Goal: Feedback & Contribution: Leave review/rating

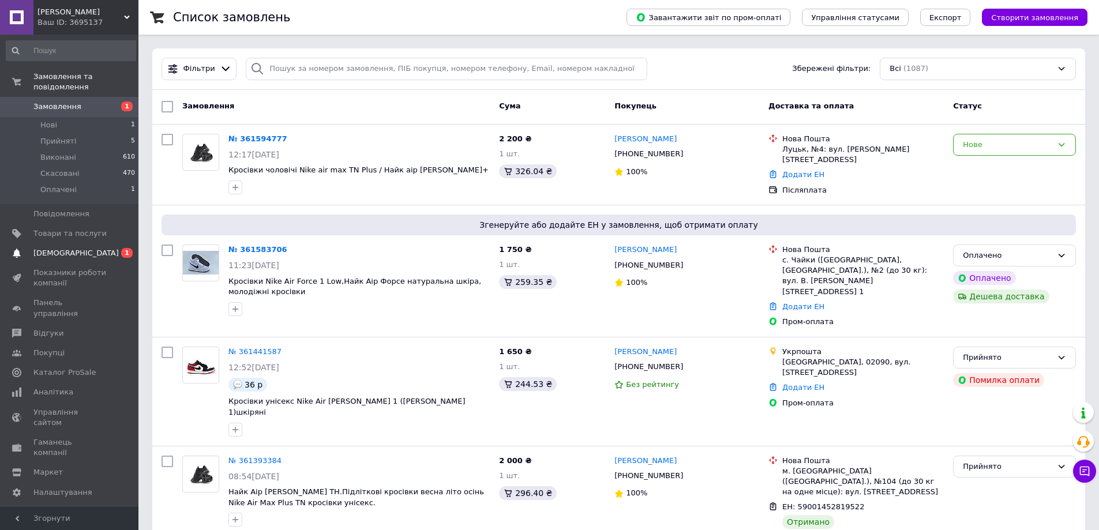
click at [48, 248] on span "[DEMOGRAPHIC_DATA]" at bounding box center [75, 253] width 85 height 10
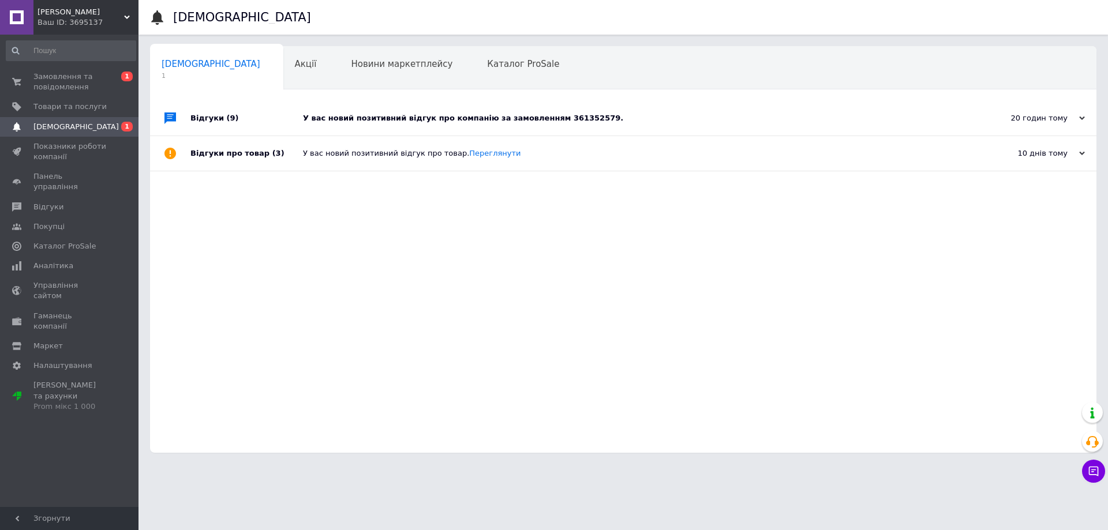
click at [441, 118] on div "У вас новий позитивний відгук про компанію за замовленням 361352579." at bounding box center [636, 118] width 666 height 10
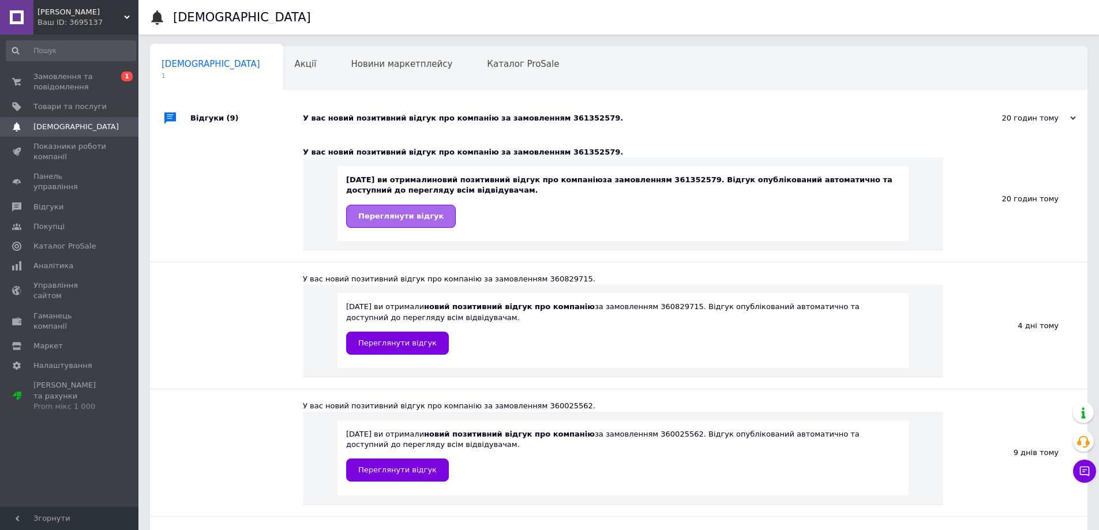
click at [413, 222] on link "Переглянути відгук" at bounding box center [401, 216] width 110 height 23
click at [66, 80] on span "Замовлення та повідомлення" at bounding box center [69, 82] width 73 height 21
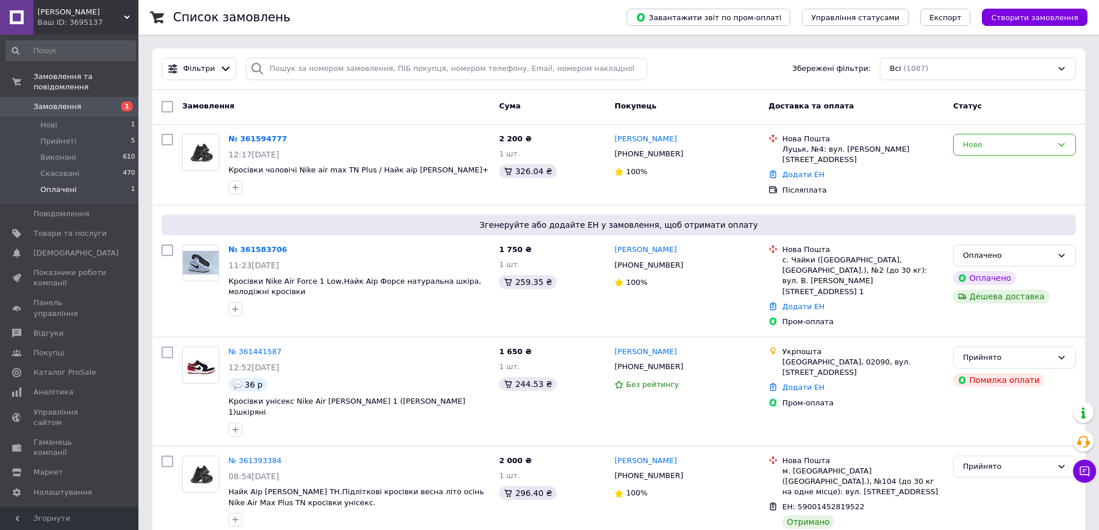
click at [53, 185] on span "Оплачені" at bounding box center [58, 190] width 36 height 10
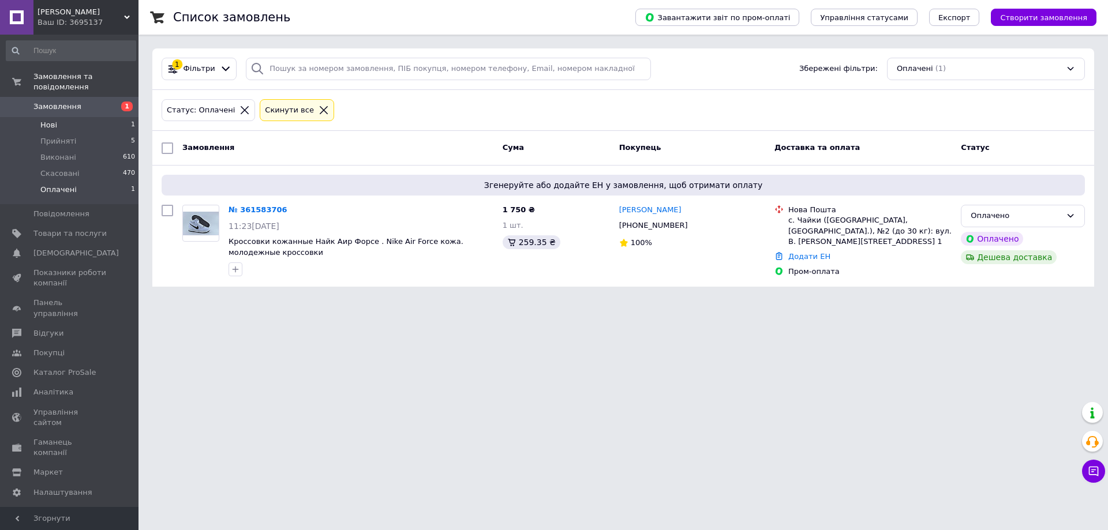
click at [44, 120] on span "Нові" at bounding box center [48, 125] width 17 height 10
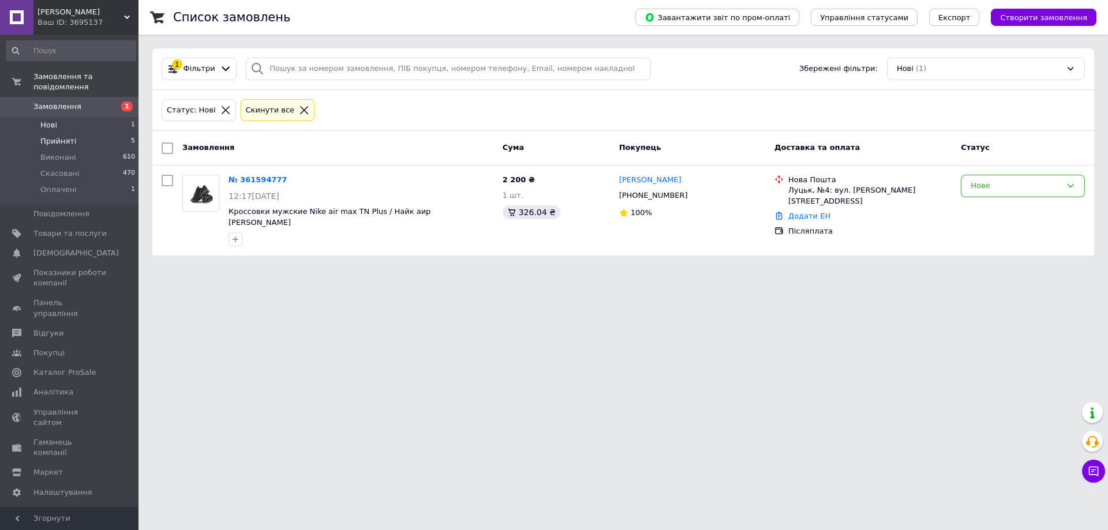
click at [53, 136] on span "Прийняті" at bounding box center [58, 141] width 36 height 10
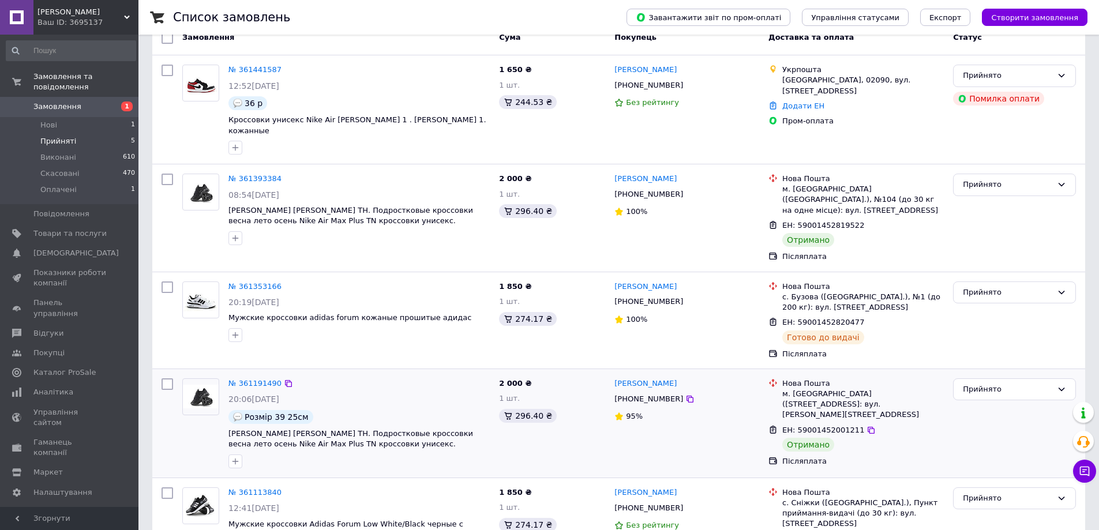
scroll to position [147, 0]
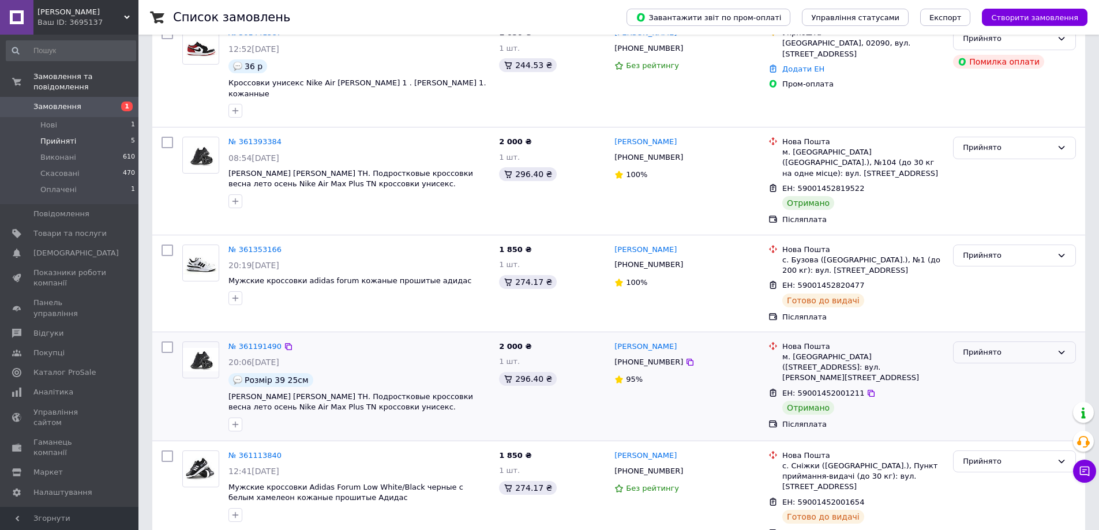
click at [1060, 348] on icon at bounding box center [1061, 352] width 9 height 9
click at [973, 366] on li "Виконано" at bounding box center [1015, 376] width 122 height 21
click at [246, 342] on link "№ 361191490" at bounding box center [254, 346] width 53 height 9
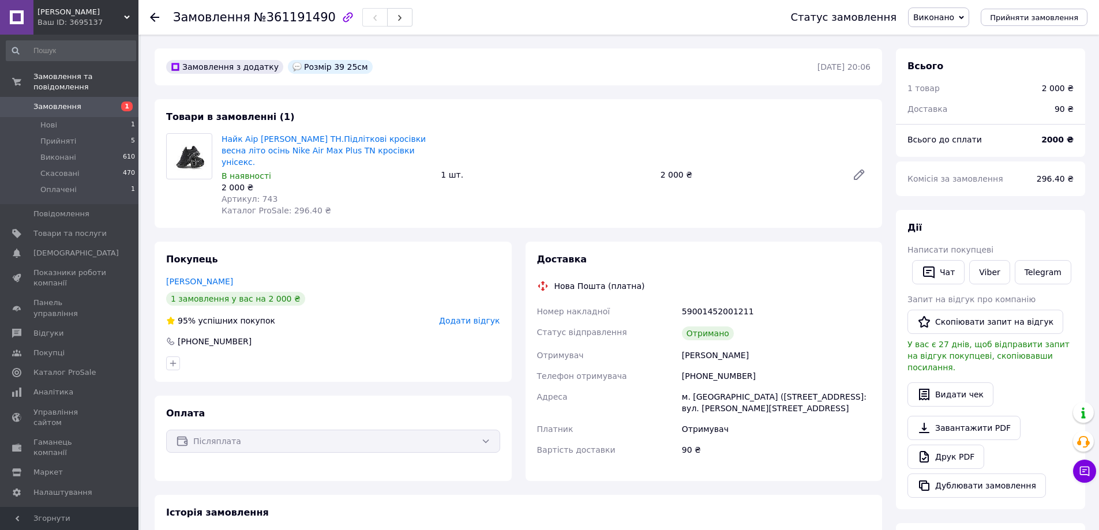
click at [461, 316] on span "Додати відгук" at bounding box center [469, 320] width 61 height 9
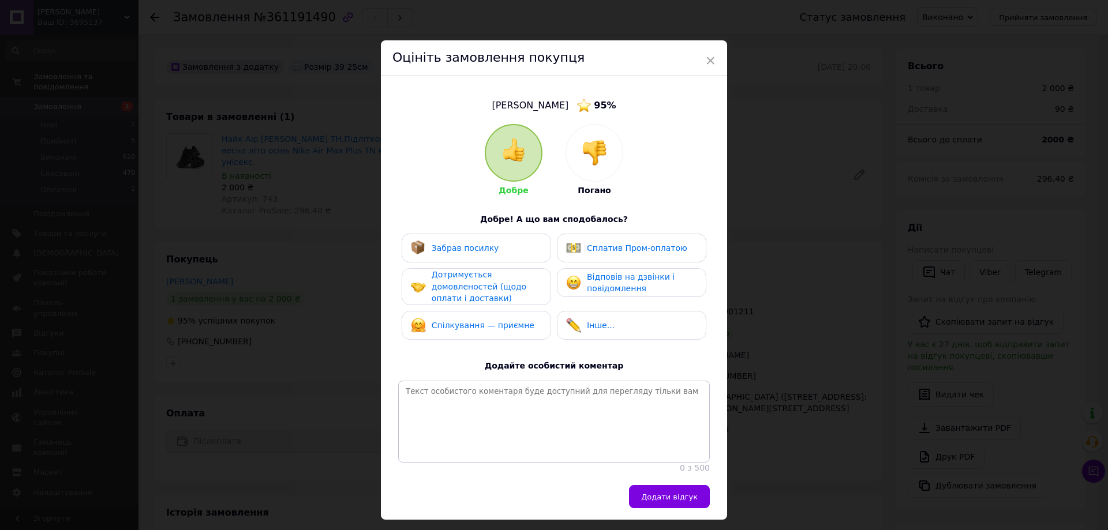
click at [452, 250] on span "Забрав посилку" at bounding box center [466, 247] width 68 height 9
click at [448, 284] on span "Дотримується домовленостей (щодо оплати і доставки)" at bounding box center [479, 286] width 95 height 33
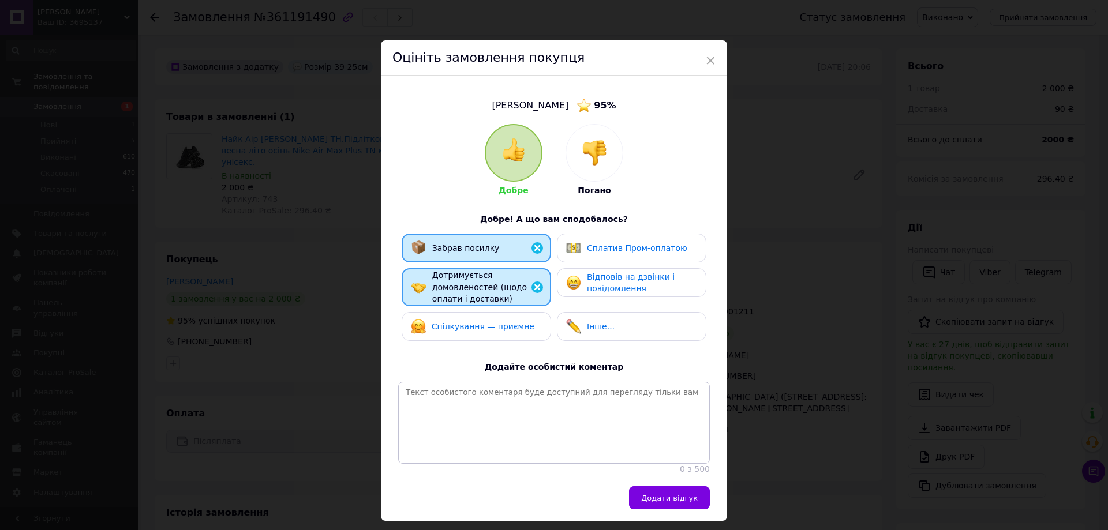
click at [453, 329] on span "Спілкування — приємне" at bounding box center [483, 326] width 103 height 9
click at [603, 284] on span "Відповів на дзвінки і повідомлення" at bounding box center [631, 282] width 88 height 21
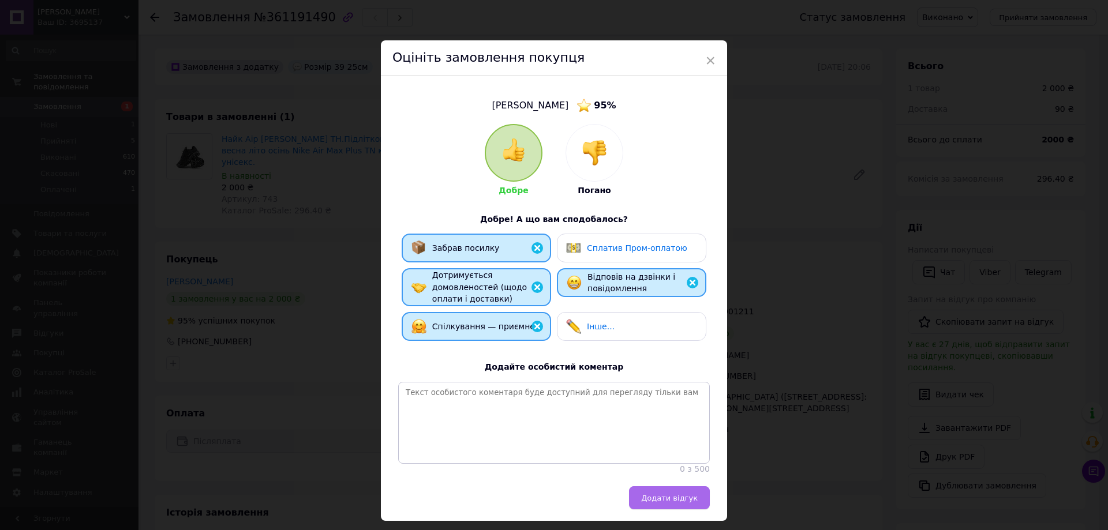
click at [656, 503] on span "Додати відгук" at bounding box center [669, 498] width 57 height 9
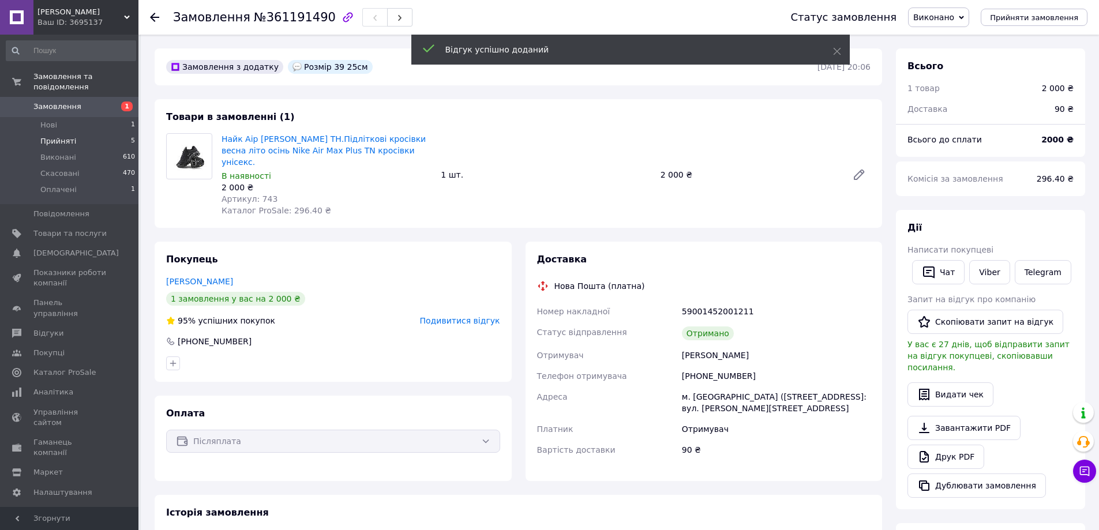
click at [48, 136] on span "Прийняті" at bounding box center [58, 141] width 36 height 10
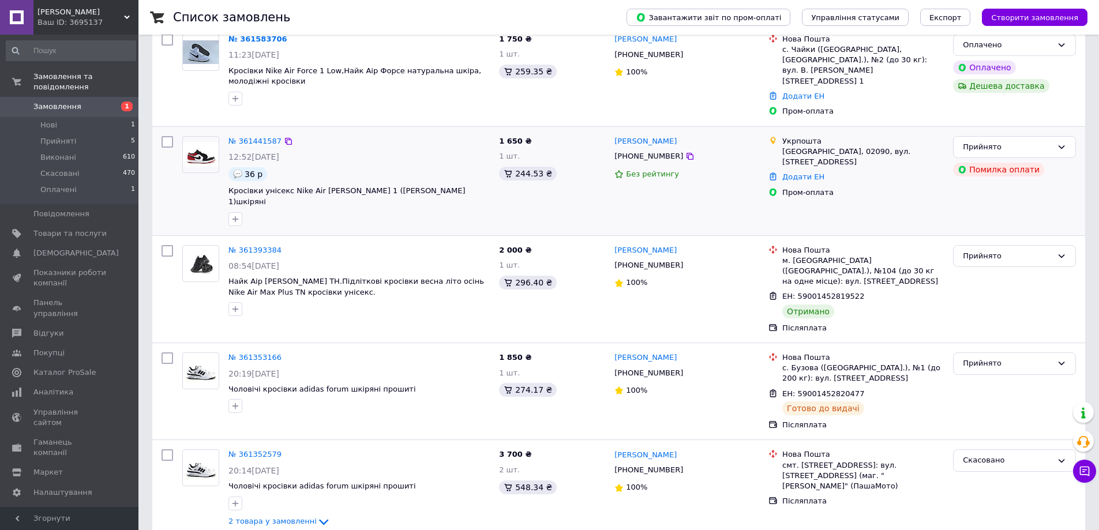
scroll to position [231, 0]
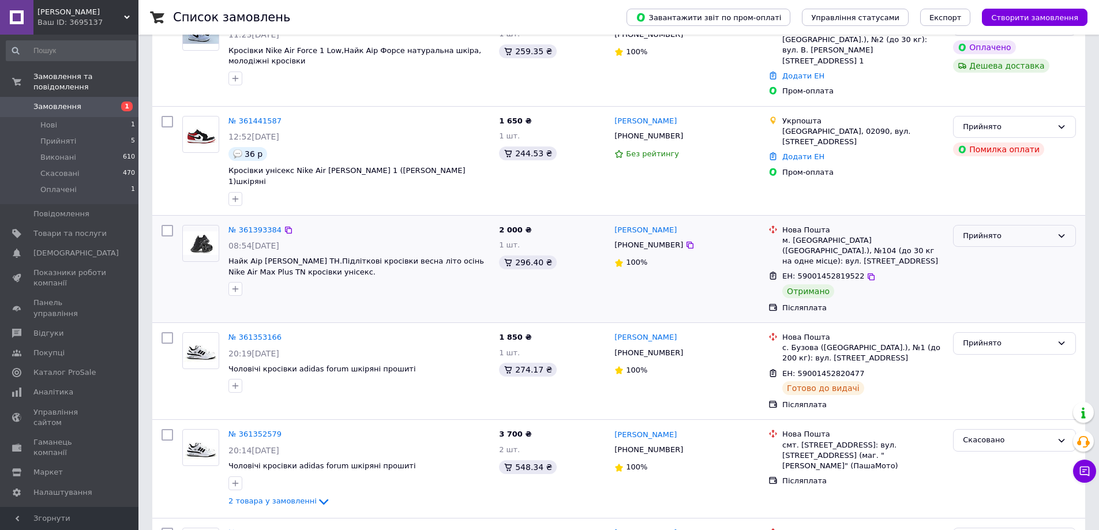
click at [1059, 231] on icon at bounding box center [1061, 235] width 9 height 9
click at [986, 249] on li "Виконано" at bounding box center [1015, 259] width 122 height 21
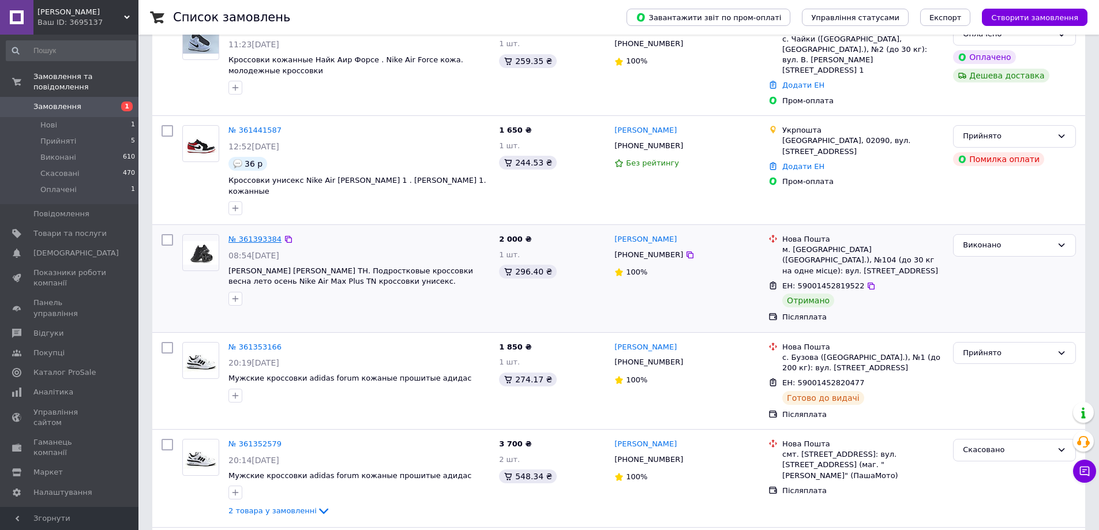
click at [254, 235] on link "№ 361393384" at bounding box center [254, 239] width 53 height 9
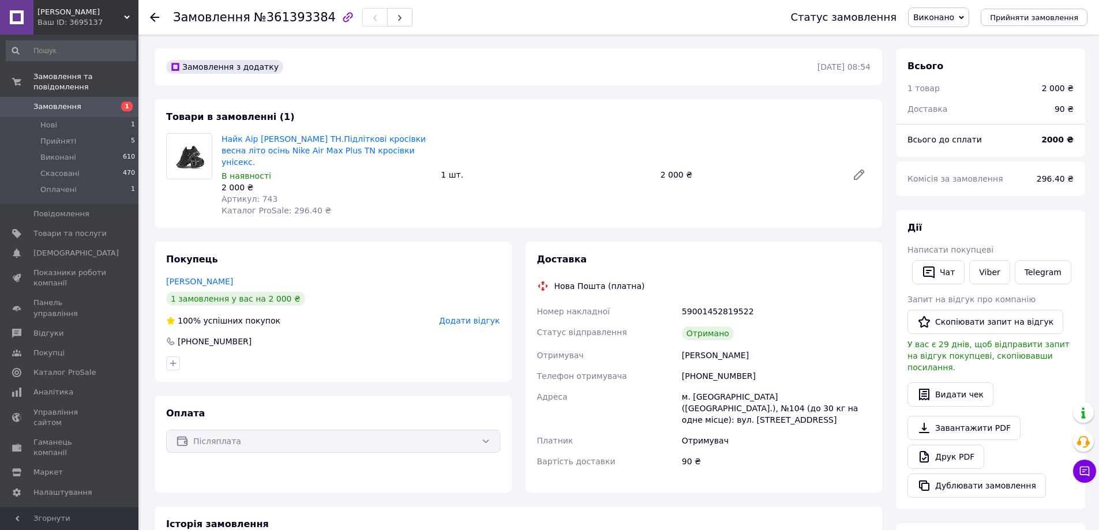
click at [463, 316] on span "Додати відгук" at bounding box center [469, 320] width 61 height 9
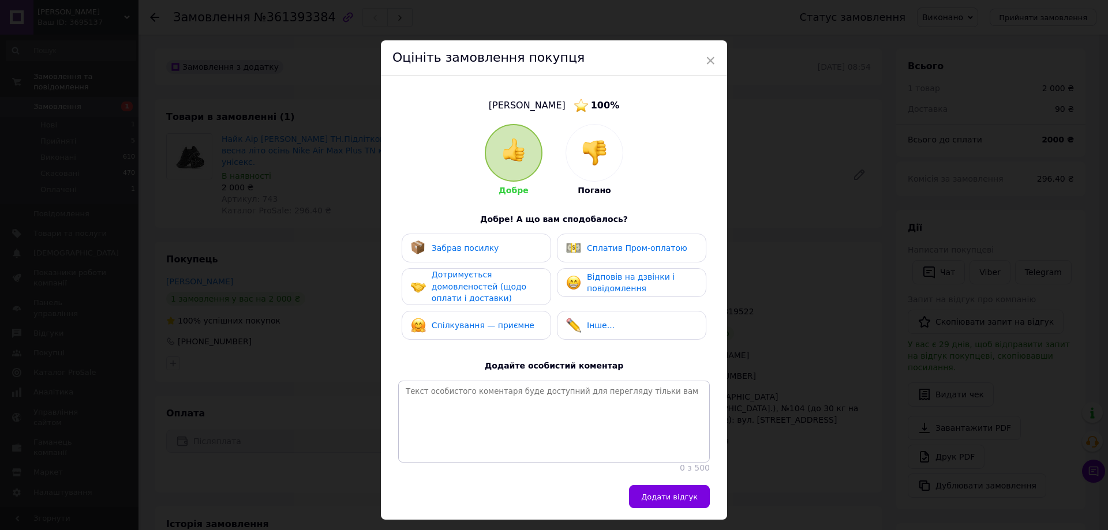
click at [458, 255] on div "Забрав посилку" at bounding box center [455, 248] width 88 height 15
click at [457, 291] on span "Дотримується домовленостей (щодо оплати і доставки)" at bounding box center [479, 286] width 95 height 33
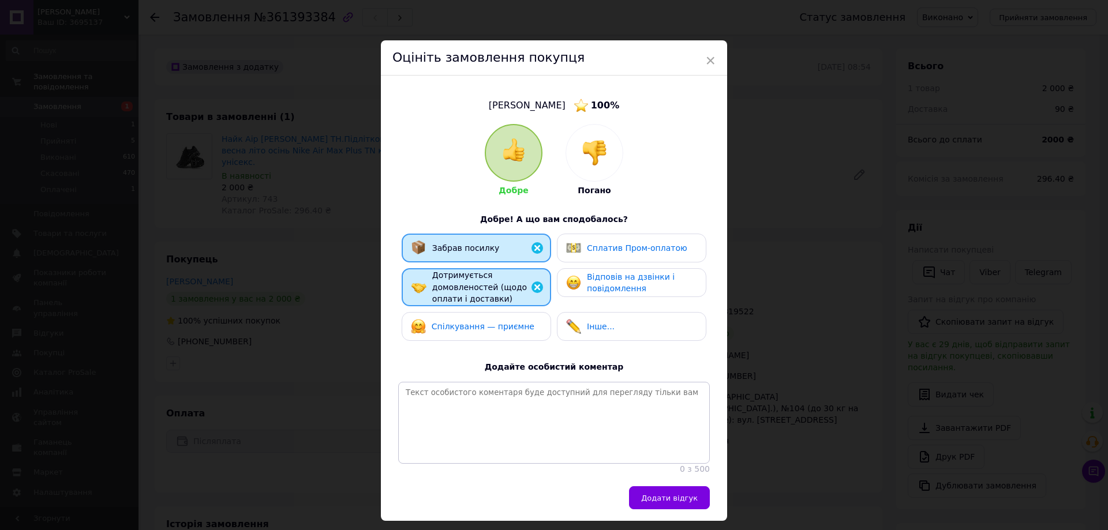
click at [454, 327] on span "Спілкування — приємне" at bounding box center [483, 326] width 103 height 9
click at [627, 281] on span "Відповів на дзвінки і повідомлення" at bounding box center [631, 282] width 88 height 21
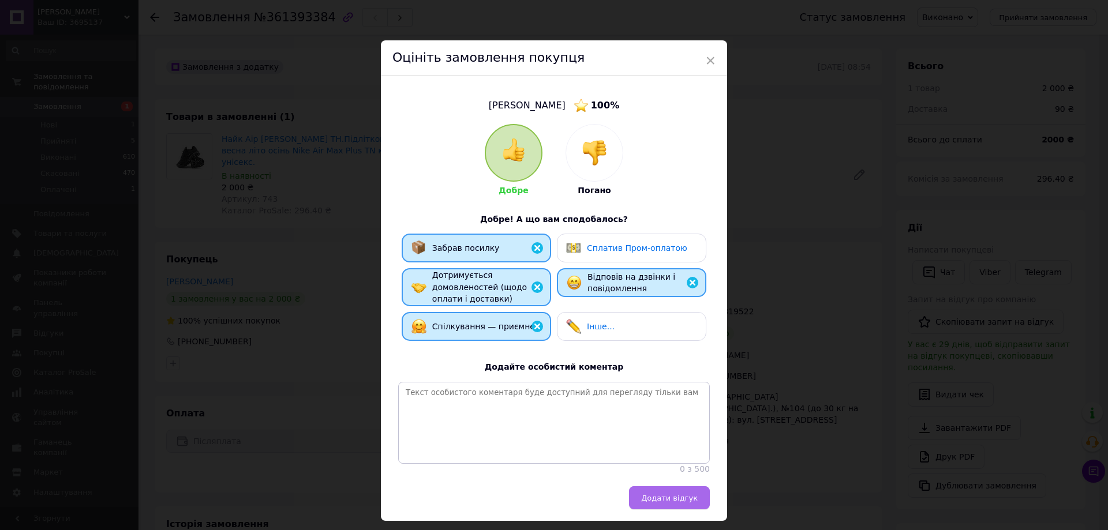
click at [658, 500] on button "Додати відгук" at bounding box center [669, 497] width 81 height 23
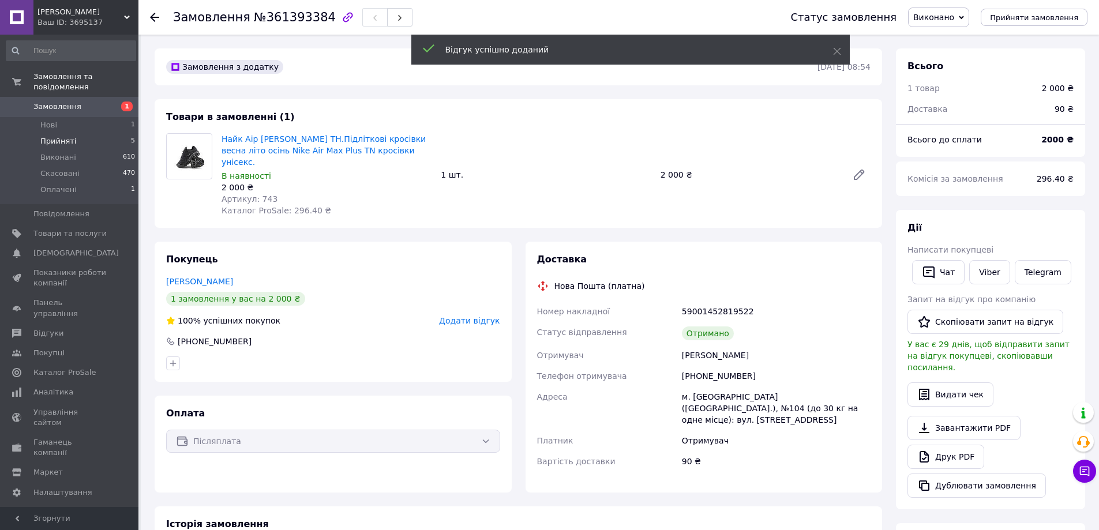
click at [59, 136] on span "Прийняті" at bounding box center [58, 141] width 36 height 10
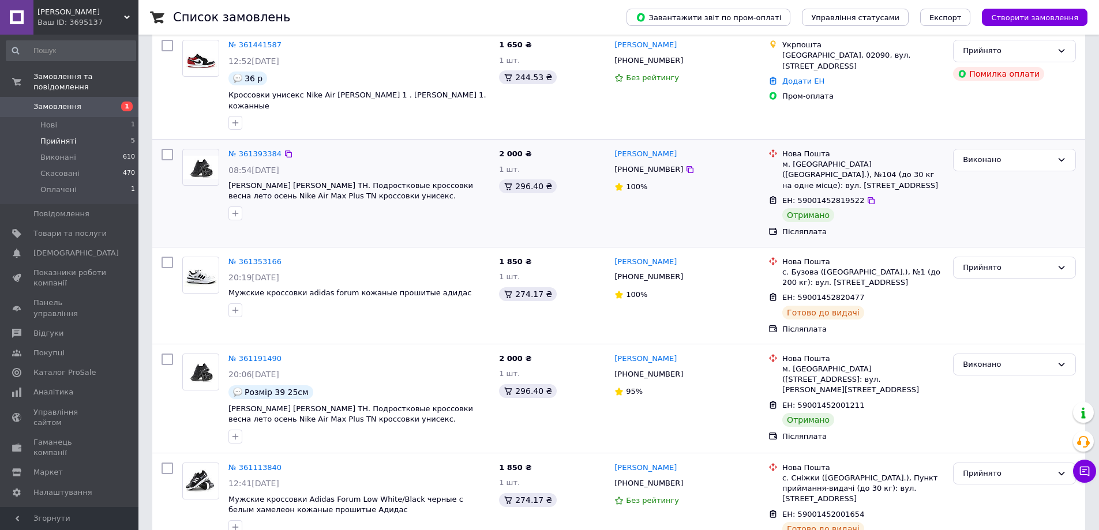
scroll to position [147, 0]
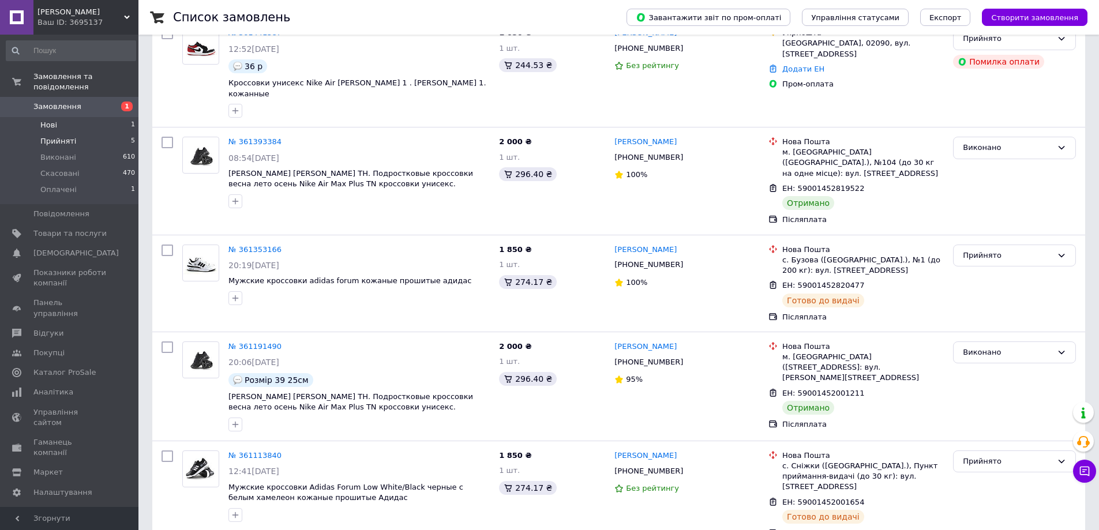
click at [48, 120] on span "Нові" at bounding box center [48, 125] width 17 height 10
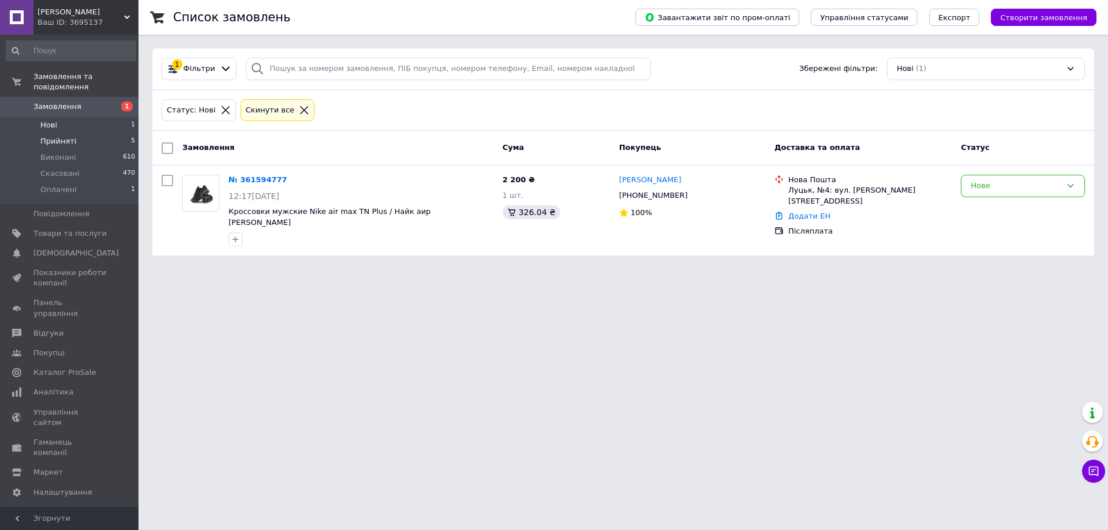
click at [48, 136] on span "Прийняті" at bounding box center [58, 141] width 36 height 10
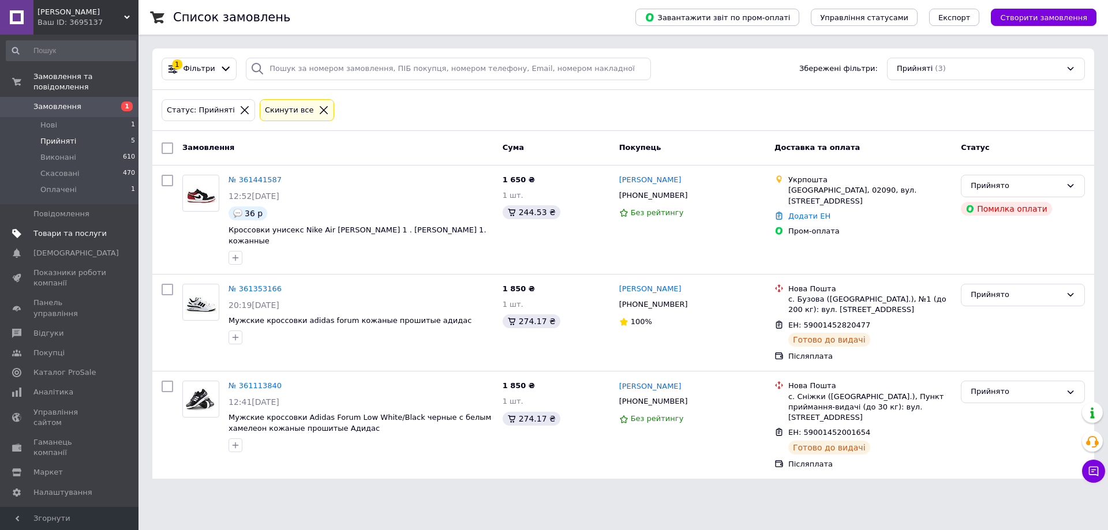
click at [76, 228] on span "Товари та послуги" at bounding box center [69, 233] width 73 height 10
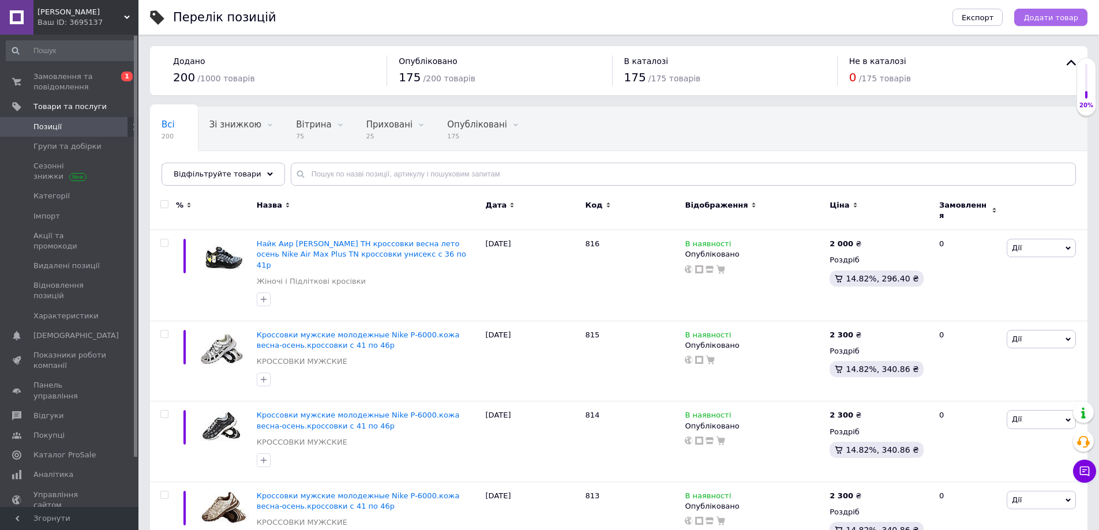
click at [1041, 20] on span "Додати товар" at bounding box center [1051, 17] width 55 height 9
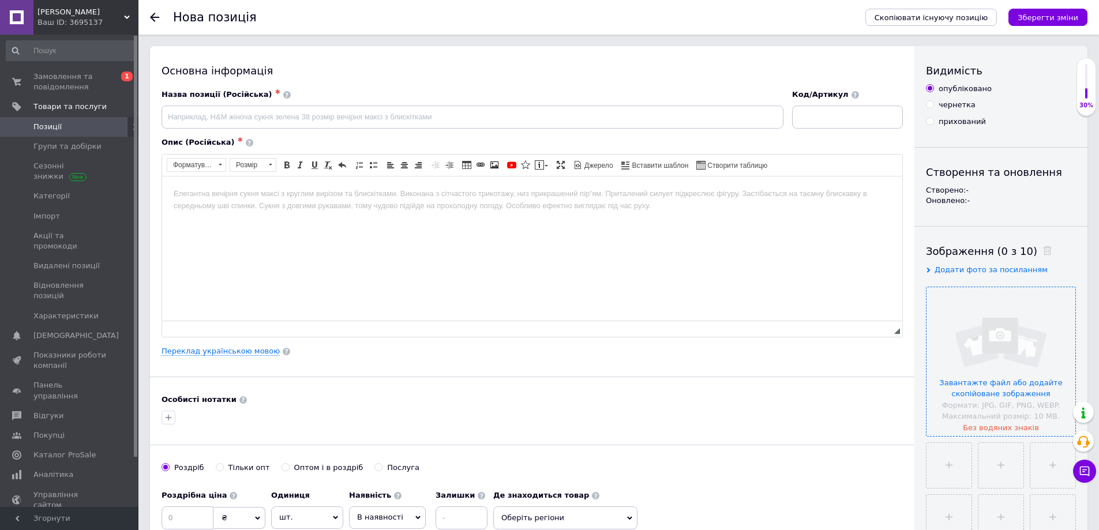
click at [957, 362] on input "file" at bounding box center [1001, 361] width 149 height 149
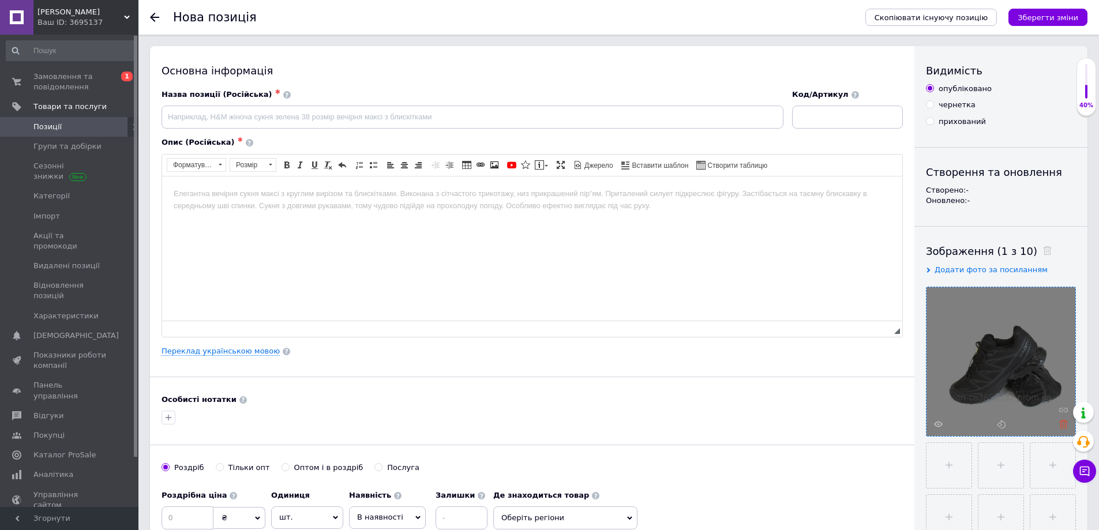
click at [1063, 424] on use at bounding box center [1063, 424] width 9 height 9
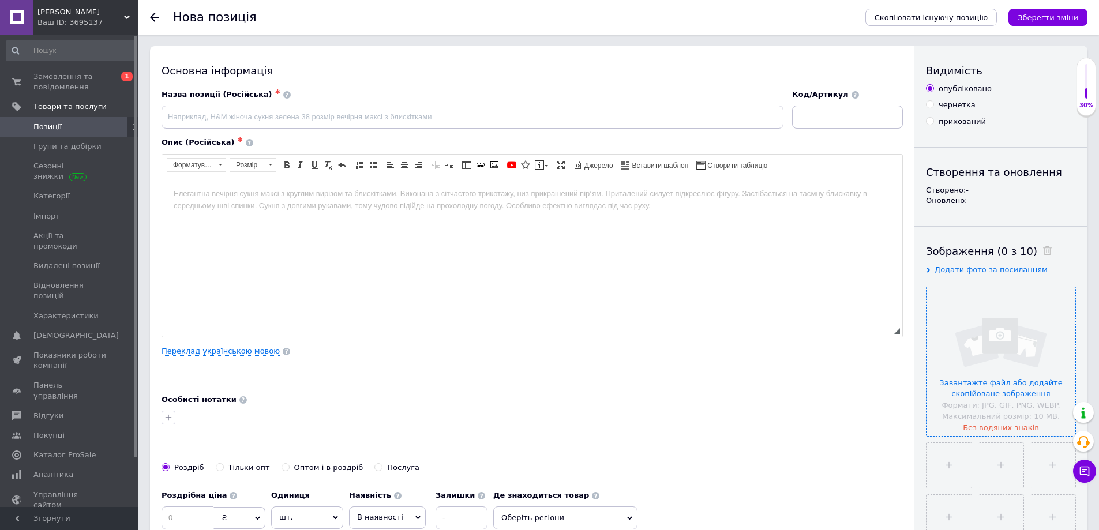
click at [999, 373] on input "file" at bounding box center [1001, 361] width 149 height 149
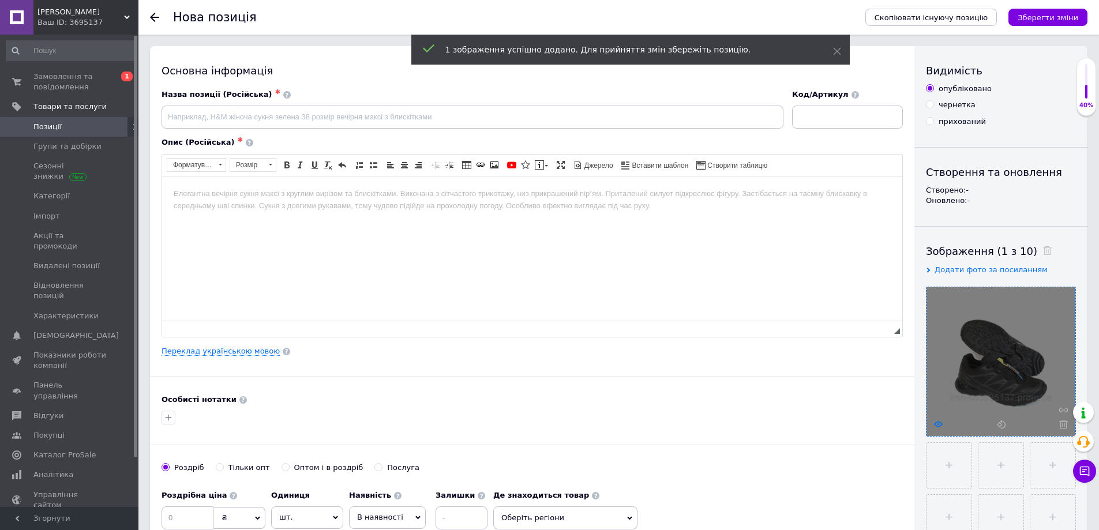
click at [940, 424] on icon at bounding box center [938, 424] width 9 height 9
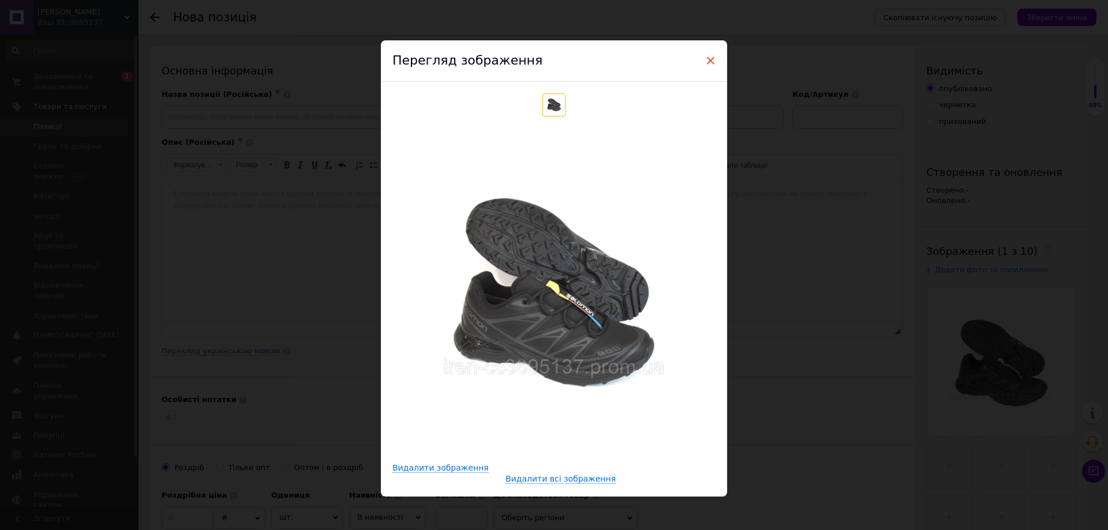
click at [706, 58] on span "×" at bounding box center [710, 61] width 10 height 20
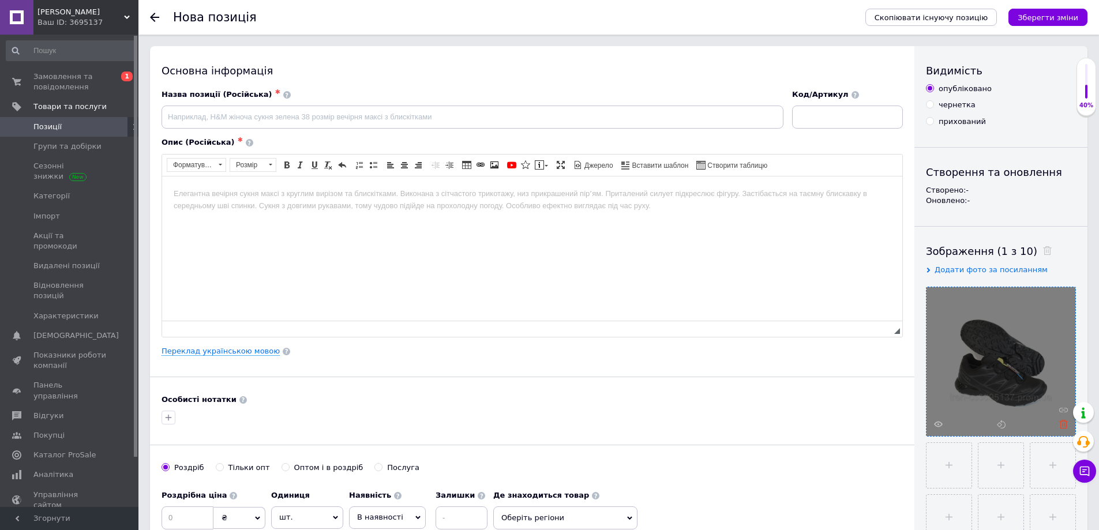
click at [1062, 427] on icon at bounding box center [1063, 424] width 9 height 9
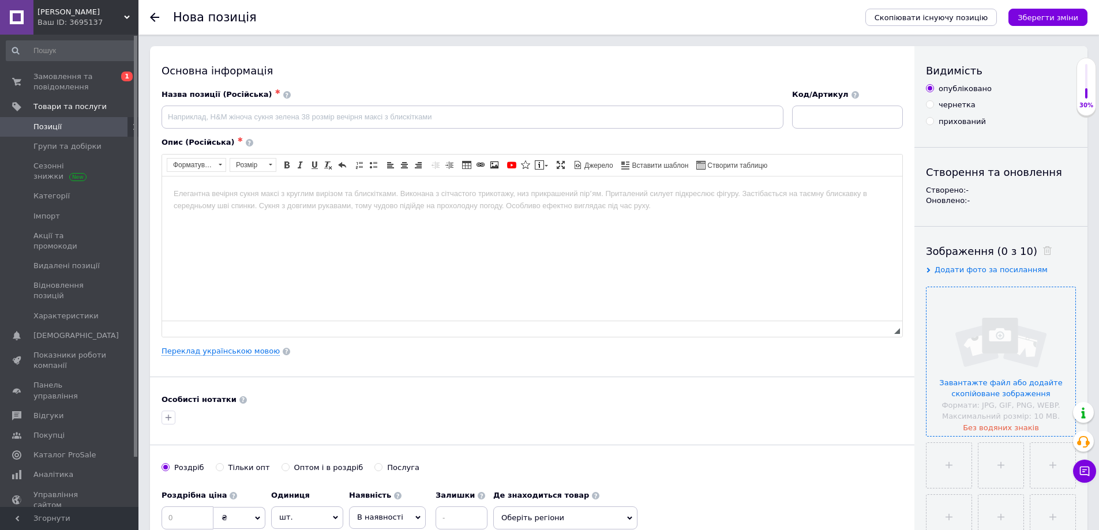
click at [999, 390] on input "file" at bounding box center [1001, 361] width 149 height 149
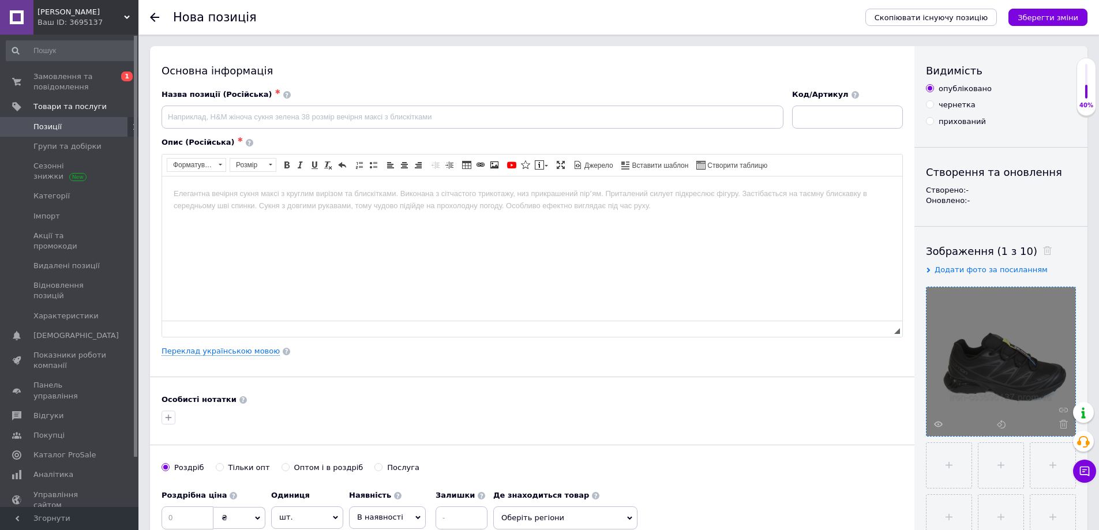
click at [1064, 429] on div at bounding box center [1001, 361] width 149 height 149
click at [1064, 426] on icon at bounding box center [1063, 424] width 9 height 9
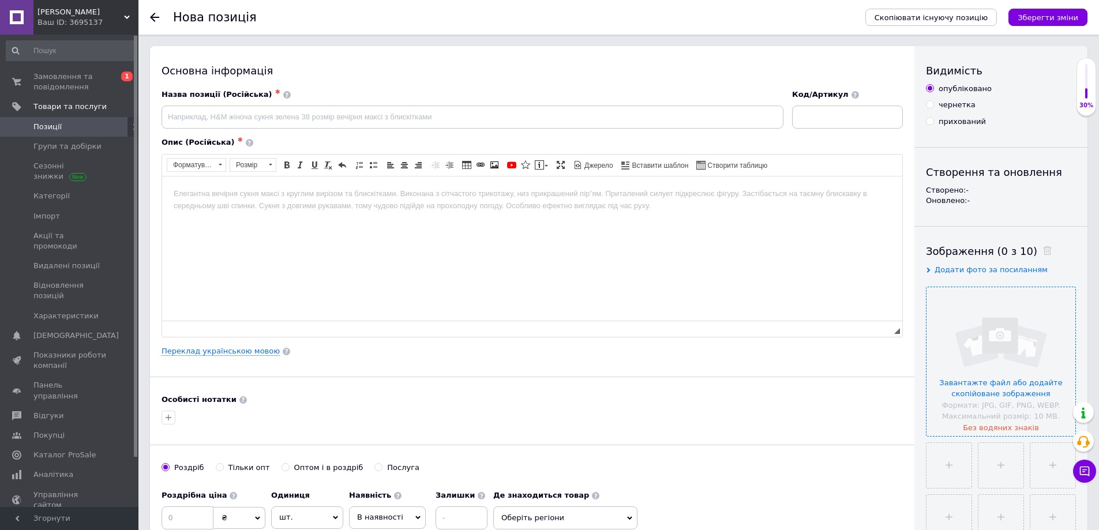
click at [972, 355] on input "file" at bounding box center [1001, 361] width 149 height 149
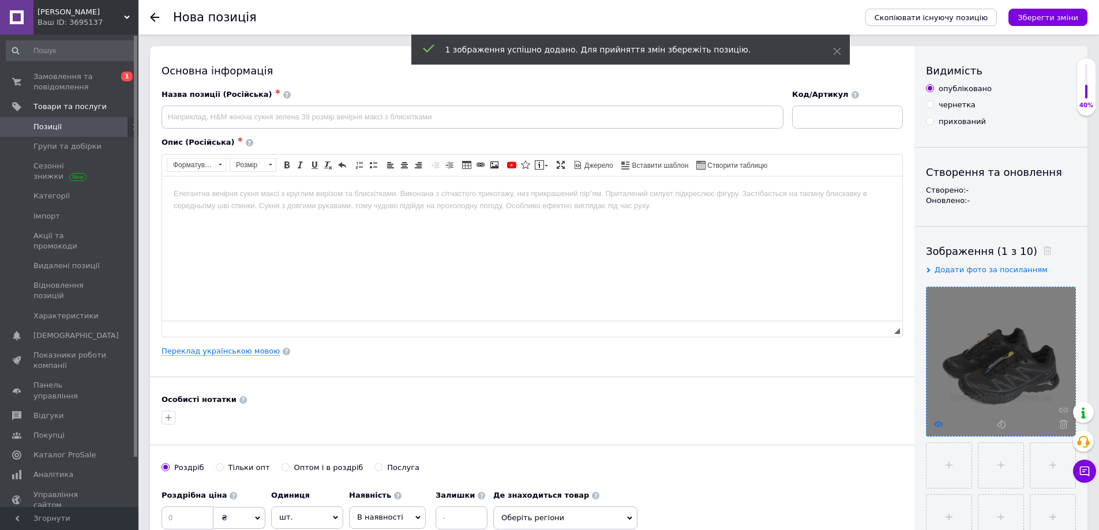
click at [937, 425] on icon at bounding box center [938, 424] width 9 height 9
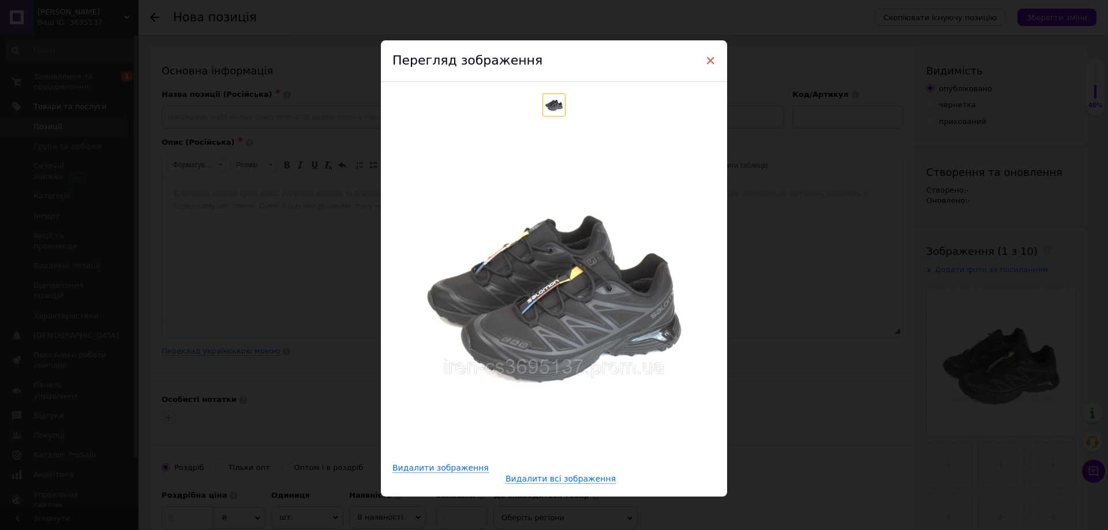
click at [706, 59] on span "×" at bounding box center [710, 61] width 10 height 20
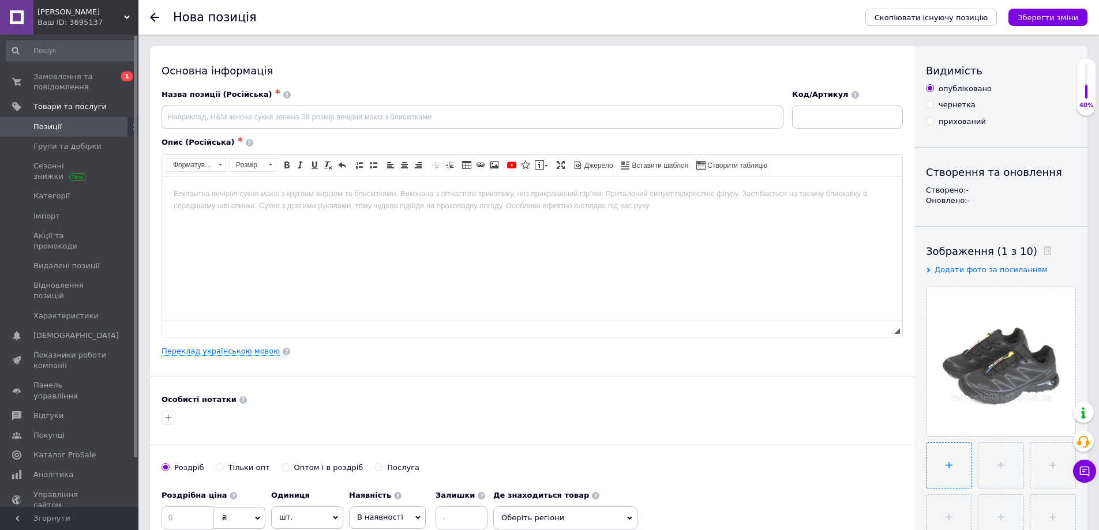
click at [950, 474] on input "file" at bounding box center [949, 465] width 45 height 45
type input "C:\fakepath\1.jpg"
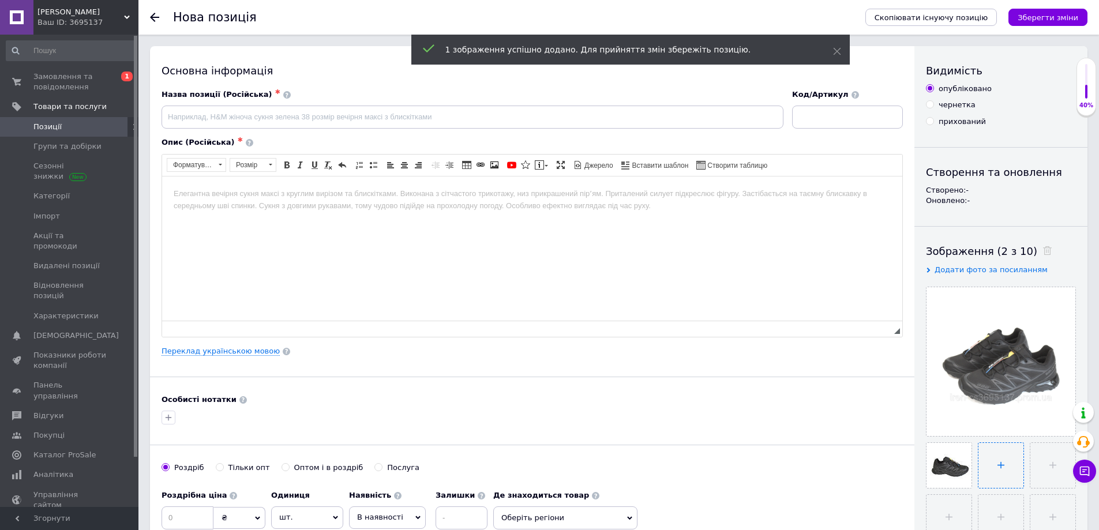
click at [988, 475] on input "file" at bounding box center [1001, 465] width 45 height 45
type input "C:\fakepath\2.jpg"
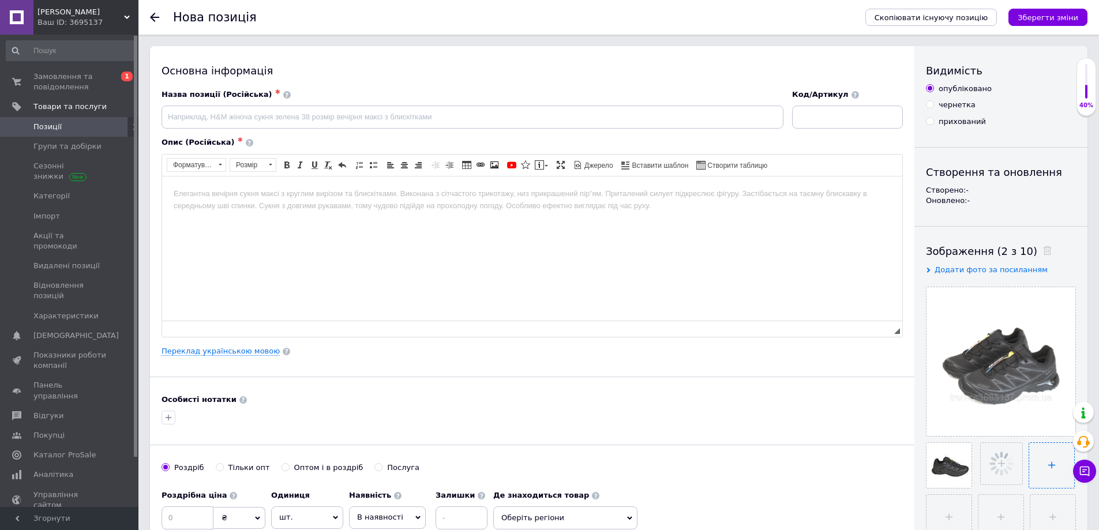
click at [1056, 469] on input "file" at bounding box center [1051, 465] width 45 height 45
type input "C:\fakepath\3.jpg"
click at [957, 511] on input "file" at bounding box center [949, 517] width 45 height 45
type input "C:\fakepath\4.jpg"
click at [1011, 512] on input "file" at bounding box center [999, 517] width 45 height 45
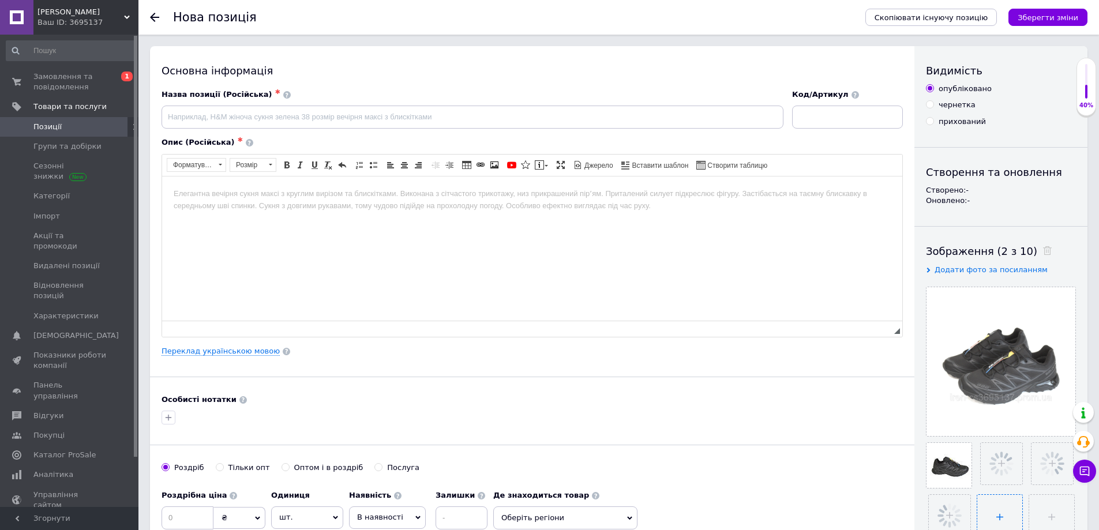
type input "C:\fakepath\6.jpg"
paste input "Кроссовки мужские [PERSON_NAME] термо-мужские кроссовки на зиму на гуртексе.евр…"
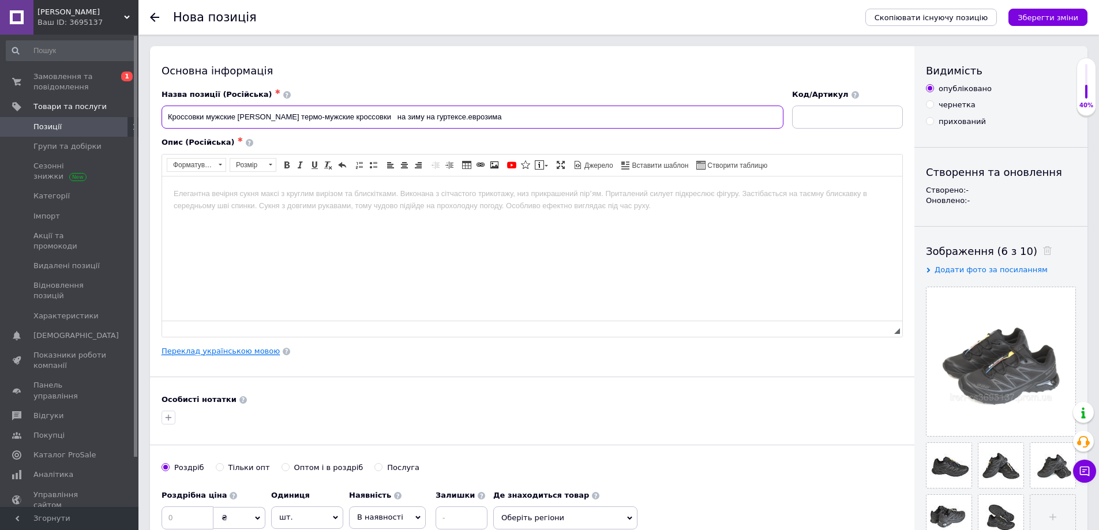
type input "Кроссовки мужские [PERSON_NAME] термо-мужские кроссовки на зиму на гуртексе.евр…"
click at [216, 353] on link "Переклад українською мовою" at bounding box center [221, 351] width 118 height 9
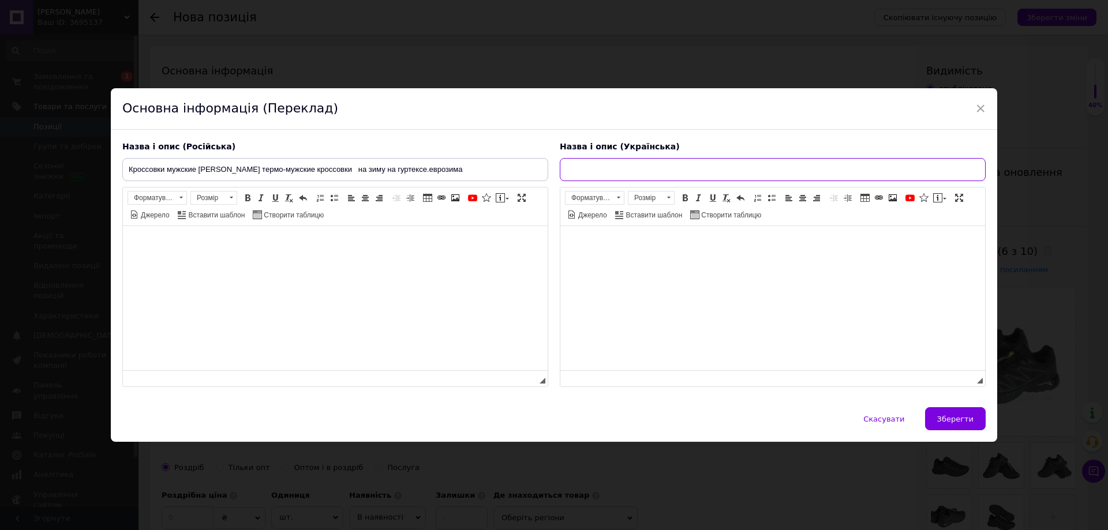
paste input "Кросівки чоловічі [PERSON_NAME] термо- кросівки на зиму на гуртексі.єврозима"
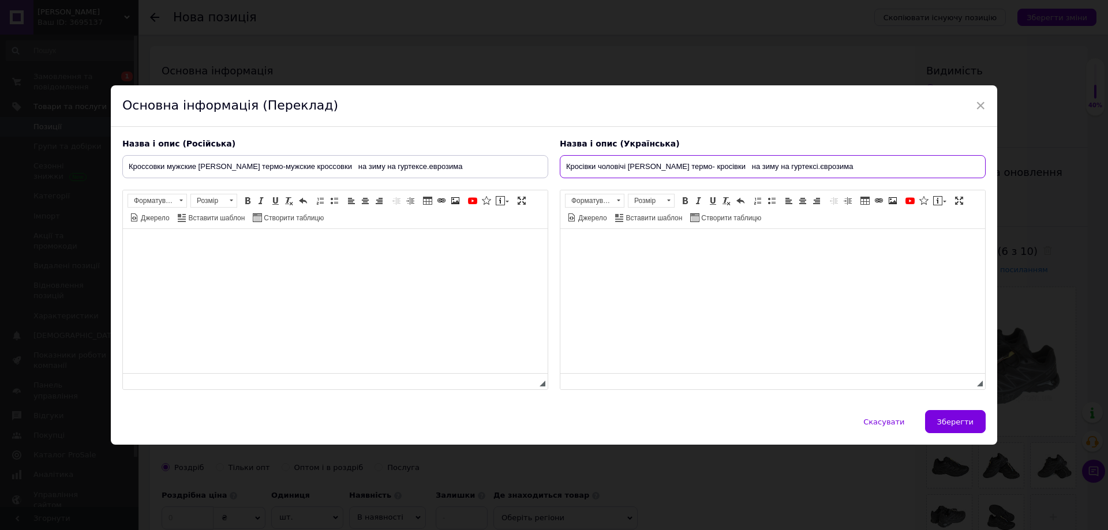
type input "Кросівки чоловічі [PERSON_NAME] термо- кросівки на зиму на гуртексі.єврозима"
click at [155, 218] on span "Джерело" at bounding box center [154, 218] width 31 height 10
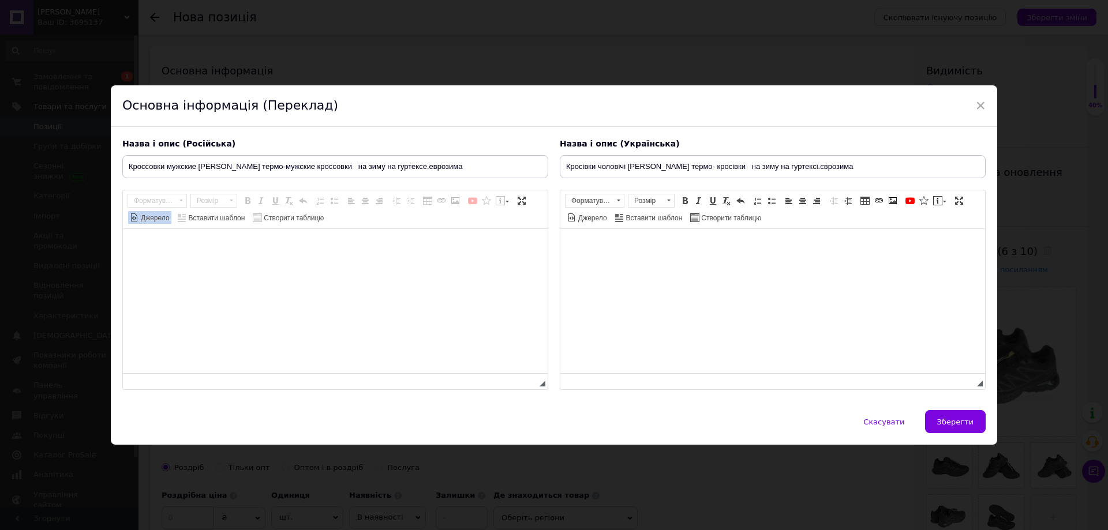
paste textarea "Термо кроссовки мужские [PERSON_NAME] на кожен день еврозима В'єтнам, топовое к…"
type textarea "Термо кроссовки мужские [PERSON_NAME] на кожен день еврозима В'єтнам, топовое к…"
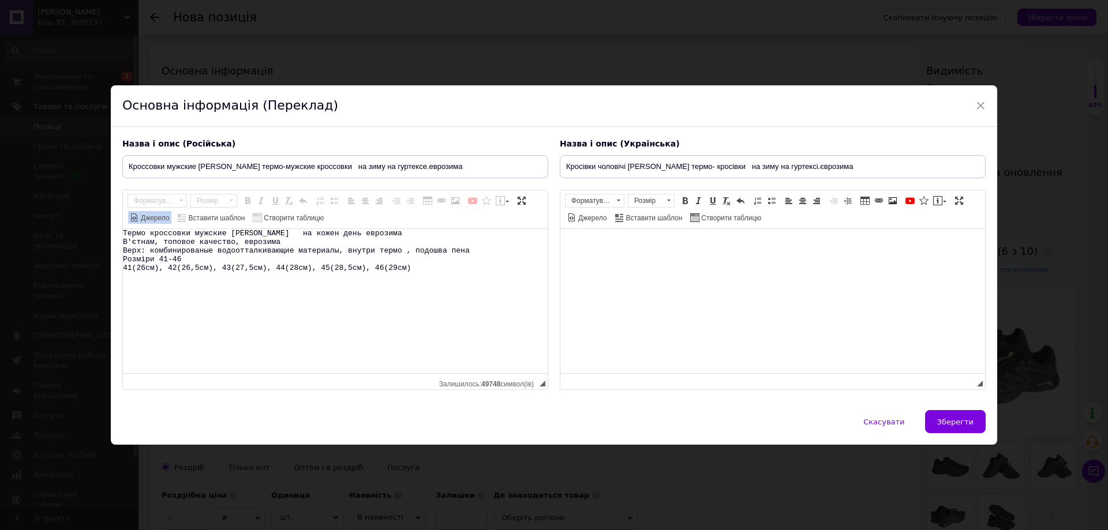
click at [149, 218] on span "Джерело" at bounding box center [154, 218] width 31 height 10
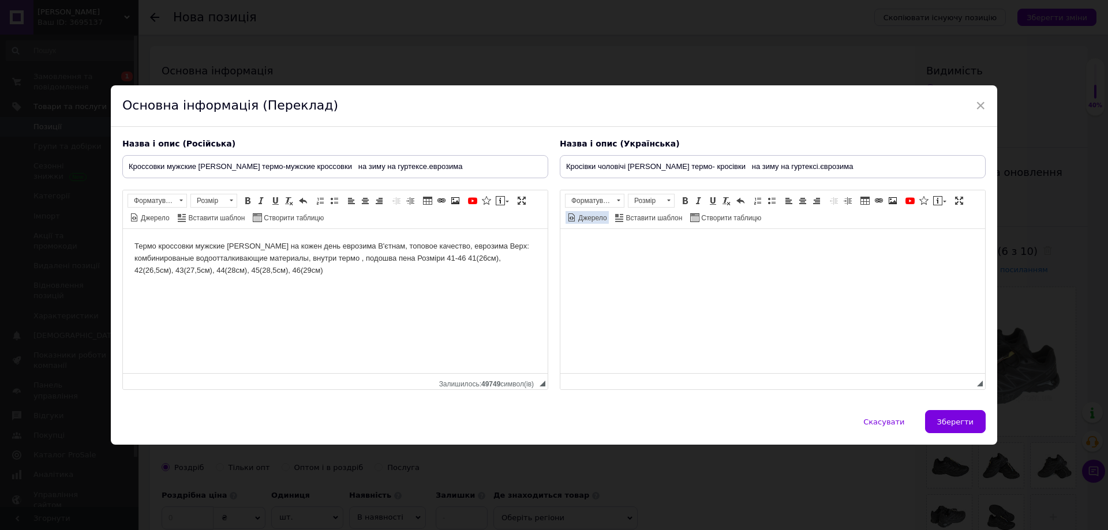
click at [588, 219] on span "Джерело" at bounding box center [591, 218] width 31 height 10
paste textarea "Термо кросівки чоловічі [PERSON_NAME] на кожен день єврозима В'єтнам, топова як…"
type textarea "Термо кросівки чоловічі [PERSON_NAME] на кожен день єврозима В'єтнам, топова як…"
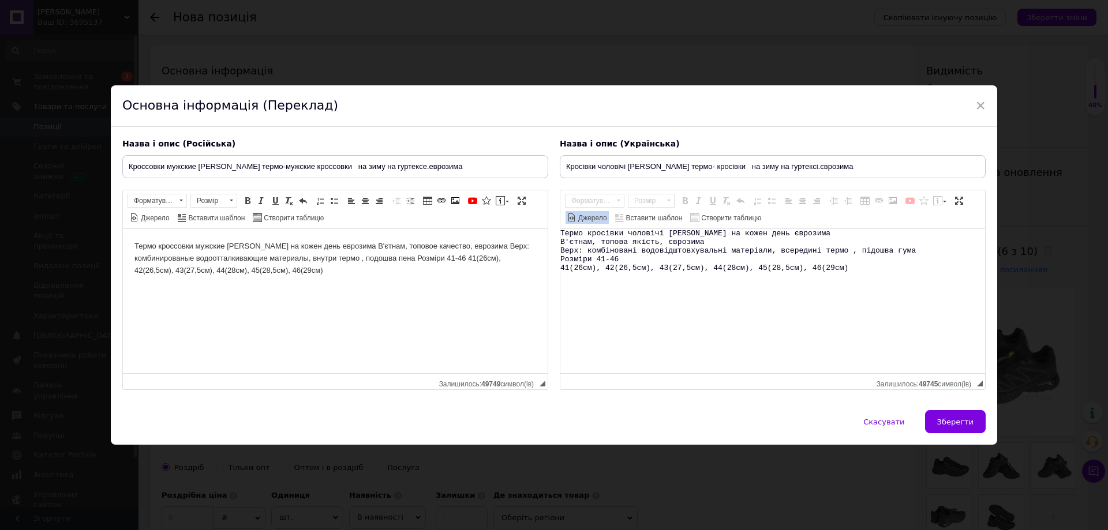
click at [594, 219] on span "Джерело" at bounding box center [591, 218] width 31 height 10
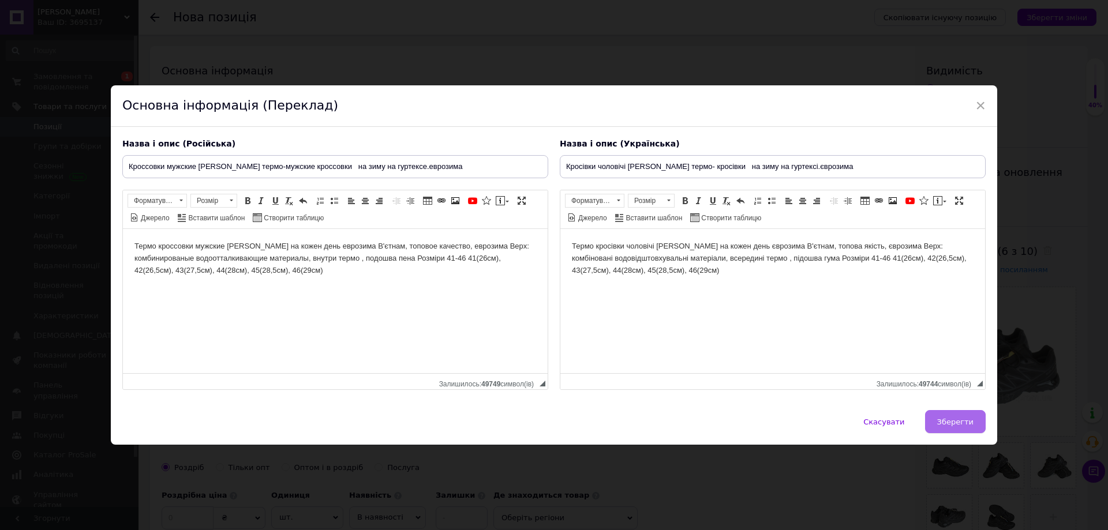
click at [952, 419] on span "Зберегти" at bounding box center [955, 422] width 36 height 9
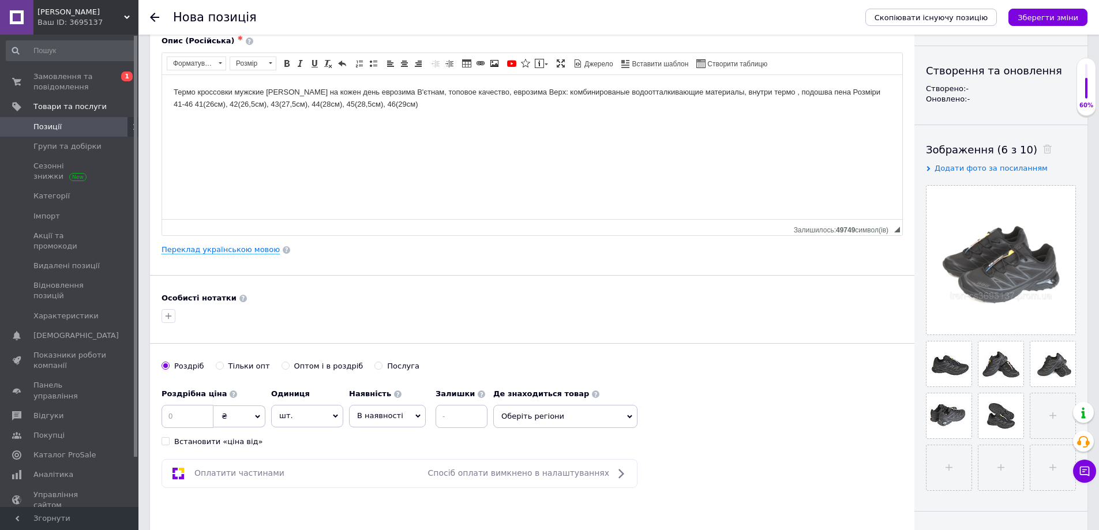
scroll to position [115, 0]
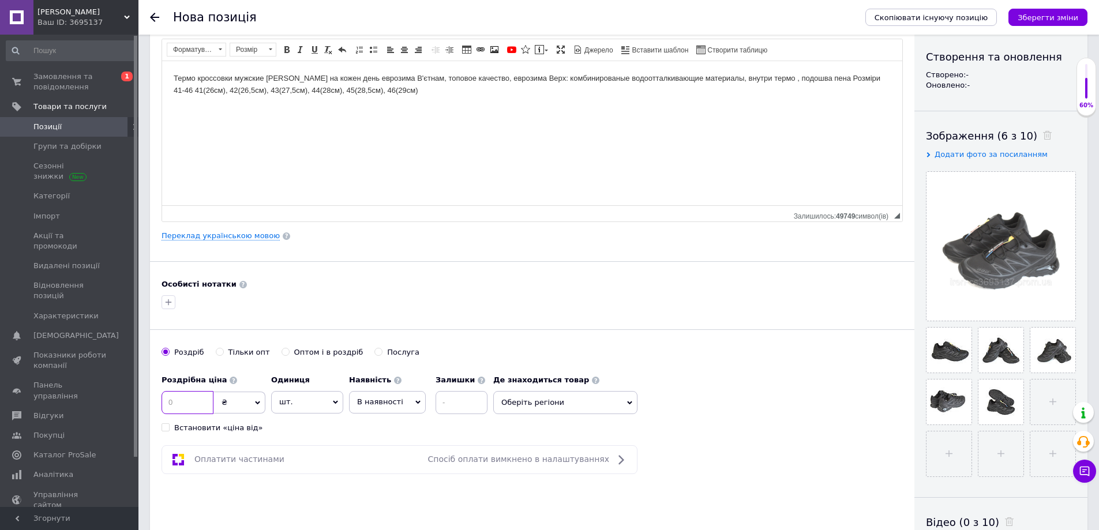
click at [193, 402] on input at bounding box center [188, 402] width 52 height 23
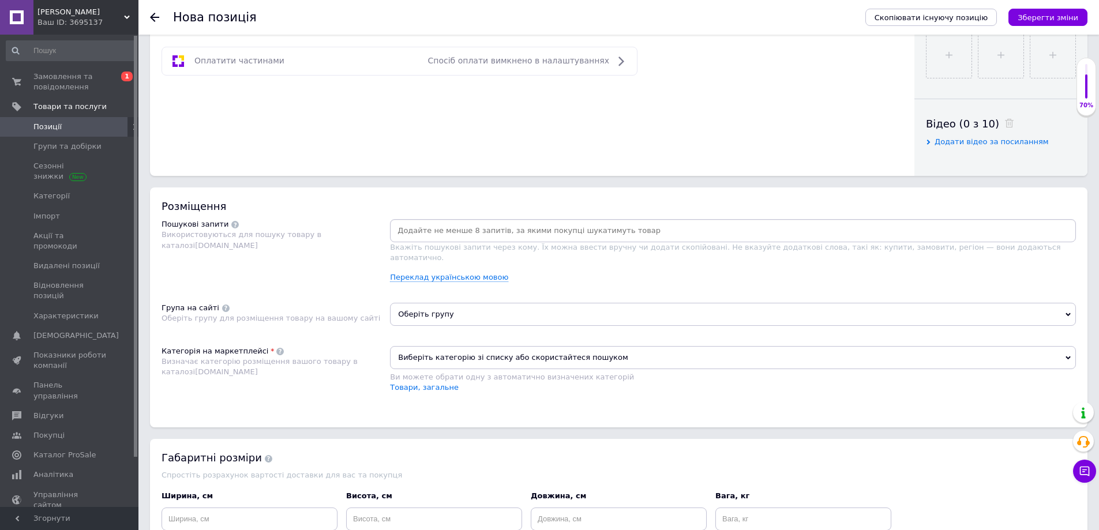
scroll to position [519, 0]
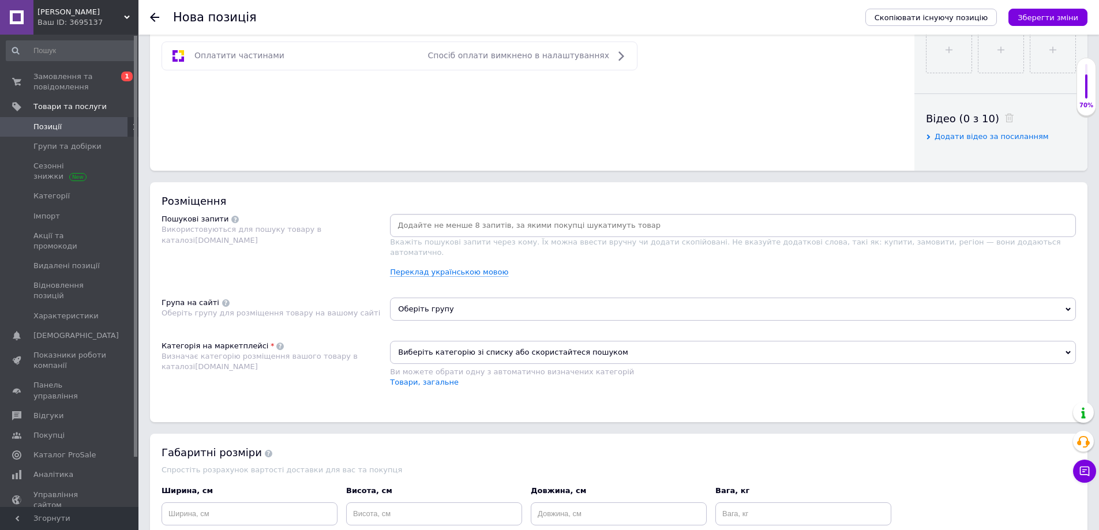
type input "2200"
click at [435, 298] on span "Оберіть групу" at bounding box center [733, 309] width 686 height 23
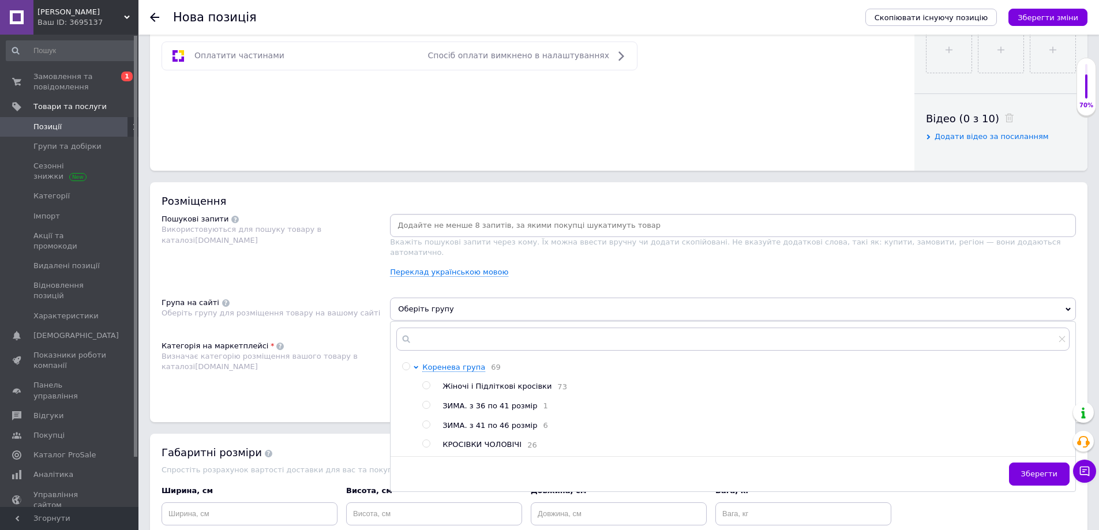
click at [474, 421] on span "ЗИМА. з 41 по 46 розмір" at bounding box center [490, 425] width 95 height 9
radio input "true"
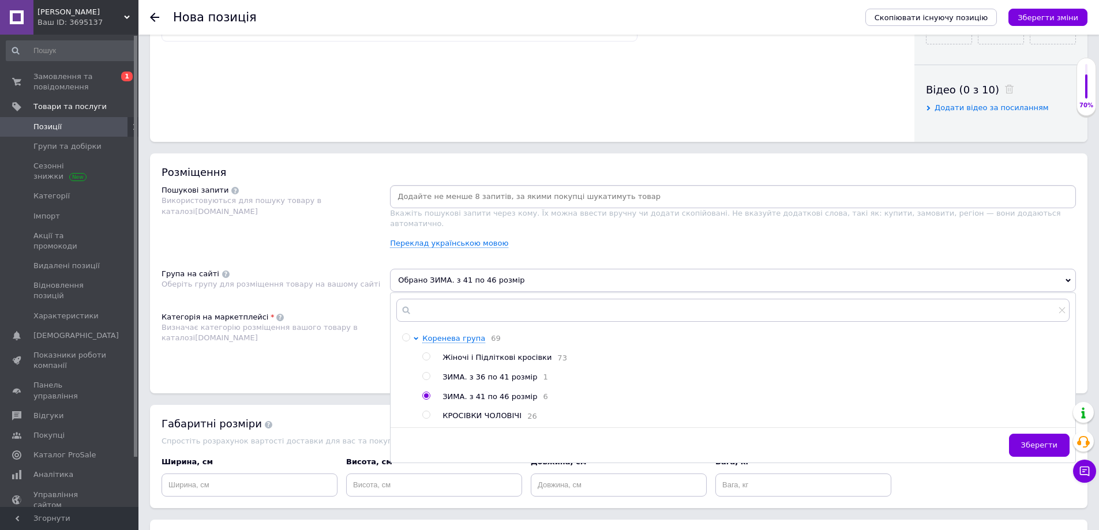
scroll to position [577, 0]
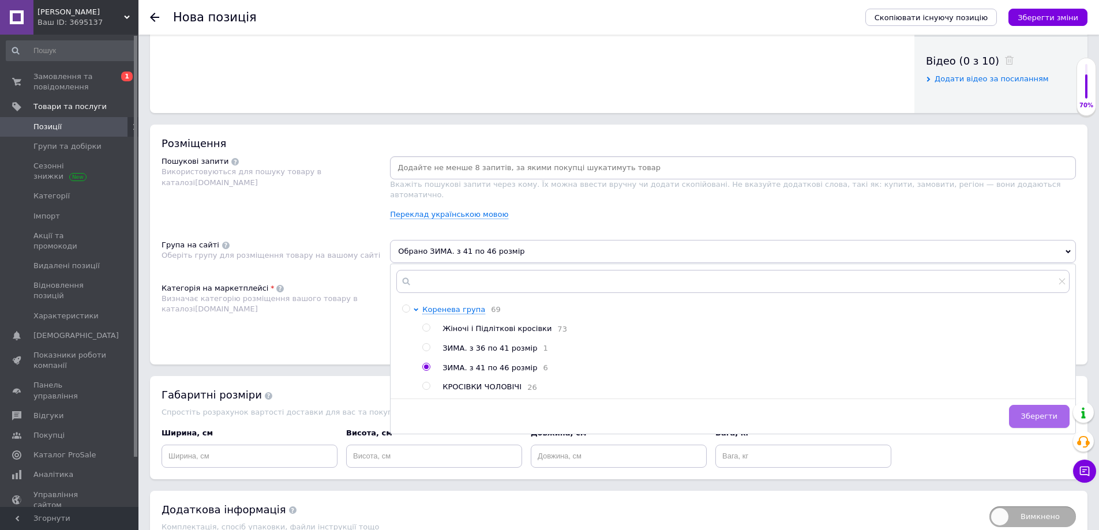
click at [1026, 414] on span "Зберегти" at bounding box center [1039, 416] width 36 height 9
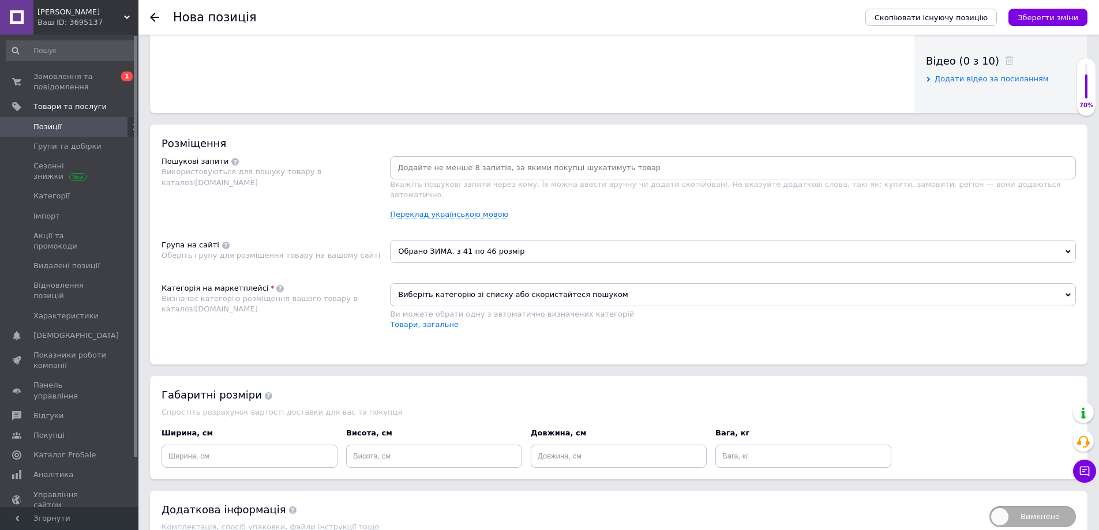
click at [440, 286] on span "Виберіть категорію зі списку або скористайтеся пошуком" at bounding box center [733, 294] width 686 height 23
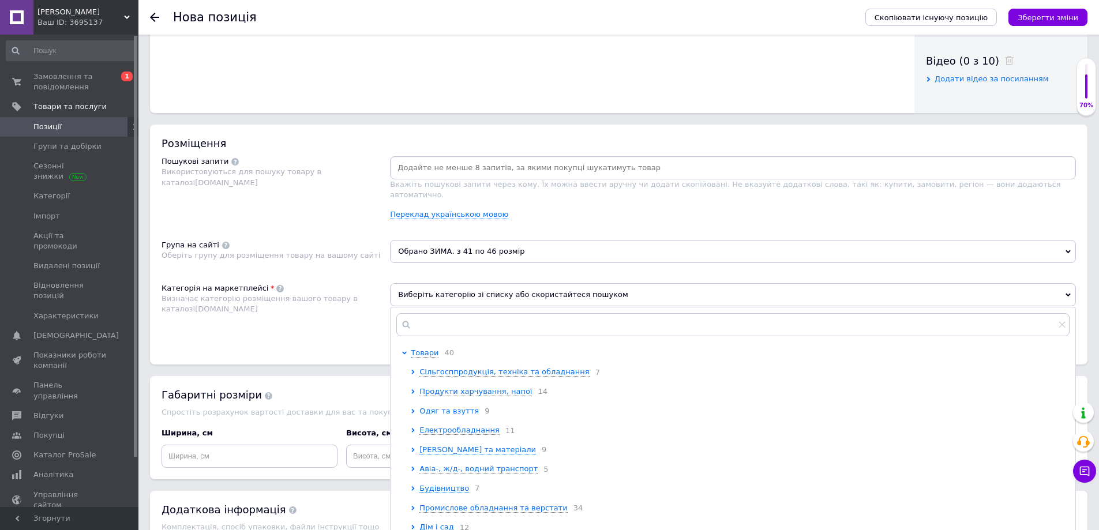
click at [441, 407] on span "Одяг та взуття" at bounding box center [448, 411] width 59 height 9
click at [455, 445] on span "Спортивний одяг та взуття" at bounding box center [482, 449] width 108 height 9
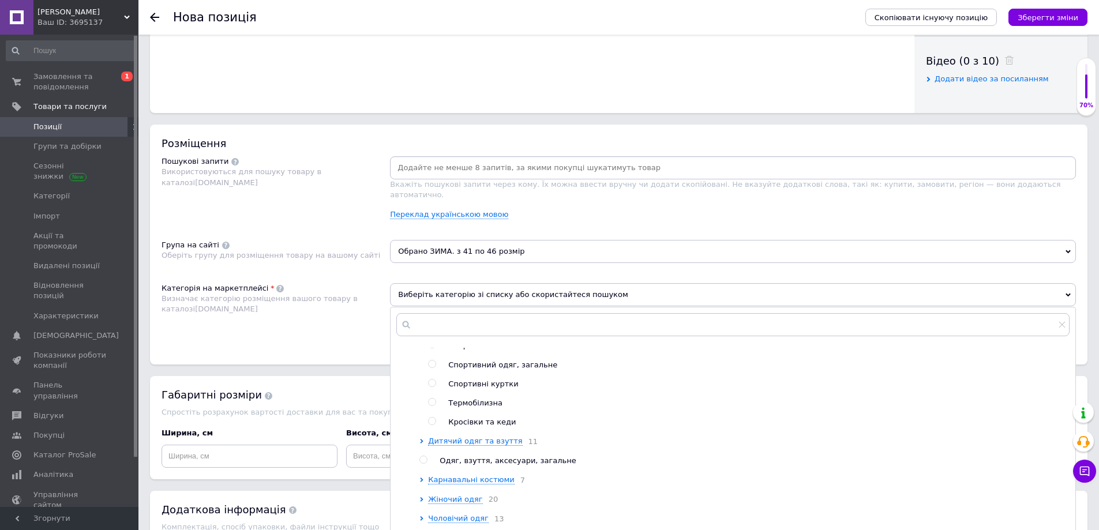
scroll to position [231, 0]
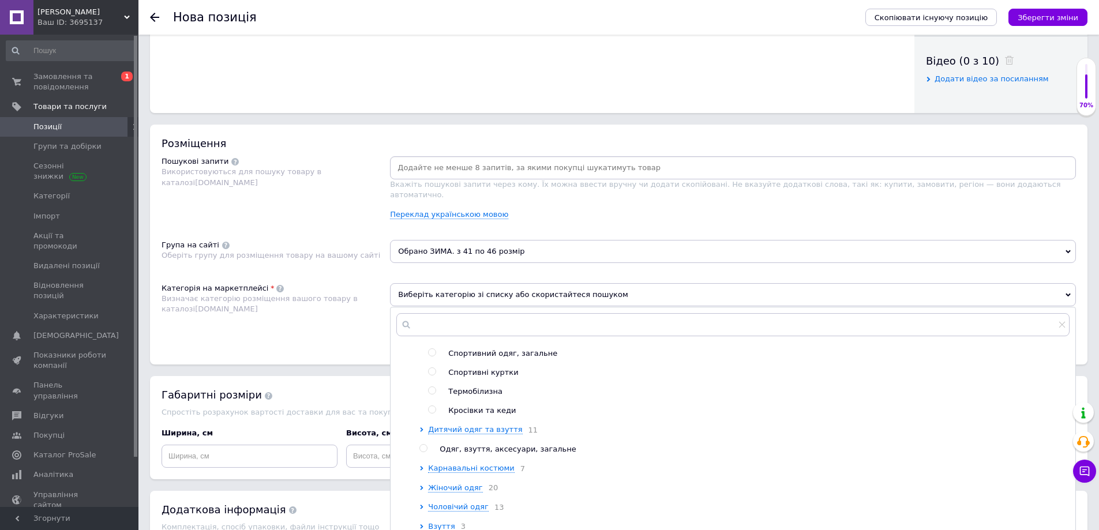
click at [478, 407] on span "Кросівки та кеди" at bounding box center [482, 410] width 68 height 9
radio input "true"
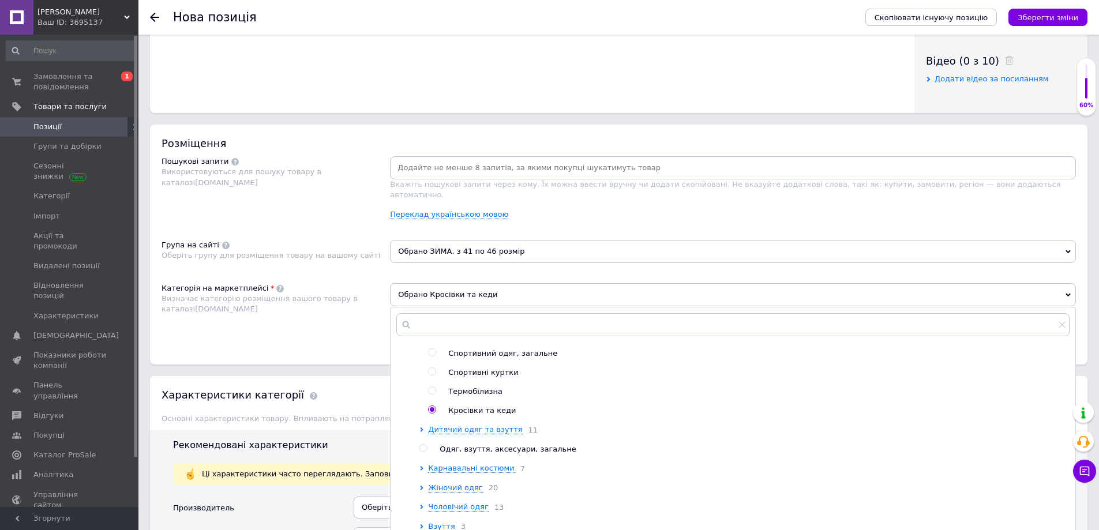
click at [354, 335] on div "Розміщення Пошукові запити Використовуються для пошуку товару в каталозі [DOMAI…" at bounding box center [619, 245] width 938 height 240
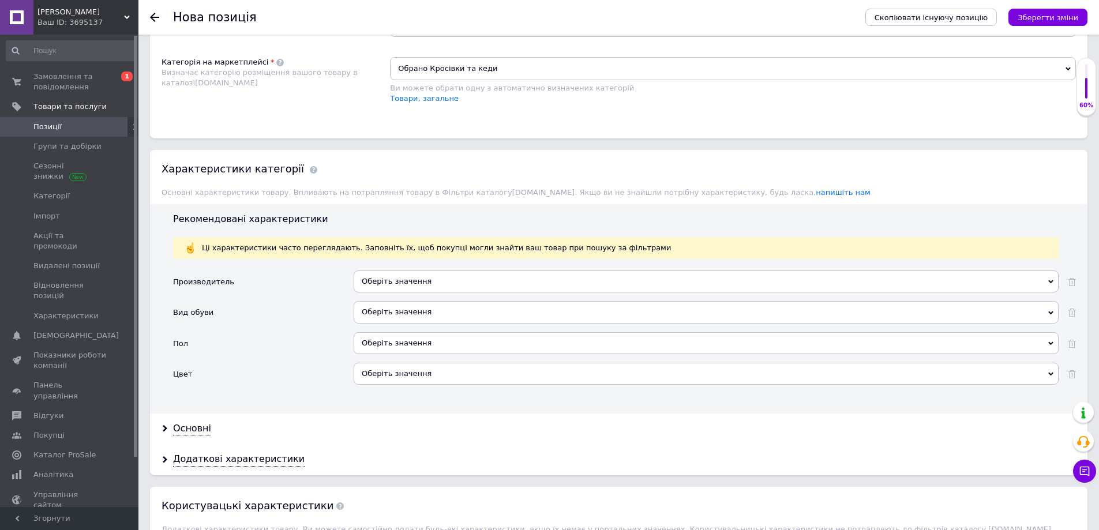
scroll to position [808, 0]
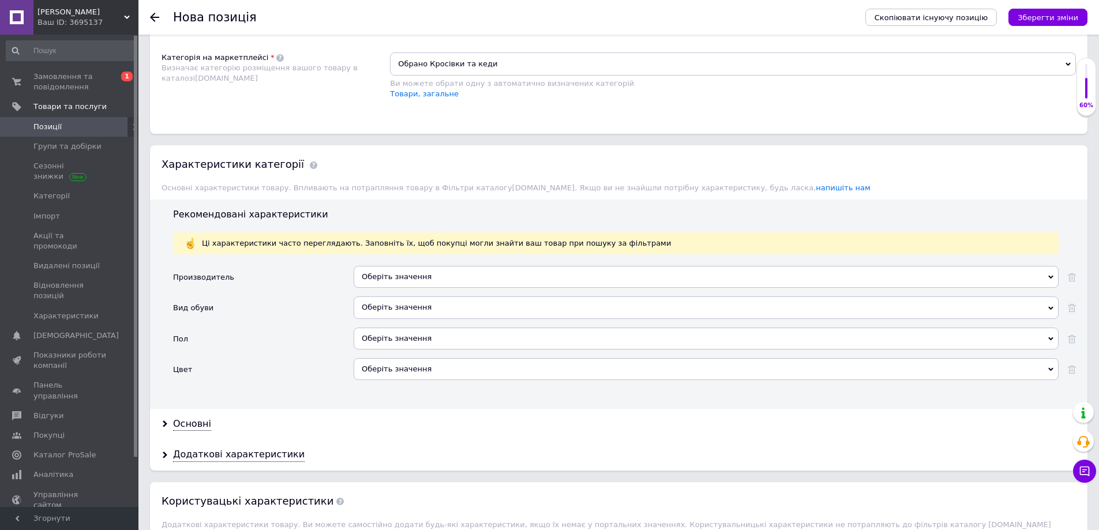
click at [393, 266] on div "Оберіть значення" at bounding box center [706, 277] width 705 height 22
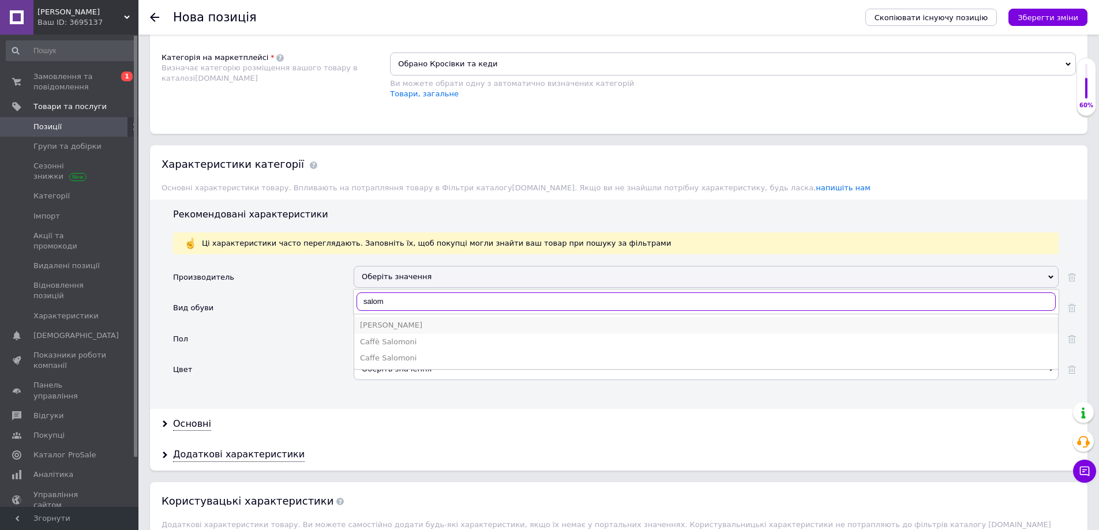
type input "salom"
click at [378, 320] on div "[PERSON_NAME]" at bounding box center [706, 325] width 692 height 10
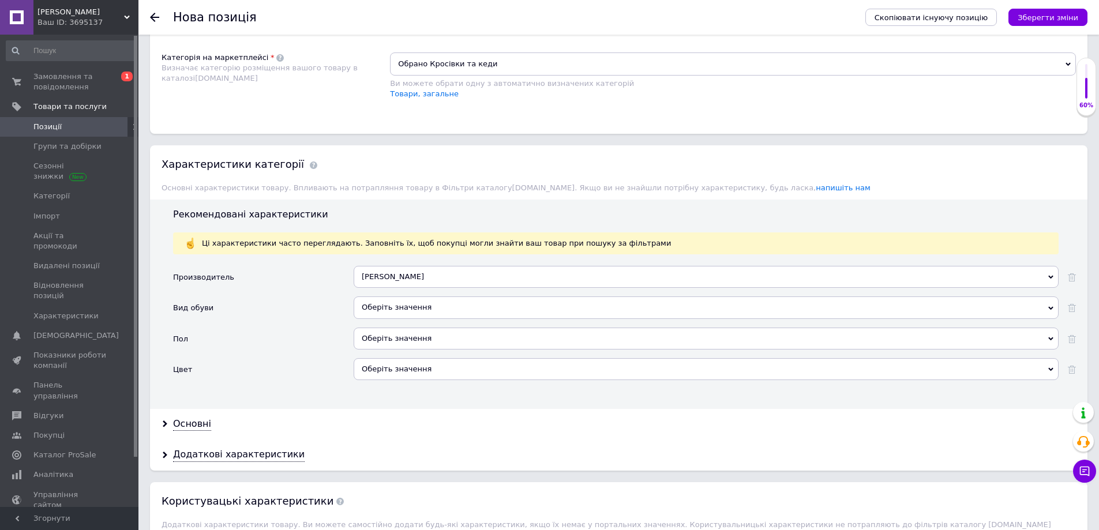
click at [374, 299] on div "Оберіть значення" at bounding box center [706, 308] width 705 height 22
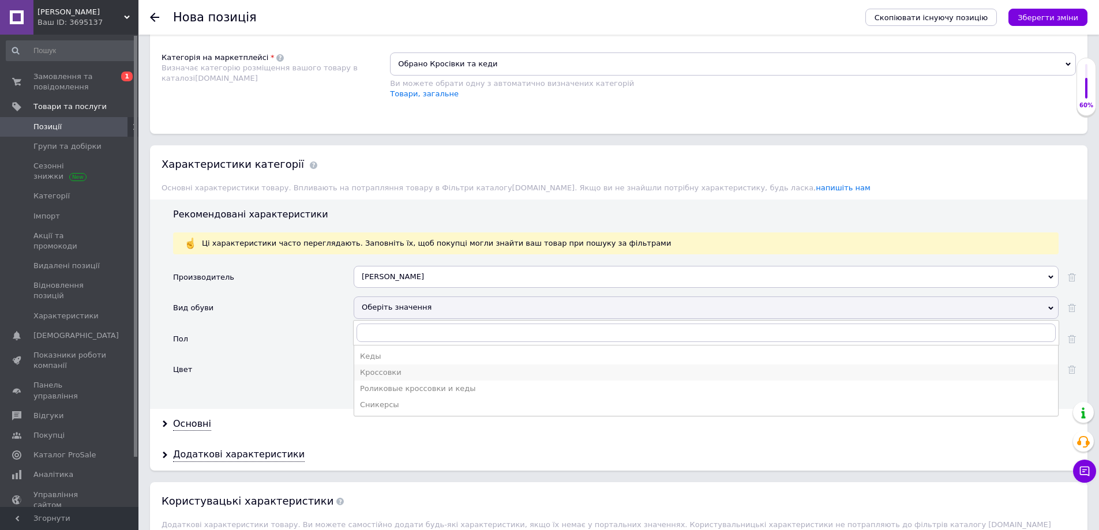
click at [386, 368] on li "Кроссовки" at bounding box center [706, 373] width 704 height 16
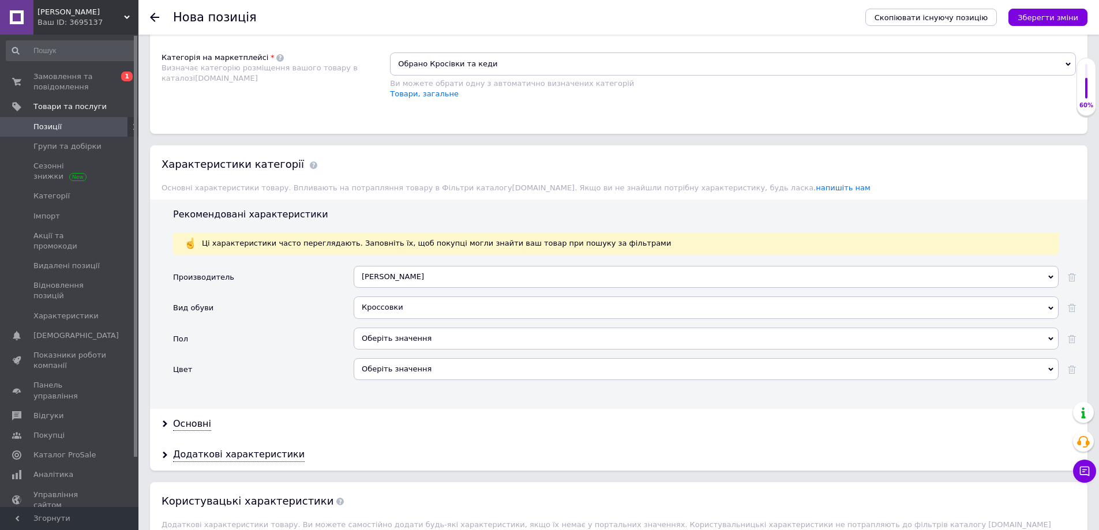
click at [373, 329] on div "Оберіть значення" at bounding box center [706, 339] width 705 height 22
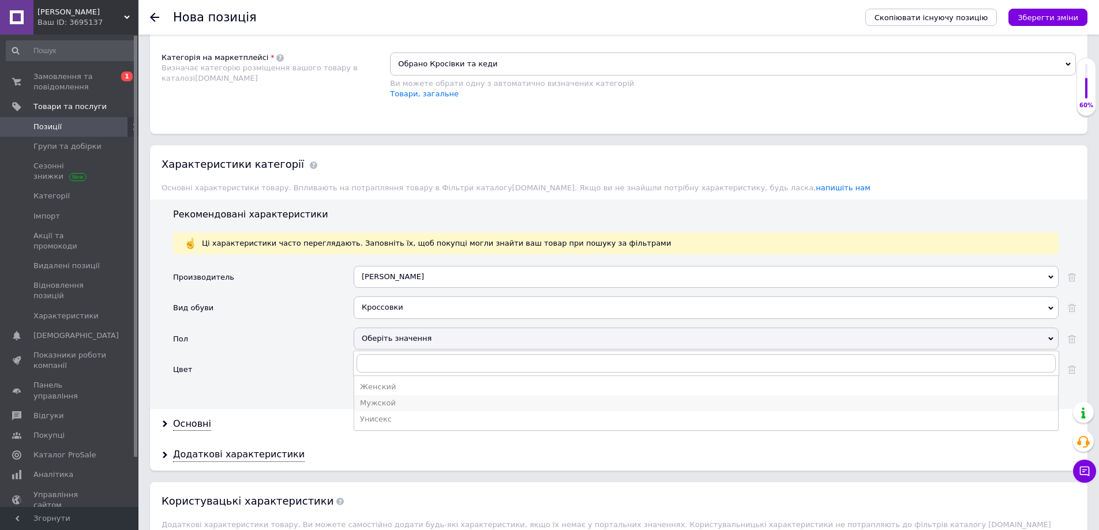
click at [382, 398] on div "Мужской" at bounding box center [706, 403] width 692 height 10
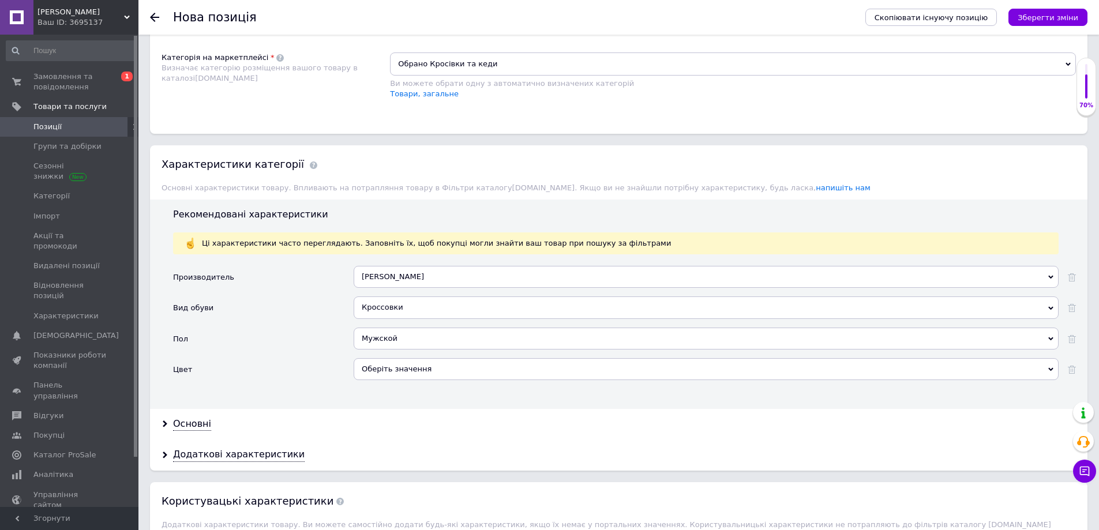
click at [370, 358] on div "Оберіть значення" at bounding box center [706, 369] width 705 height 22
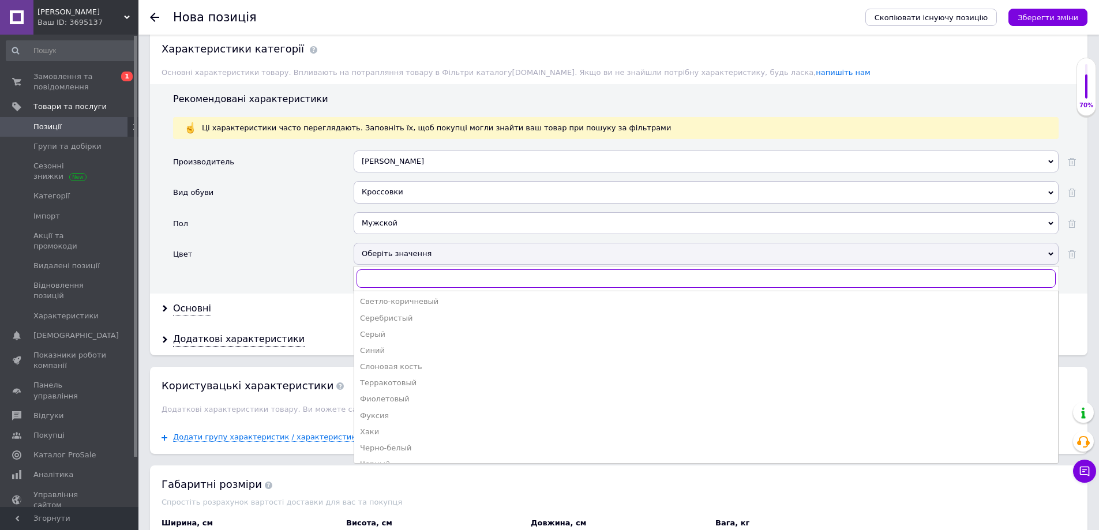
scroll to position [387, 0]
drag, startPoint x: 386, startPoint y: 428, endPoint x: 386, endPoint y: 443, distance: 15.0
click at [386, 443] on ul "Бежевый Белый Бирюзовый Бордовый Бронзовый Голубой Желтый Зелёный Золотистый Ка…" at bounding box center [706, 377] width 705 height 173
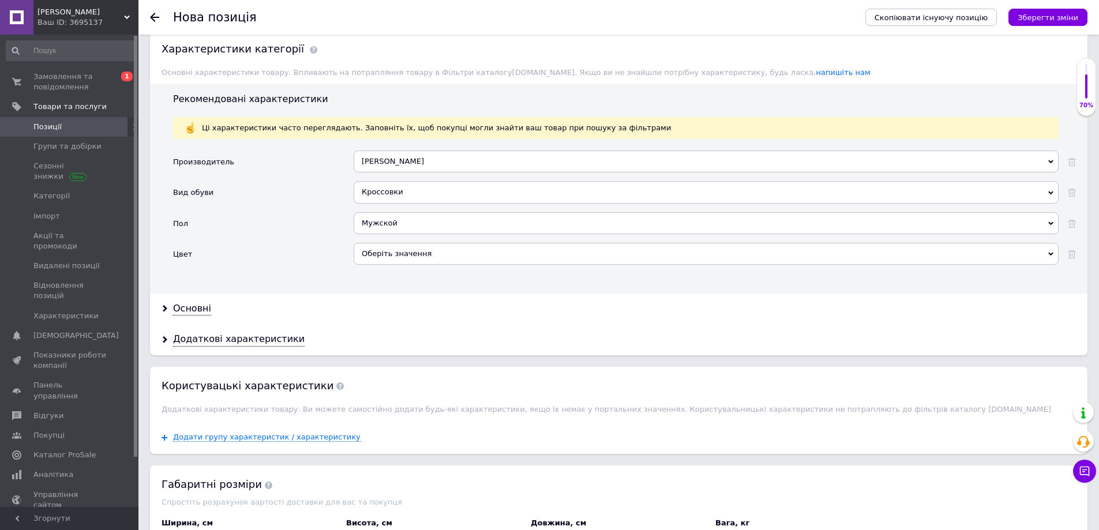
click at [392, 246] on div "Оберіть значення" at bounding box center [706, 254] width 705 height 22
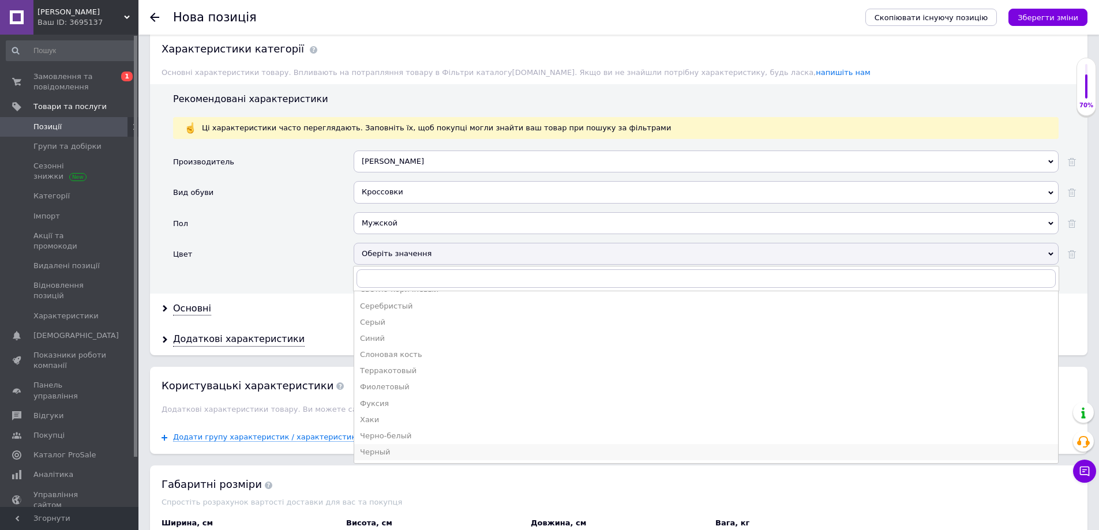
click at [385, 447] on div "Черный" at bounding box center [706, 452] width 692 height 10
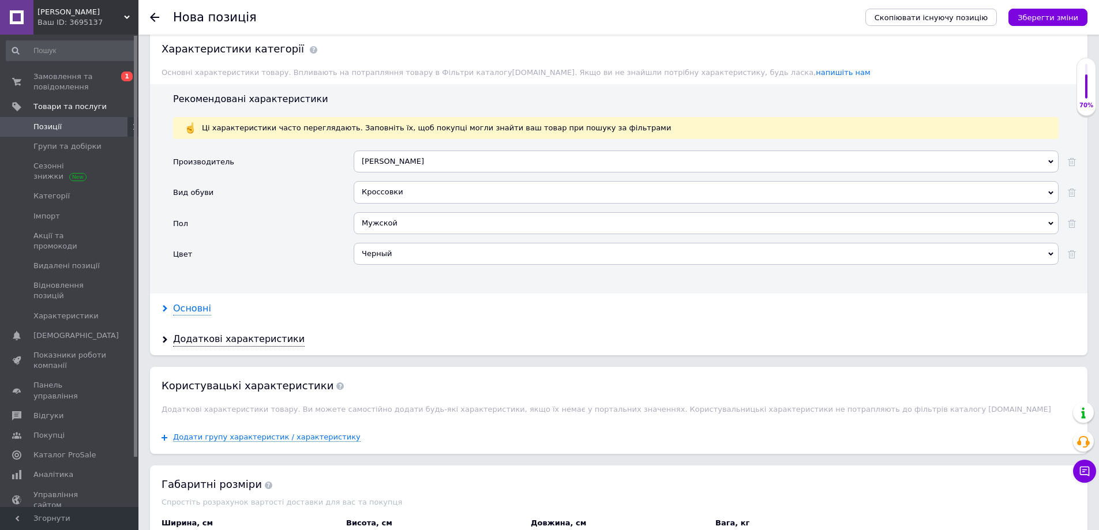
click at [197, 302] on div "Основні" at bounding box center [192, 308] width 38 height 13
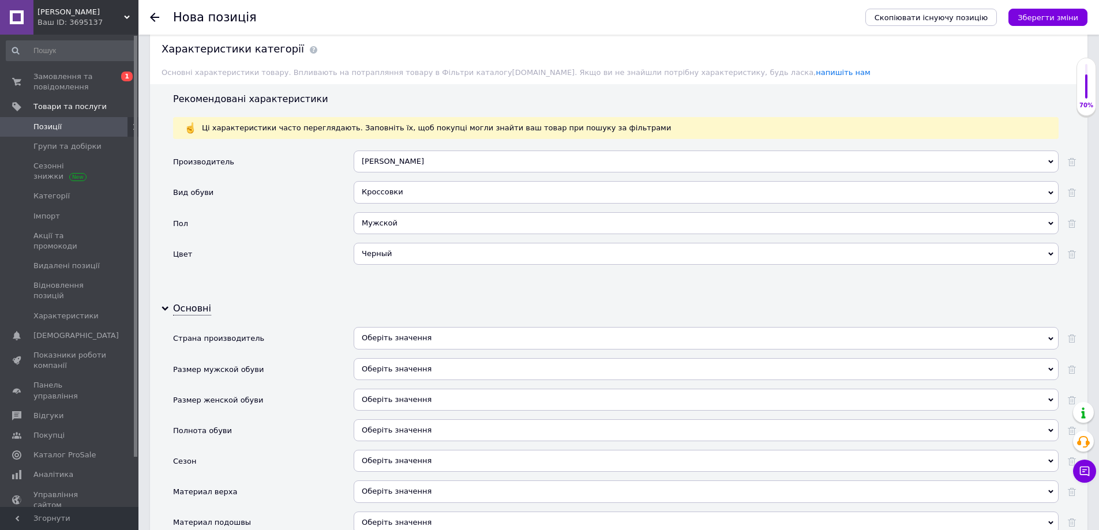
click at [380, 327] on div "Оберіть значення" at bounding box center [706, 338] width 705 height 22
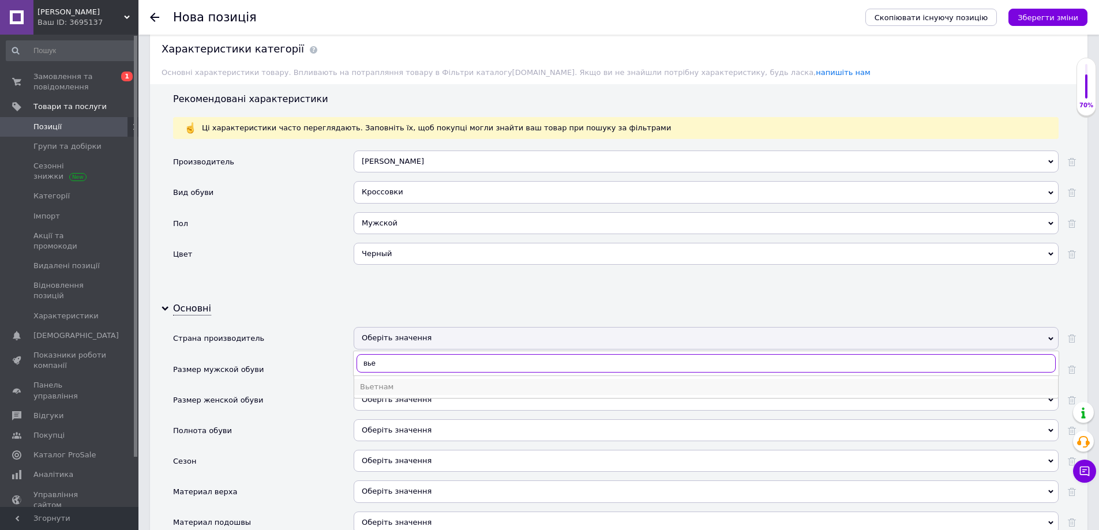
type input "вье"
click at [384, 382] on div "Вьетнам" at bounding box center [706, 387] width 692 height 10
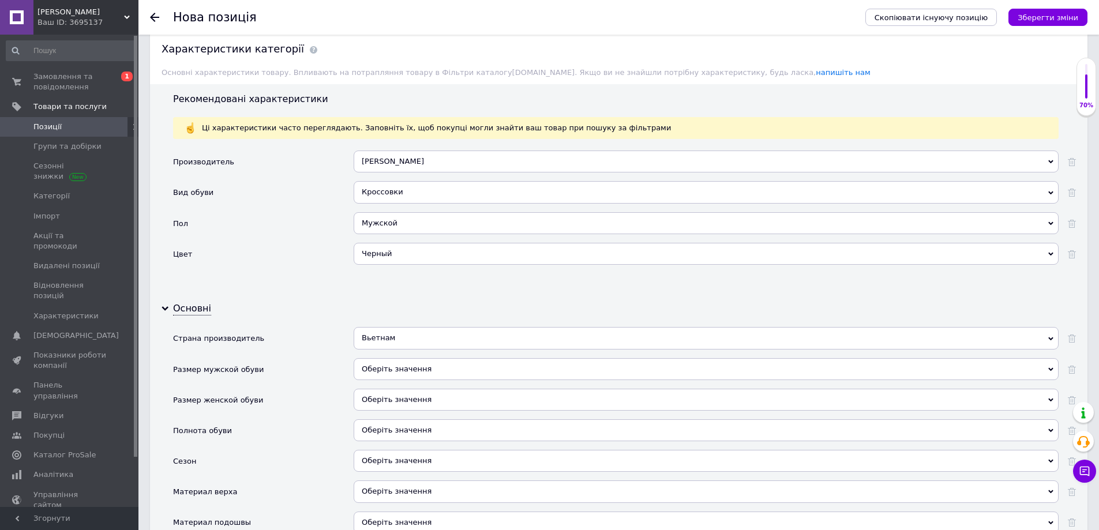
click at [380, 450] on div "Оберіть значення" at bounding box center [706, 461] width 705 height 22
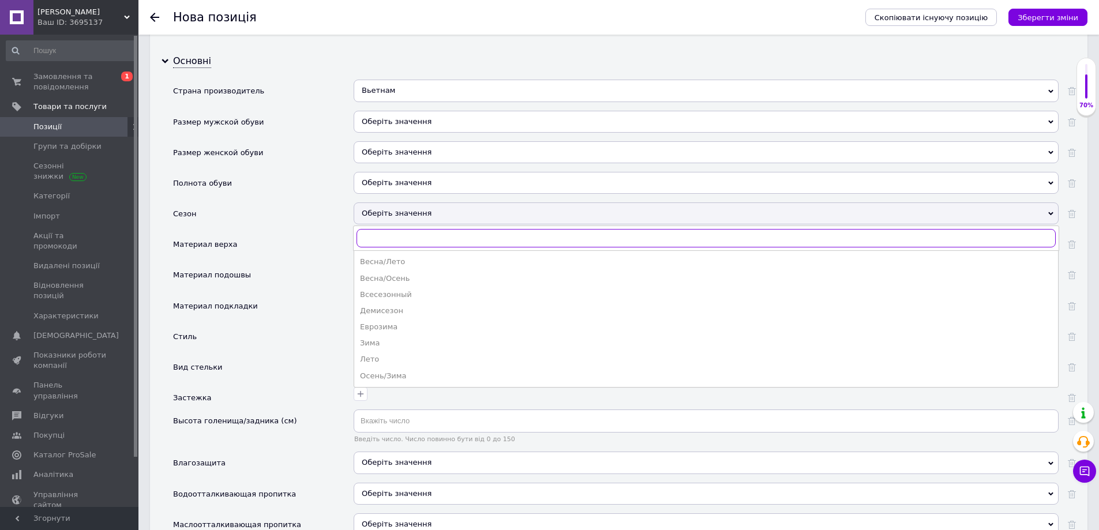
scroll to position [1212, 0]
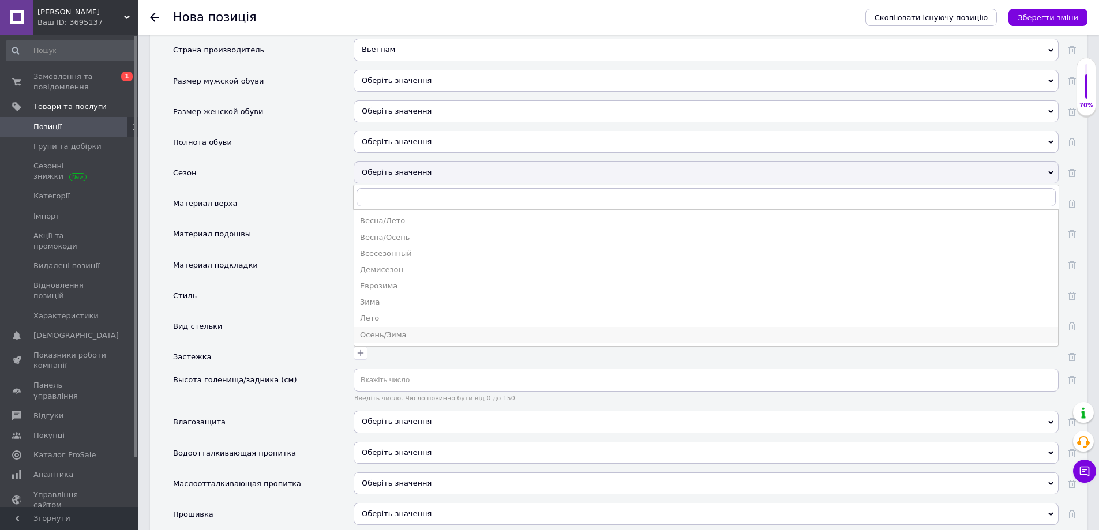
click at [391, 330] on div "Осень/Зима" at bounding box center [706, 335] width 692 height 10
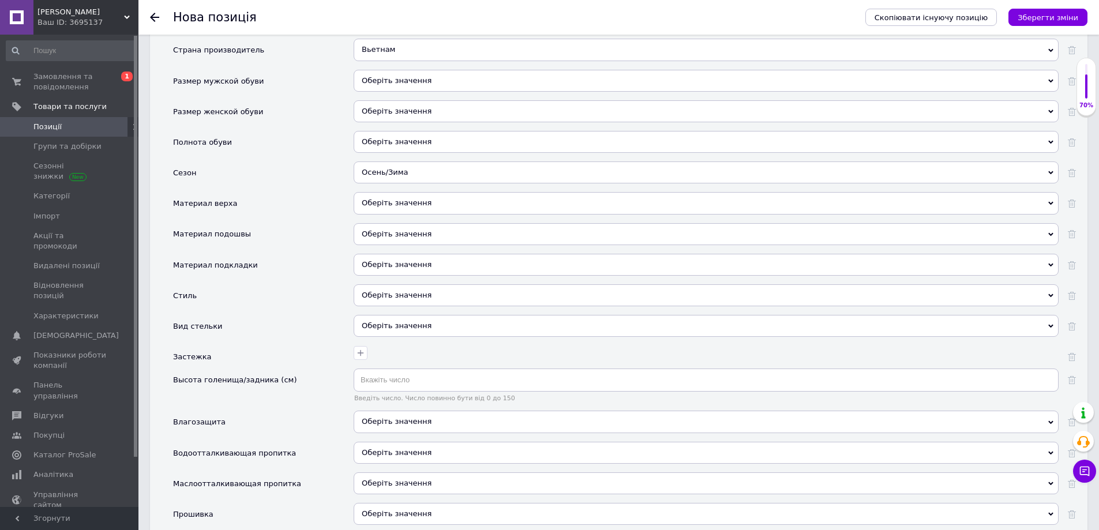
click at [390, 192] on div "Оберіть значення" at bounding box center [706, 203] width 705 height 22
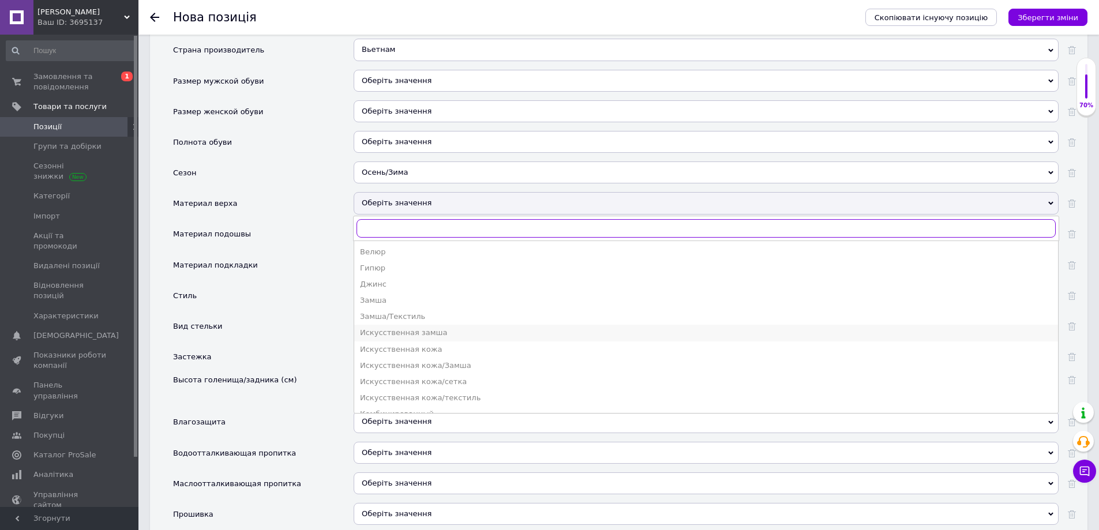
scroll to position [58, 0]
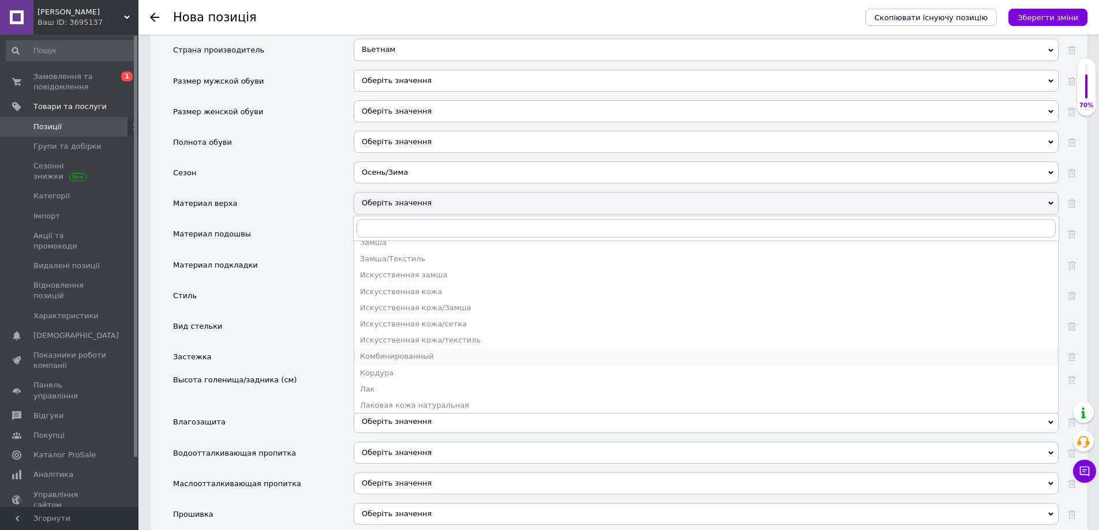
click at [403, 351] on div "Комбинированный" at bounding box center [706, 356] width 692 height 10
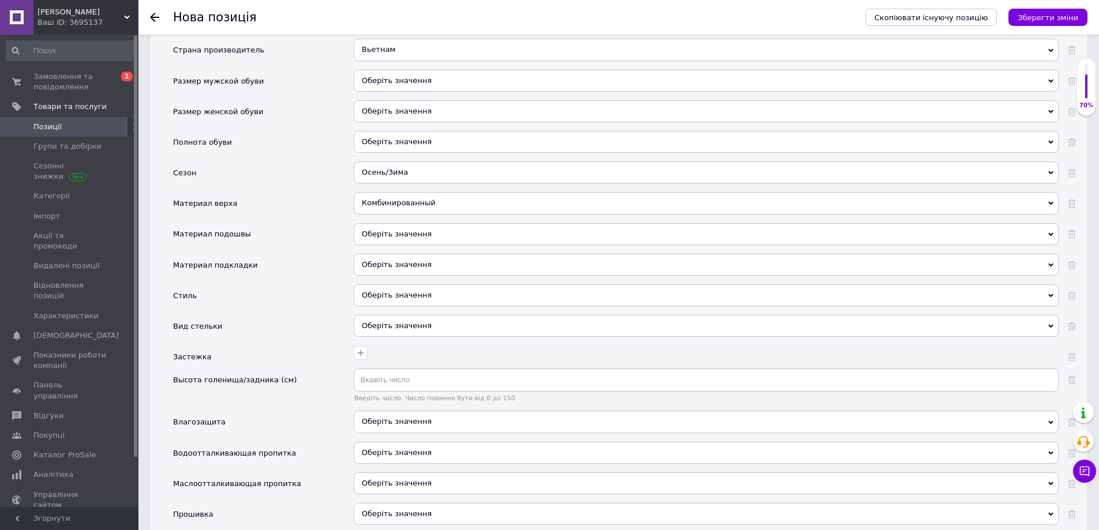
click at [380, 226] on div "Оберіть значення" at bounding box center [706, 234] width 705 height 22
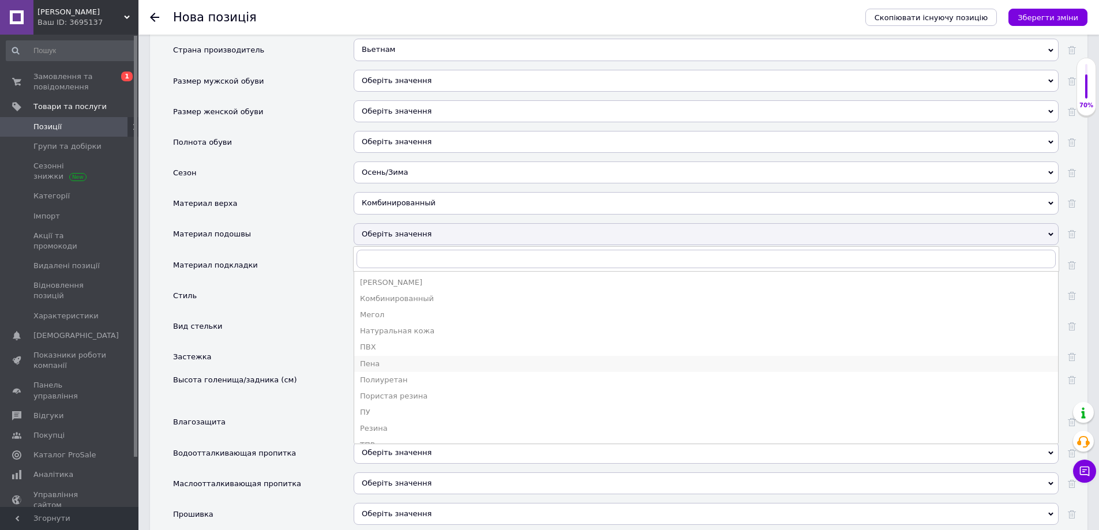
click at [378, 359] on div "Пена" at bounding box center [706, 364] width 692 height 10
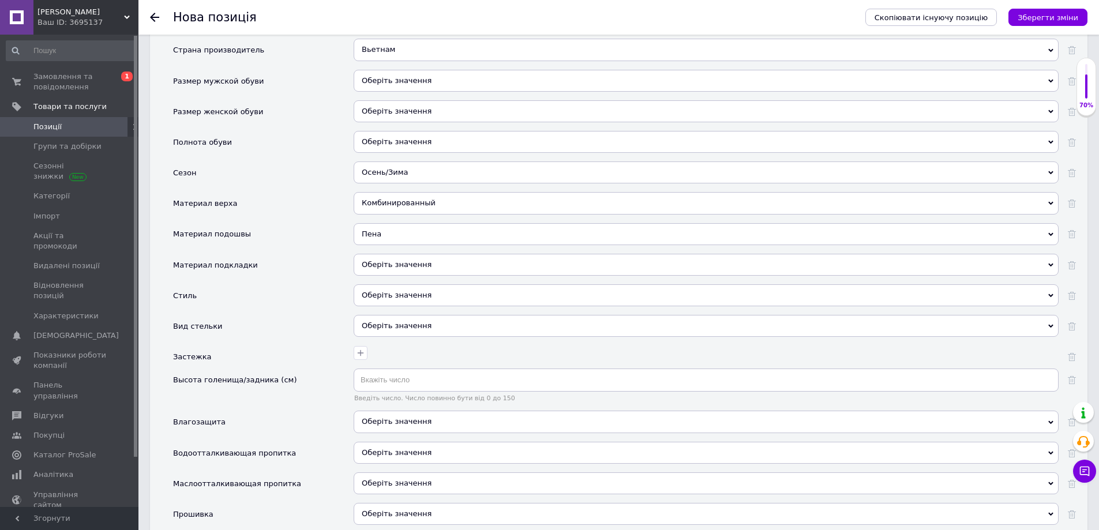
drag, startPoint x: 371, startPoint y: 254, endPoint x: 372, endPoint y: 261, distance: 7.6
click at [372, 261] on div "Оберіть значення" at bounding box center [706, 265] width 705 height 22
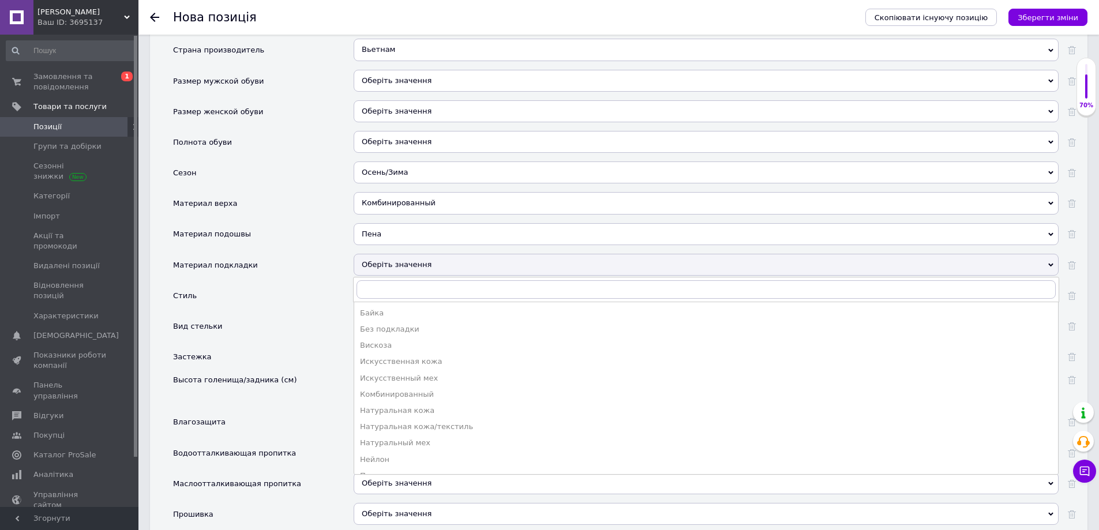
click at [276, 293] on div "Стиль" at bounding box center [263, 299] width 181 height 31
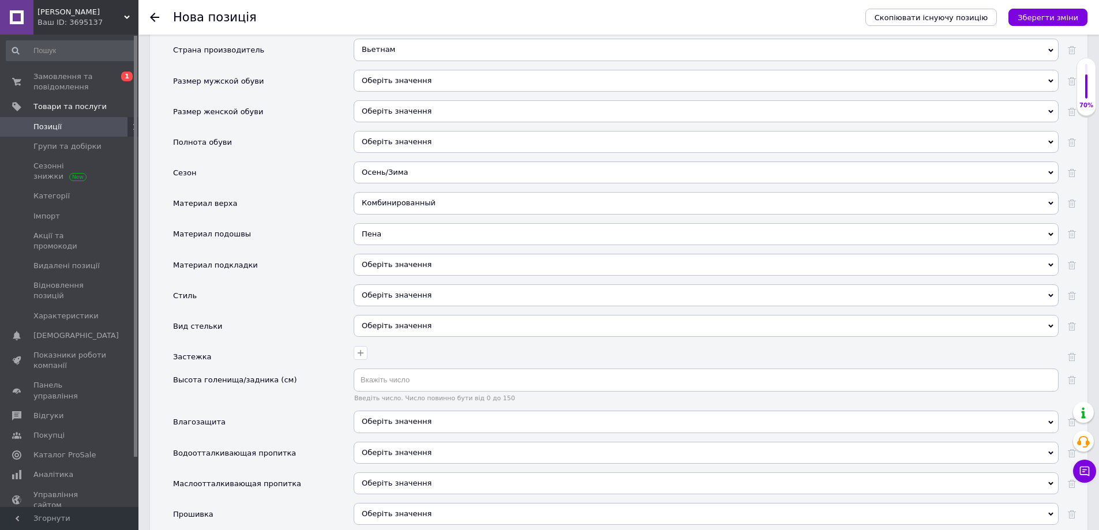
click at [377, 284] on div "Оберіть значення" at bounding box center [706, 295] width 705 height 22
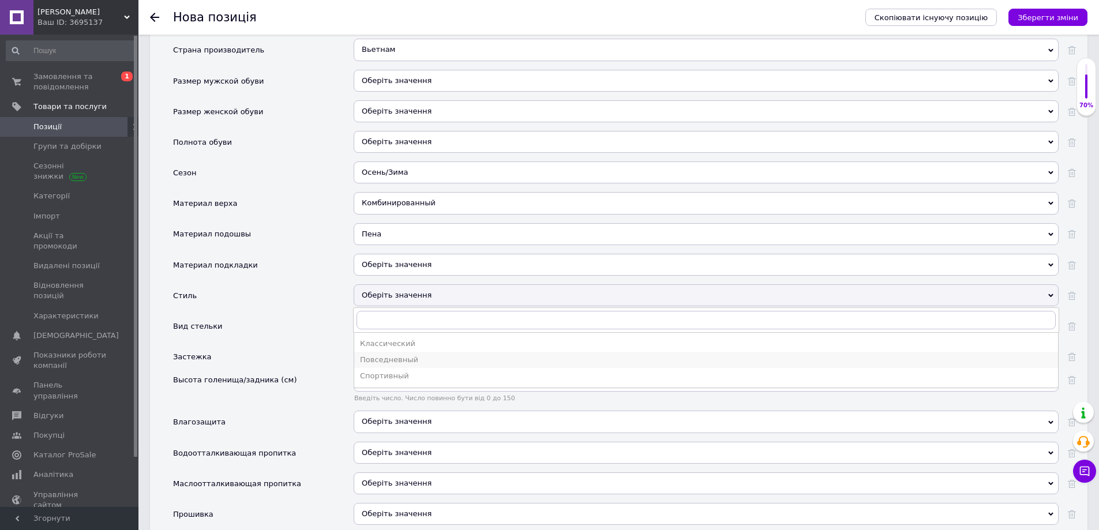
click at [378, 355] on div "Повседневный" at bounding box center [706, 360] width 692 height 10
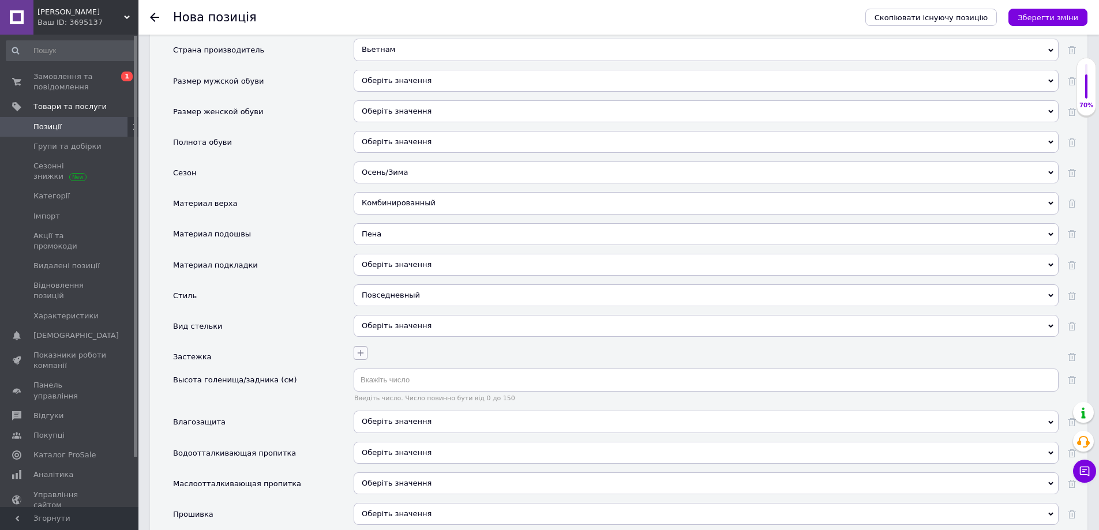
click at [359, 348] on icon "button" at bounding box center [360, 352] width 9 height 9
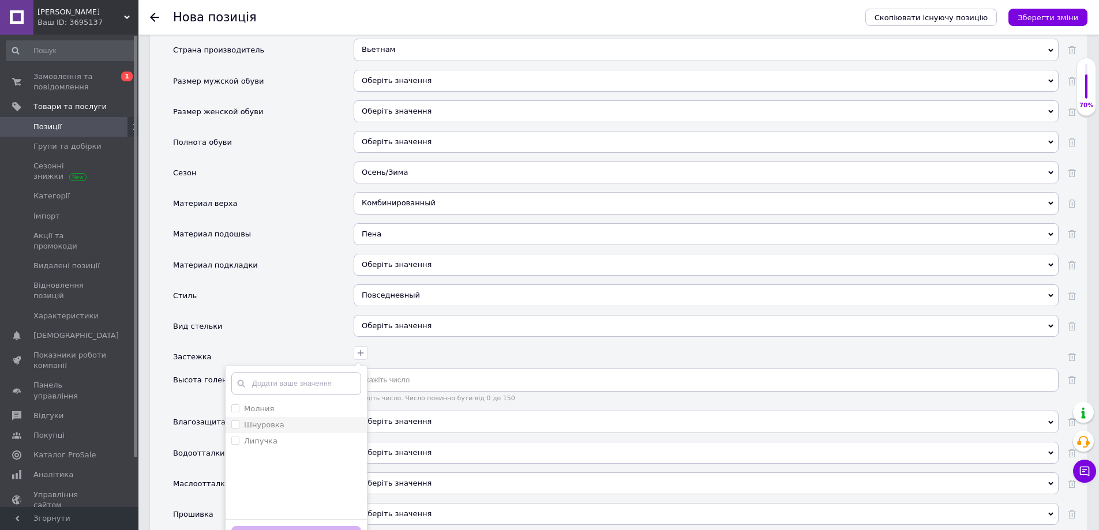
click at [301, 420] on div "Шнуровка" at bounding box center [296, 425] width 130 height 10
checkbox input "true"
click at [284, 526] on button "Зберегти" at bounding box center [296, 537] width 130 height 23
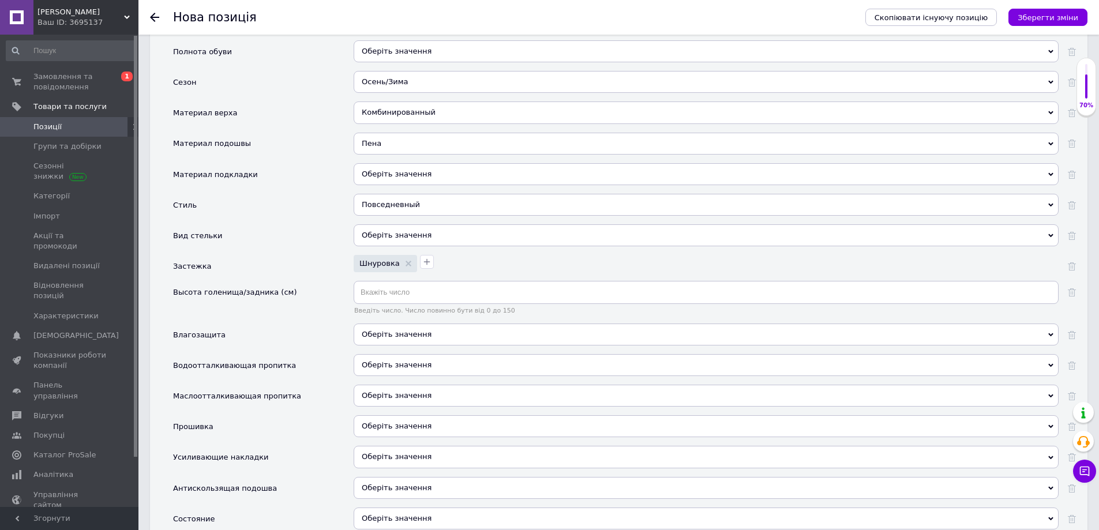
scroll to position [1327, 0]
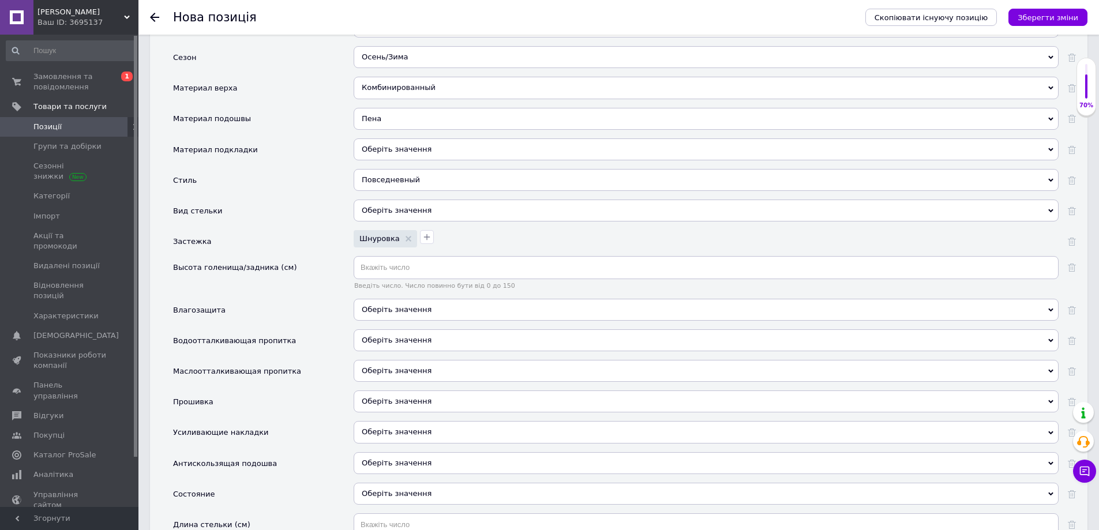
click at [365, 305] on span "Оберіть значення" at bounding box center [397, 309] width 70 height 9
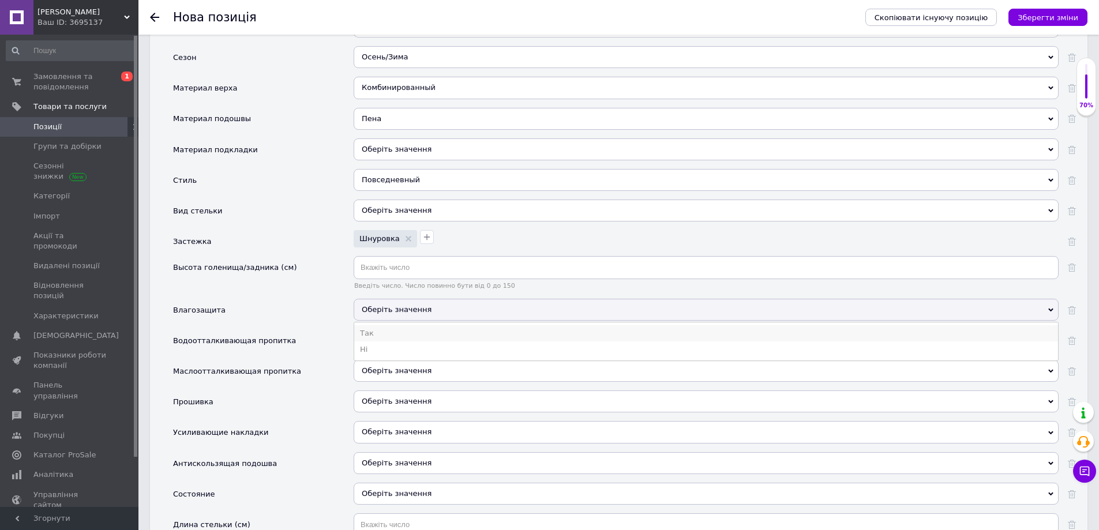
click at [373, 325] on li "Так" at bounding box center [706, 333] width 704 height 16
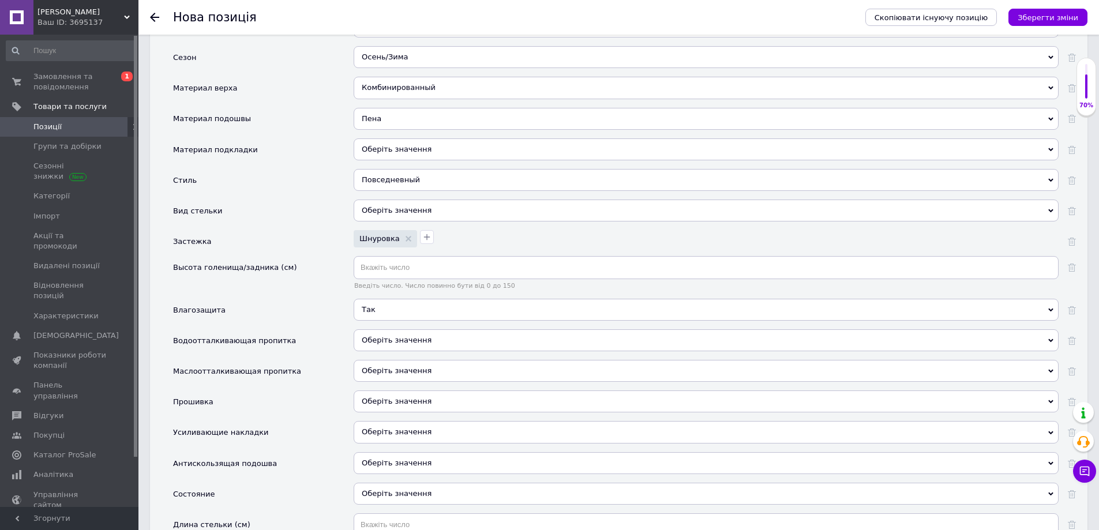
click at [374, 336] on span "Оберіть значення" at bounding box center [397, 340] width 70 height 9
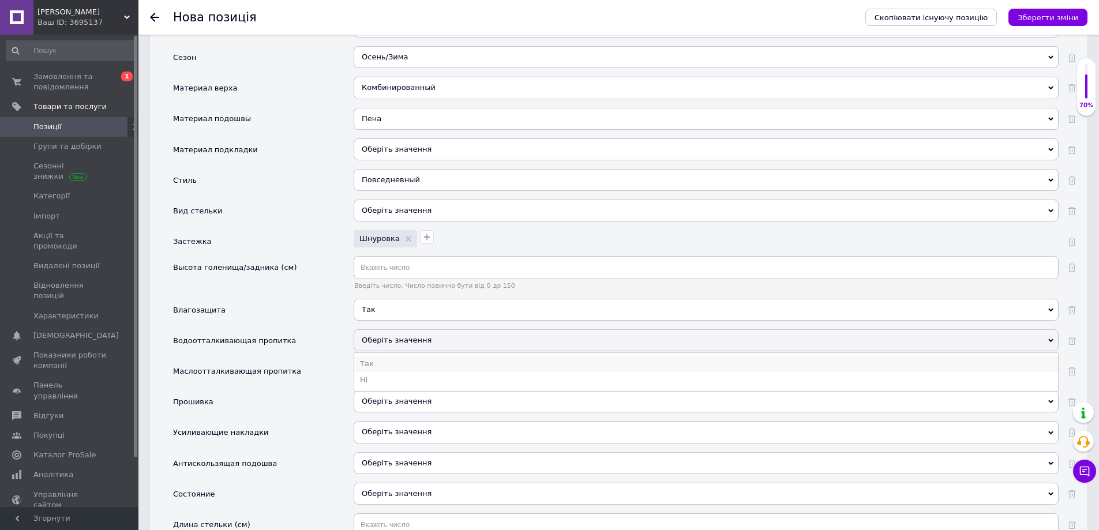
click at [374, 356] on li "Так" at bounding box center [706, 364] width 704 height 16
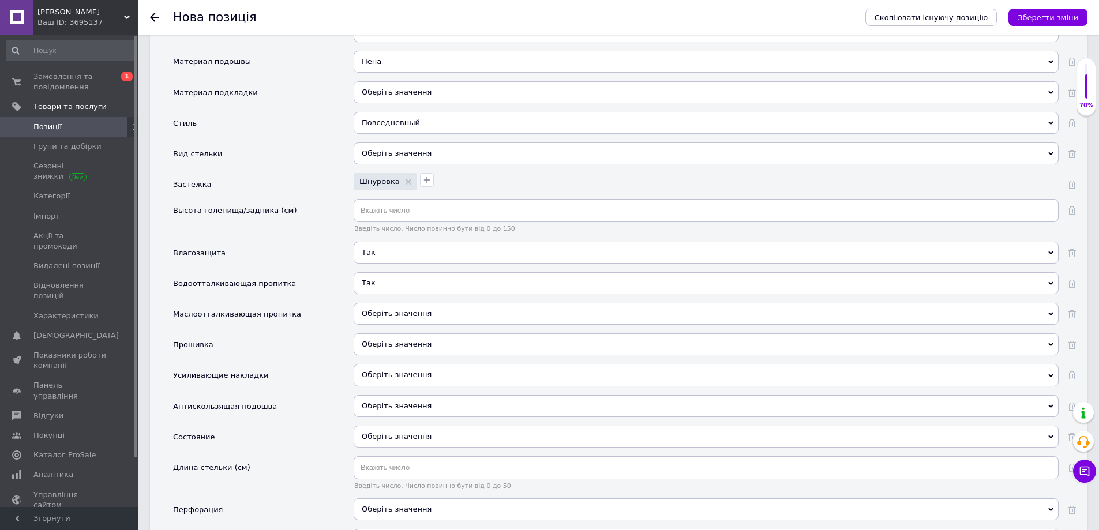
scroll to position [1385, 0]
click at [370, 401] on span "Оберіть значення" at bounding box center [397, 405] width 70 height 9
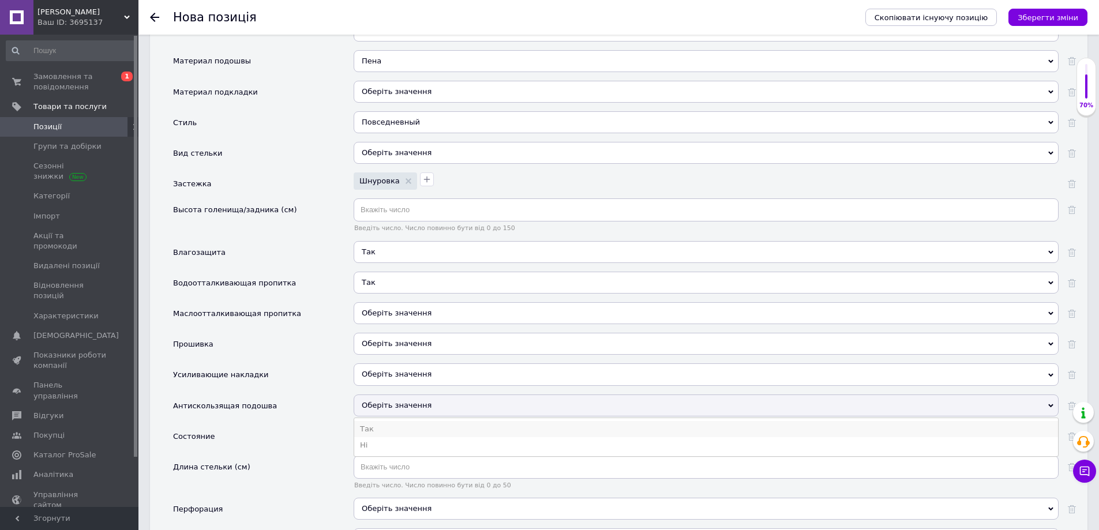
click at [373, 421] on li "Так" at bounding box center [706, 429] width 704 height 16
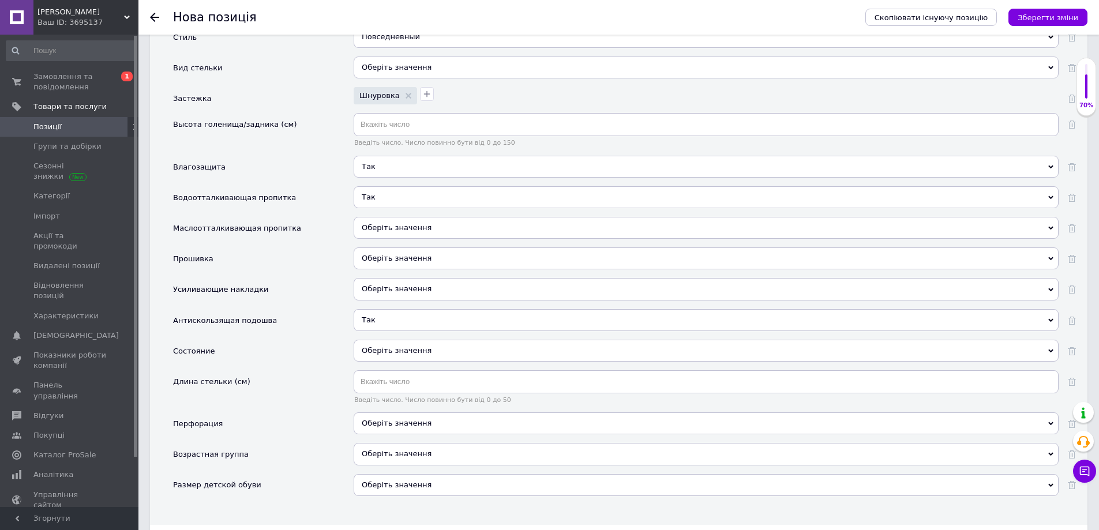
scroll to position [1500, 0]
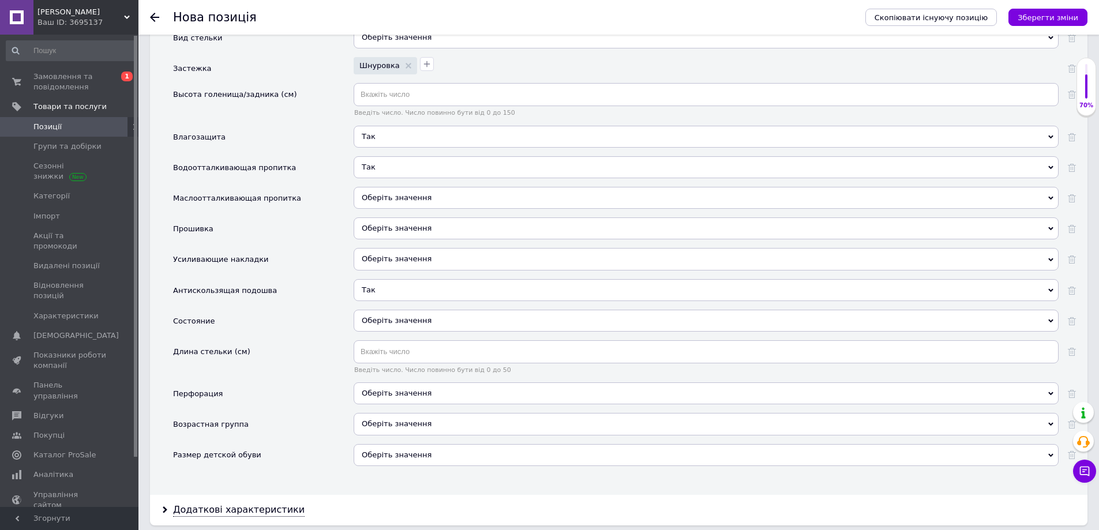
click at [399, 314] on div "Оберіть значення" at bounding box center [706, 321] width 705 height 22
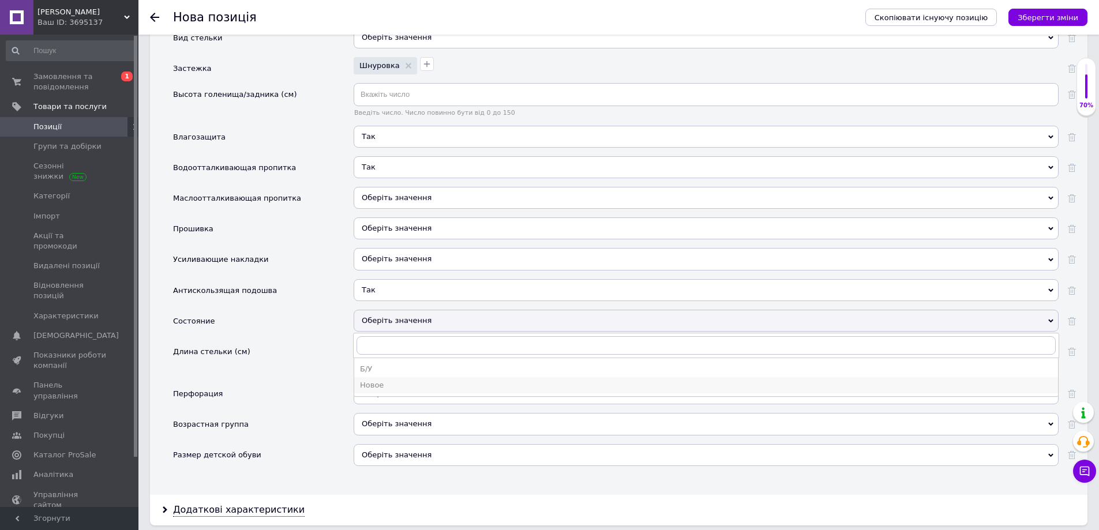
click at [373, 380] on div "Новое" at bounding box center [706, 385] width 692 height 10
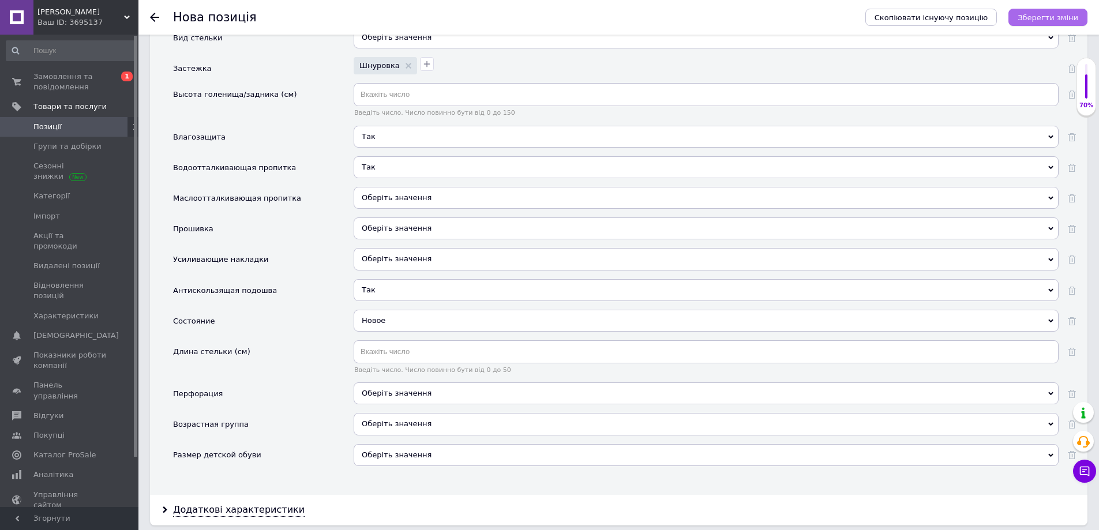
click at [1045, 21] on icon "Зберегти зміни" at bounding box center [1048, 17] width 61 height 9
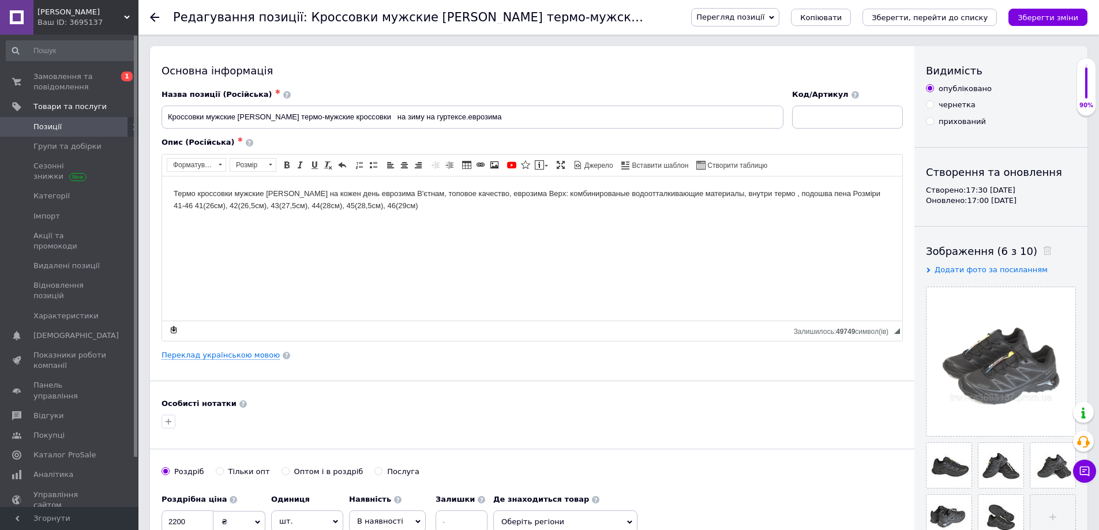
click at [63, 126] on span "Позиції" at bounding box center [69, 127] width 73 height 10
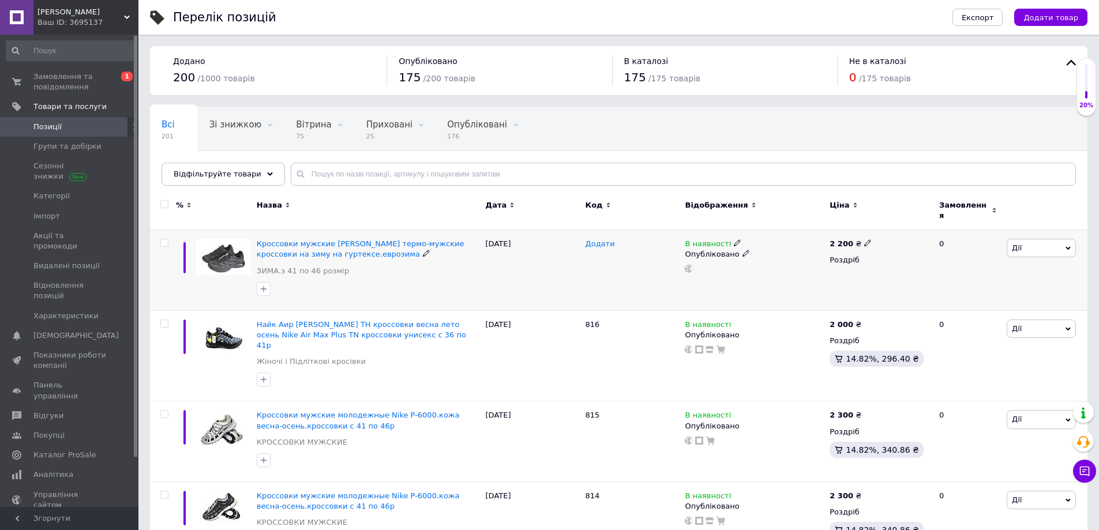
click at [602, 239] on span "Додати" at bounding box center [600, 243] width 29 height 9
type input "817"
click at [514, 270] on div "[DATE]" at bounding box center [533, 270] width 100 height 81
click at [1043, 18] on span "Додати товар" at bounding box center [1051, 17] width 55 height 9
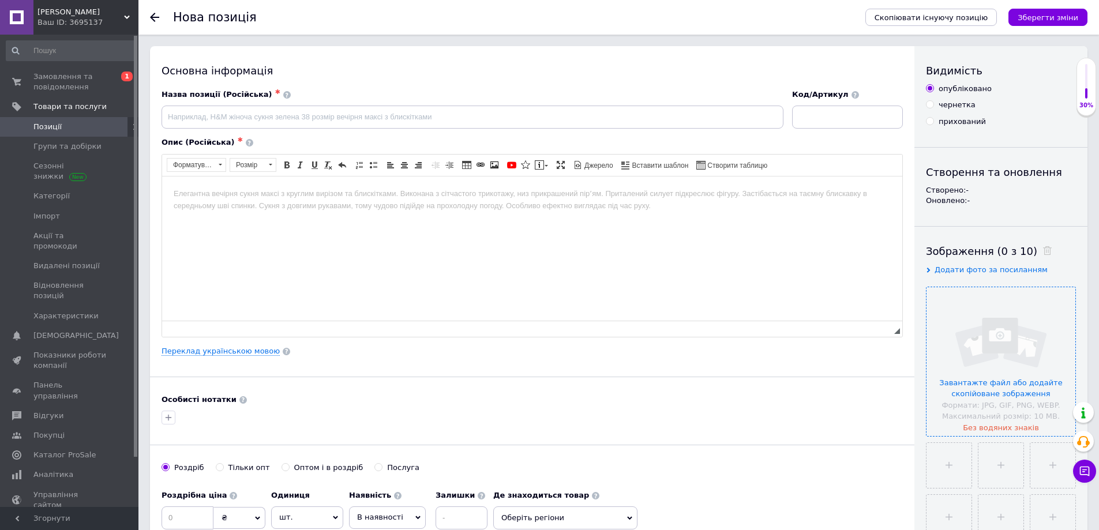
click at [958, 328] on input "file" at bounding box center [1001, 361] width 149 height 149
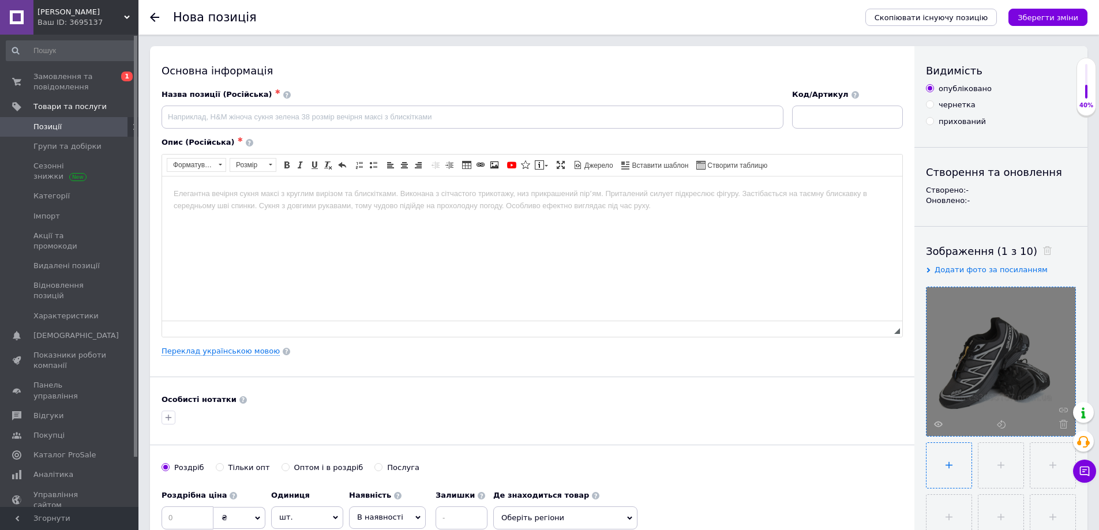
click at [944, 476] on input "file" at bounding box center [949, 465] width 45 height 45
type input "C:\fakepath\1.jpg"
click at [1010, 470] on input "file" at bounding box center [999, 465] width 45 height 45
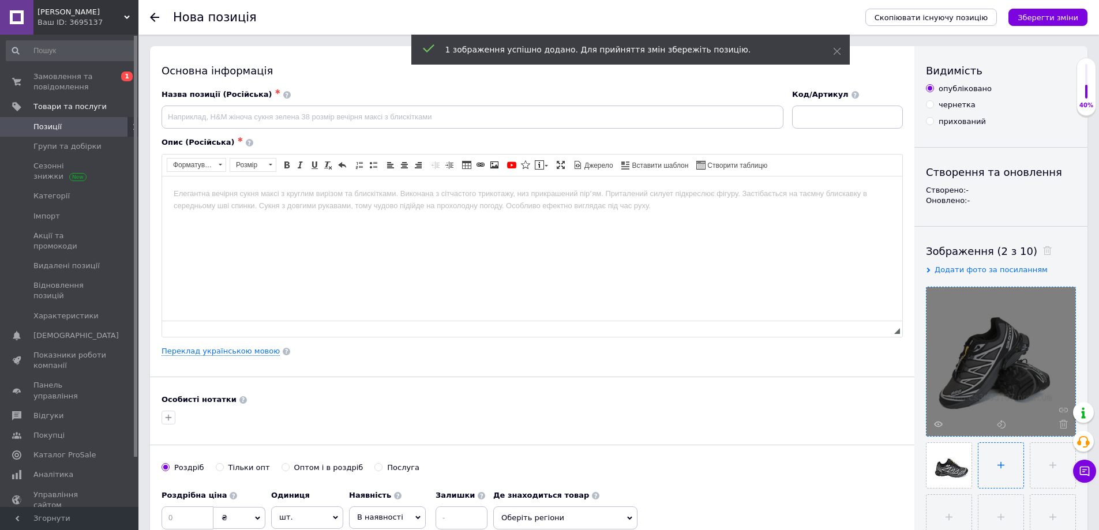
type input "C:\fakepath\2.jpg"
click at [1049, 473] on input "file" at bounding box center [1051, 465] width 45 height 45
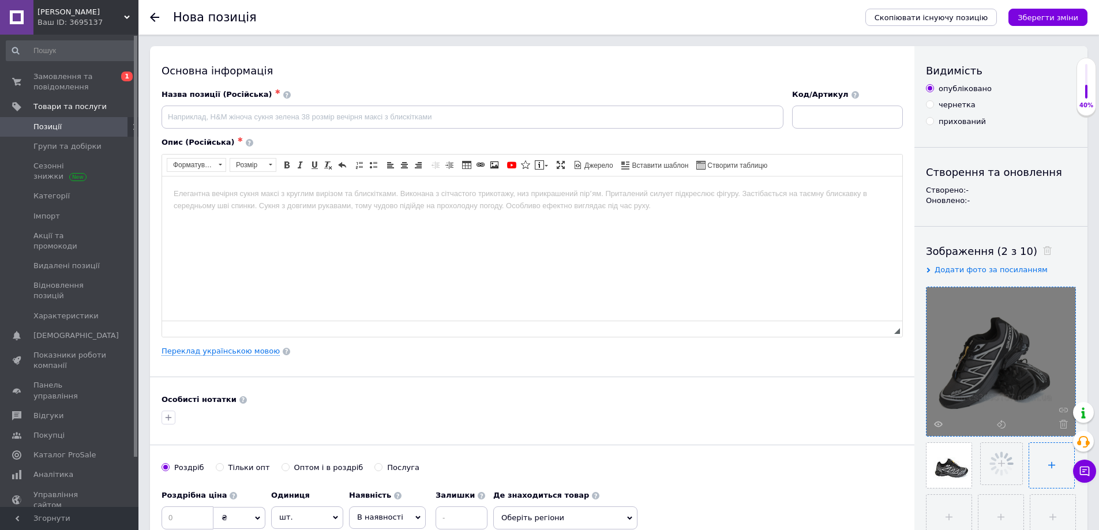
type input "C:\fakepath\3.jpg"
click at [938, 506] on input "file" at bounding box center [949, 517] width 45 height 45
type input "C:\fakepath\5.jpg"
click at [998, 509] on input "file" at bounding box center [999, 517] width 45 height 45
type input "C:\fakepath\6.jpg"
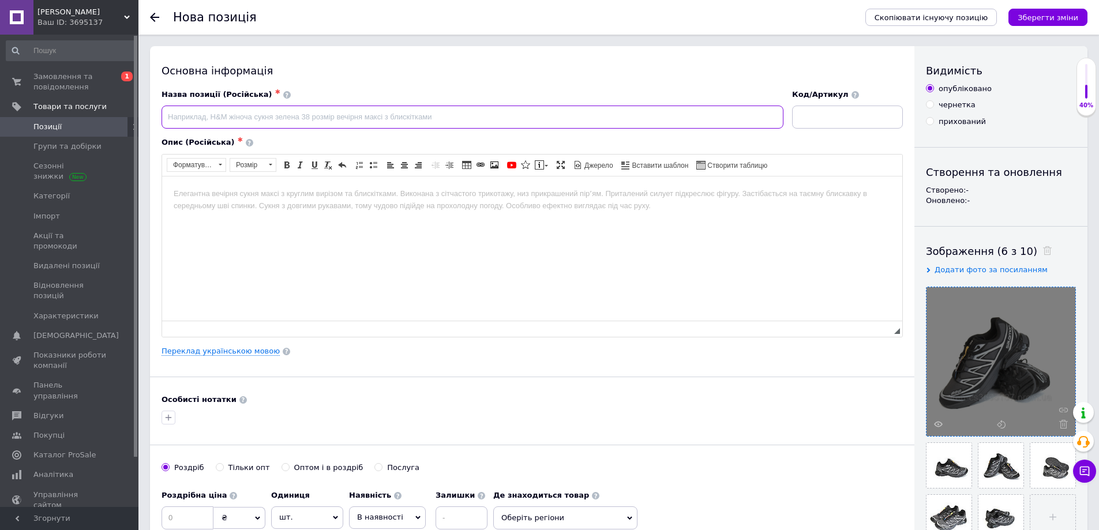
paste input "Кроссовки мужские [PERSON_NAME] термо-мужские кроссовки на зиму на гуртексе.евр…"
type input "Кроссовки мужские [PERSON_NAME] термо-мужские кроссовки на зиму на гуртексе.евр…"
click at [212, 354] on link "Переклад українською мовою" at bounding box center [221, 351] width 118 height 9
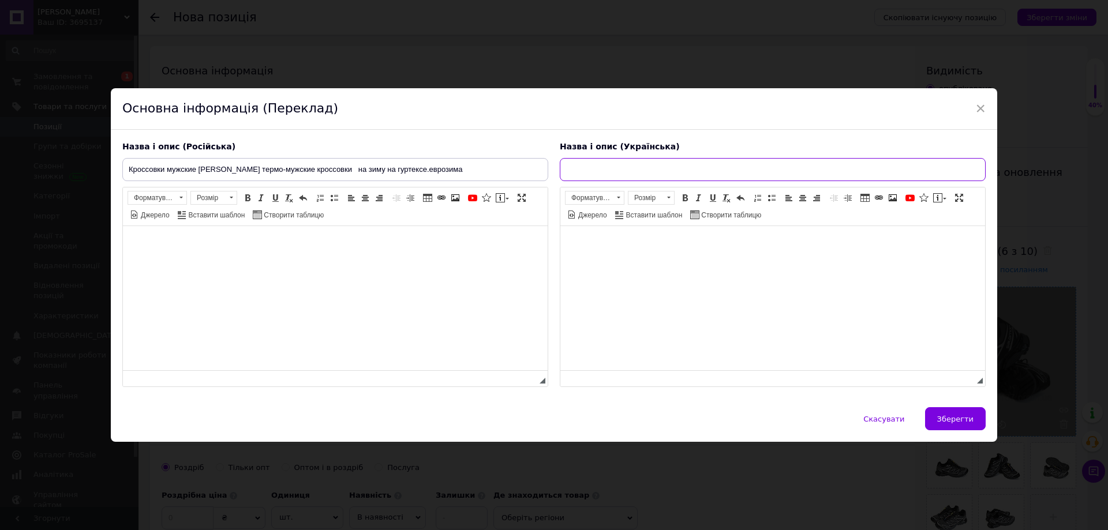
paste input "Кросівки чоловічі [PERSON_NAME] термо- кросівки на зиму на гуртексі.єврозима"
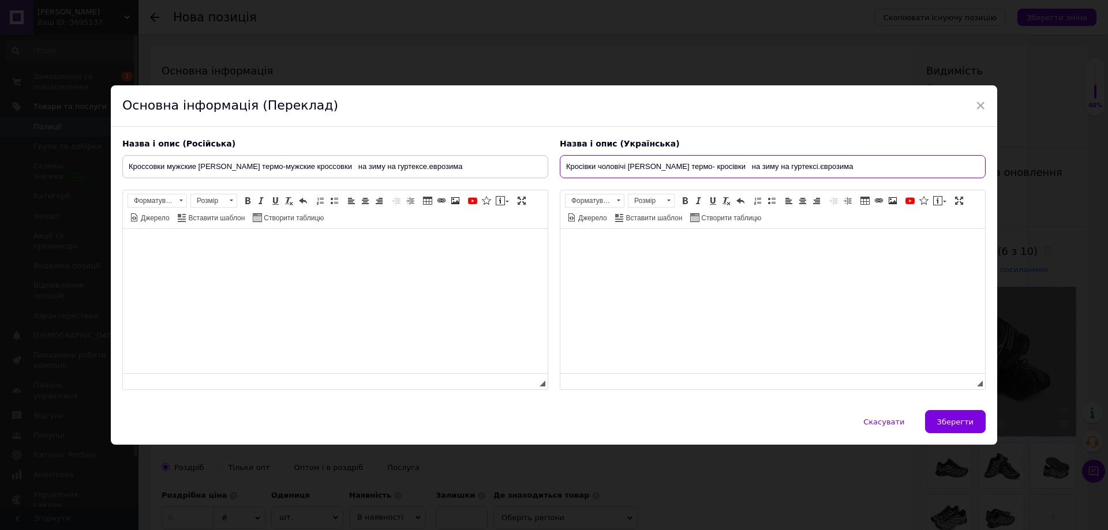
type input "Кросівки чоловічі [PERSON_NAME] термо- кросівки на зиму на гуртексі.єврозима"
click at [163, 216] on span "Джерело" at bounding box center [154, 218] width 31 height 10
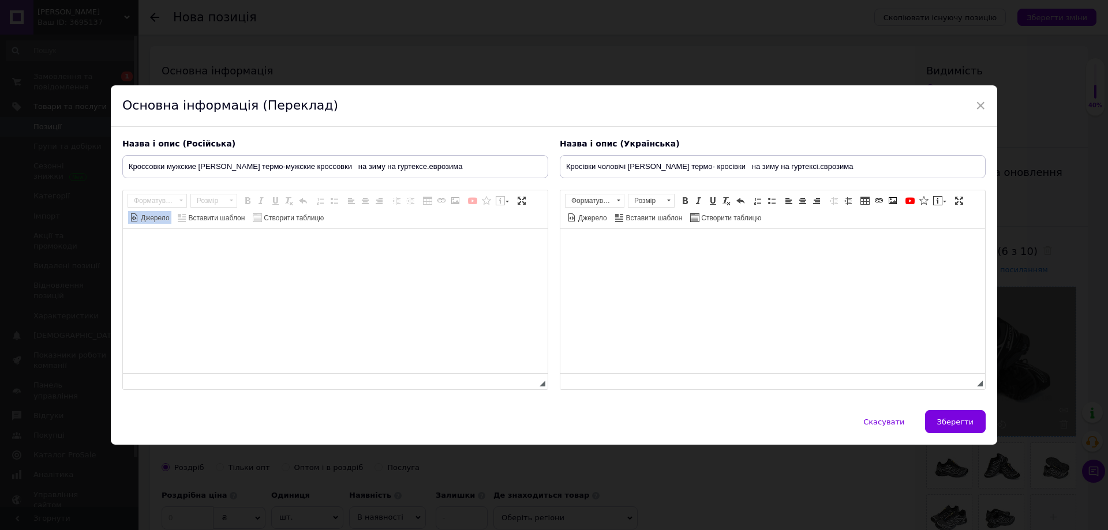
paste textarea "Термо кроссовки мужские [PERSON_NAME] на кожен день еврозима В'єтнам, топовое к…"
type textarea "Термо кроссовки мужские [PERSON_NAME] на кожен день еврозима В'єтнам, топовое к…"
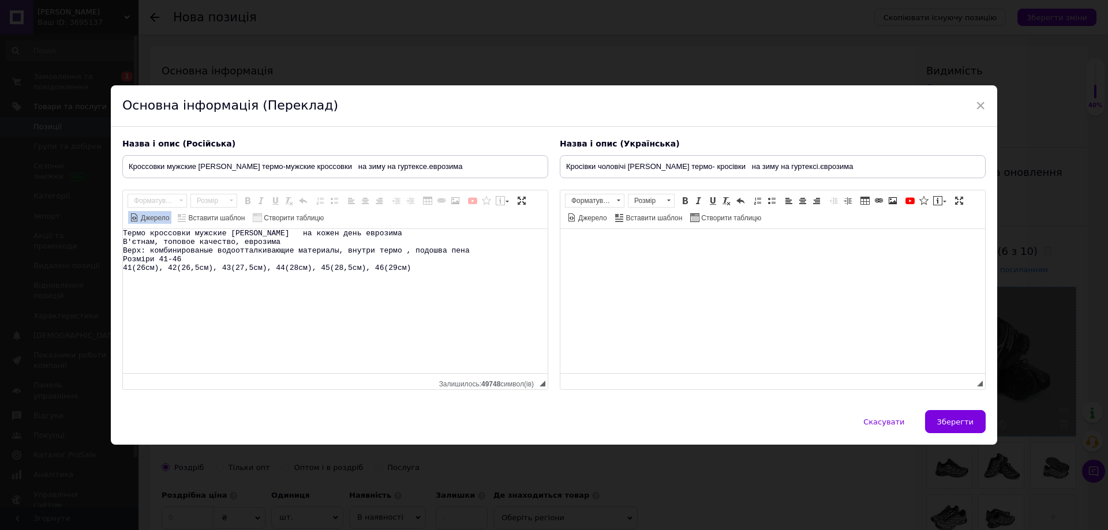
click at [155, 219] on span "Джерело" at bounding box center [154, 218] width 31 height 10
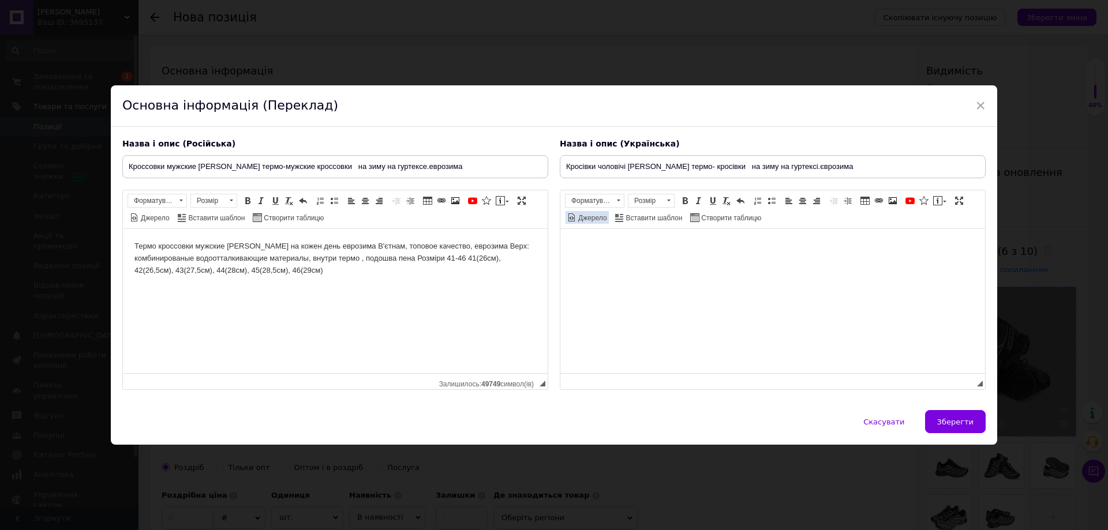
click at [586, 216] on span "Джерело" at bounding box center [591, 218] width 31 height 10
paste textarea "Термо кросівки чоловічі [PERSON_NAME] на кожен день єврозима В'єтнам, топова як…"
type textarea "Термо кросівки чоловічі [PERSON_NAME] на кожен день єврозима В'єтнам, топова як…"
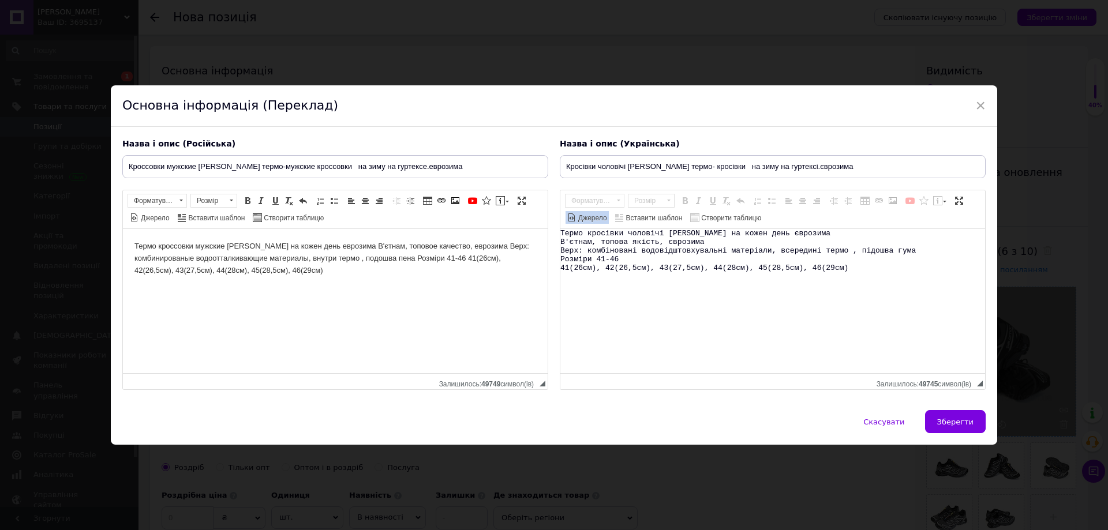
click at [592, 218] on span "Джерело" at bounding box center [591, 218] width 31 height 10
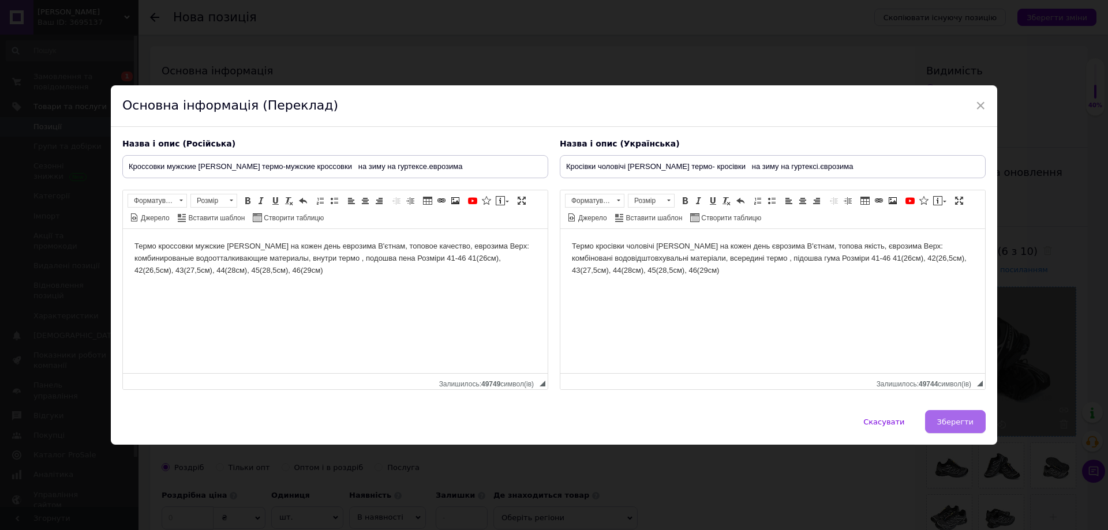
click at [951, 421] on span "Зберегти" at bounding box center [955, 422] width 36 height 9
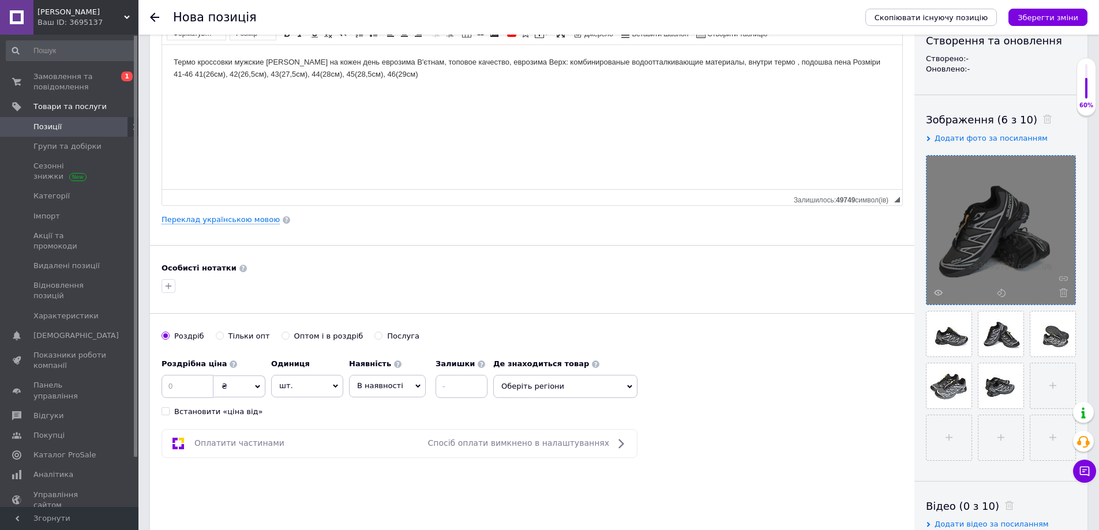
scroll to position [173, 0]
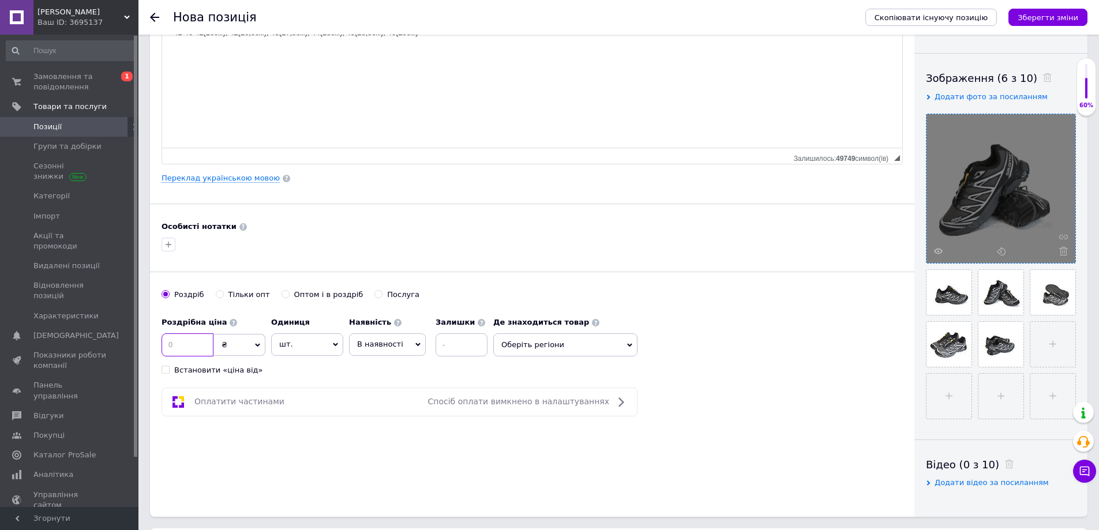
click at [186, 350] on input at bounding box center [188, 344] width 52 height 23
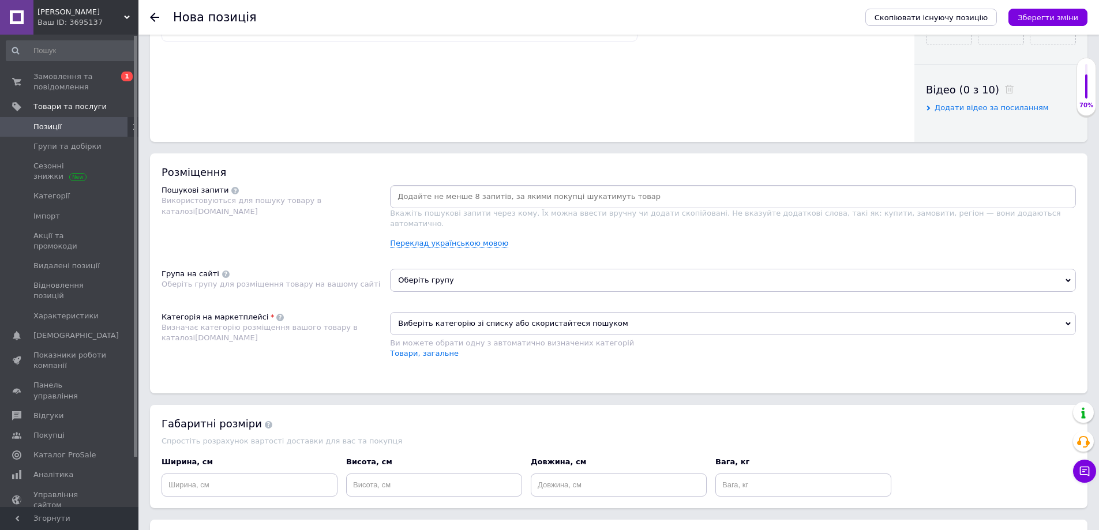
scroll to position [577, 0]
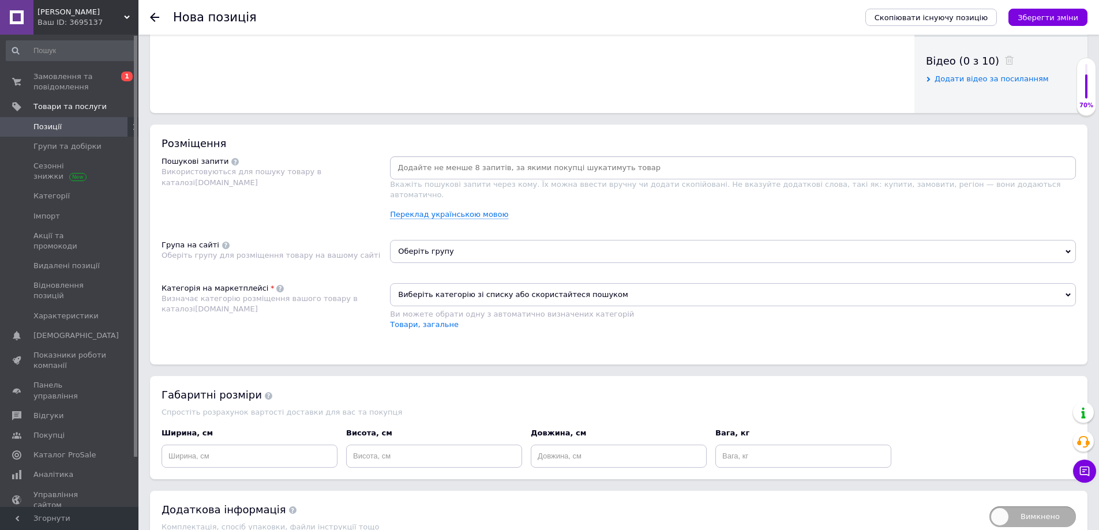
type input "2200"
click at [454, 242] on span "Оберіть групу" at bounding box center [733, 251] width 686 height 23
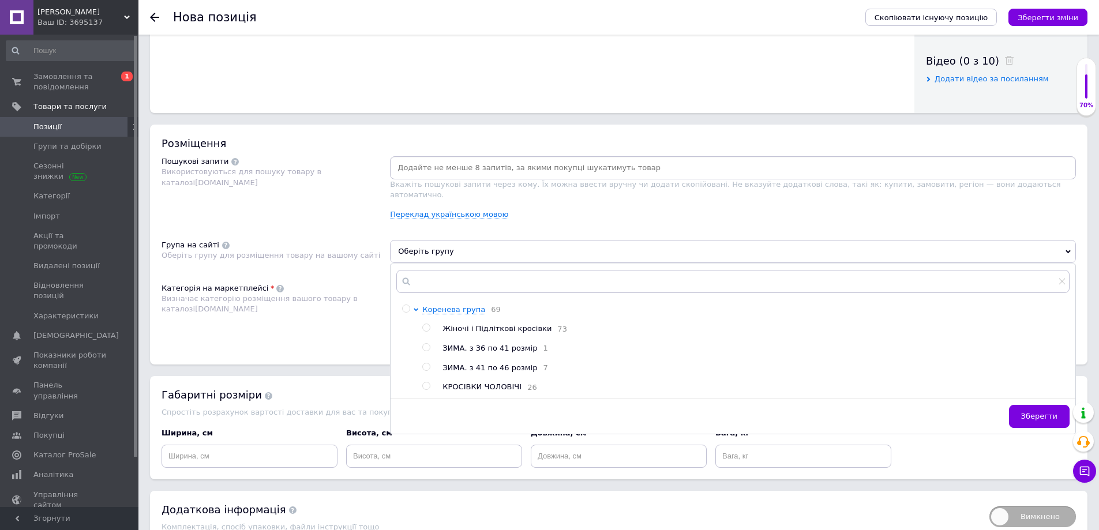
click at [479, 364] on span "ЗИМА. з 41 по 46 розмір" at bounding box center [490, 367] width 95 height 9
radio input "true"
click at [330, 320] on div "Категорія на маркетплейсі Визначає категорію розміщення вашого товару в каталоз…" at bounding box center [276, 312] width 228 height 58
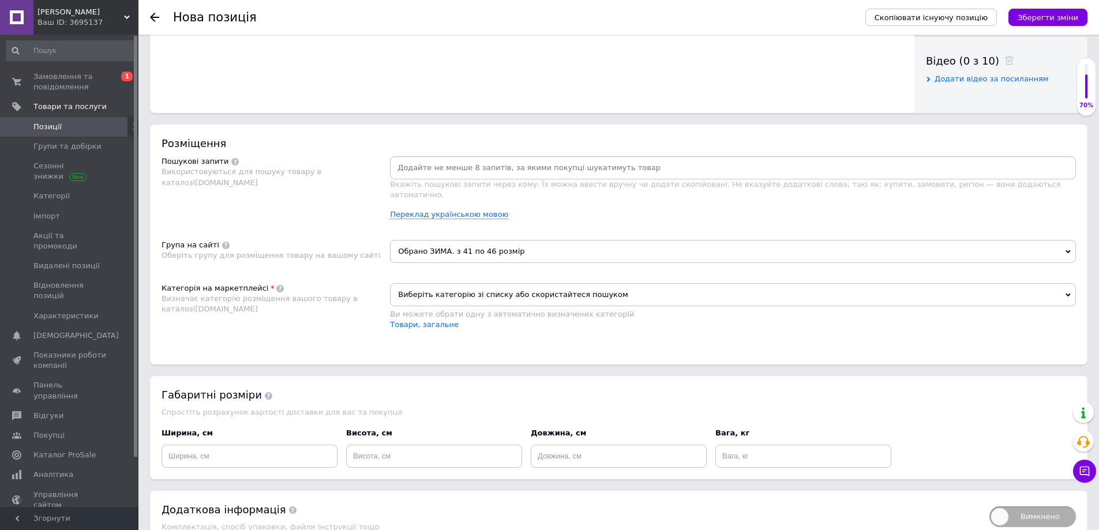
click at [452, 283] on span "Виберіть категорію зі списку або скористайтеся пошуком" at bounding box center [733, 294] width 686 height 23
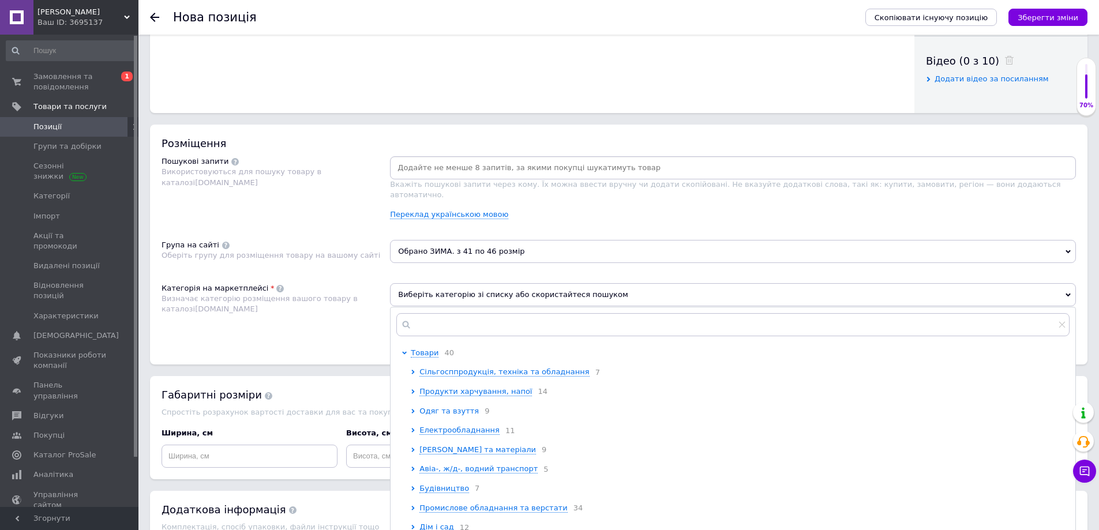
click at [455, 407] on span "Одяг та взуття" at bounding box center [448, 411] width 59 height 9
click at [485, 445] on span "Спортивний одяг та взуття" at bounding box center [482, 449] width 108 height 9
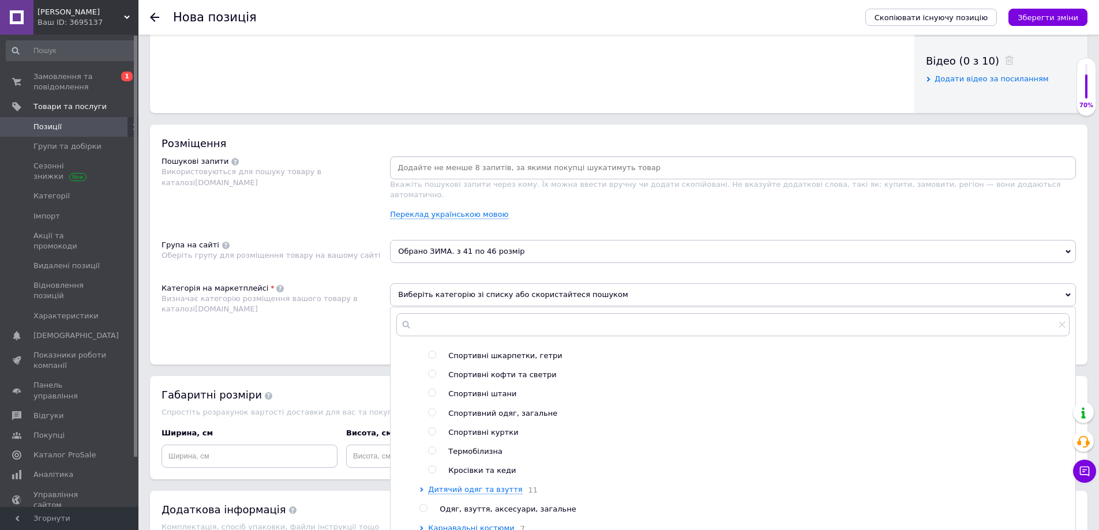
scroll to position [173, 0]
click at [486, 464] on span "Кросівки та кеди" at bounding box center [482, 468] width 68 height 9
radio input "true"
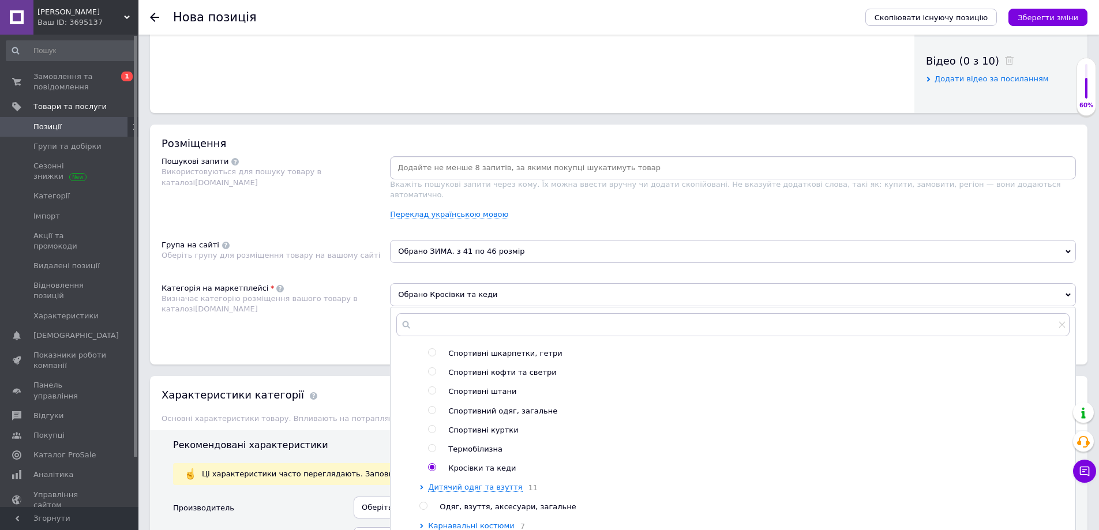
click at [341, 344] on div "Розміщення Пошукові запити Використовуються для пошуку товару в каталозі [DOMAI…" at bounding box center [619, 245] width 938 height 240
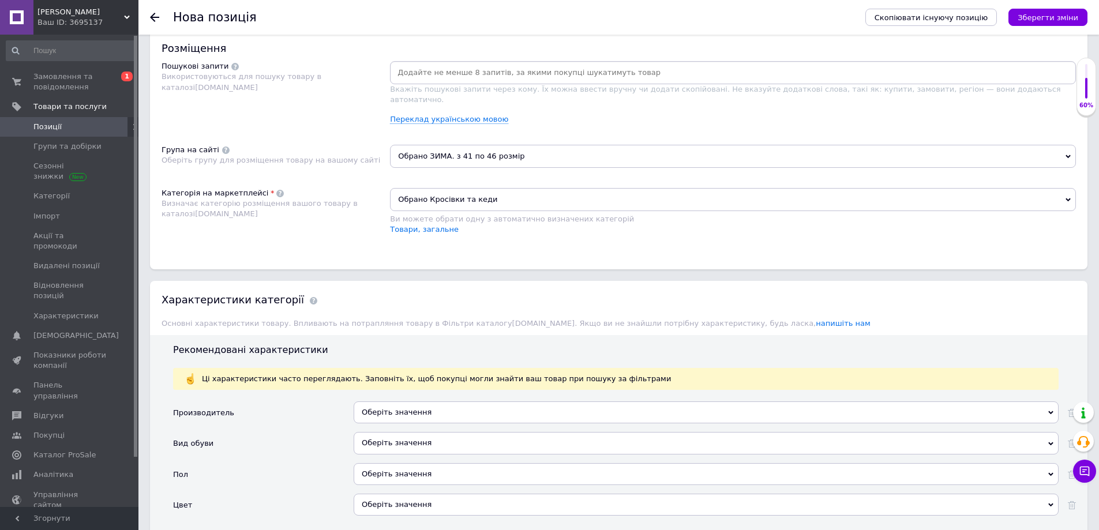
scroll to position [692, 0]
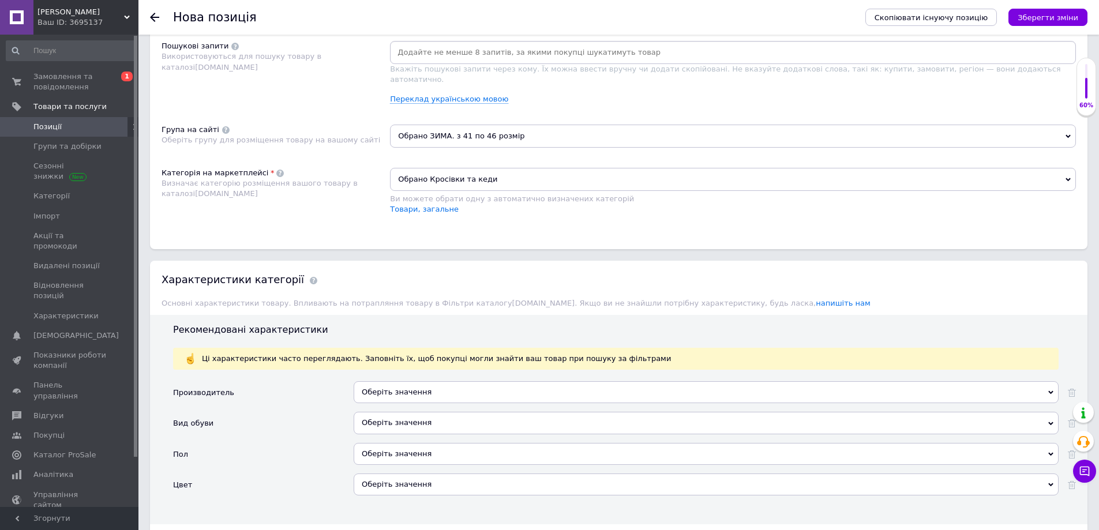
click at [391, 381] on div "Оберіть значення" at bounding box center [706, 392] width 705 height 22
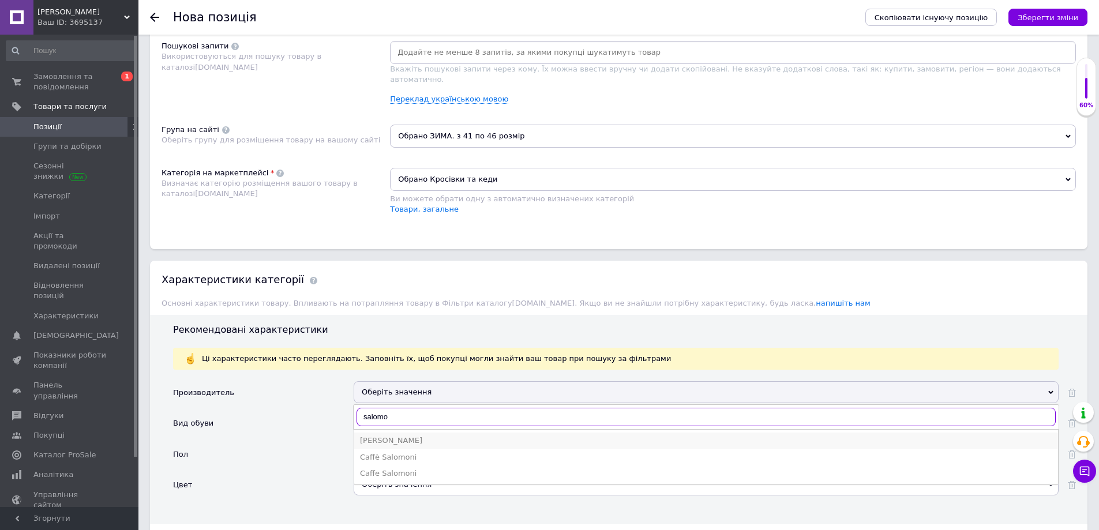
type input "salomo"
click at [378, 436] on div "[PERSON_NAME]" at bounding box center [706, 441] width 692 height 10
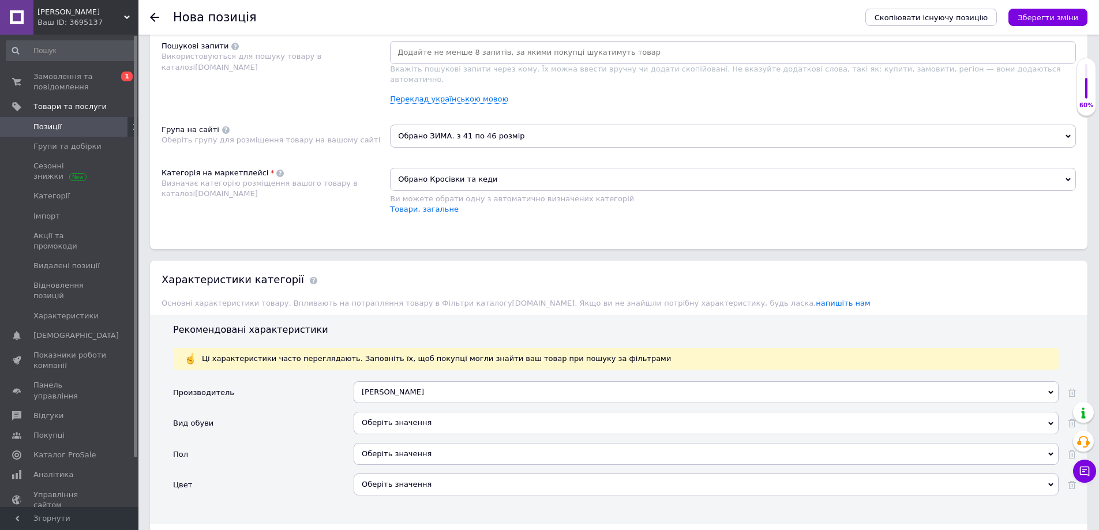
click at [373, 412] on div "Оберіть значення" at bounding box center [706, 423] width 705 height 22
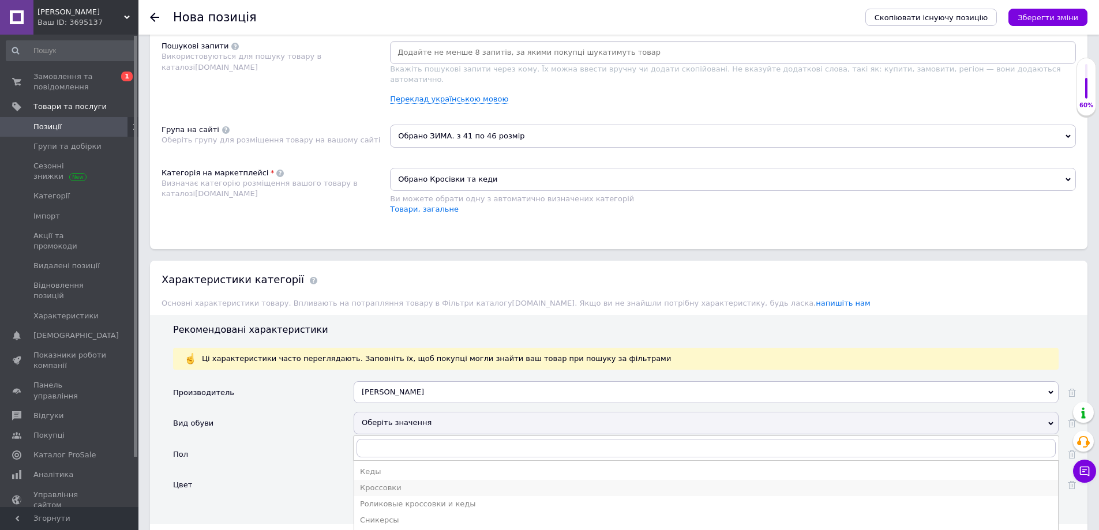
click at [391, 483] on div "Кроссовки" at bounding box center [706, 488] width 692 height 10
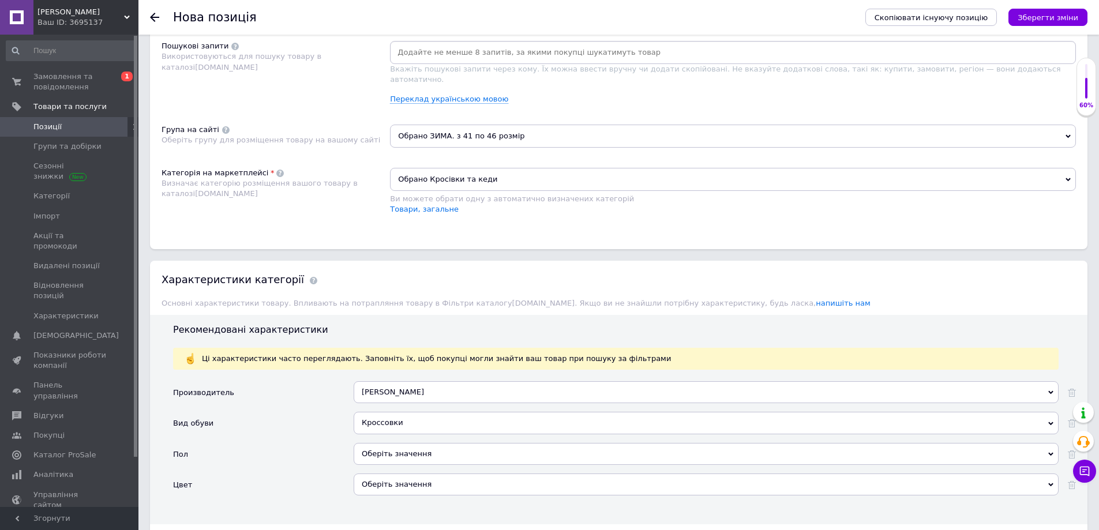
click at [378, 443] on div "Оберіть значення" at bounding box center [706, 454] width 705 height 22
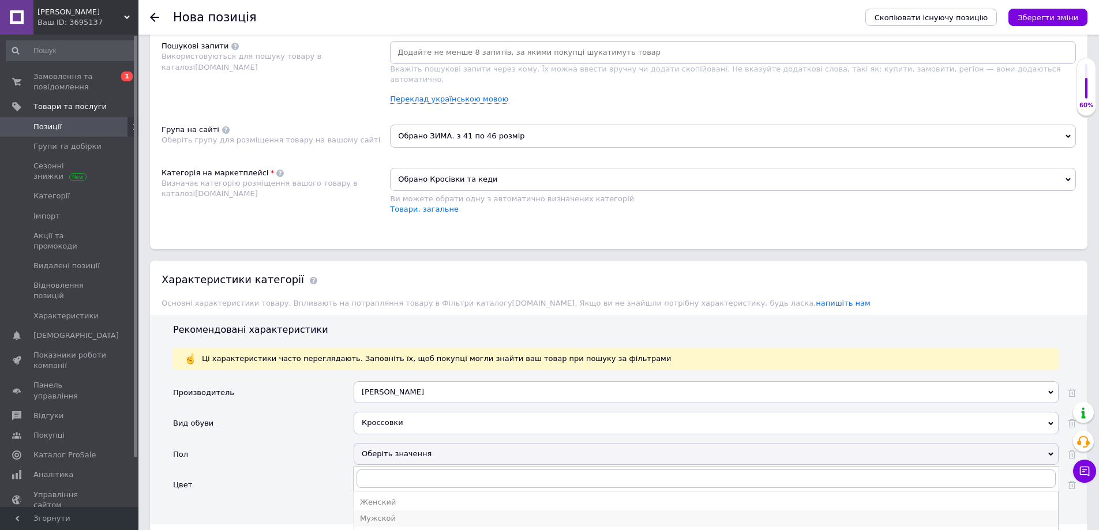
click at [385, 513] on div "Мужской" at bounding box center [706, 518] width 692 height 10
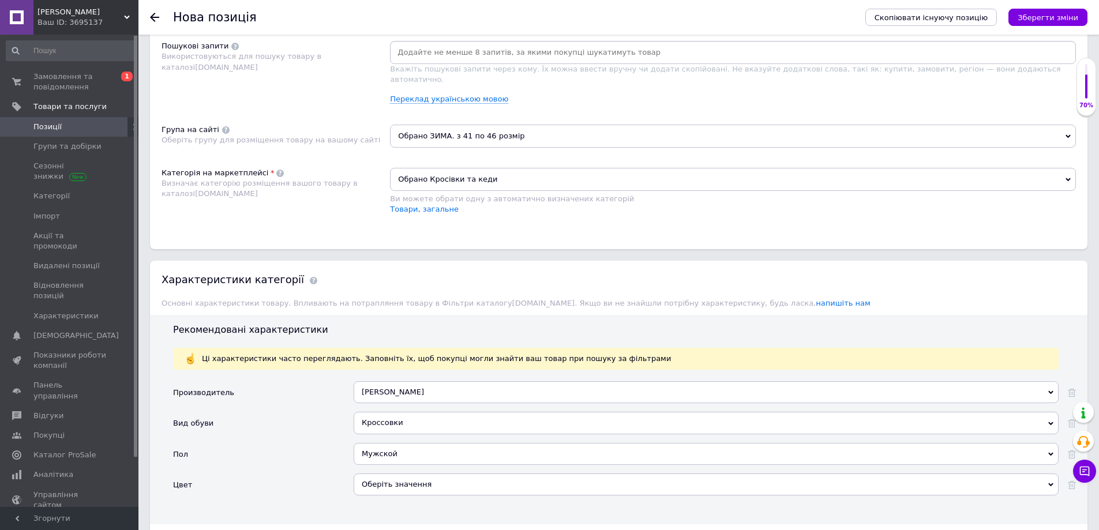
click at [372, 477] on div "Оберіть значення" at bounding box center [706, 485] width 705 height 22
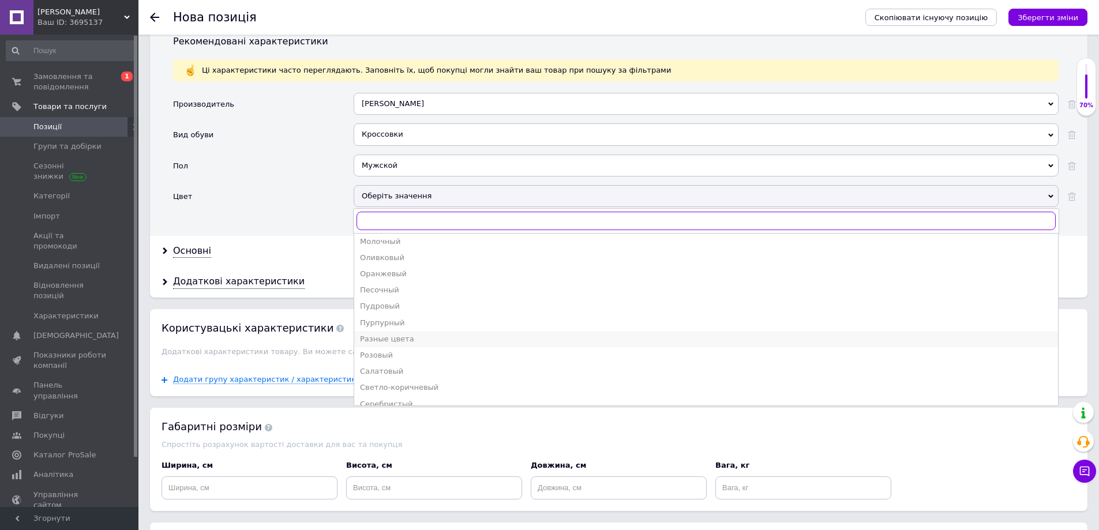
scroll to position [288, 0]
click at [408, 358] on div "Серый" at bounding box center [706, 363] width 692 height 10
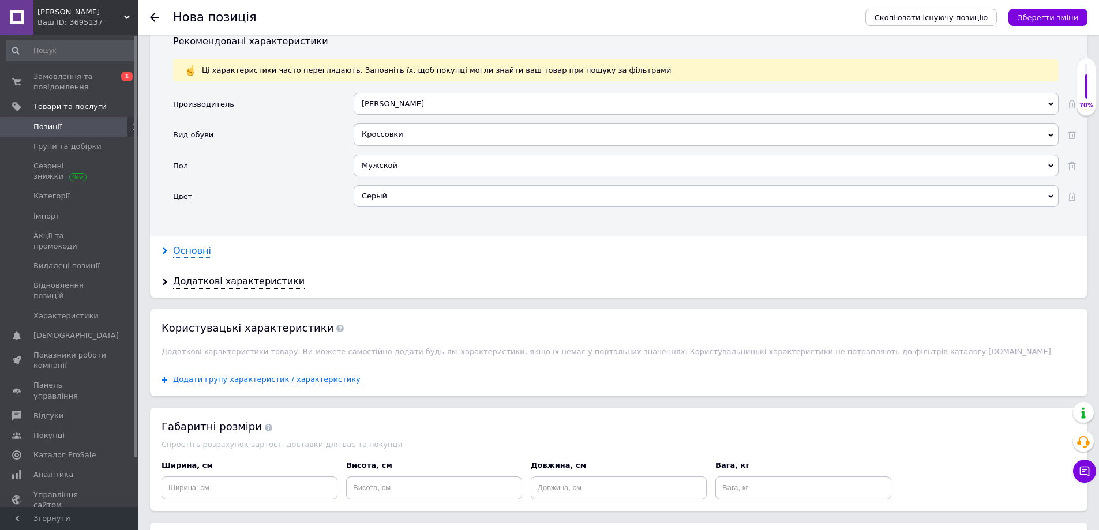
click at [202, 245] on div "Основні" at bounding box center [192, 251] width 38 height 13
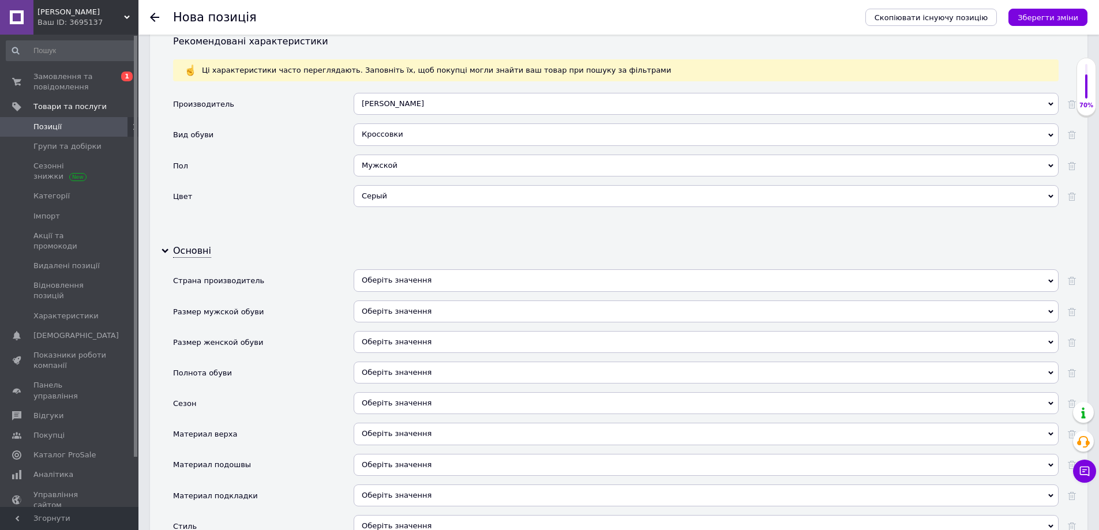
click at [393, 269] on div "Оберіть значення" at bounding box center [706, 280] width 705 height 22
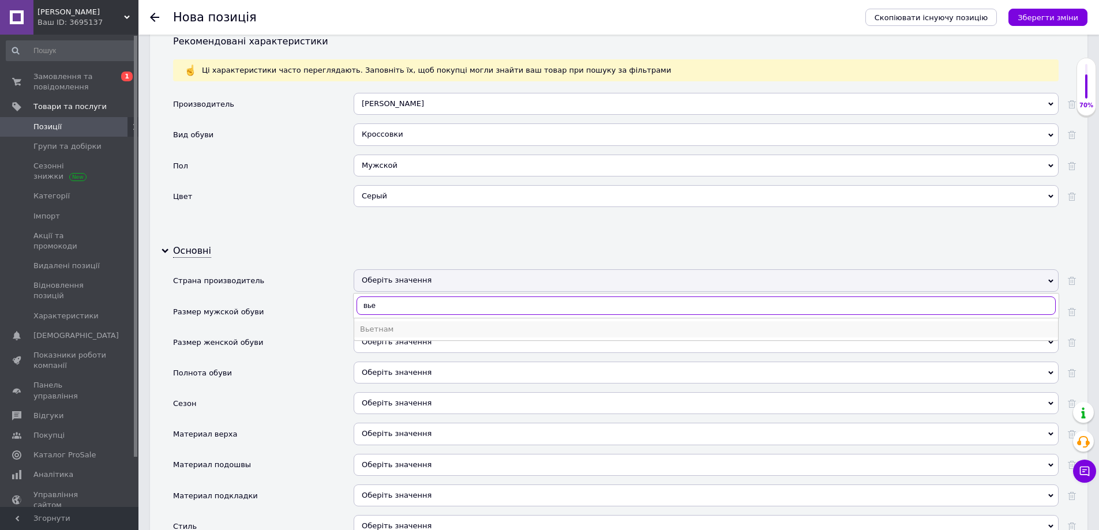
type input "вье"
click at [374, 324] on div "Вьетнам" at bounding box center [706, 329] width 692 height 10
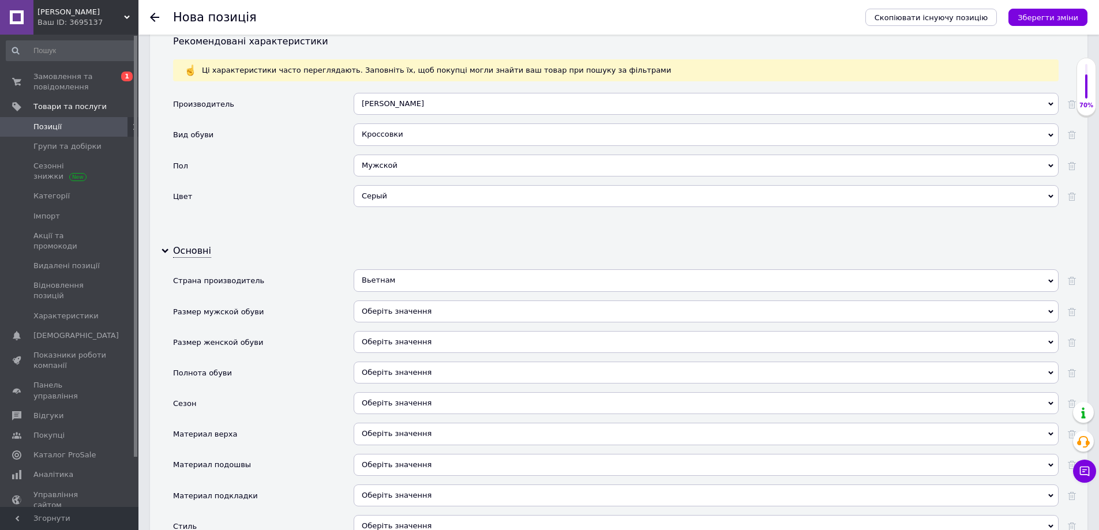
click at [368, 392] on div "Оберіть значення" at bounding box center [706, 403] width 705 height 22
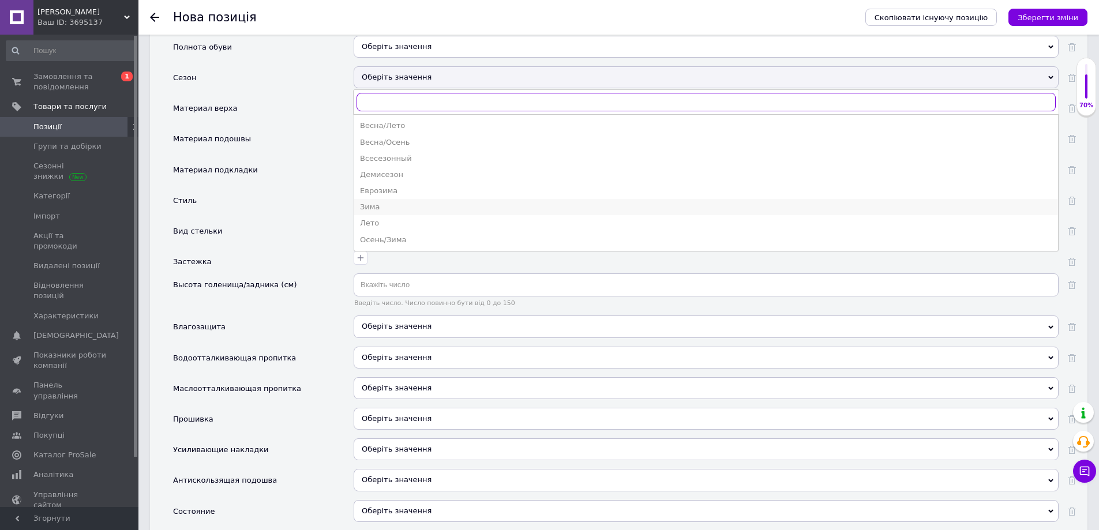
scroll to position [1327, 0]
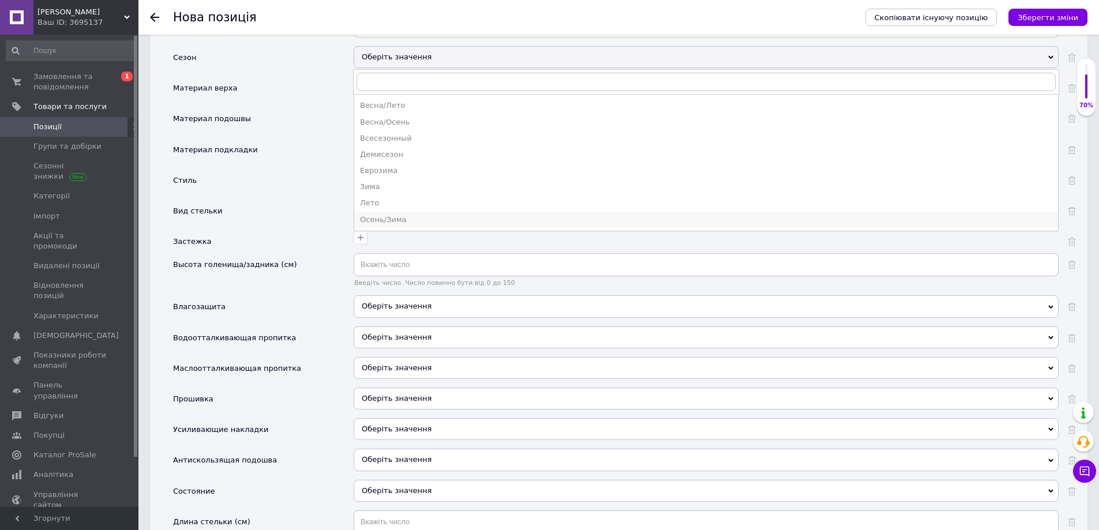
click at [380, 215] on div "Осень/Зима" at bounding box center [706, 220] width 692 height 10
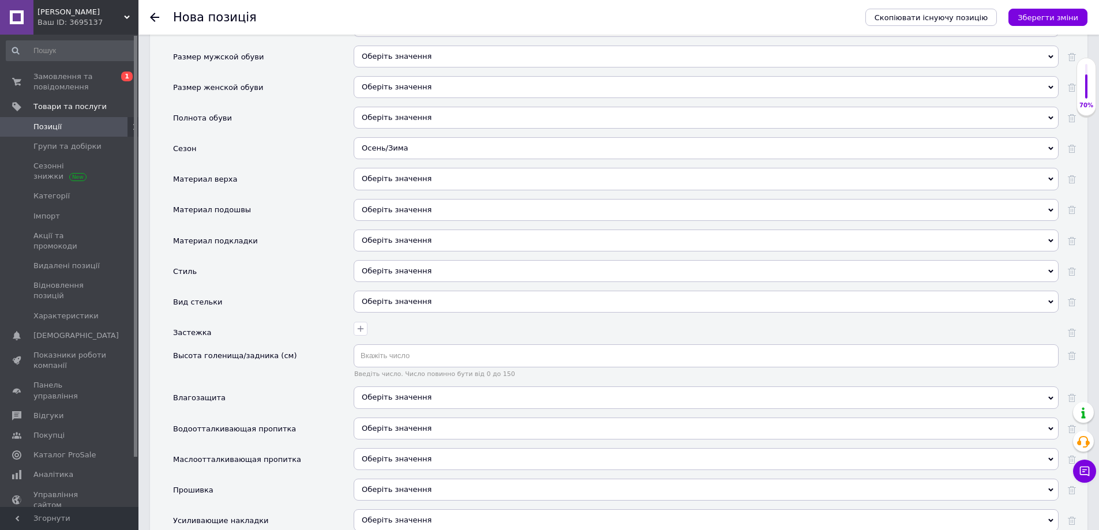
scroll to position [1212, 0]
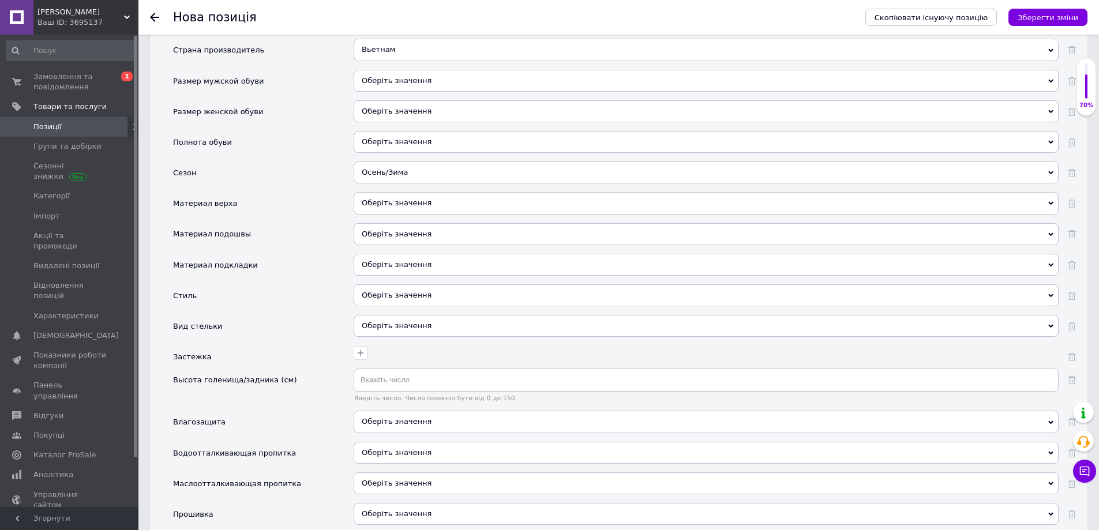
click at [384, 192] on div "Оберіть значення" at bounding box center [706, 203] width 705 height 22
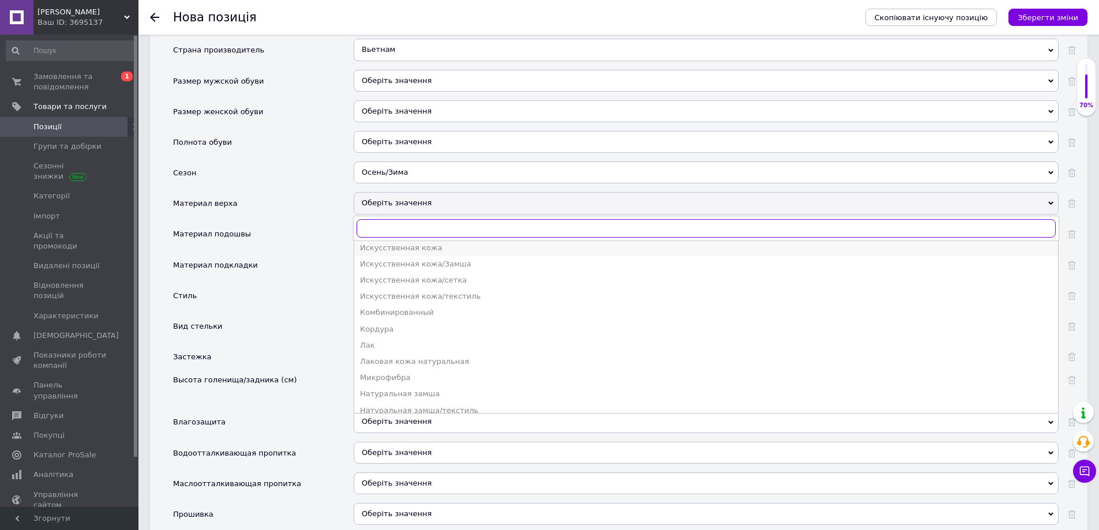
scroll to position [115, 0]
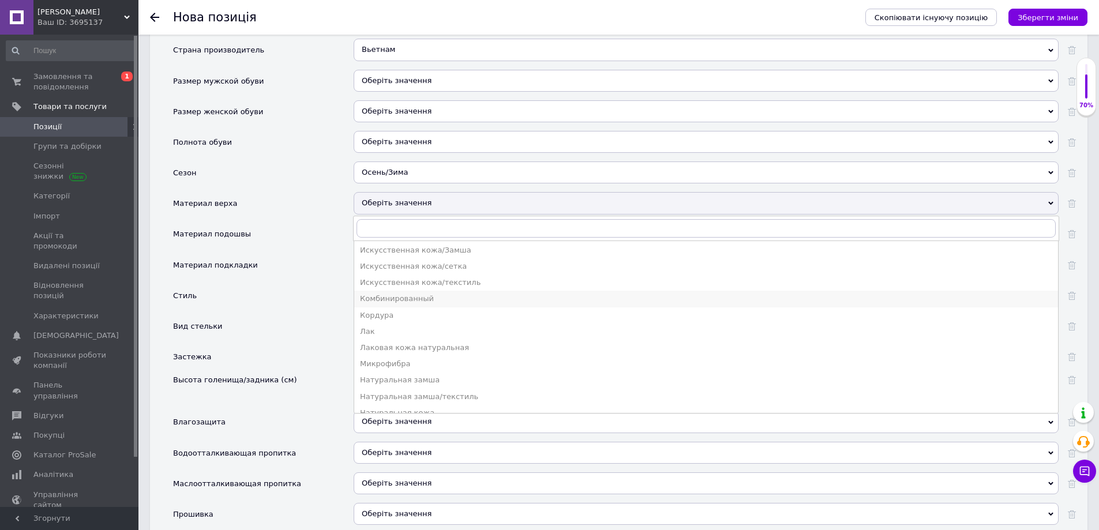
click at [398, 294] on div "Комбинированный" at bounding box center [706, 299] width 692 height 10
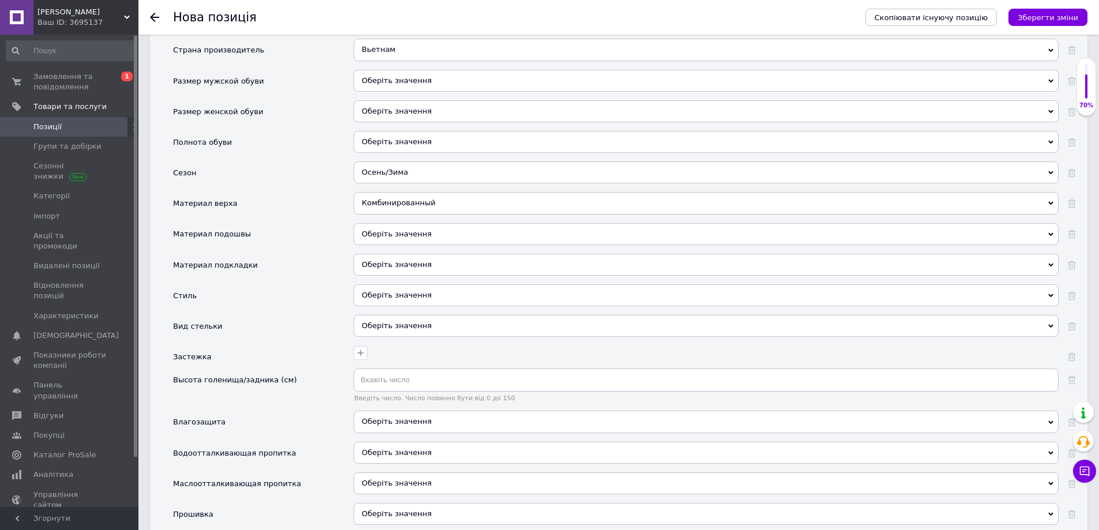
click at [383, 226] on div "Оберіть значення" at bounding box center [706, 234] width 705 height 22
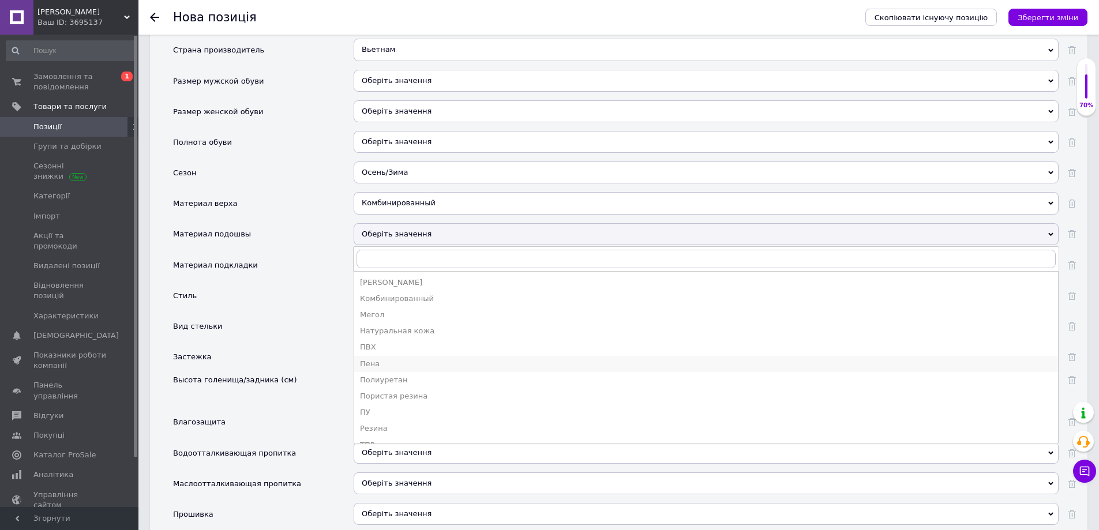
click at [384, 359] on div "Пена" at bounding box center [706, 364] width 692 height 10
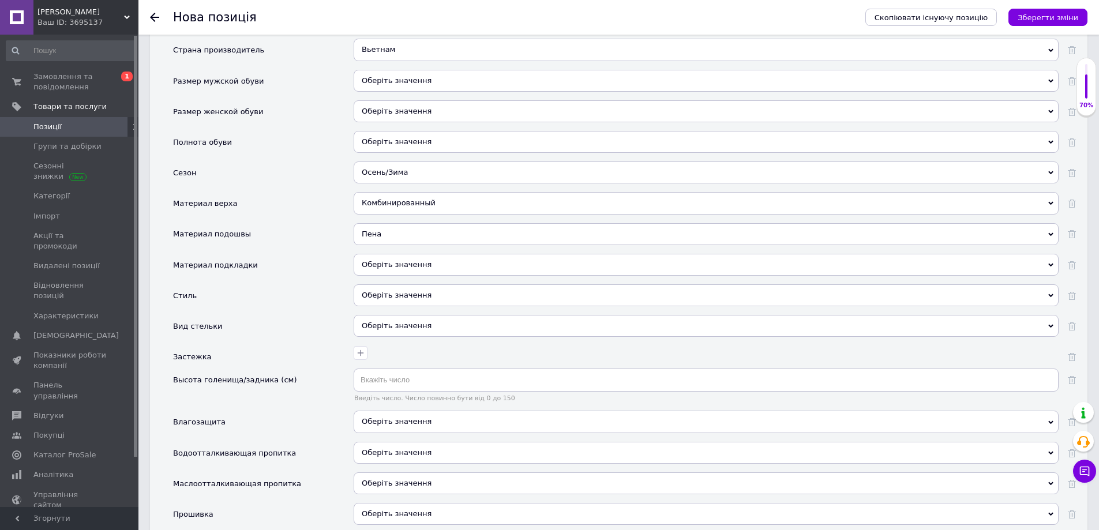
click at [381, 284] on div "Оберіть значення" at bounding box center [706, 295] width 705 height 22
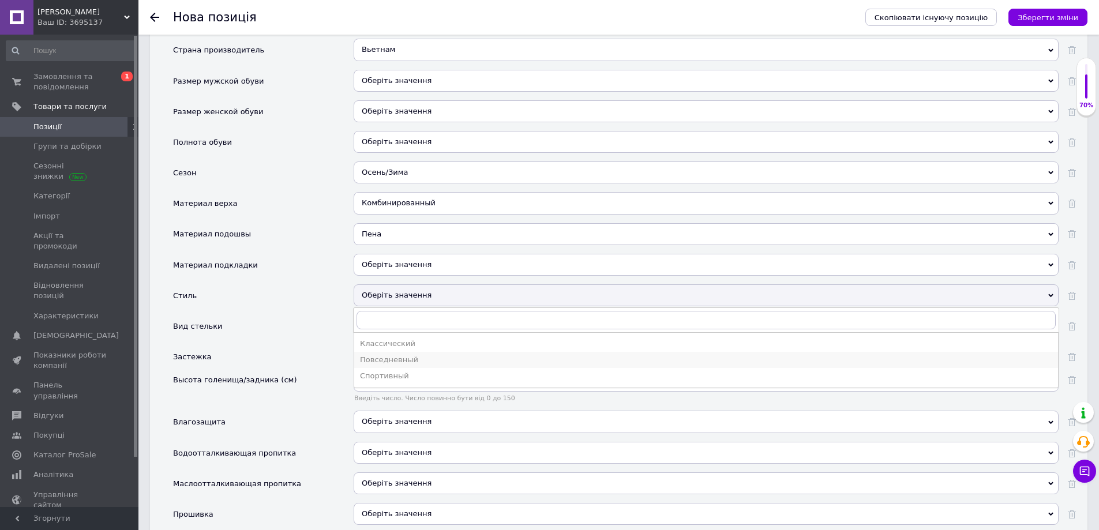
click at [388, 355] on div "Повседневный" at bounding box center [706, 360] width 692 height 10
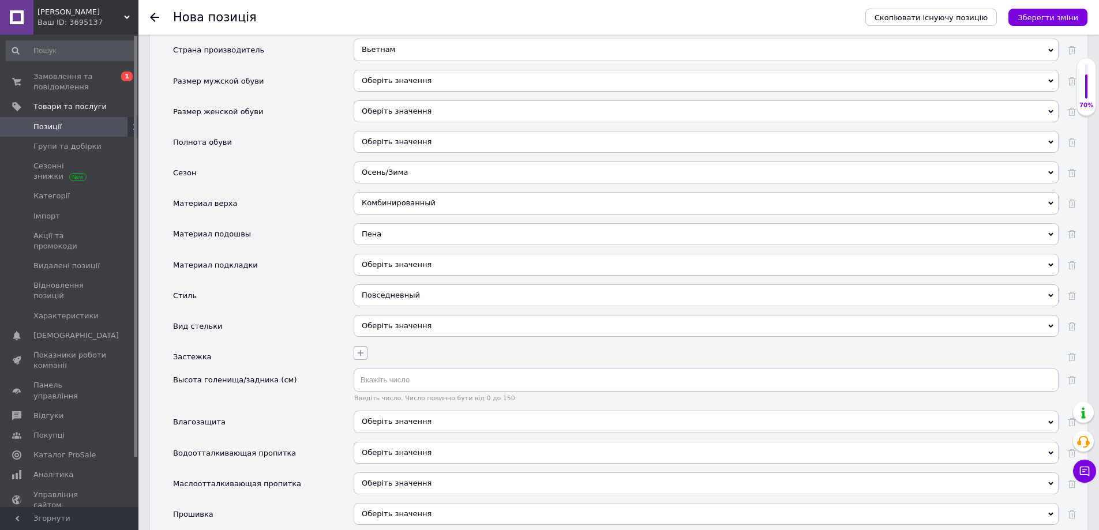
click at [358, 348] on icon "button" at bounding box center [360, 352] width 9 height 9
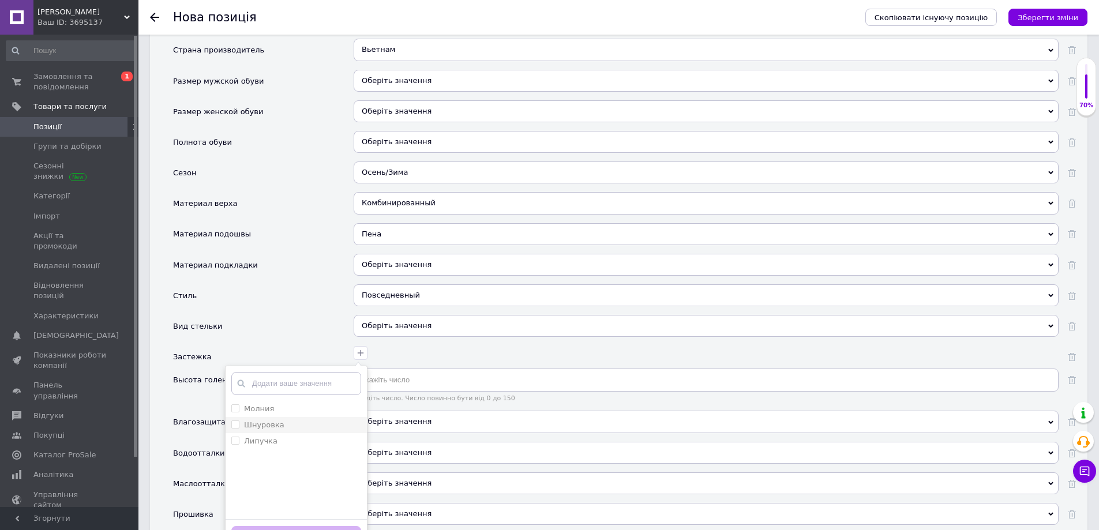
click at [305, 420] on div "Шнуровка" at bounding box center [296, 425] width 130 height 10
checkbox input "true"
click at [289, 526] on button "Зберегти" at bounding box center [296, 537] width 130 height 23
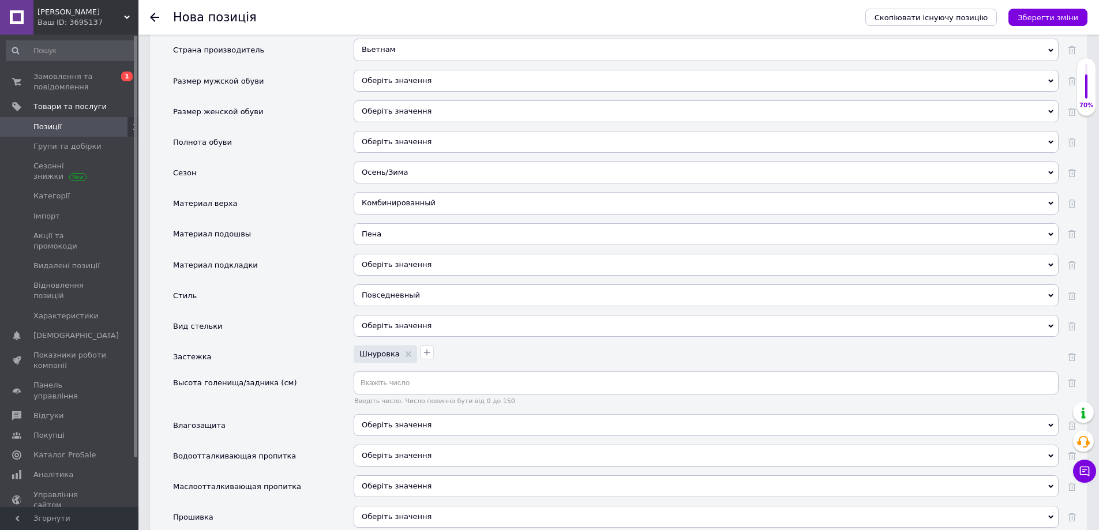
scroll to position [1269, 0]
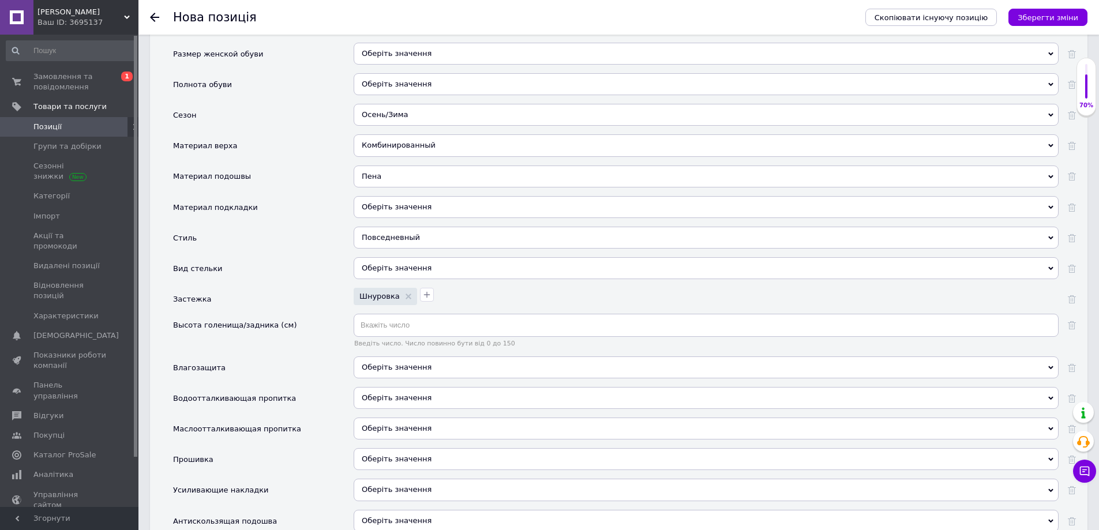
click at [378, 363] on span "Оберіть значення" at bounding box center [397, 367] width 70 height 9
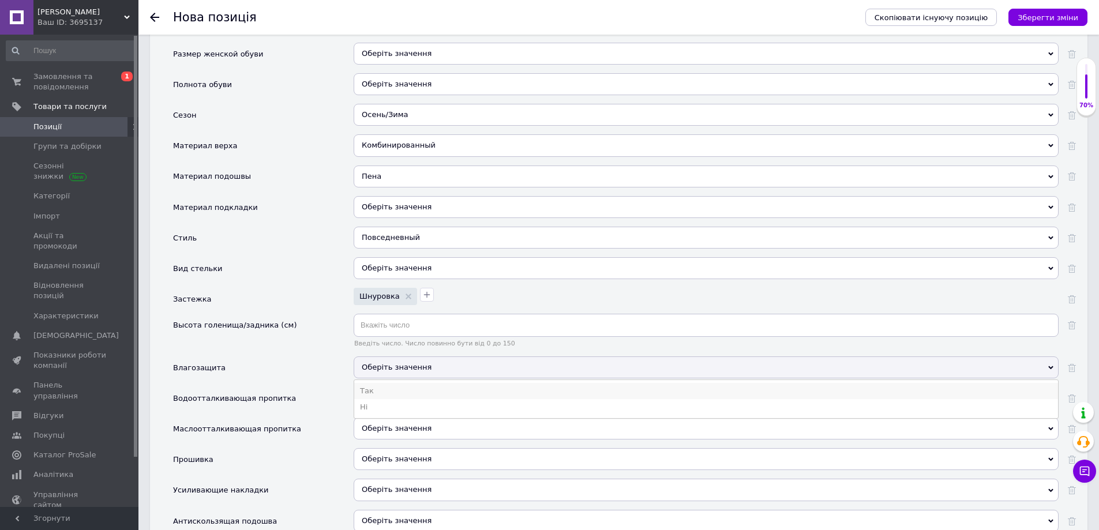
click at [379, 383] on li "Так" at bounding box center [706, 391] width 704 height 16
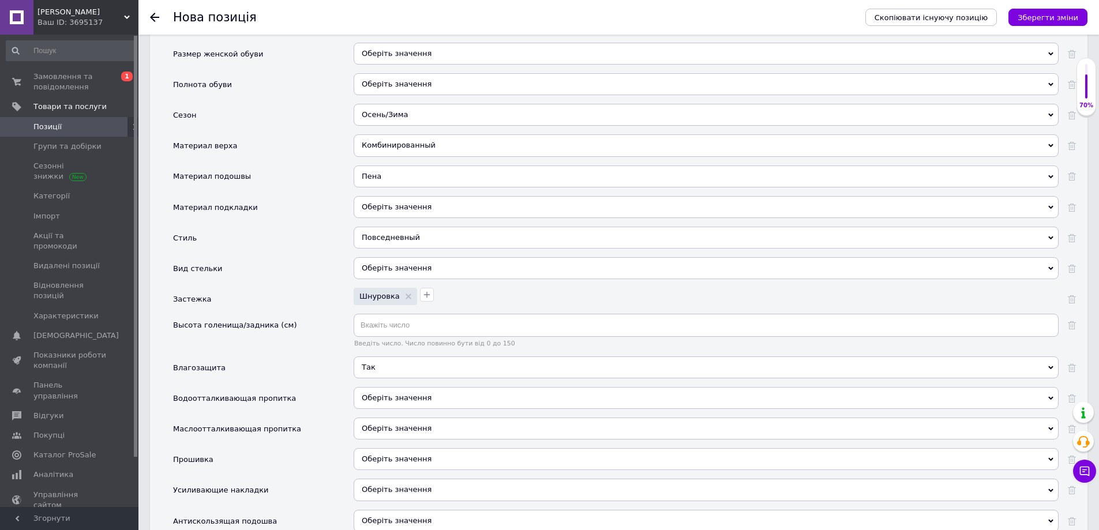
click at [378, 393] on span "Оберіть значення" at bounding box center [397, 397] width 70 height 9
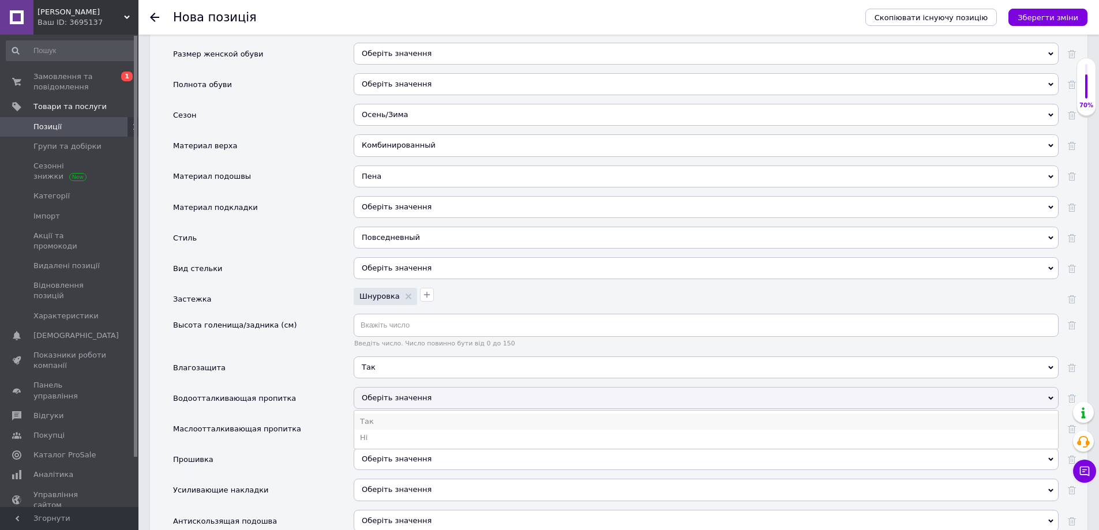
click at [377, 414] on li "Так" at bounding box center [706, 422] width 704 height 16
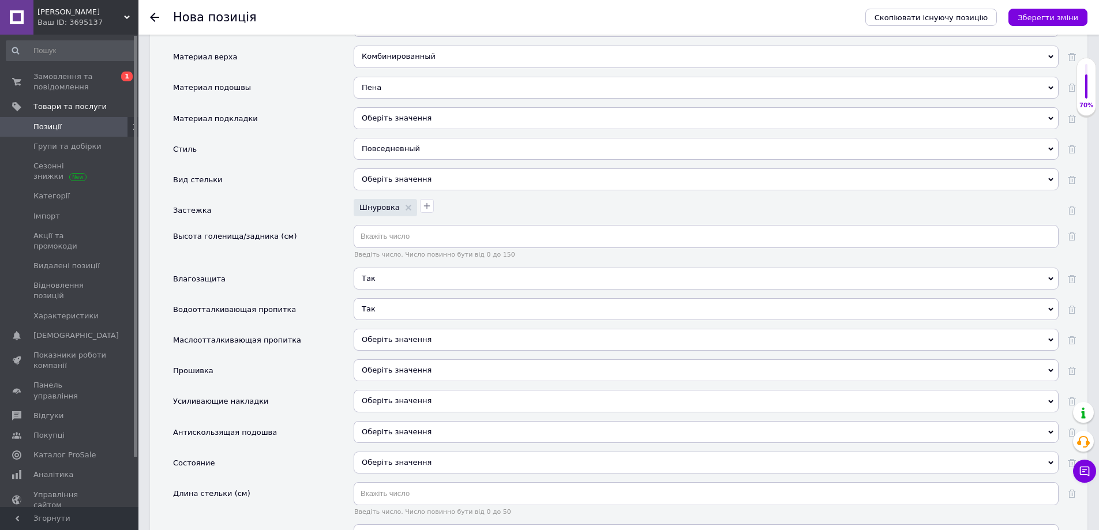
scroll to position [1385, 0]
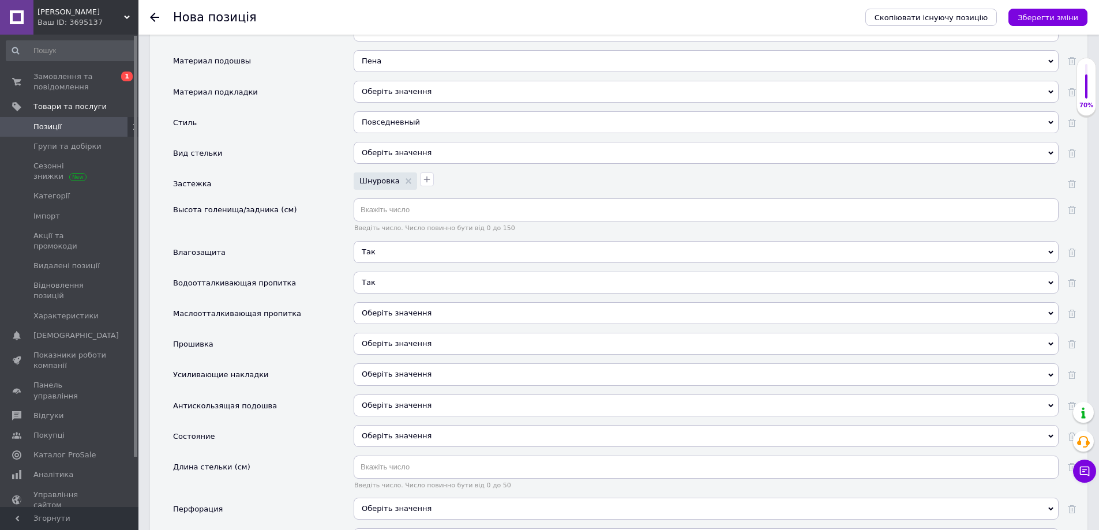
drag, startPoint x: 370, startPoint y: 332, endPoint x: 282, endPoint y: 336, distance: 88.4
click at [285, 339] on div "Прошивка Оберіть значення Так Ні" at bounding box center [624, 348] width 903 height 31
click at [358, 396] on span "Оберіть значення" at bounding box center [706, 406] width 705 height 22
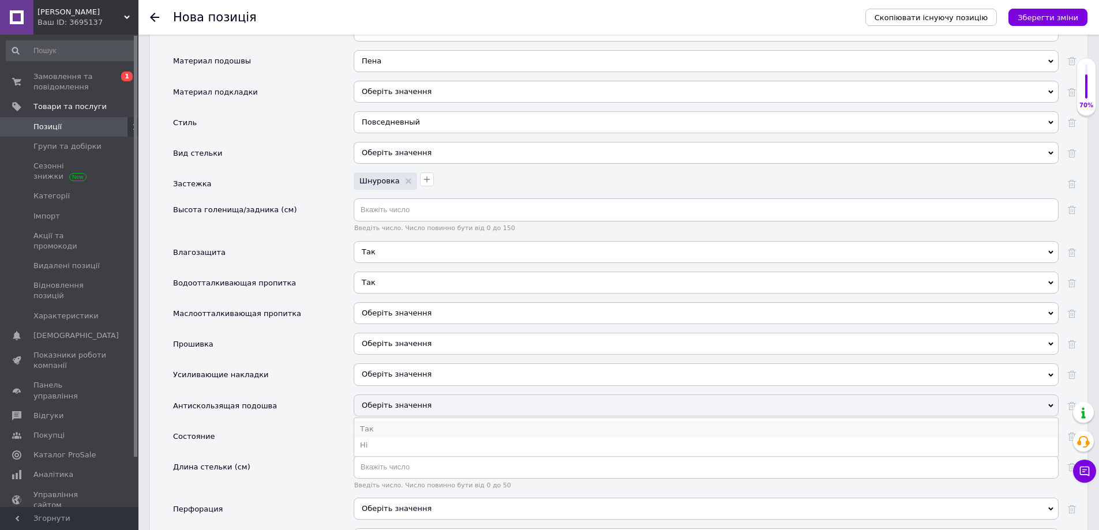
click at [369, 421] on li "Так" at bounding box center [706, 429] width 704 height 16
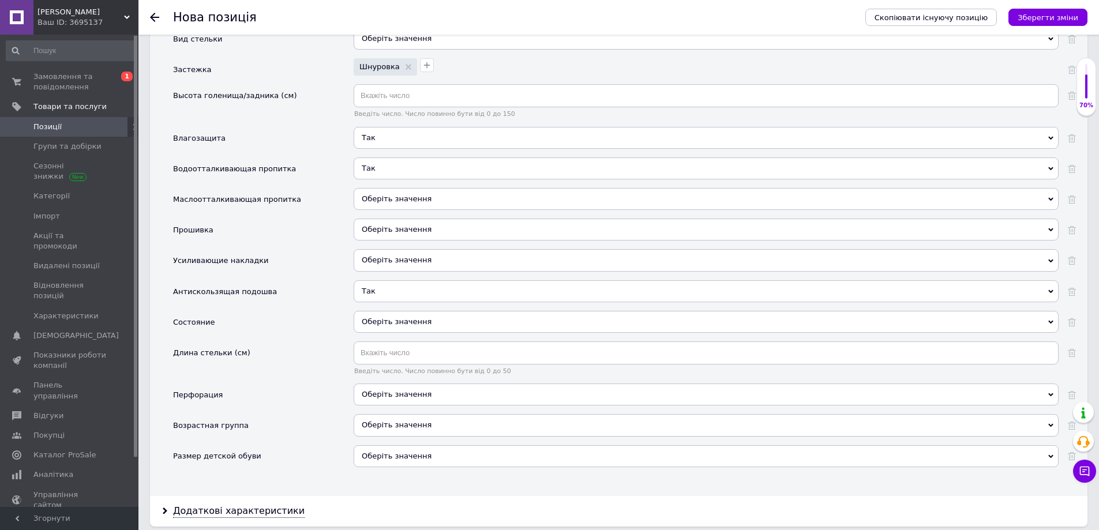
scroll to position [1500, 0]
click at [394, 314] on div "Оберіть значення" at bounding box center [706, 321] width 705 height 22
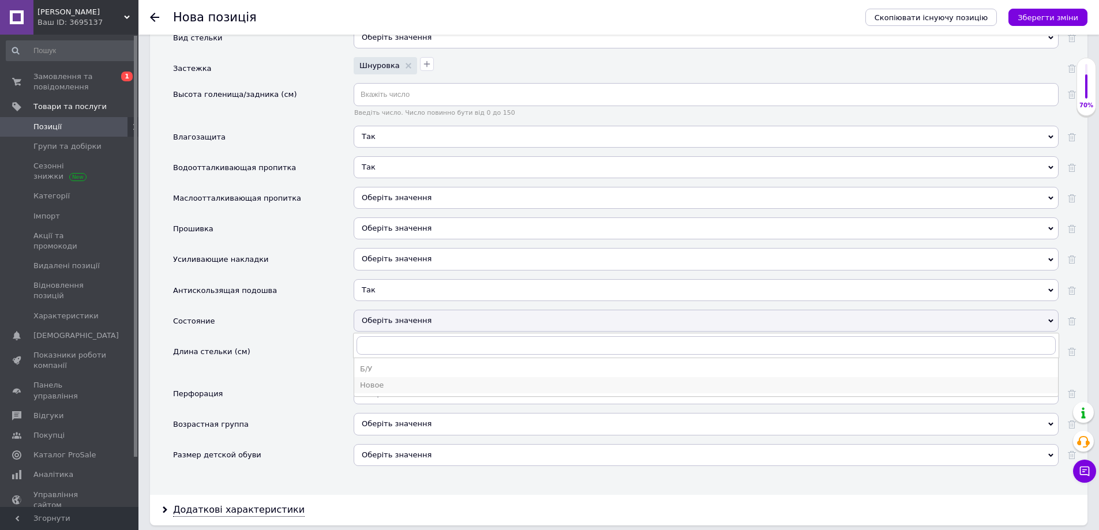
click at [378, 380] on div "Новое" at bounding box center [706, 385] width 692 height 10
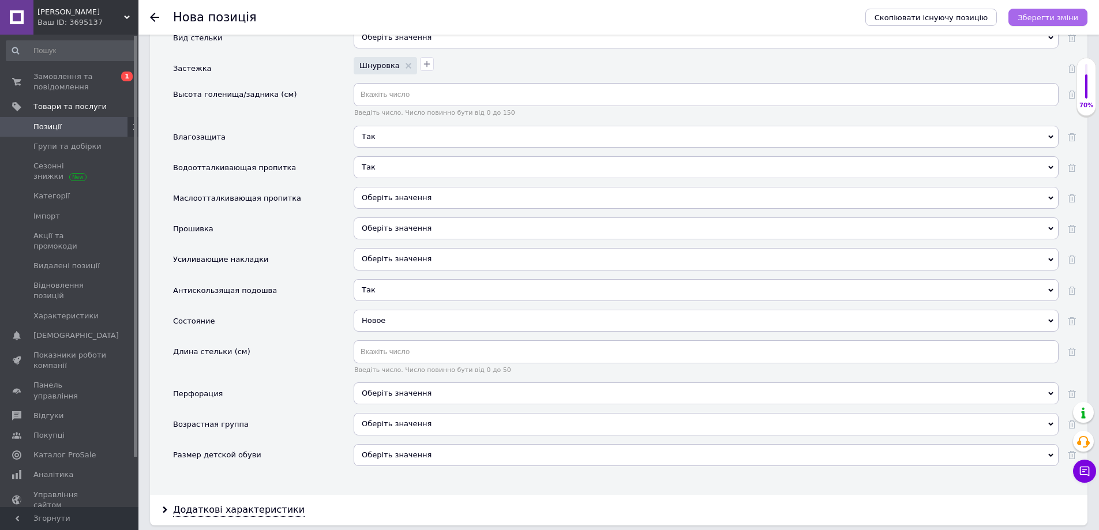
click at [1036, 21] on icon "Зберегти зміни" at bounding box center [1048, 17] width 61 height 9
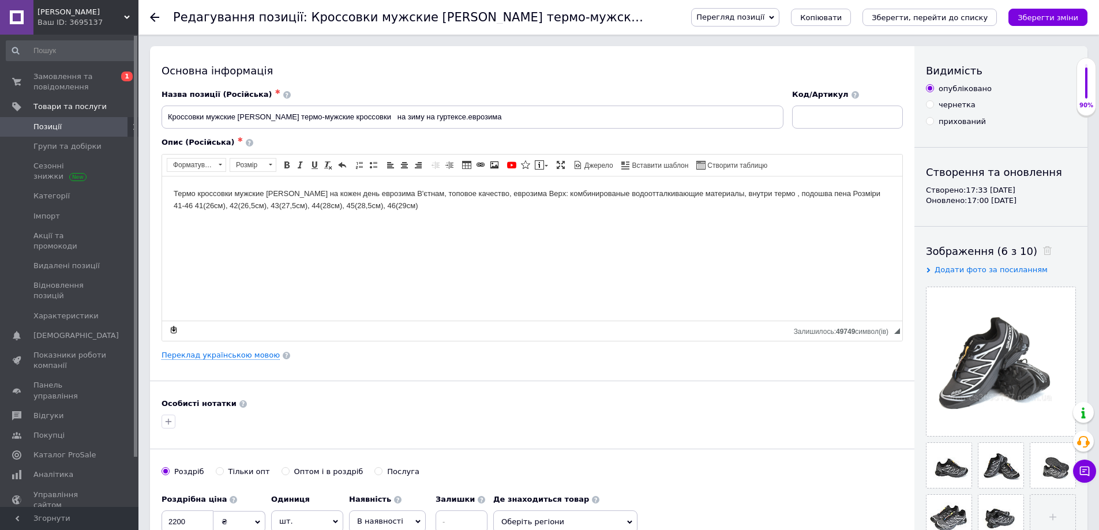
click at [84, 128] on span "Позиції" at bounding box center [69, 127] width 73 height 10
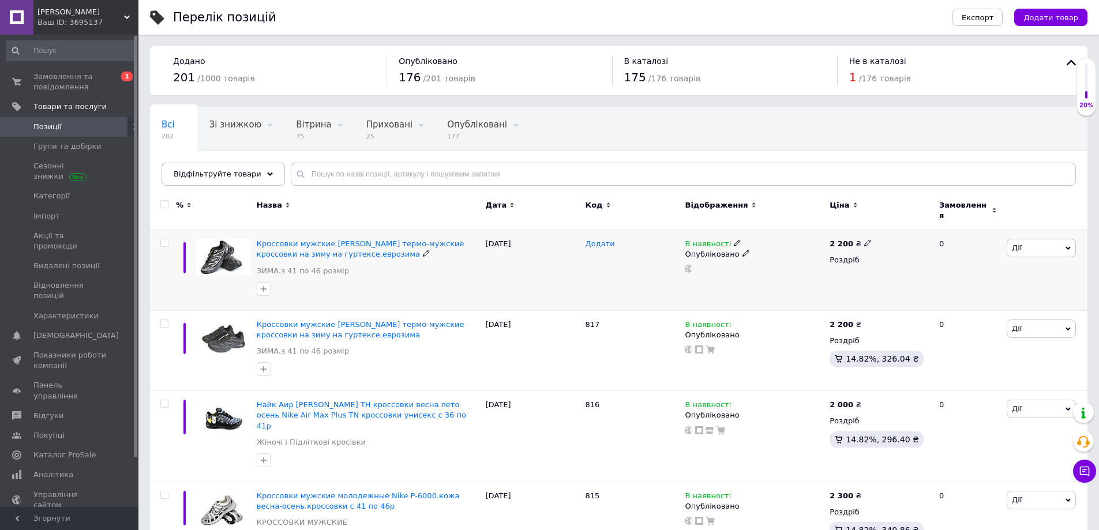
click at [595, 239] on span "Додати" at bounding box center [600, 243] width 29 height 9
type input "818"
click at [539, 278] on div "[DATE]" at bounding box center [533, 270] width 100 height 81
click at [1041, 18] on span "Додати товар" at bounding box center [1051, 17] width 55 height 9
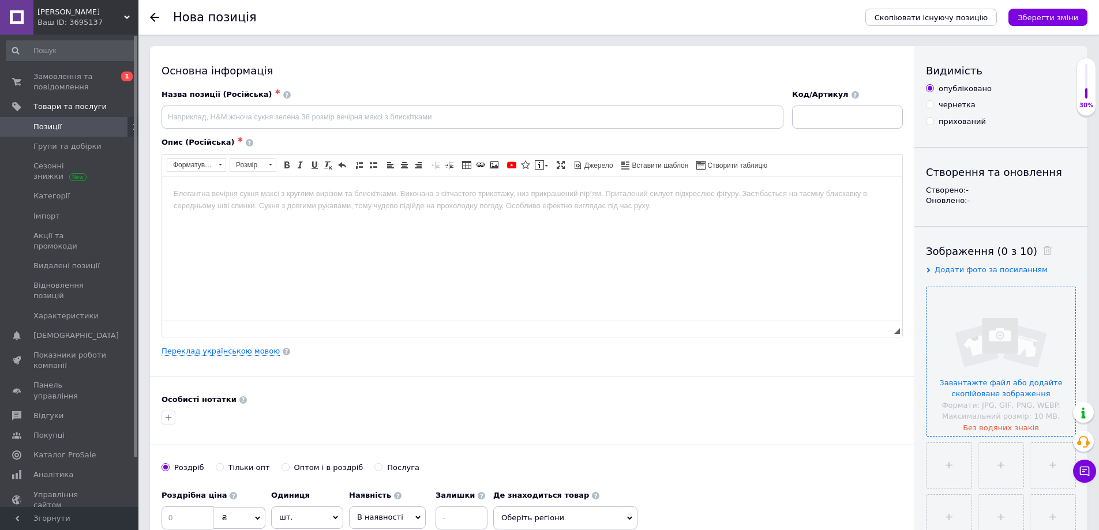
click at [983, 324] on input "file" at bounding box center [1001, 361] width 149 height 149
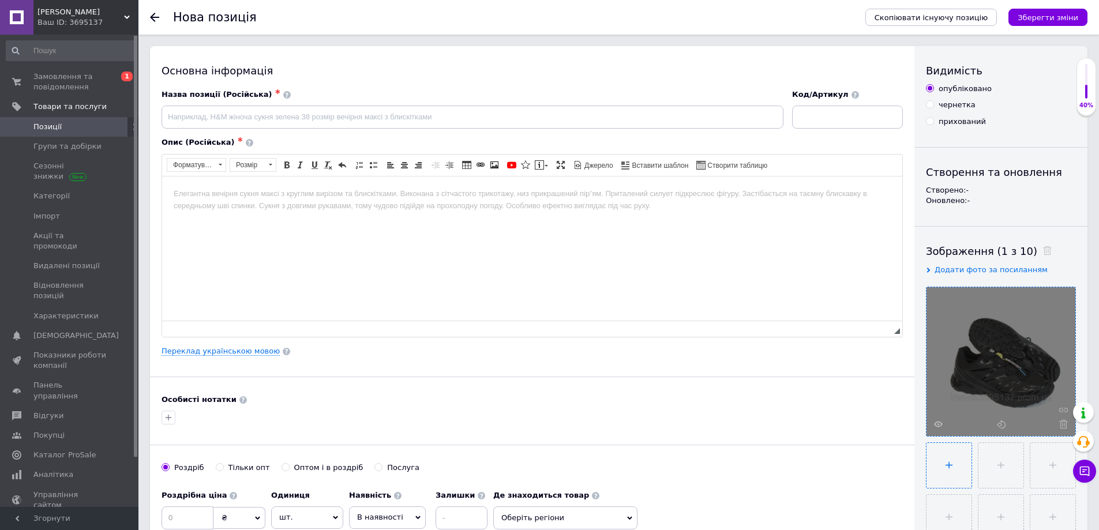
click at [943, 476] on input "file" at bounding box center [949, 465] width 45 height 45
type input "C:\fakepath\1.jpg"
click at [1003, 463] on input "file" at bounding box center [999, 465] width 45 height 45
type input "C:\fakepath\2.jpg"
click at [1047, 456] on input "file" at bounding box center [1051, 465] width 45 height 45
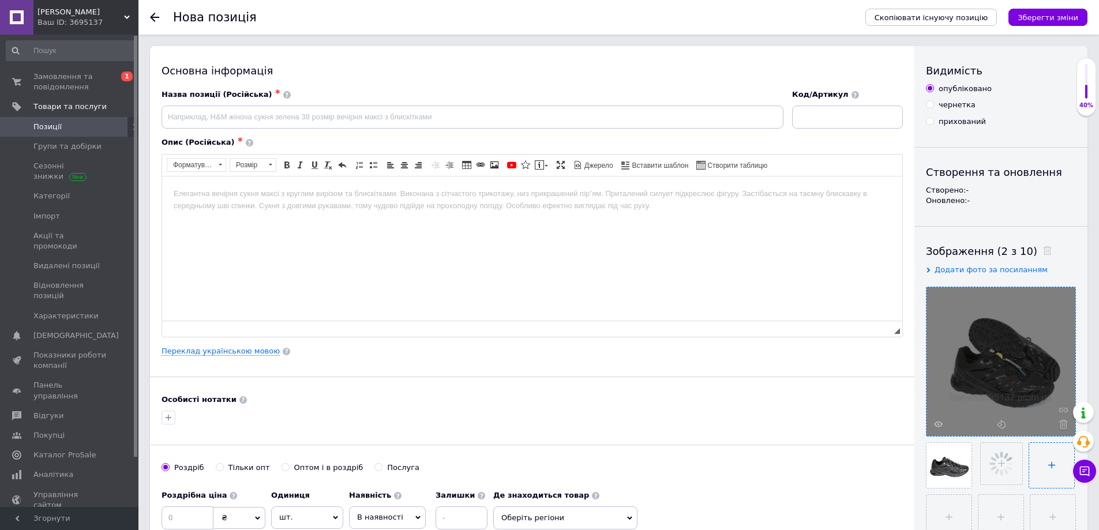
type input "C:\fakepath\4.jpg"
click at [951, 509] on input "file" at bounding box center [949, 517] width 45 height 45
type input "C:\fakepath\5.jpg"
click at [1007, 520] on input "file" at bounding box center [999, 517] width 45 height 45
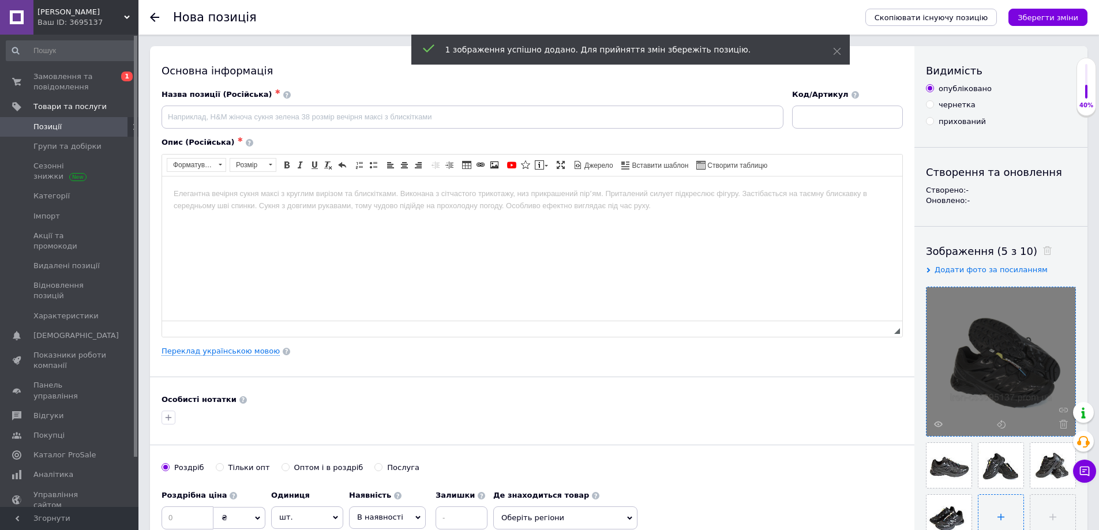
type input "C:\fakepath\6.jpg"
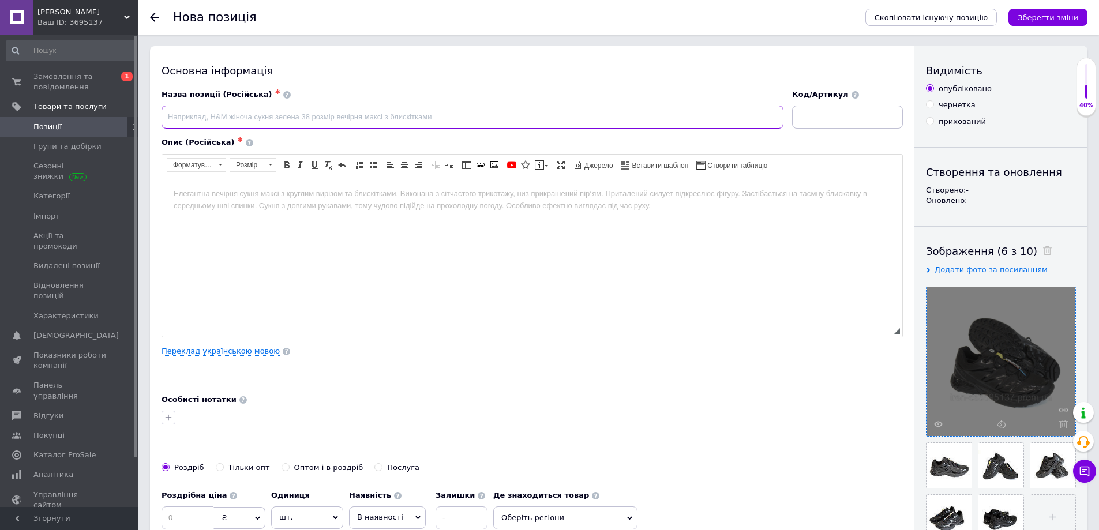
paste input "Кроссовки мужские [PERSON_NAME] термо-мужские кроссовки на зиму на гуртексе.евр…"
type input "Кроссовки мужские [PERSON_NAME] термо-мужские кроссовки на зиму на гуртексе.евр…"
click at [227, 352] on link "Переклад українською мовою" at bounding box center [221, 351] width 118 height 9
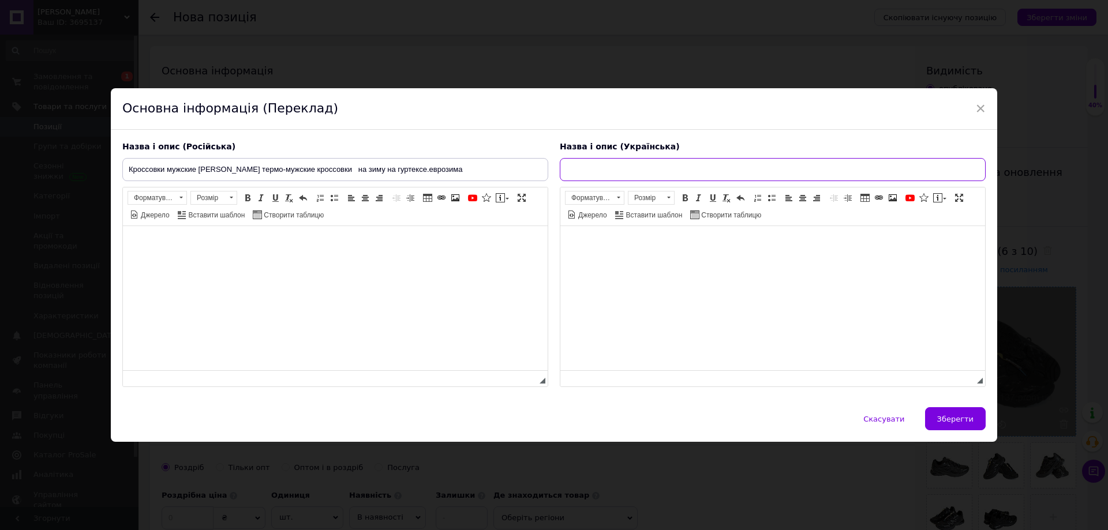
paste input "Кросівки чоловічі [PERSON_NAME] термо- кросівки на зиму на гуртексі.єврозима"
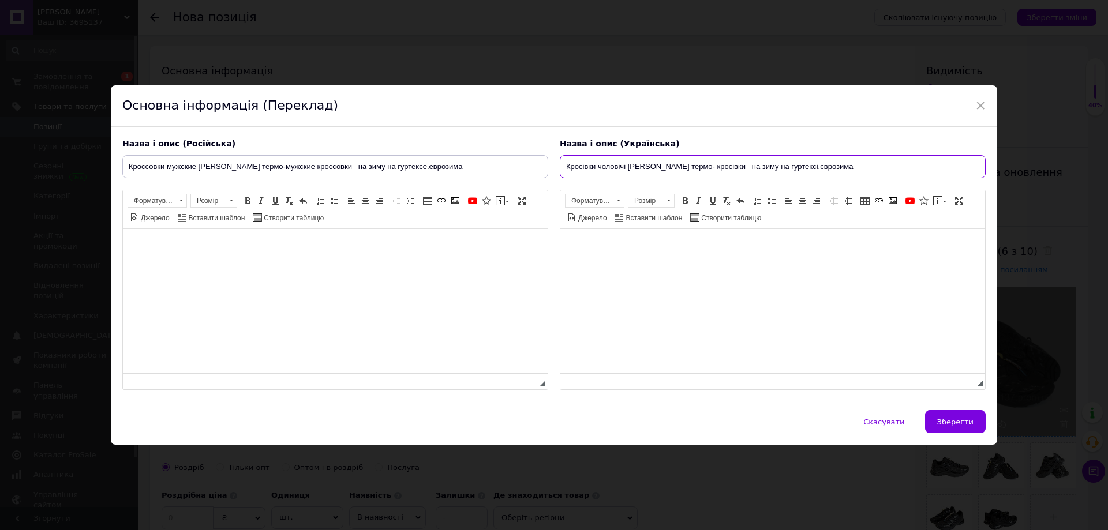
type input "Кросівки чоловічі [PERSON_NAME] термо- кросівки на зиму на гуртексі.єврозима"
click at [153, 222] on span "Джерело" at bounding box center [154, 218] width 31 height 10
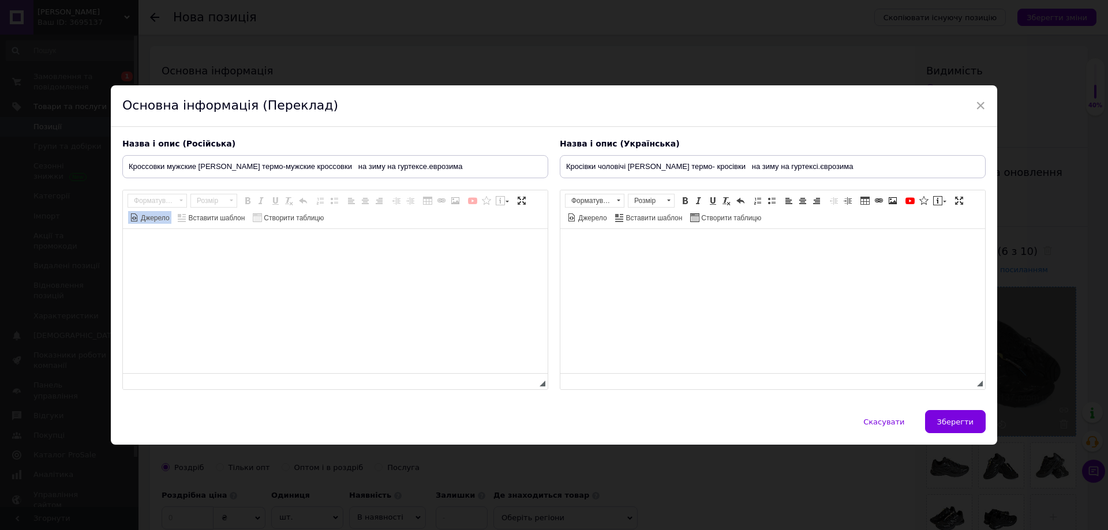
paste textarea "Термо кроссовки мужские [PERSON_NAME] на кожен день еврозима В'єтнам, топовое к…"
type textarea "Термо кроссовки мужские [PERSON_NAME] на кожен день еврозима В'єтнам, топовое к…"
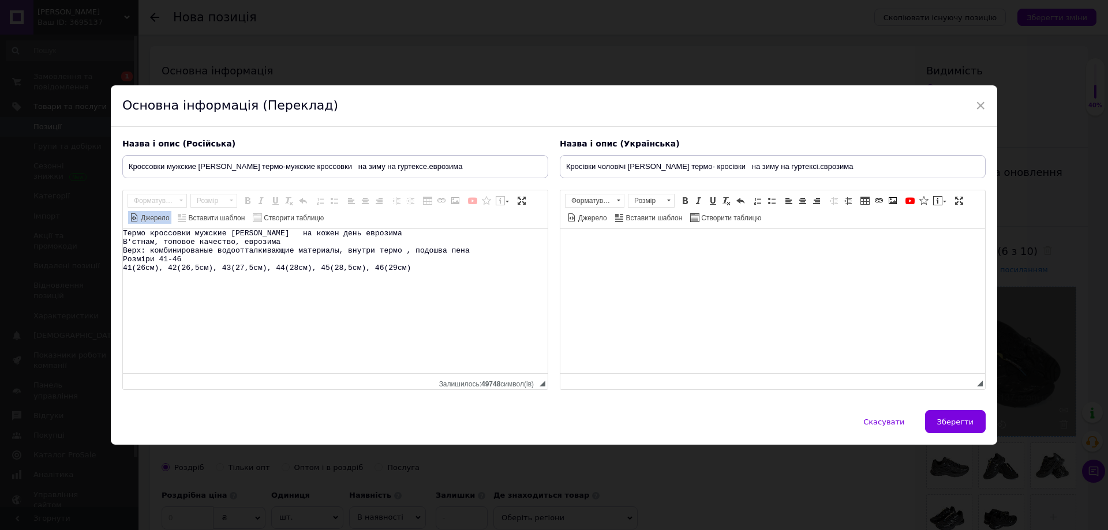
click at [146, 219] on span "Джерело" at bounding box center [154, 218] width 31 height 10
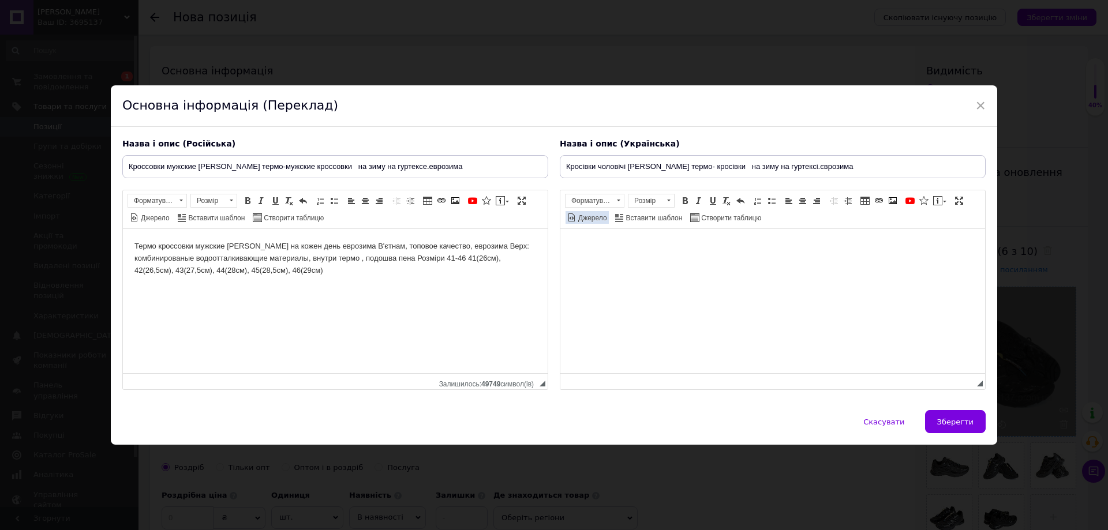
click at [590, 218] on span "Джерело" at bounding box center [591, 218] width 31 height 10
paste textarea "Термо кросівки чоловічі [PERSON_NAME] на кожен день єврозима В'єтнам, топова як…"
type textarea "Термо кросівки чоловічі [PERSON_NAME] на кожен день єврозима В'єтнам, топова як…"
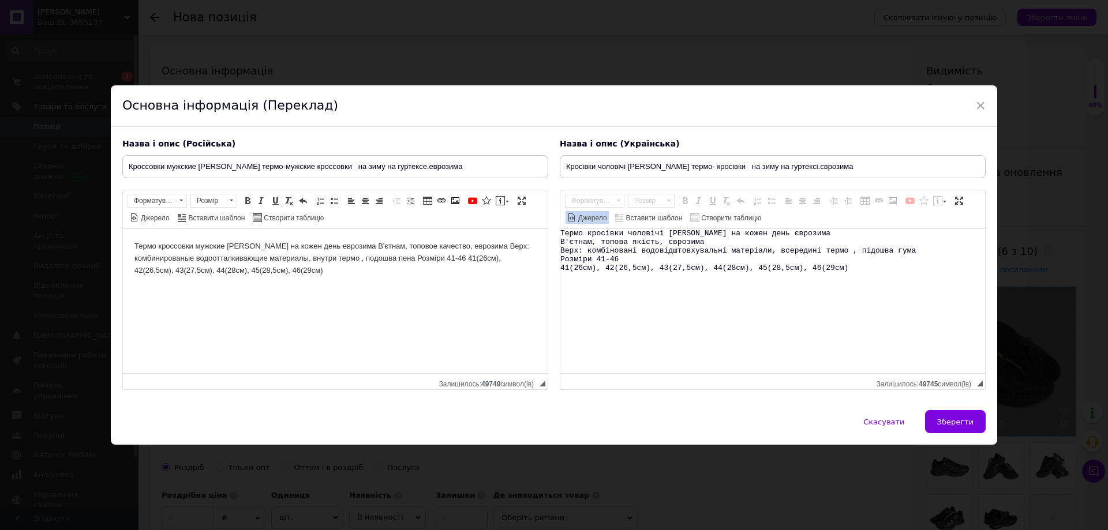
click at [580, 217] on span "Джерело" at bounding box center [591, 218] width 31 height 10
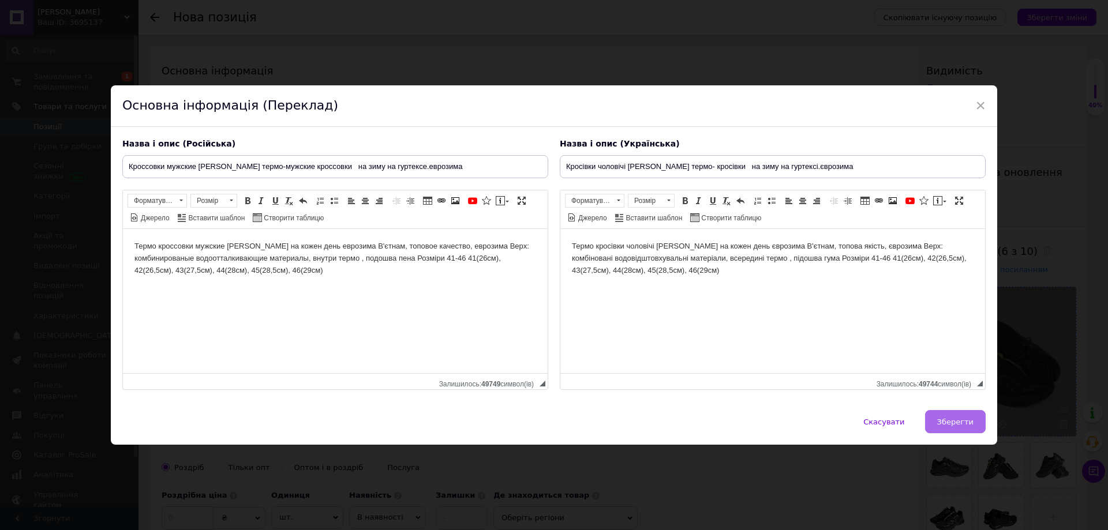
click at [961, 426] on span "Зберегти" at bounding box center [955, 422] width 36 height 9
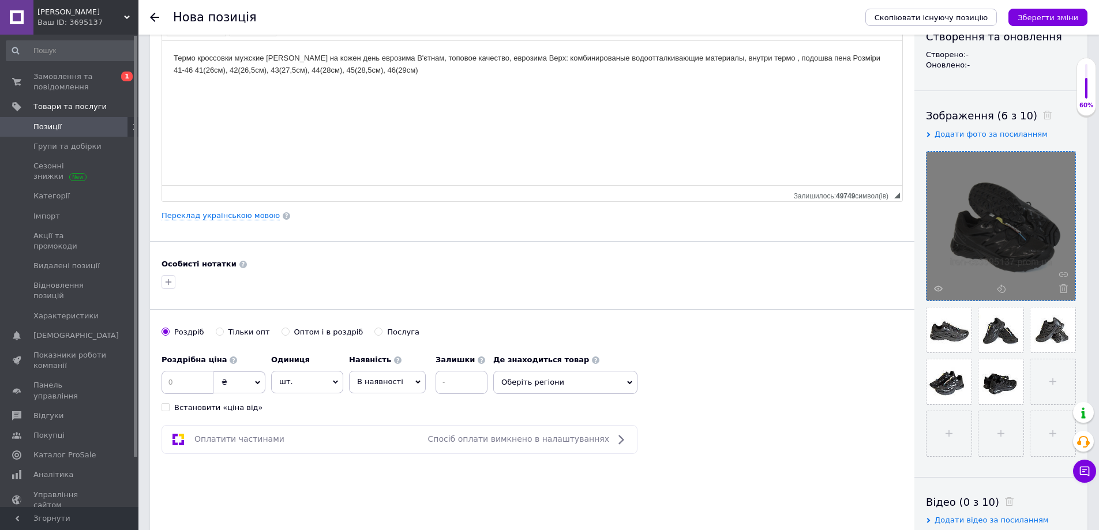
scroll to position [173, 0]
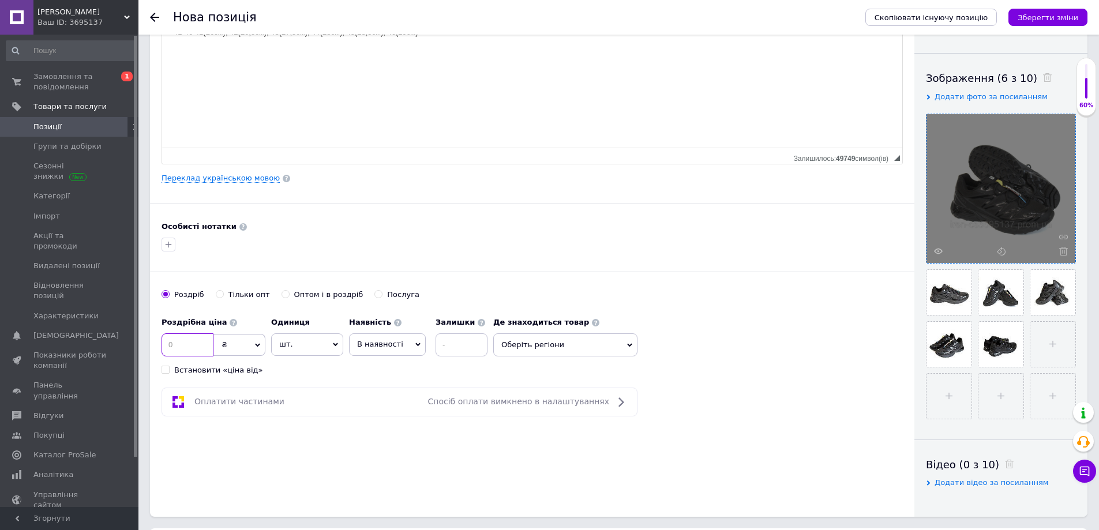
click at [194, 343] on input at bounding box center [188, 344] width 52 height 23
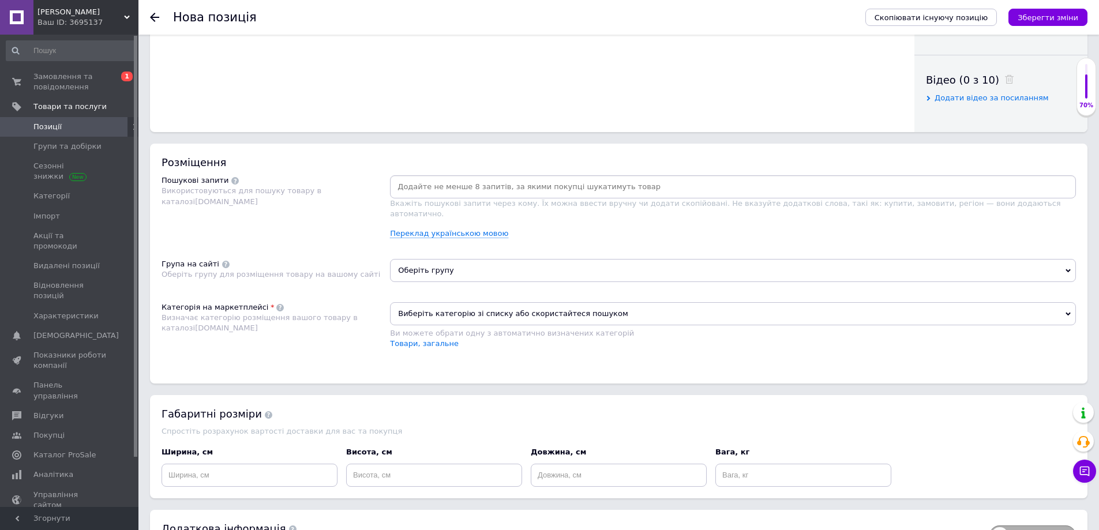
scroll to position [577, 0]
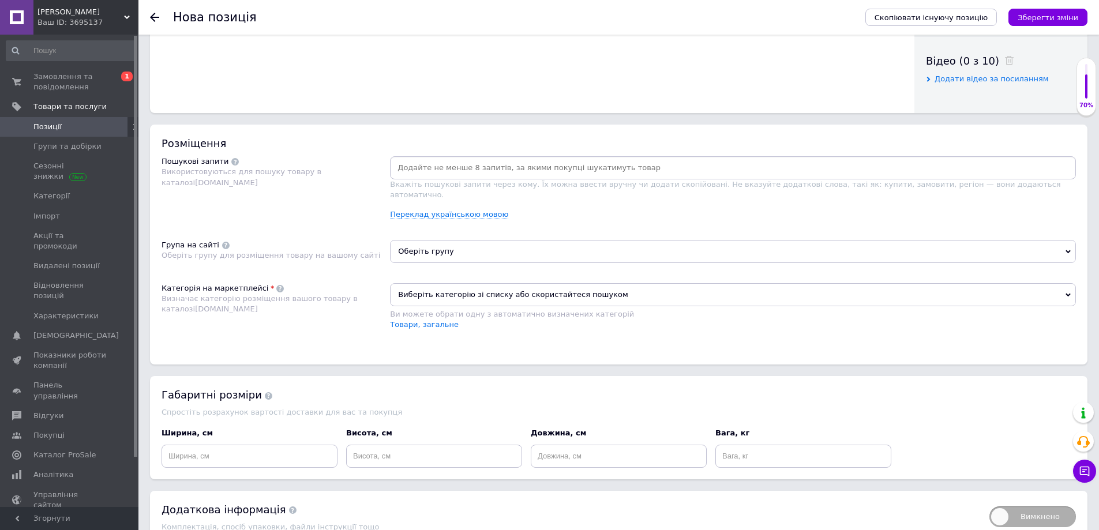
type input "2200"
click at [419, 241] on span "Оберіть групу" at bounding box center [733, 251] width 686 height 23
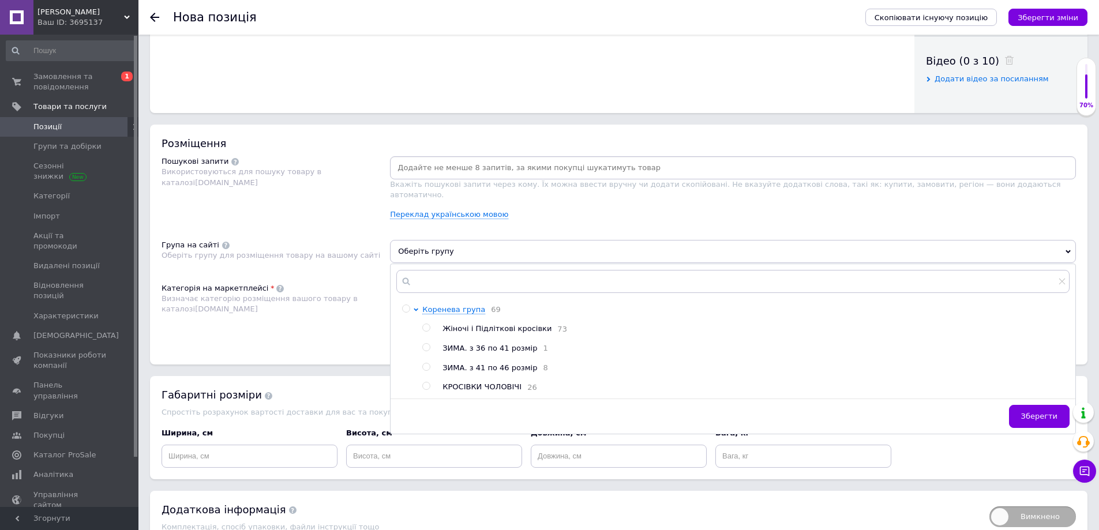
click at [461, 363] on span "ЗИМА. з 41 по 46 розмір" at bounding box center [490, 367] width 95 height 9
radio input "true"
click at [333, 319] on div "Категорія на маркетплейсі Визначає категорію розміщення вашого товару в каталоз…" at bounding box center [276, 312] width 228 height 58
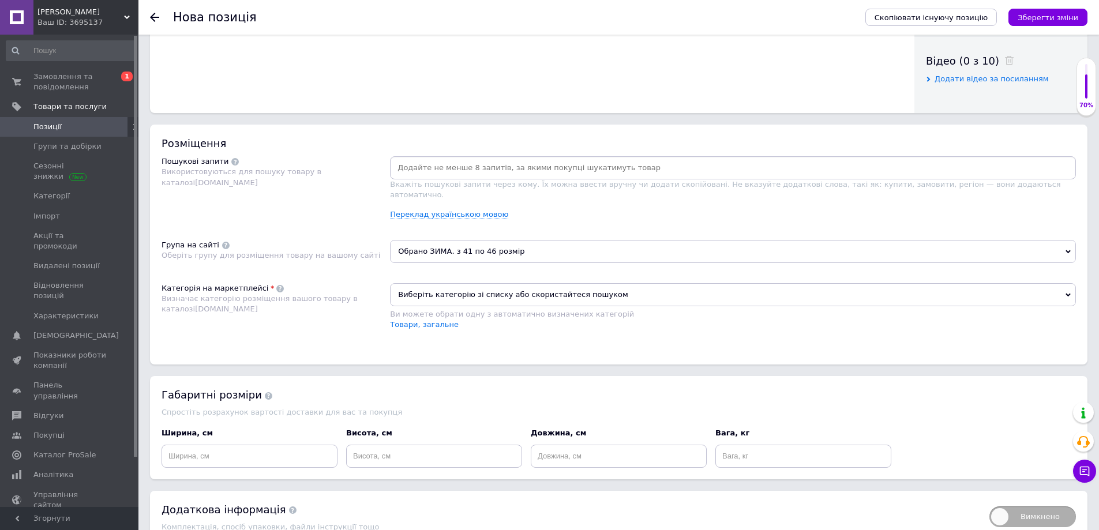
click at [417, 290] on span "Виберіть категорію зі списку або скористайтеся пошуком" at bounding box center [733, 294] width 686 height 23
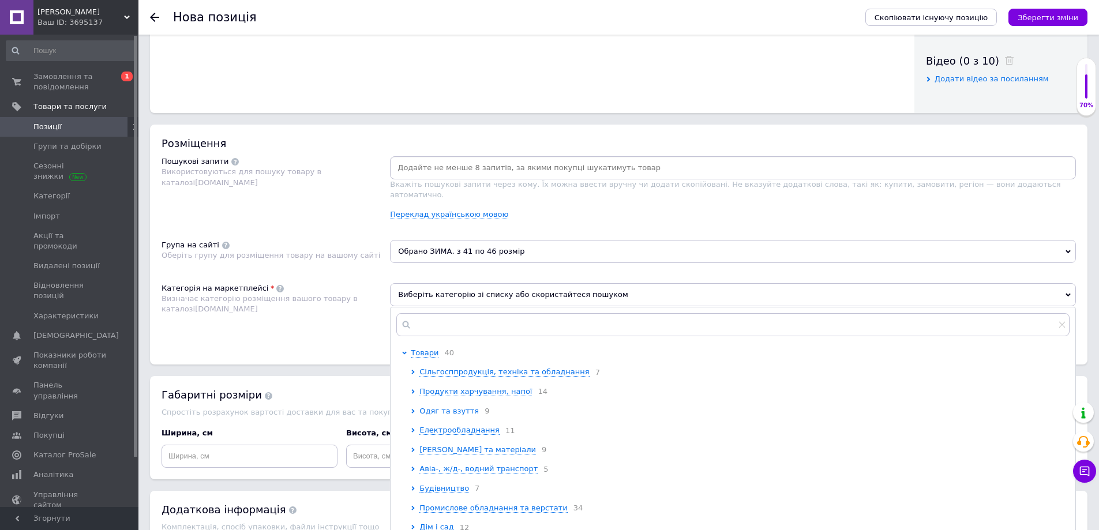
click at [443, 407] on span "Одяг та взуття" at bounding box center [448, 411] width 59 height 9
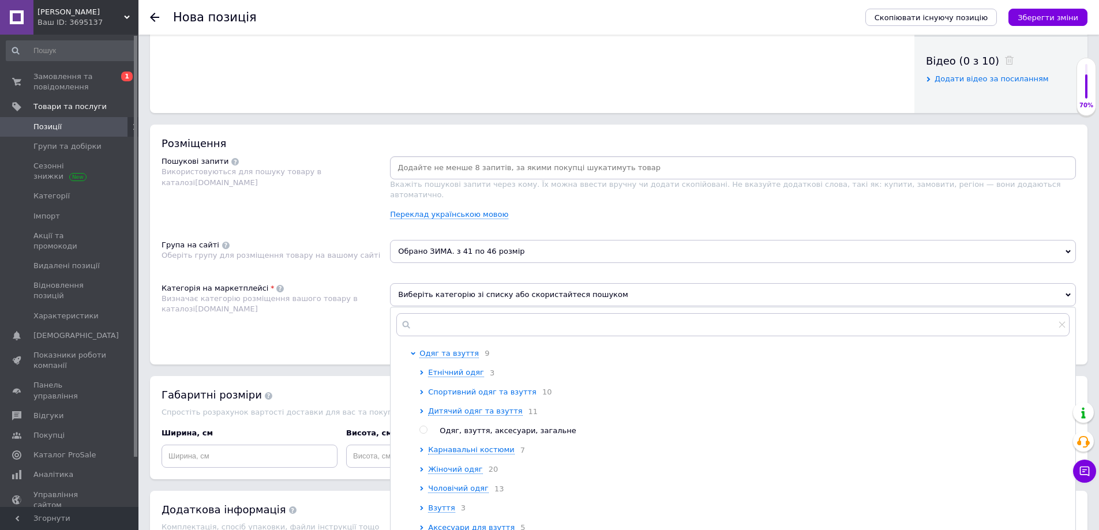
click at [452, 388] on span "Спортивний одяг та взуття" at bounding box center [482, 392] width 108 height 9
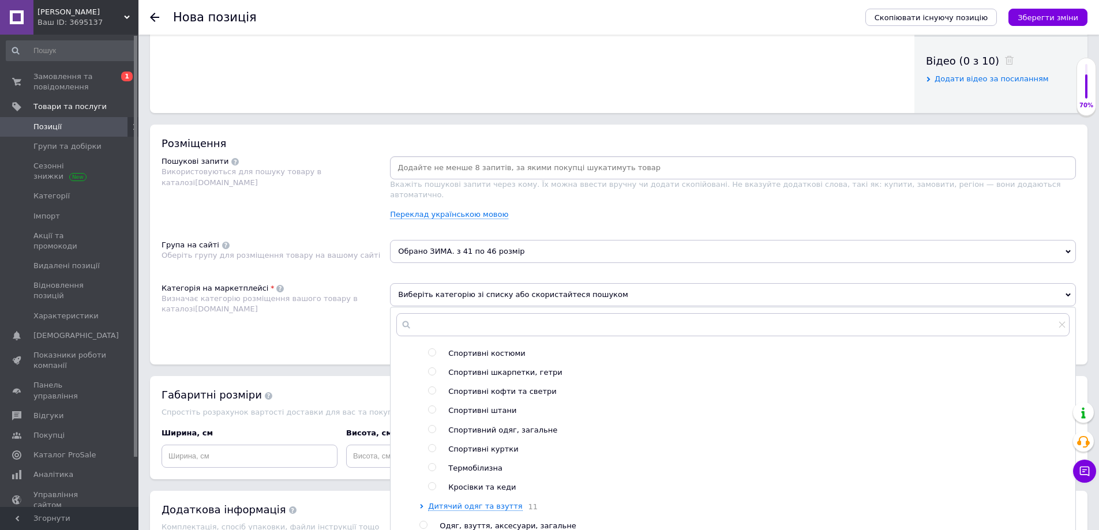
scroll to position [173, 0]
click at [462, 464] on span "Кросівки та кеди" at bounding box center [482, 468] width 68 height 9
radio input "true"
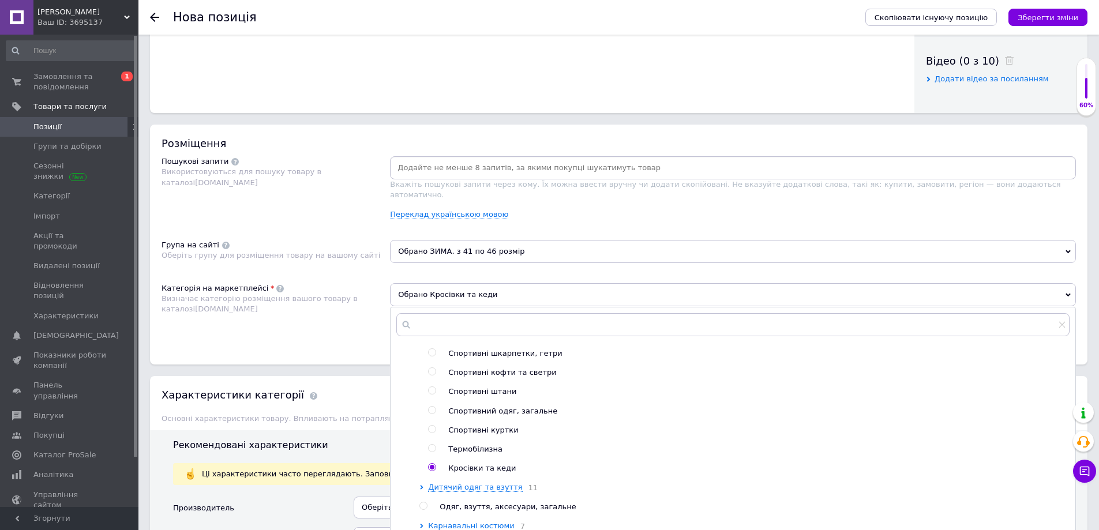
click at [357, 348] on div "Розміщення Пошукові запити Використовуються для пошуку товару в каталозі [DOMAI…" at bounding box center [619, 245] width 938 height 240
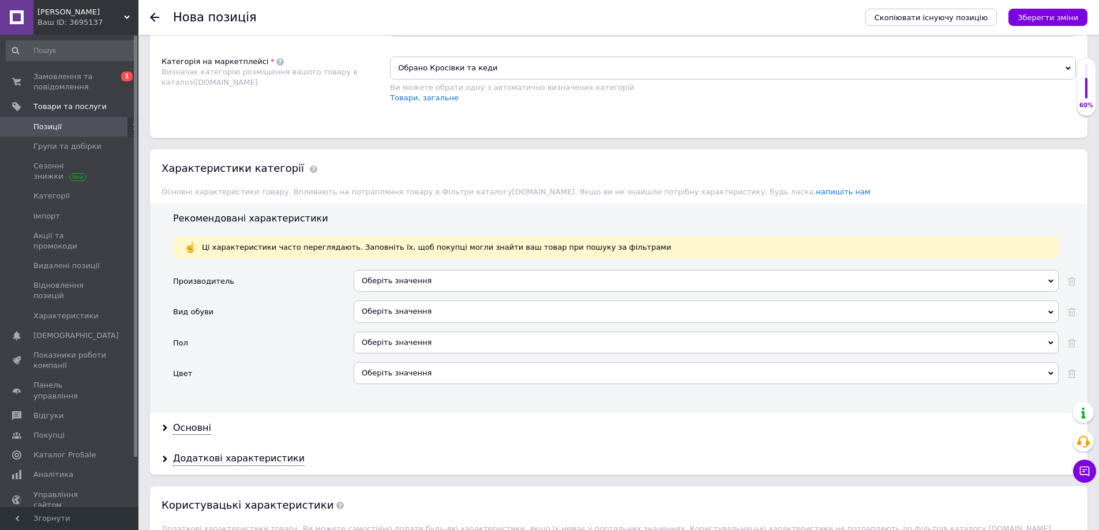
scroll to position [808, 0]
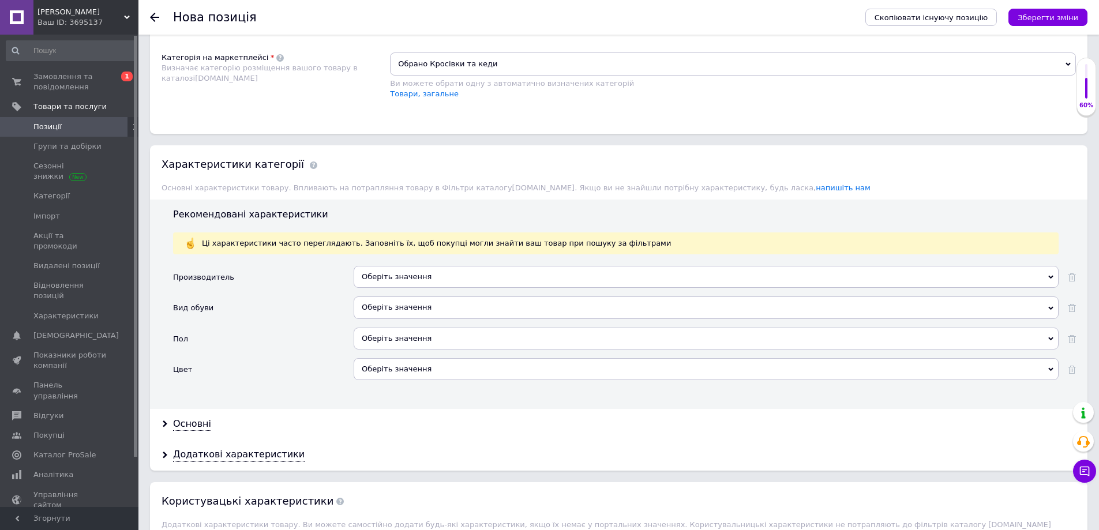
click at [394, 266] on div "Оберіть значення" at bounding box center [706, 277] width 705 height 22
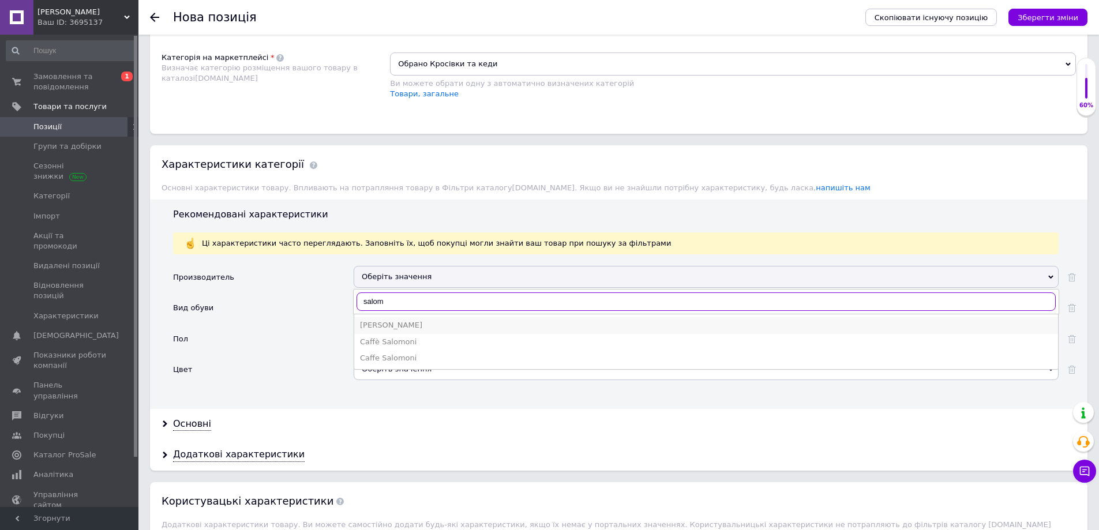
type input "salom"
click at [386, 320] on div "[PERSON_NAME]" at bounding box center [706, 325] width 692 height 10
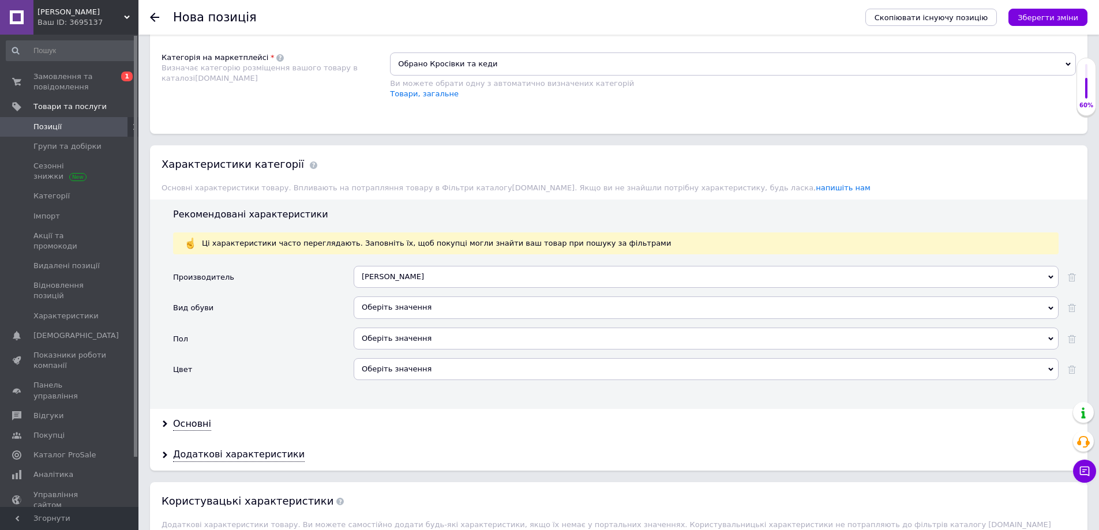
click at [377, 300] on div "Оберіть значення" at bounding box center [706, 308] width 705 height 22
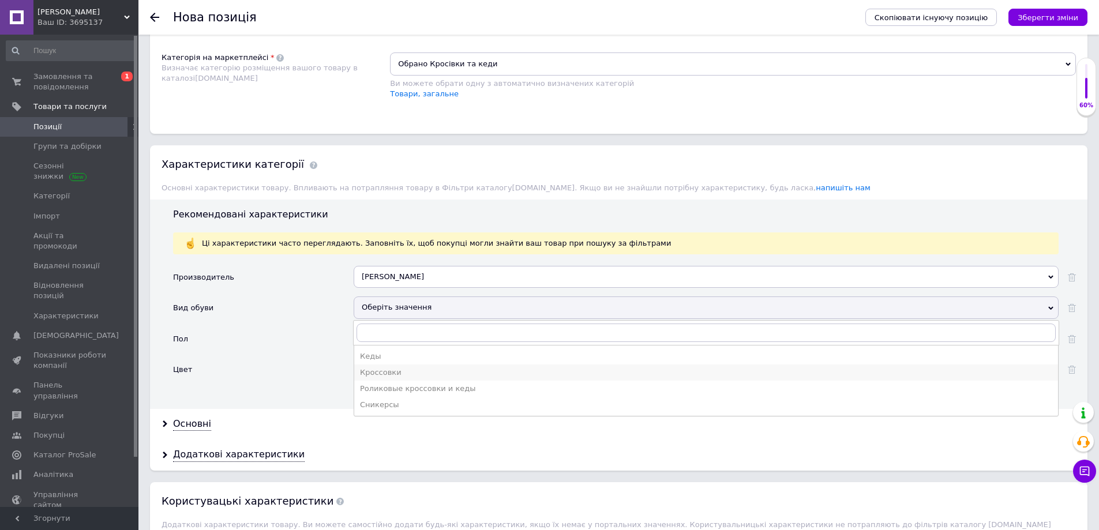
click at [388, 368] on div "Кроссовки" at bounding box center [706, 373] width 692 height 10
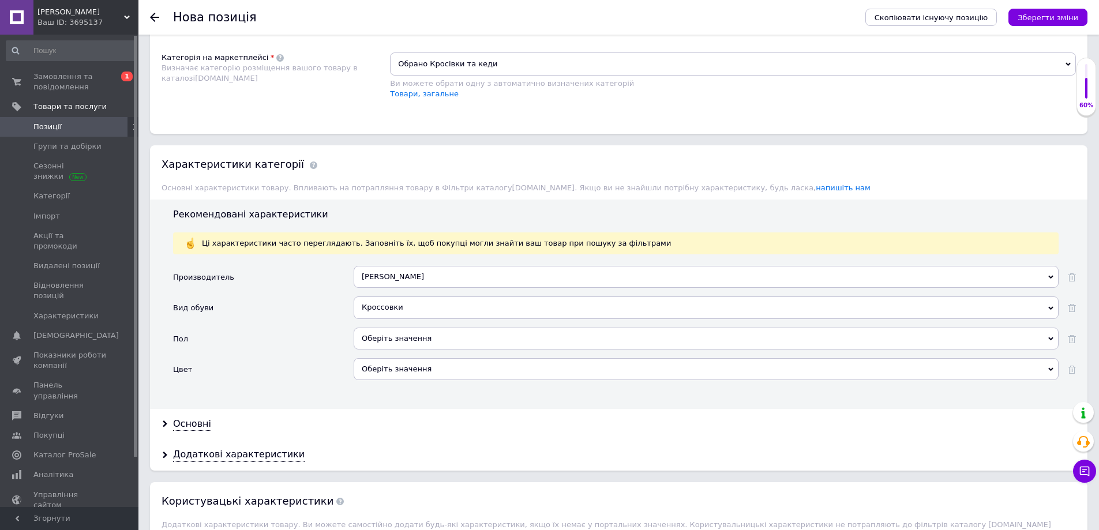
click at [374, 328] on div "Оберіть значення" at bounding box center [706, 339] width 705 height 22
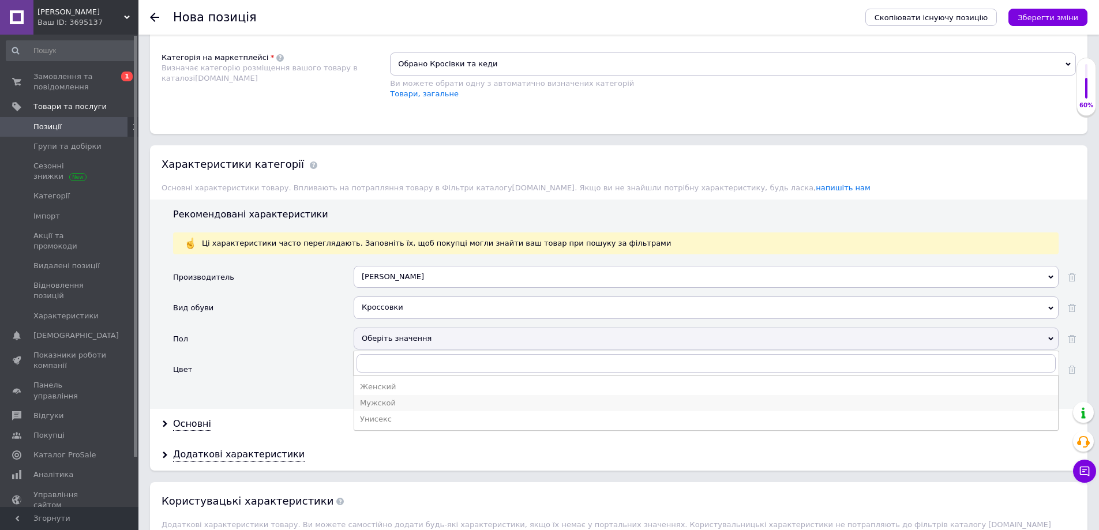
click at [385, 398] on div "Мужской" at bounding box center [706, 403] width 692 height 10
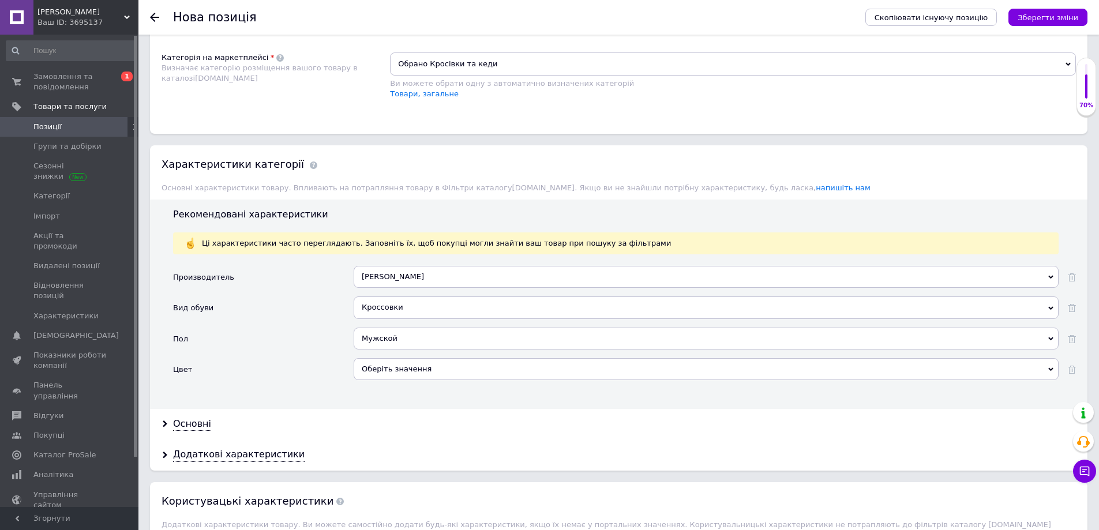
click at [375, 362] on div "Оберіть значення" at bounding box center [706, 369] width 705 height 22
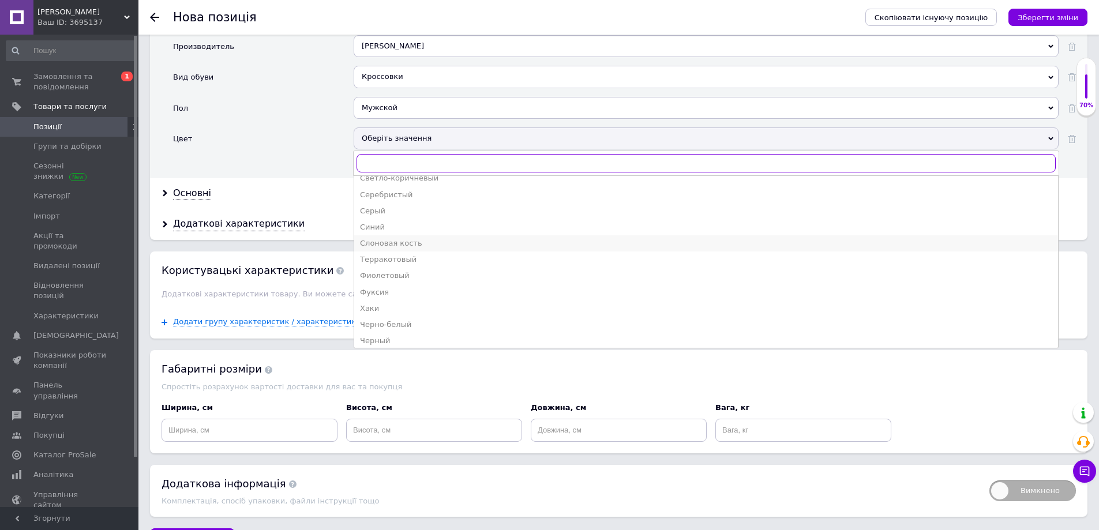
scroll to position [387, 0]
click at [374, 332] on div "Черный" at bounding box center [706, 337] width 692 height 10
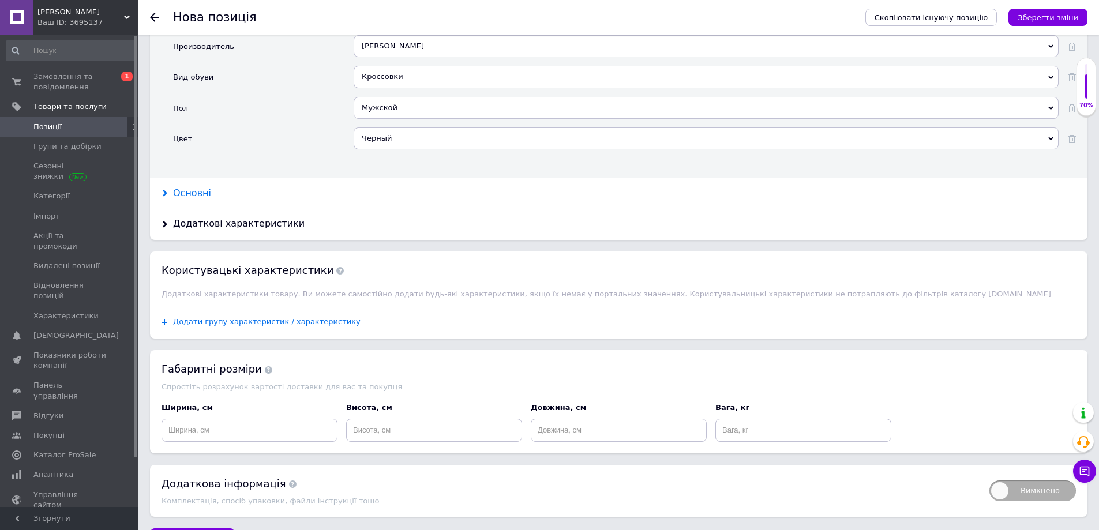
click at [197, 187] on div "Основні" at bounding box center [192, 193] width 38 height 13
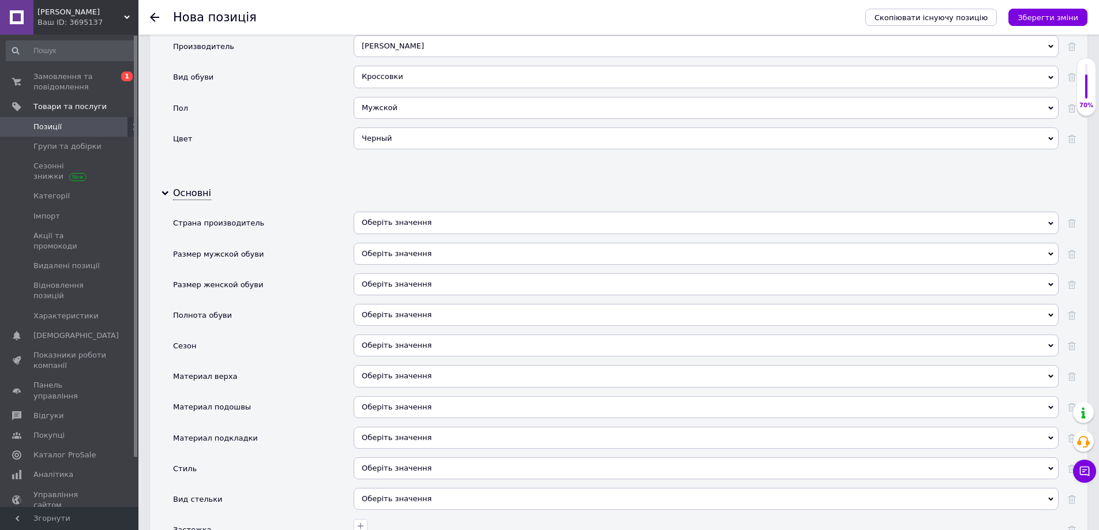
click at [403, 213] on div "Оберіть значення" at bounding box center [706, 223] width 705 height 22
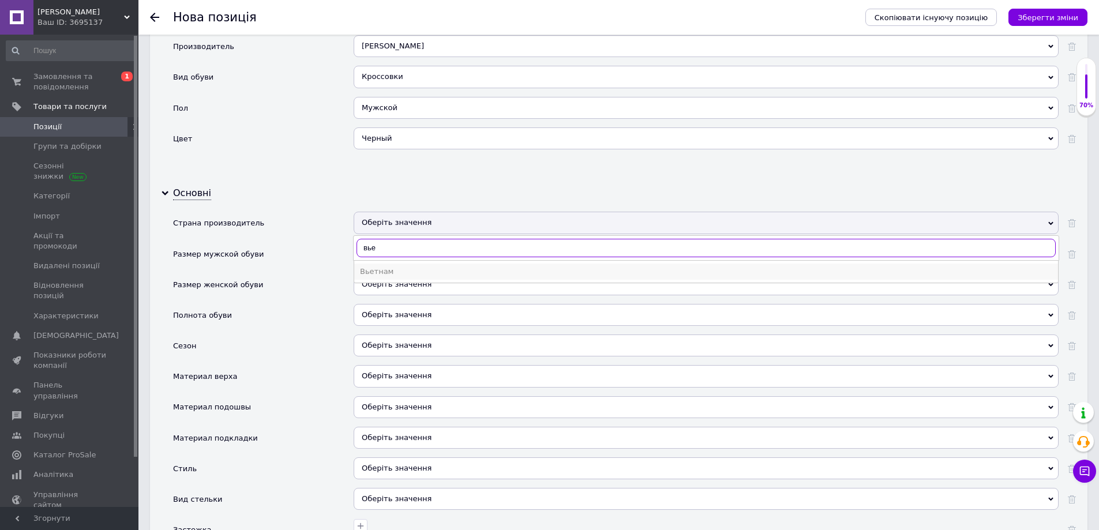
type input "вье"
click at [377, 267] on div "Вьетнам" at bounding box center [706, 272] width 692 height 10
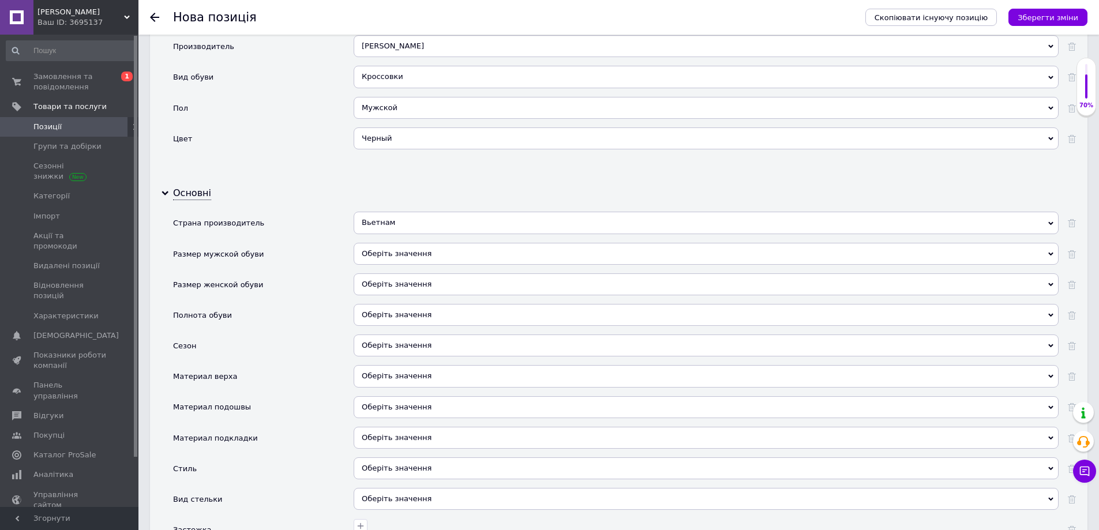
click at [365, 339] on div "Оберіть значення" at bounding box center [706, 346] width 705 height 22
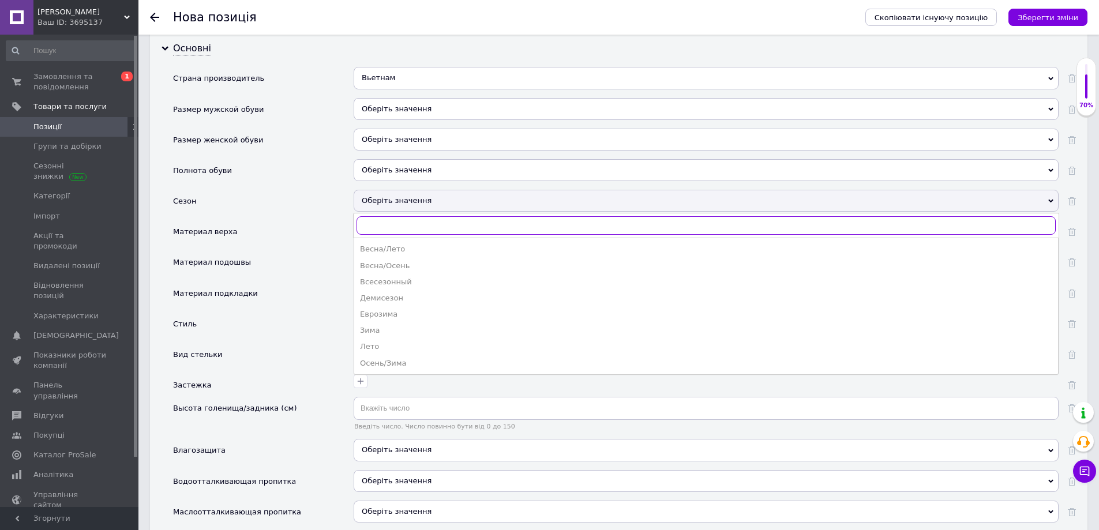
scroll to position [1212, 0]
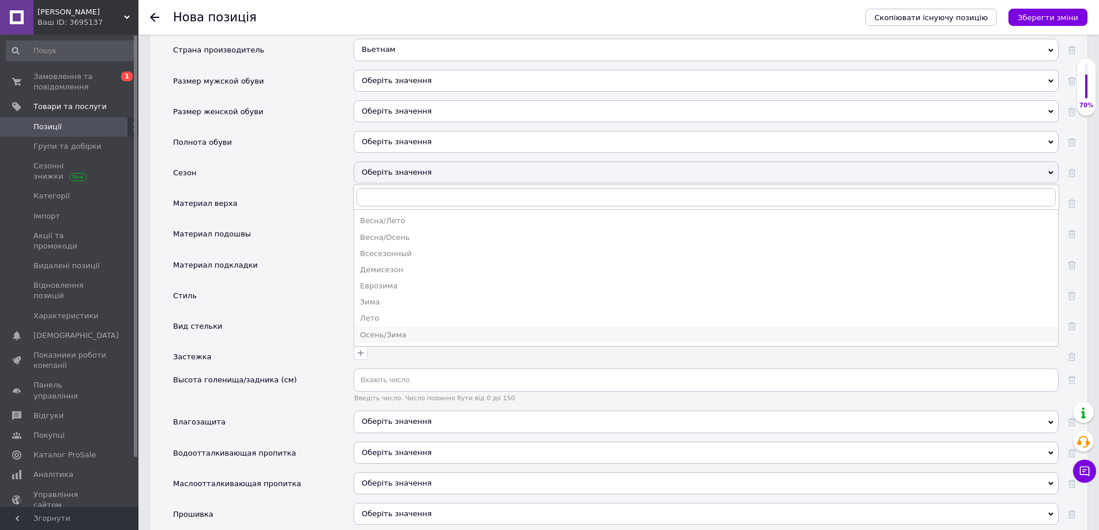
click at [405, 330] on div "Осень/Зима" at bounding box center [706, 335] width 692 height 10
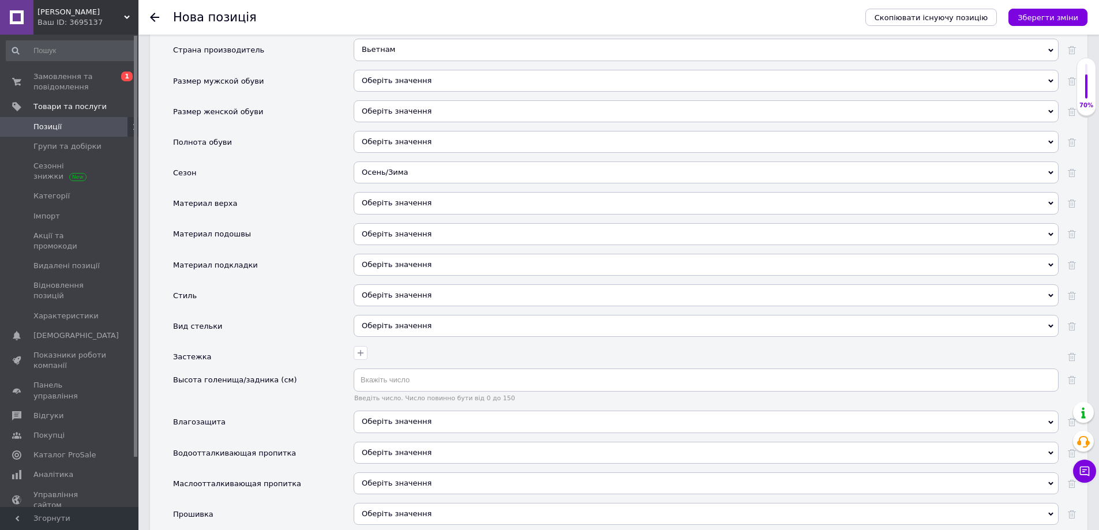
click at [384, 192] on div "Оберіть значення" at bounding box center [706, 203] width 705 height 22
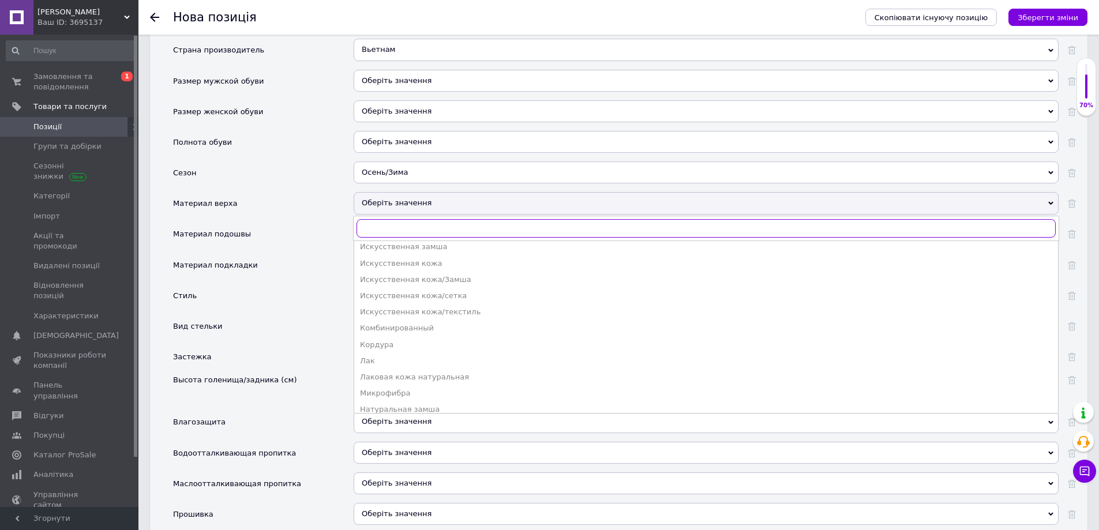
scroll to position [115, 0]
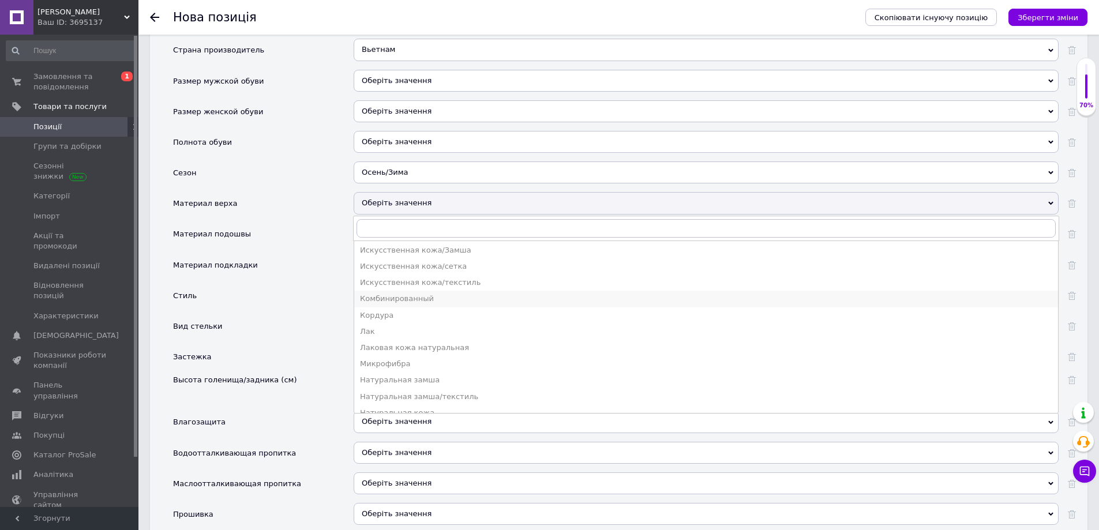
click at [425, 294] on div "Комбинированный" at bounding box center [706, 299] width 692 height 10
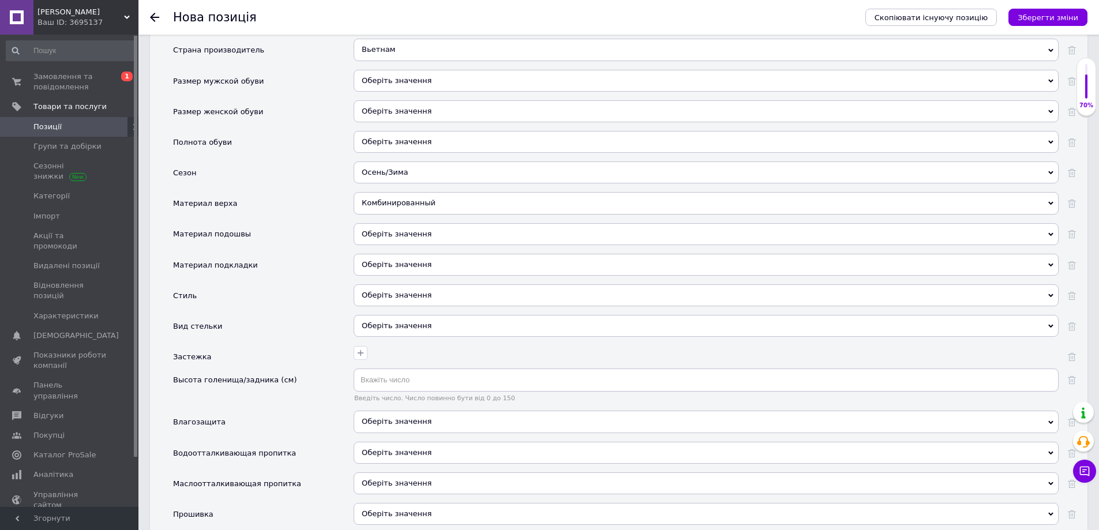
click at [382, 226] on div "Оберіть значення" at bounding box center [706, 234] width 705 height 22
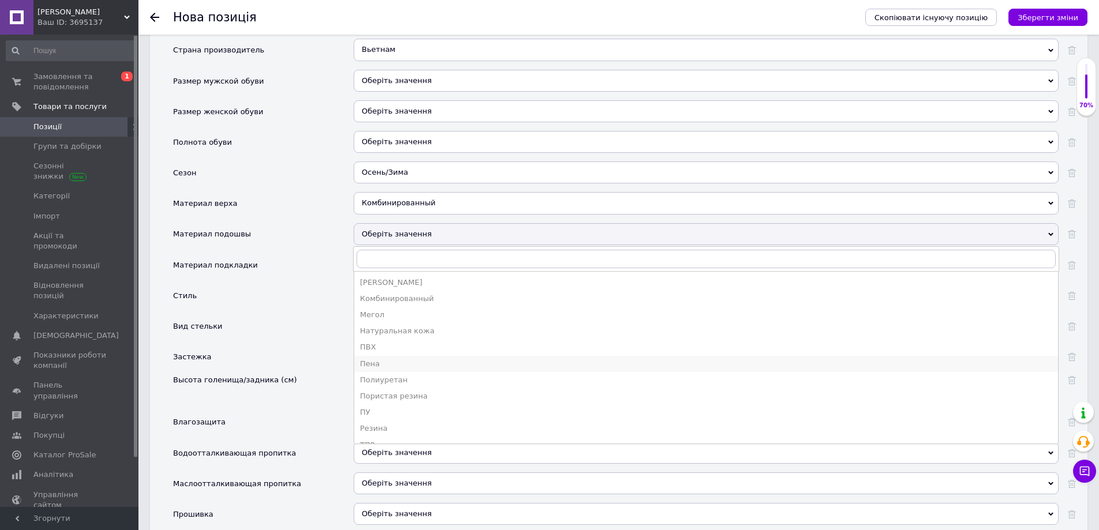
click at [378, 359] on div "Пена" at bounding box center [706, 364] width 692 height 10
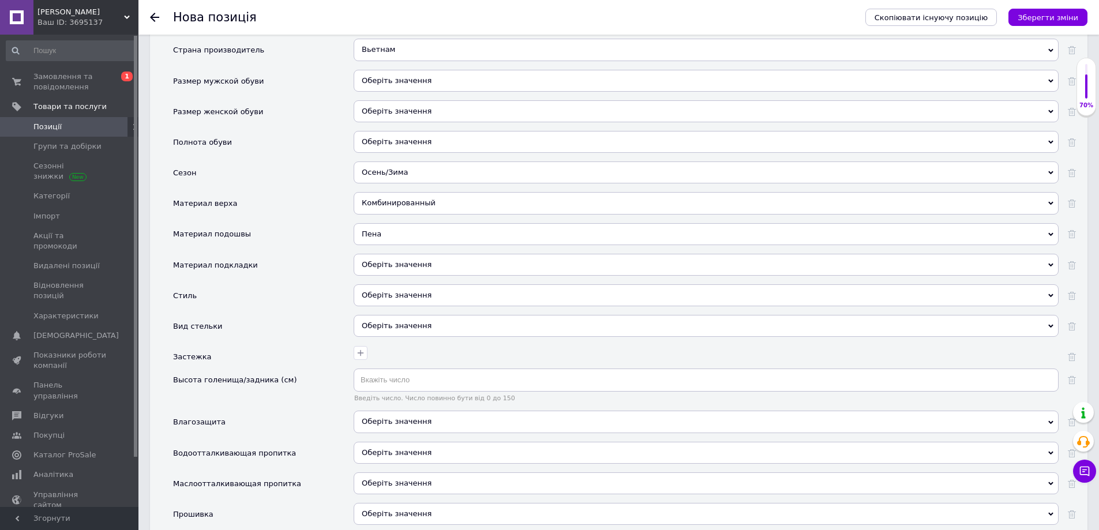
click at [385, 288] on div "Оберіть значення" at bounding box center [706, 295] width 705 height 22
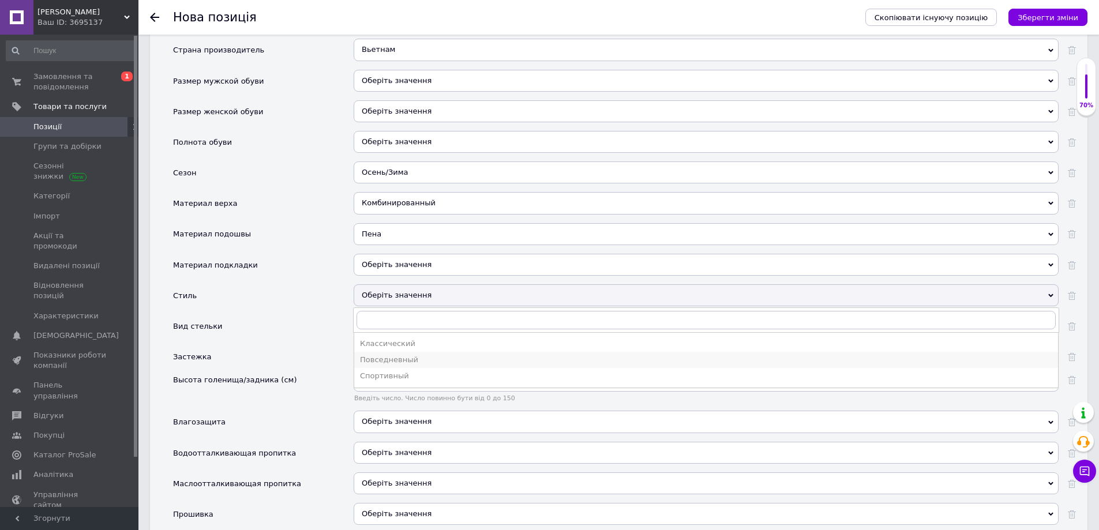
click at [384, 355] on div "Повседневный" at bounding box center [706, 360] width 692 height 10
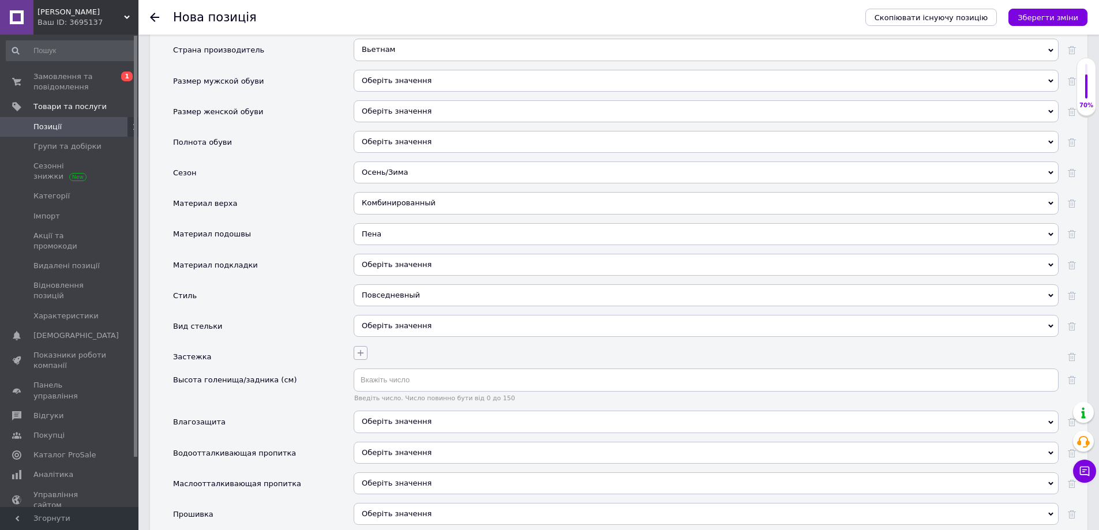
click at [359, 350] on icon "button" at bounding box center [361, 353] width 6 height 6
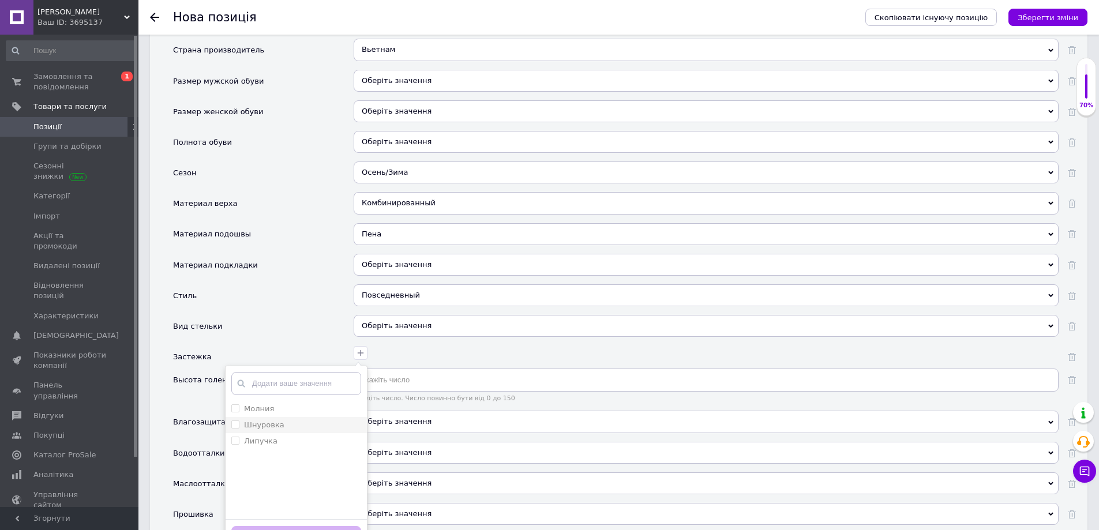
click at [309, 420] on div "Шнуровка" at bounding box center [296, 425] width 130 height 10
checkbox input "true"
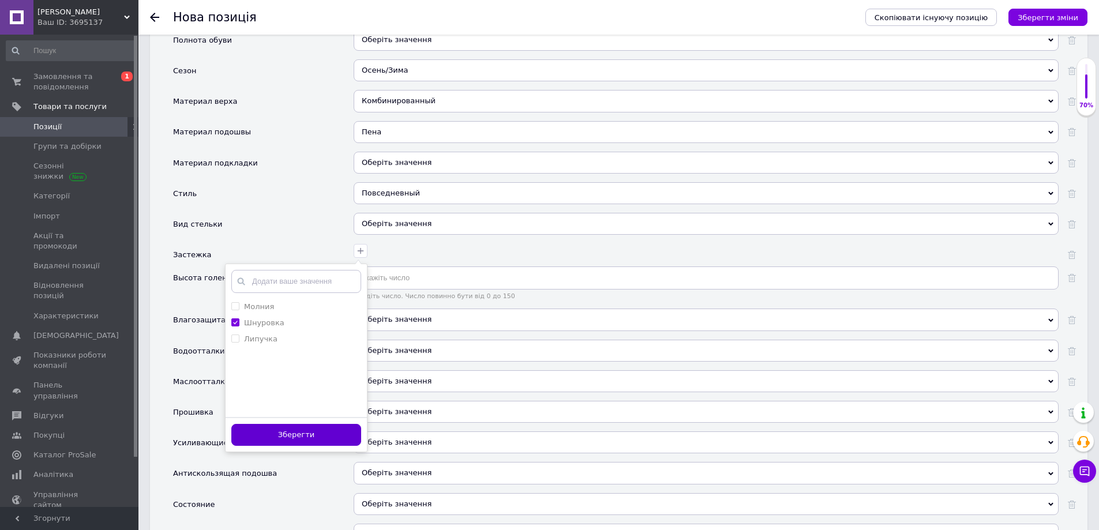
scroll to position [1327, 0]
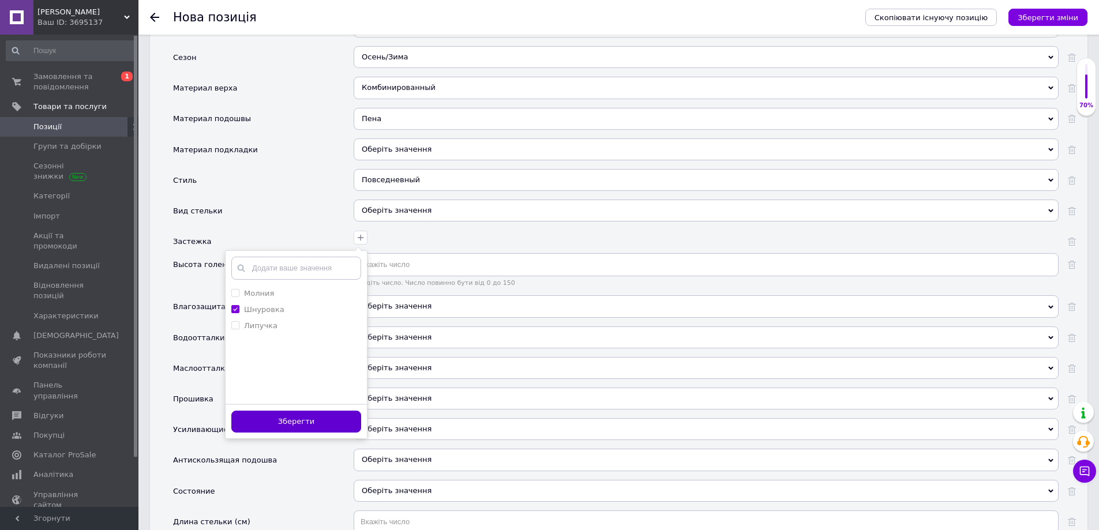
click at [308, 418] on button "Зберегти" at bounding box center [296, 422] width 130 height 23
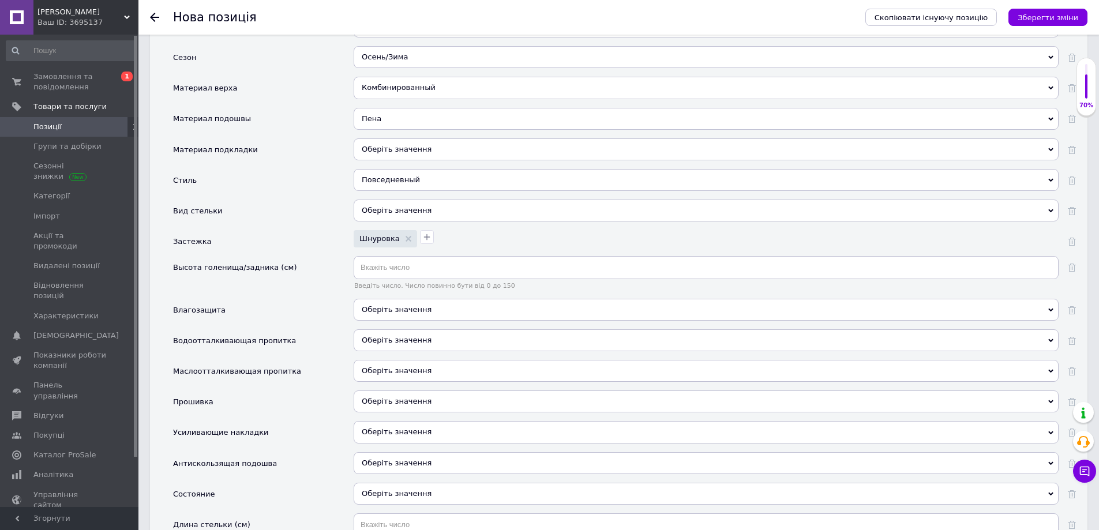
click at [373, 305] on span "Оберіть значення" at bounding box center [397, 309] width 70 height 9
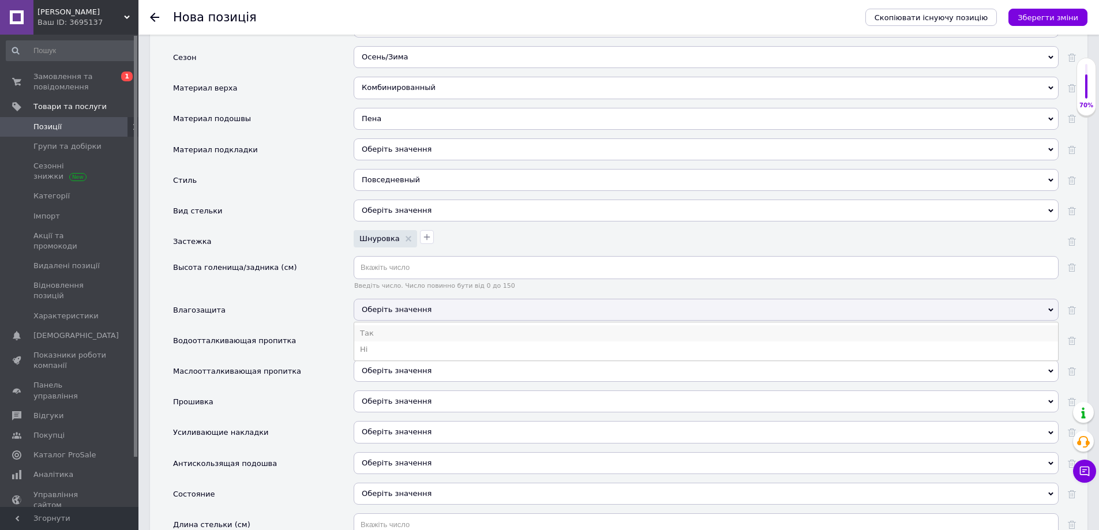
click at [373, 325] on li "Так" at bounding box center [706, 333] width 704 height 16
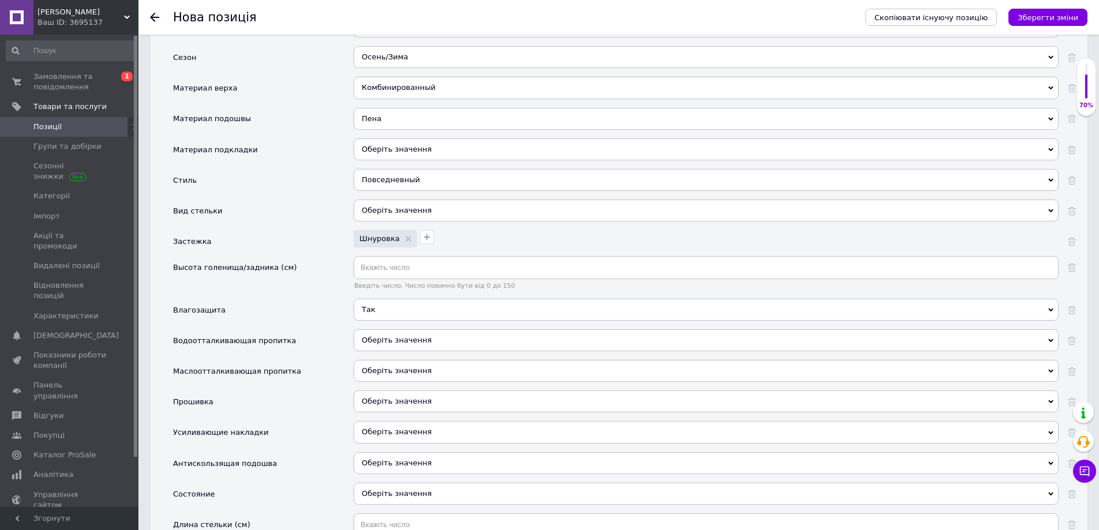
click at [380, 336] on span "Оберіть значення" at bounding box center [397, 340] width 70 height 9
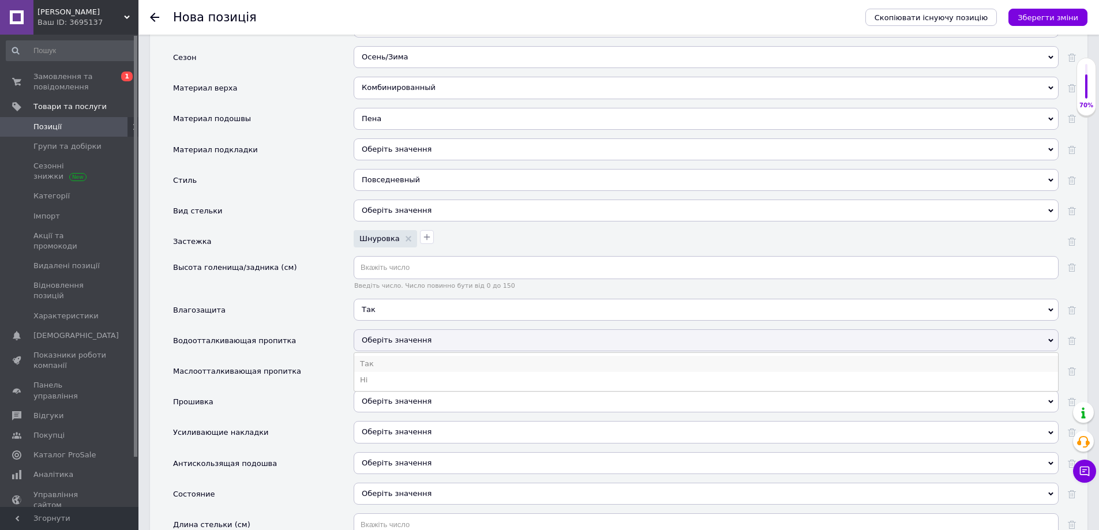
click at [373, 356] on li "Так" at bounding box center [706, 364] width 704 height 16
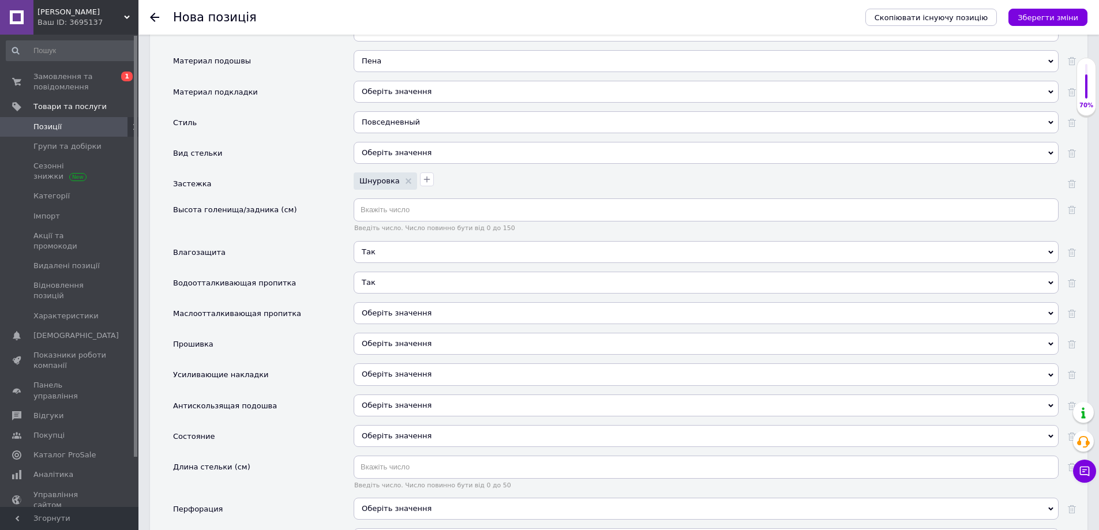
scroll to position [1442, 0]
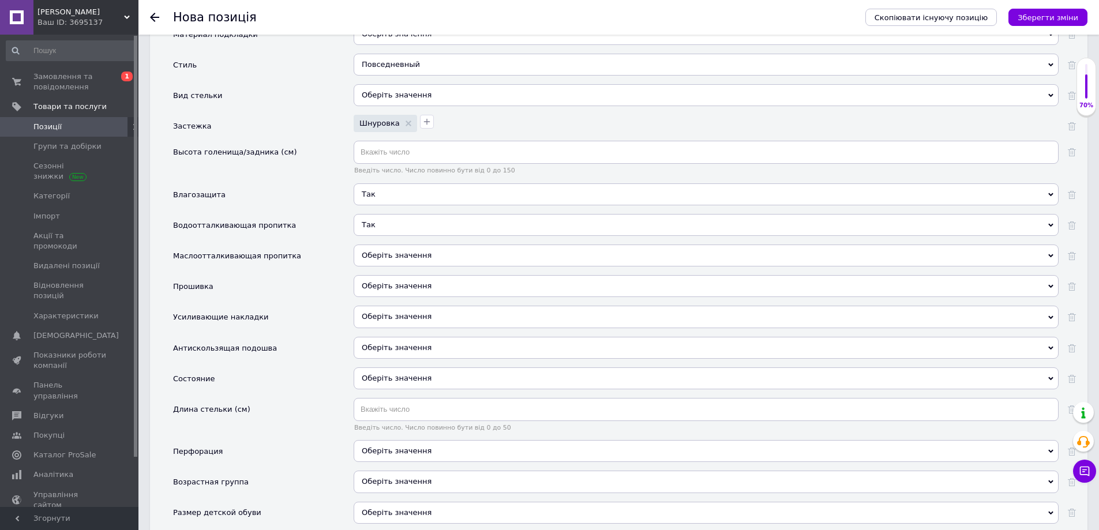
click at [371, 343] on span "Оберіть значення" at bounding box center [397, 347] width 70 height 9
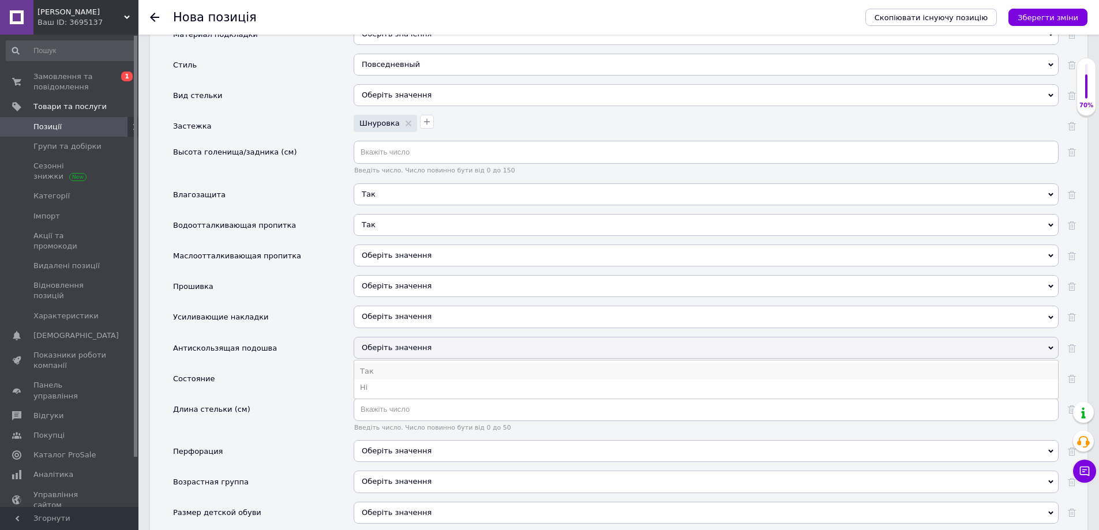
click at [367, 363] on li "Так" at bounding box center [706, 371] width 704 height 16
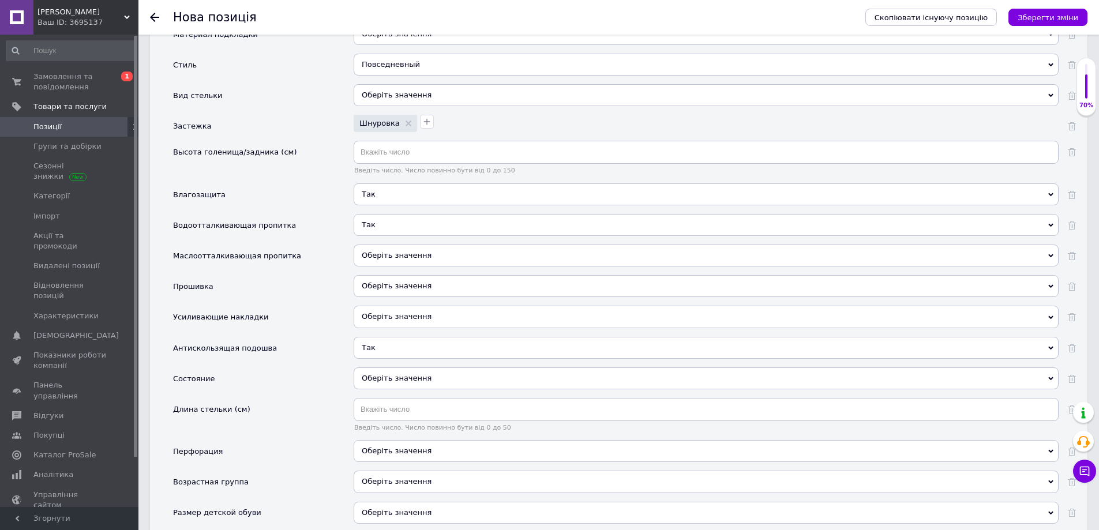
click at [376, 368] on div "Оберіть значення" at bounding box center [706, 379] width 705 height 22
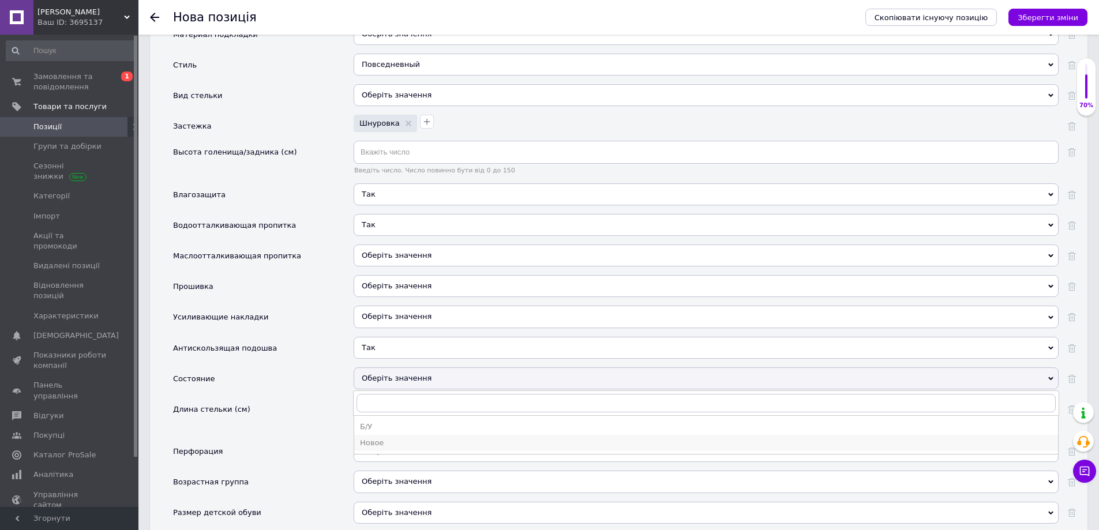
click at [375, 438] on div "Новое" at bounding box center [706, 443] width 692 height 10
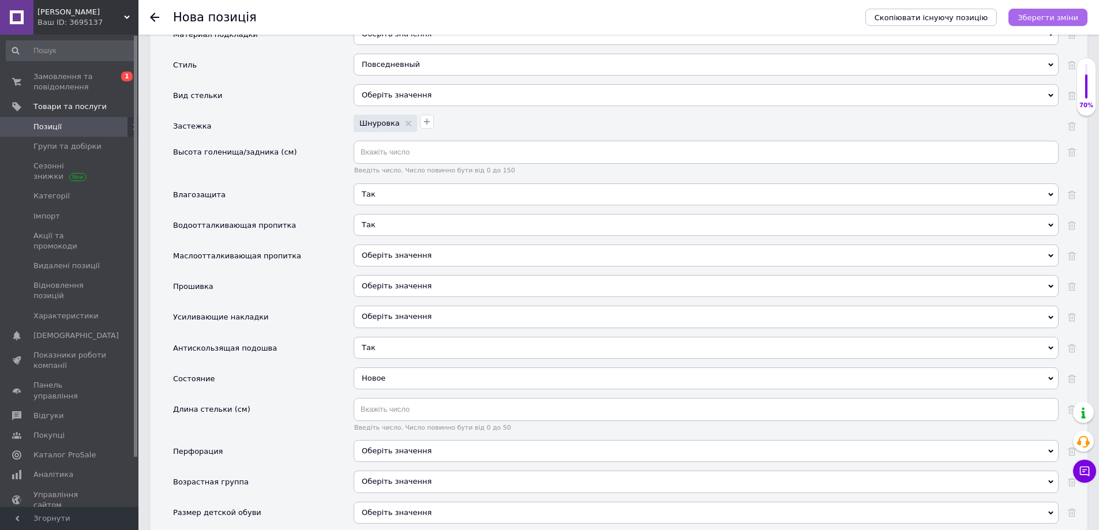
click at [1035, 19] on icon "Зберегти зміни" at bounding box center [1048, 17] width 61 height 9
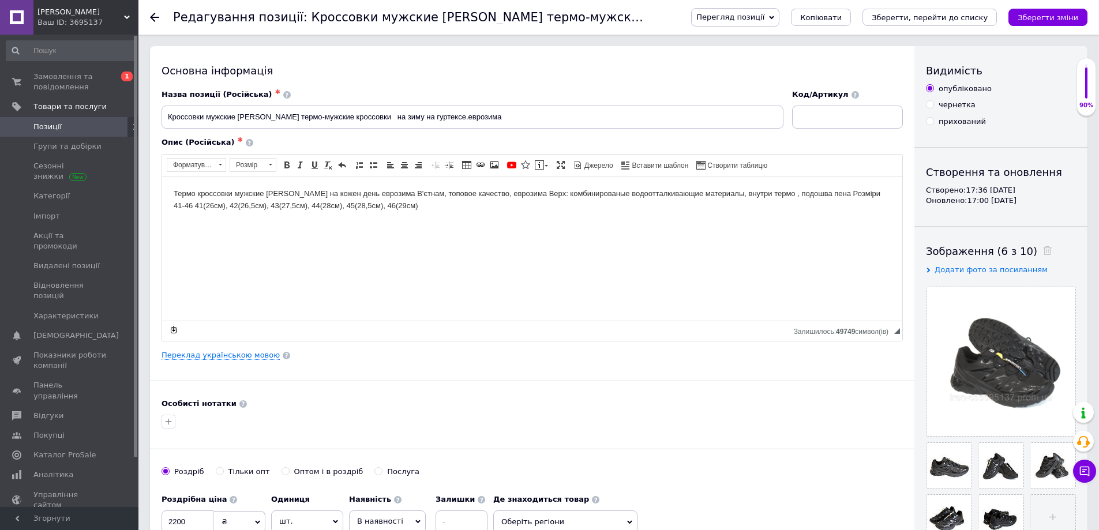
click at [73, 128] on span "Позиції" at bounding box center [69, 127] width 73 height 10
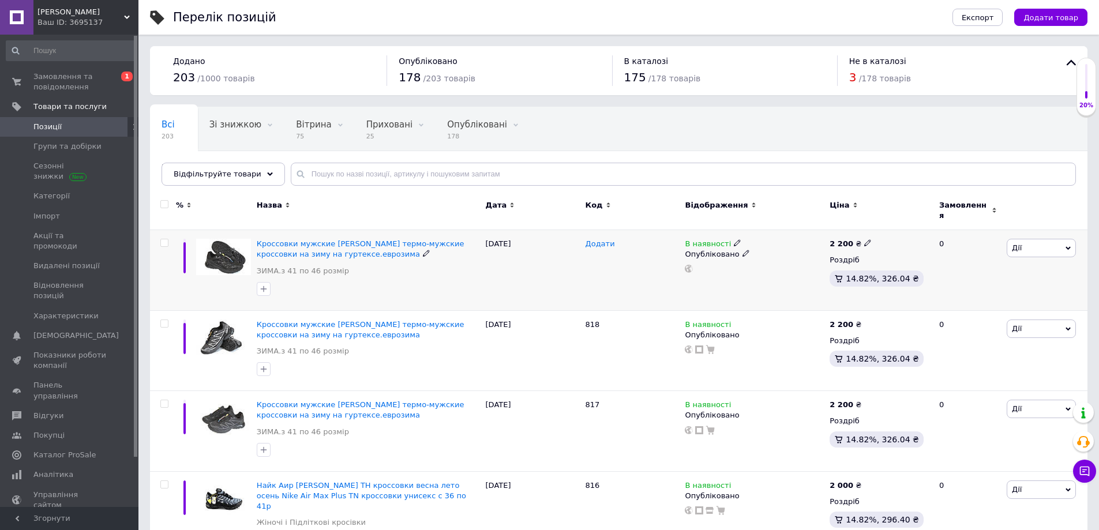
click at [594, 239] on span "Додати" at bounding box center [600, 243] width 29 height 9
type input "819"
click at [565, 282] on div "[DATE]" at bounding box center [533, 270] width 100 height 81
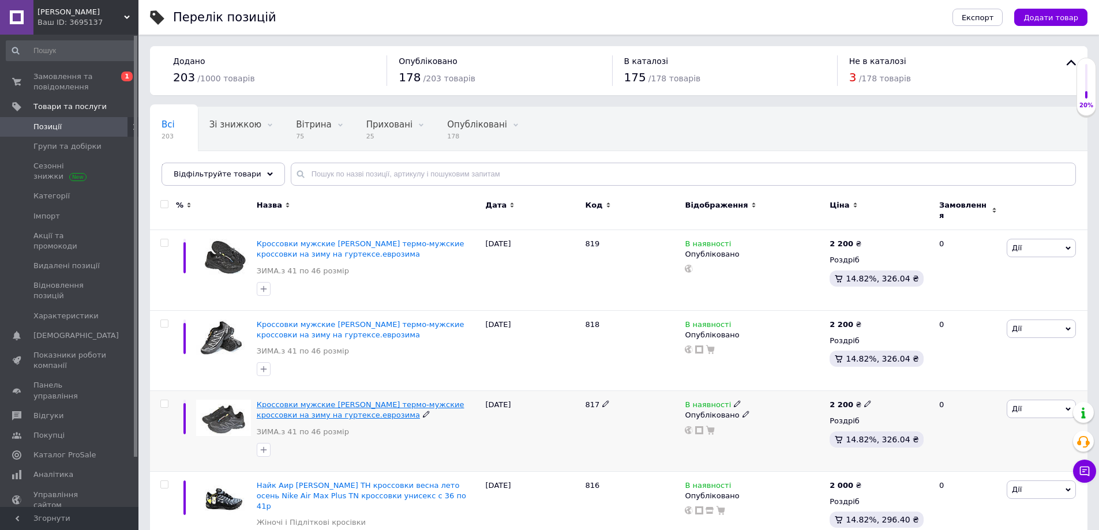
click at [315, 400] on span "Кроссовки мужские [PERSON_NAME] термо-мужские кроссовки на зиму на гуртексе.евр…" at bounding box center [361, 409] width 208 height 19
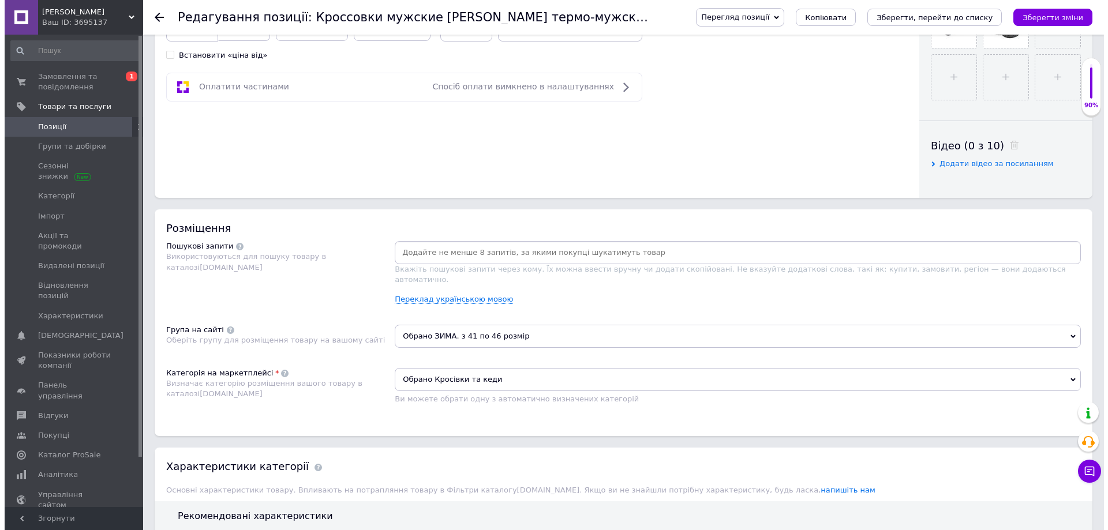
scroll to position [519, 0]
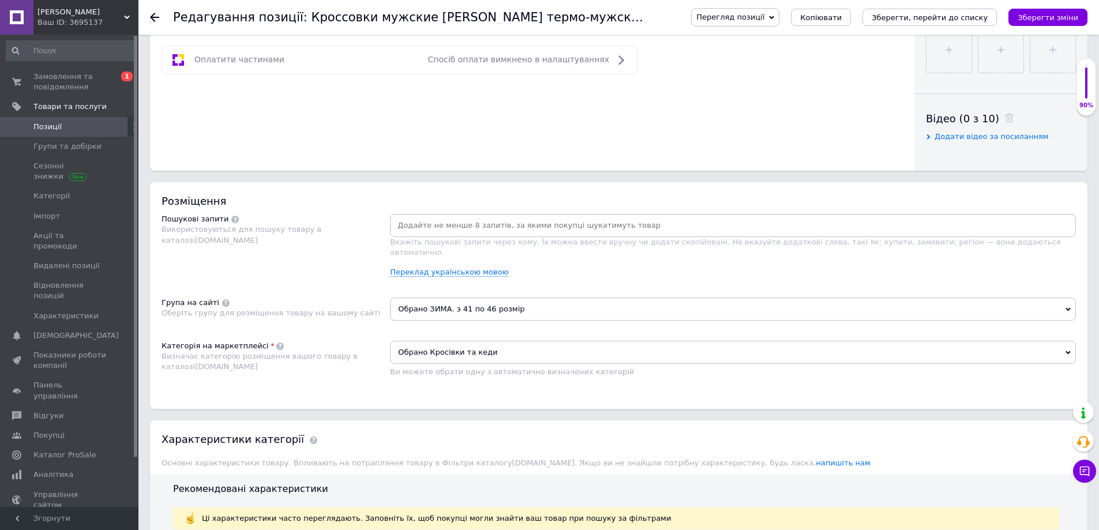
paste input "кроссовки мужские [PERSON_NAME]"
type input "кроссовки мужские [PERSON_NAME]"
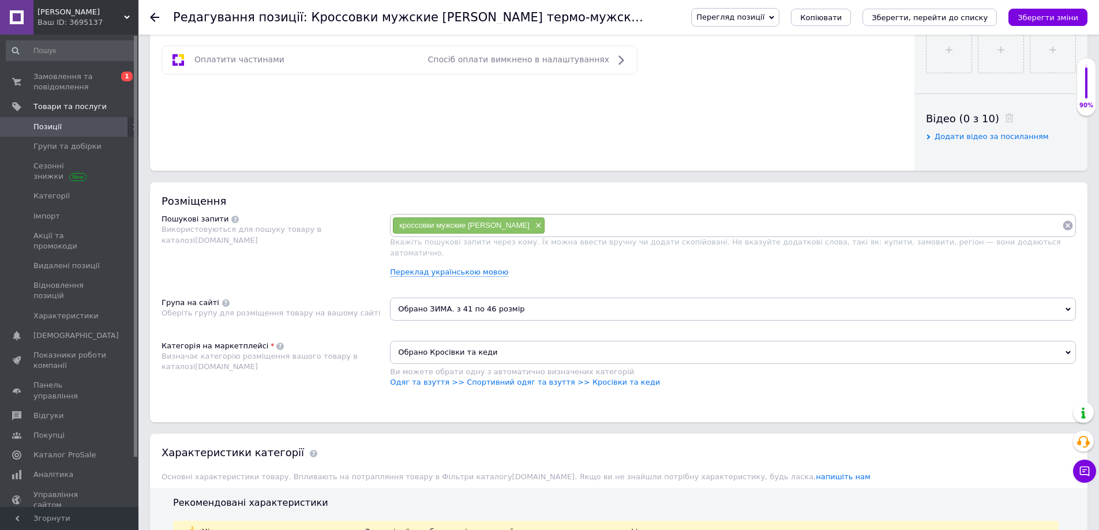
paste input "кроссовки мужские [PERSON_NAME]"
type input "кроссовки мужские [PERSON_NAME]"
paste input "зимние кроссовки [PERSON_NAME]"
type input "зимние кроссовки [PERSON_NAME]"
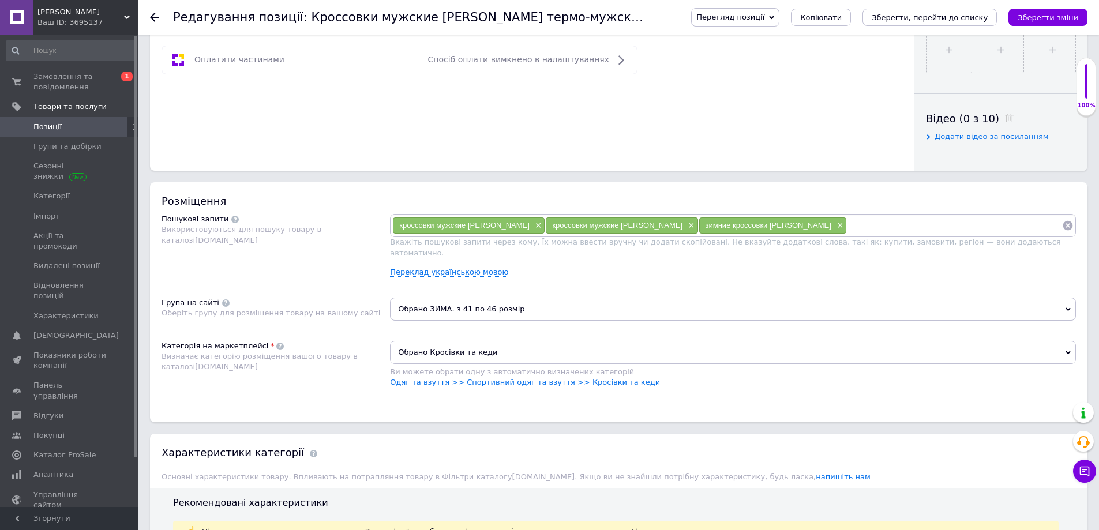
paste input "мужские зимние кроссовки [PERSON_NAME]"
type input "мужские зимние кроссовки [PERSON_NAME]"
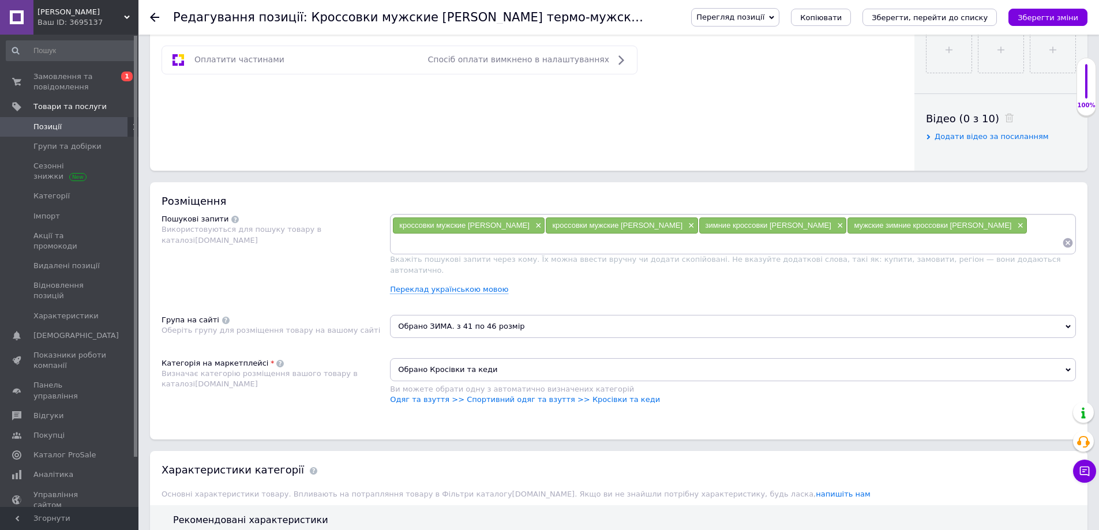
paste input "зимние кроссоки молодежные salomon термо"
type input "зимние кроссоки молодежные salomon термо"
paste input "зимние кроссовки на пене [PERSON_NAME]"
type input "зимние кроссовки на пене [PERSON_NAME]"
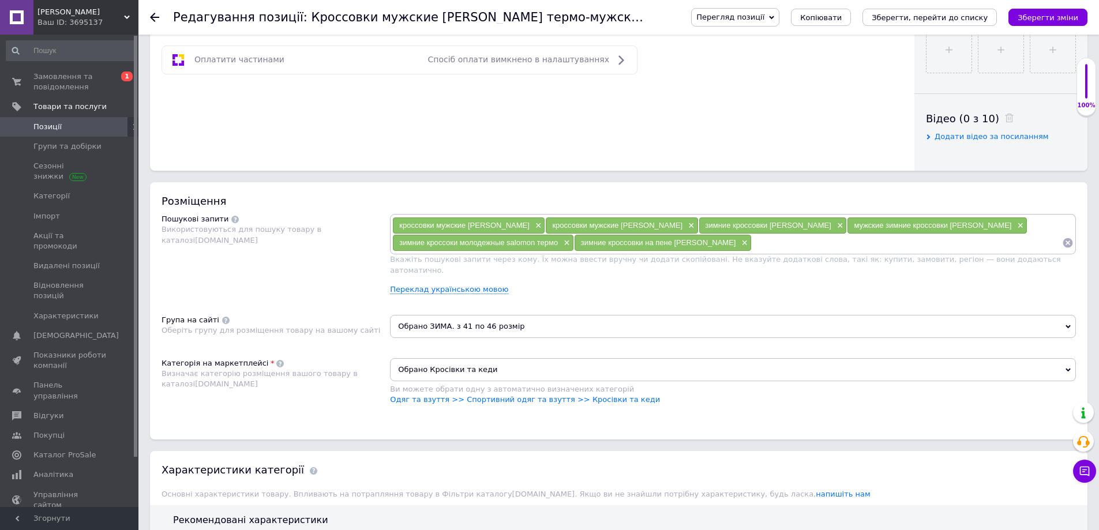
paste input "кроссовки мужские зима [PERSON_NAME]"
type input "кроссовки мужские зима [PERSON_NAME]"
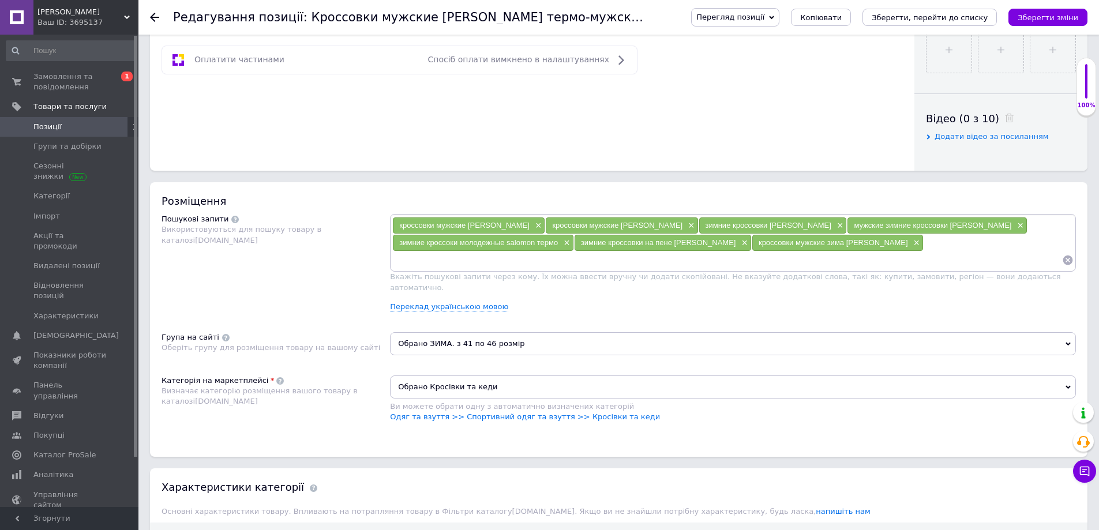
paste input "кроссовки мужские [PERSON_NAME]"
type input "кроссовки мужские [PERSON_NAME]"
paste input "кроссовки мужские зима [PERSON_NAME]"
type input "кроссовки мужские зима [PERSON_NAME]"
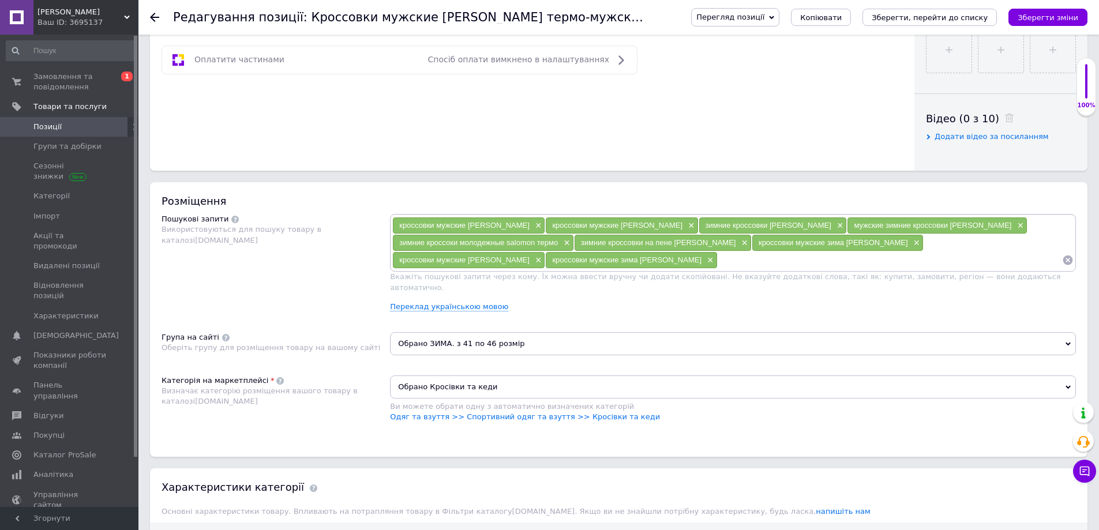
paste input "кроссовки мужские [PERSON_NAME] зима"
type input "кроссовки мужские [PERSON_NAME] зима"
paste input "кроссовки мужские на пене [PERSON_NAME]"
type input "кроссовки мужские на пене [PERSON_NAME]"
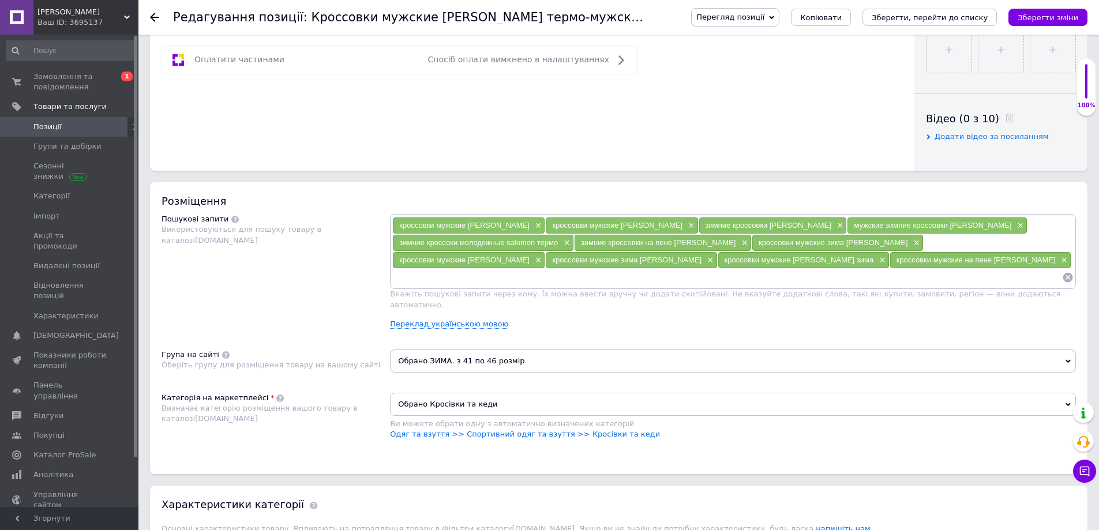
paste input "молодежные кроссовки [PERSON_NAME]"
type input "молодежные кроссовки [PERSON_NAME]"
paste input "кроссовки мужские [PERSON_NAME] зимние термо"
type input "кроссовки мужские [PERSON_NAME] зимние термо"
paste input "кроссовки [PERSON_NAME]"
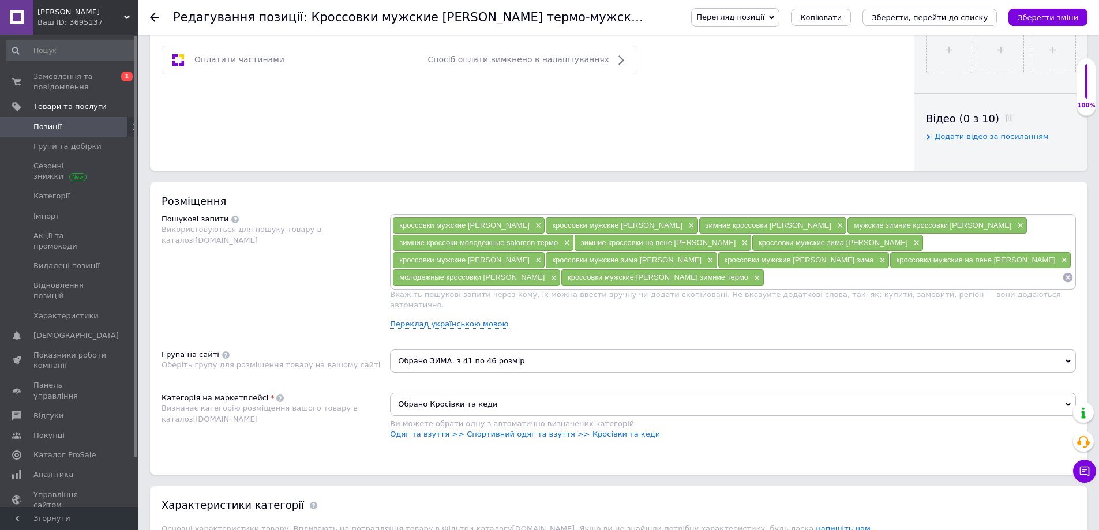
type input "кроссовки [PERSON_NAME]"
drag, startPoint x: 694, startPoint y: 287, endPoint x: 687, endPoint y: 278, distance: 11.5
paste input "кроссовки [PERSON_NAME]"
type input "кроссовки [PERSON_NAME]"
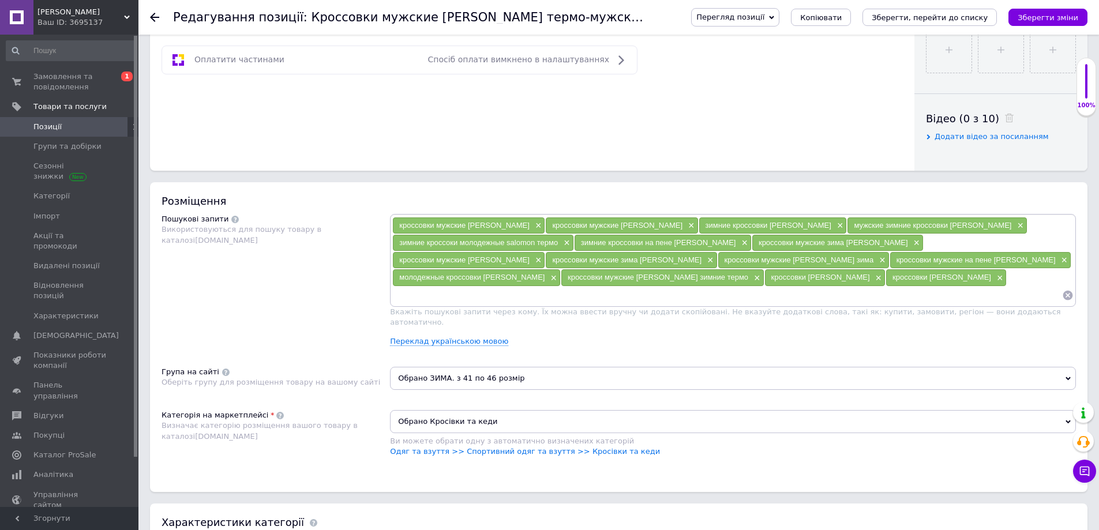
paste input "кроссовки salomon зима"
type input "кроссовки salomon зима"
click at [473, 337] on link "Переклад українською мовою" at bounding box center [449, 341] width 118 height 9
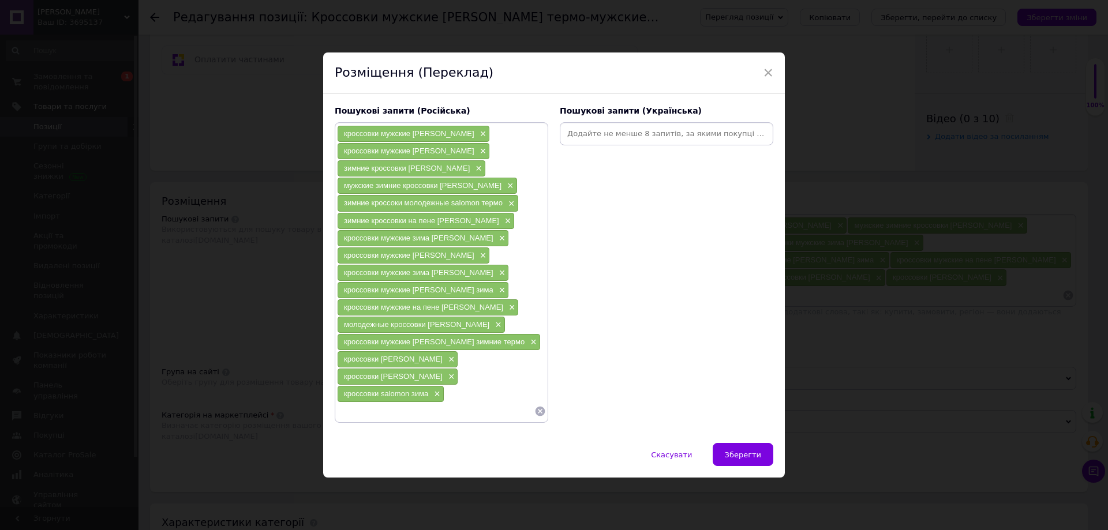
paste input "чоловічі кросівки [PERSON_NAME]"
type input "чоловічі кросівки [PERSON_NAME]"
paste input "чоловічі кросівки [PERSON_NAME]"
type input "чоловічі кросівки [PERSON_NAME]"
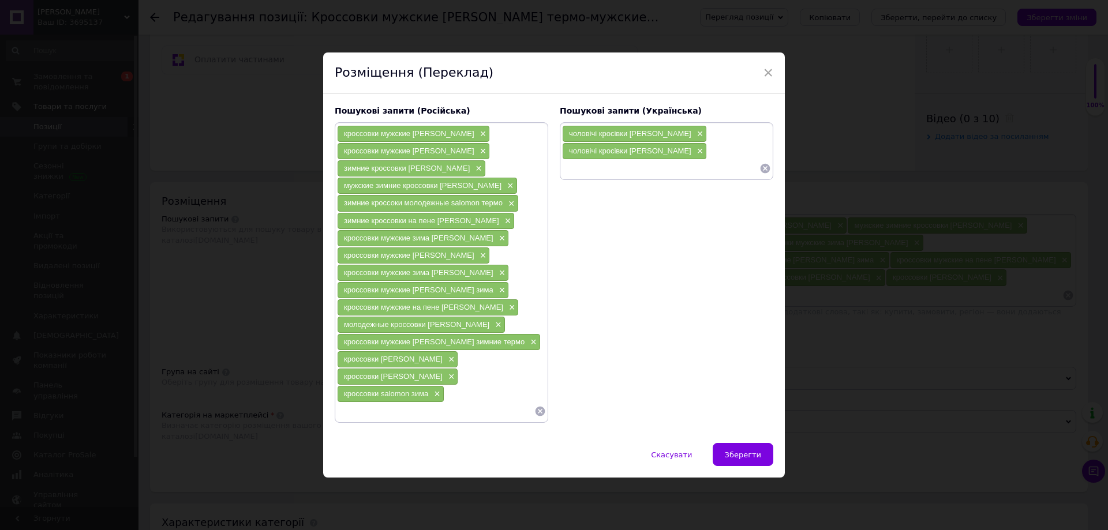
paste input "чоловічі кросівки зима [PERSON_NAME]"
type input "чоловічі кросівки зима [PERSON_NAME]"
paste input "молодіжні кросівки [PERSON_NAME]"
type input "молодіжні кросівки [PERSON_NAME]"
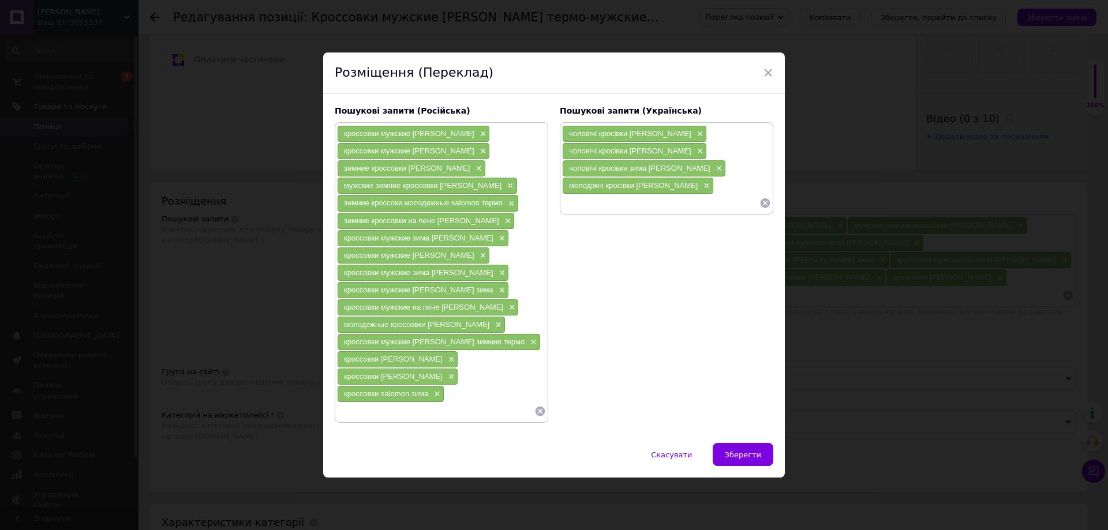
paste input "зимові чоловічі кросівки [PERSON_NAME]"
type input "зимові чоловічі кросівки [PERSON_NAME]"
paste input "кросівки чоловічі зима [PERSON_NAME]"
type input "кросівки чоловічі зима [PERSON_NAME]"
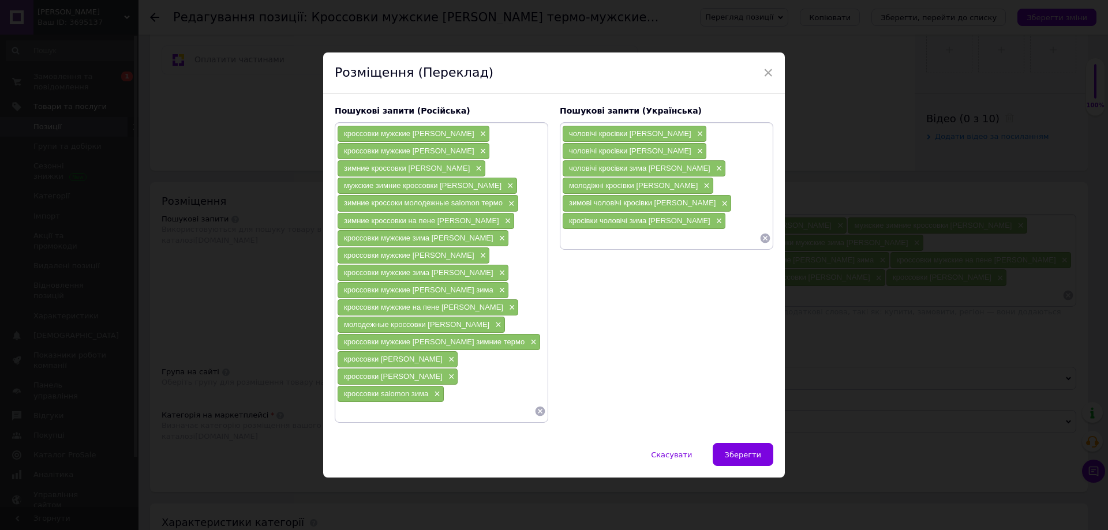
paste input "зимові чоловічі кросівки [PERSON_NAME] єврозима"
type input "зимові чоловічі кросівки [PERSON_NAME] єврозима"
paste input "кросівки чоловічі зима термо саломон"
type input "кросівки чоловічі зима термо саломон"
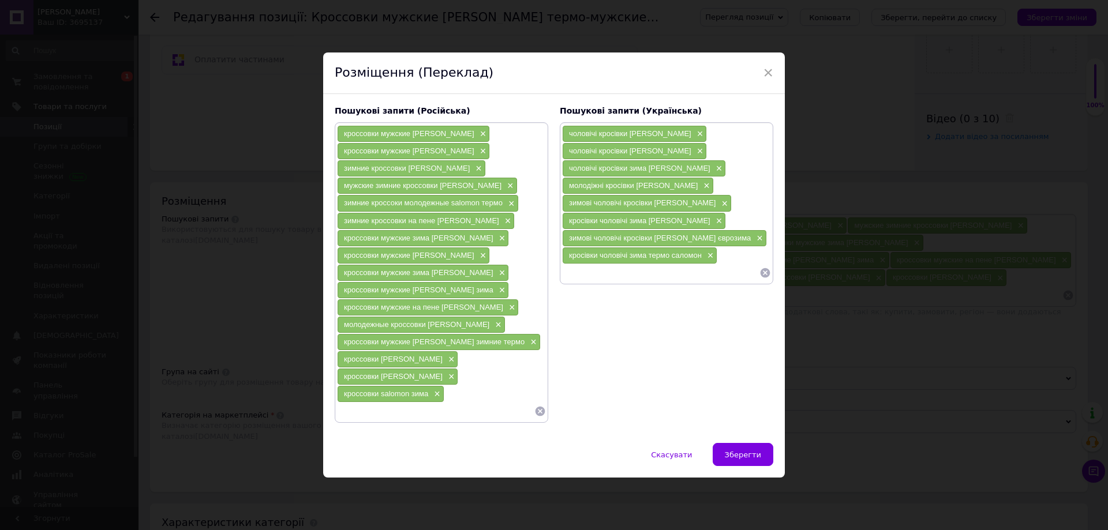
paste input "кросівки чоловічі [PERSON_NAME]"
type input "кросівки чоловічі [PERSON_NAME]"
paste input "кросівки чоловічі [PERSON_NAME] на піні"
type input "кросівки чоловічі [PERSON_NAME] на піні"
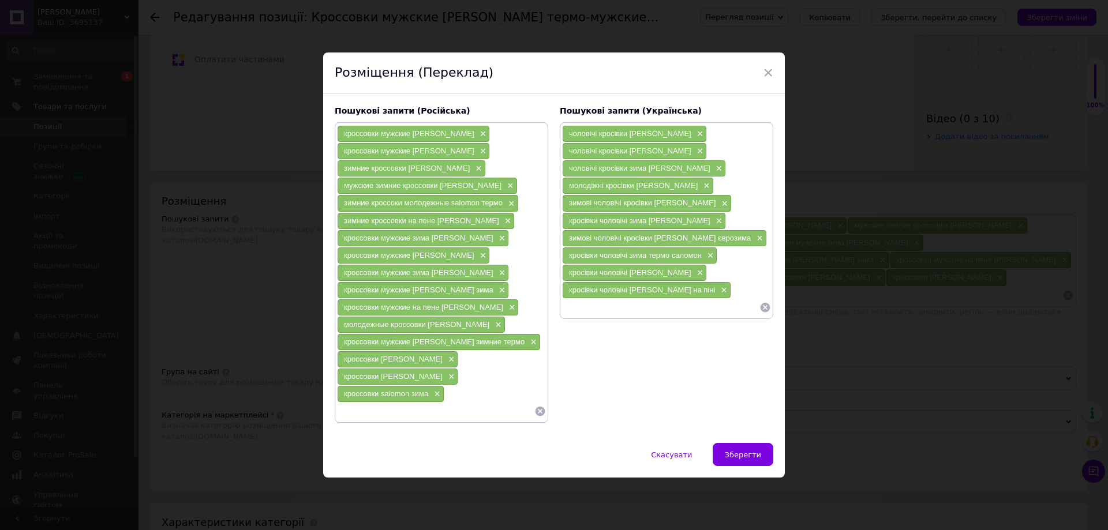
paste input "кросівки чоловічі на піні зима"
type input "кросівки чоловічі на піні зима"
paste input "молодіжні кросівки [PERSON_NAME]"
type input "молодіжні кросівки [PERSON_NAME]"
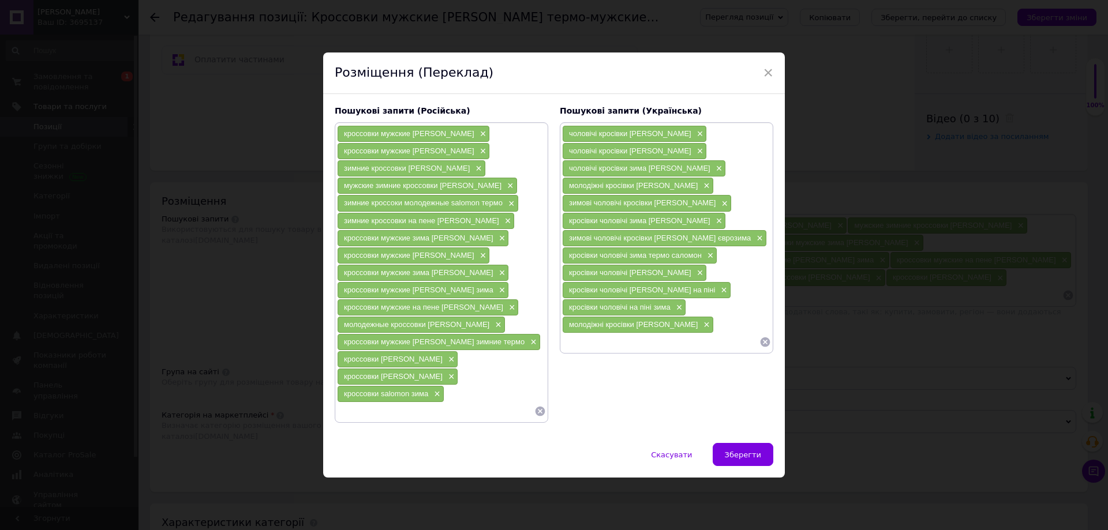
paste input "зимові молодіжні кросівки [PERSON_NAME]"
type input "зимові молодіжні кросівки [PERSON_NAME]"
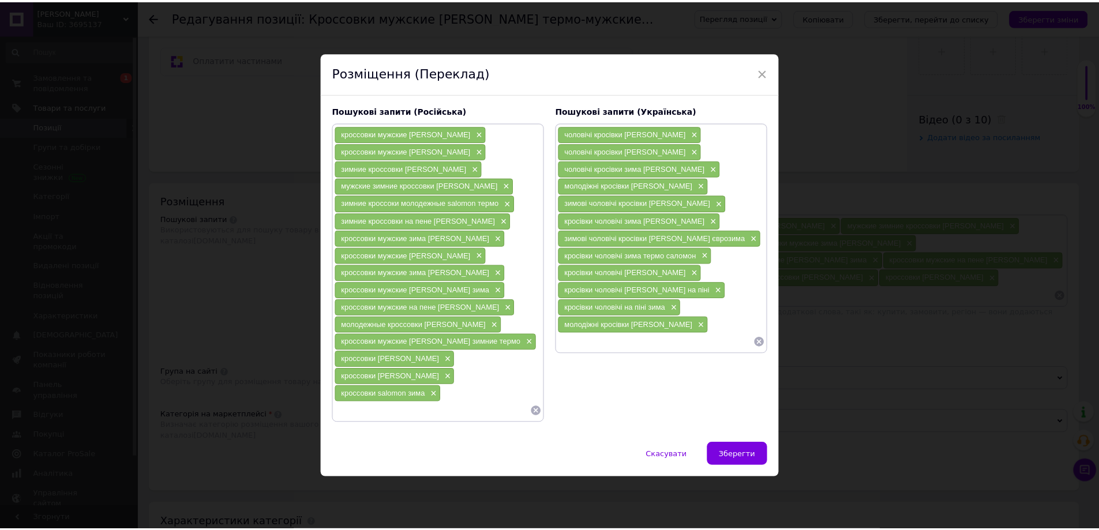
scroll to position [0, 0]
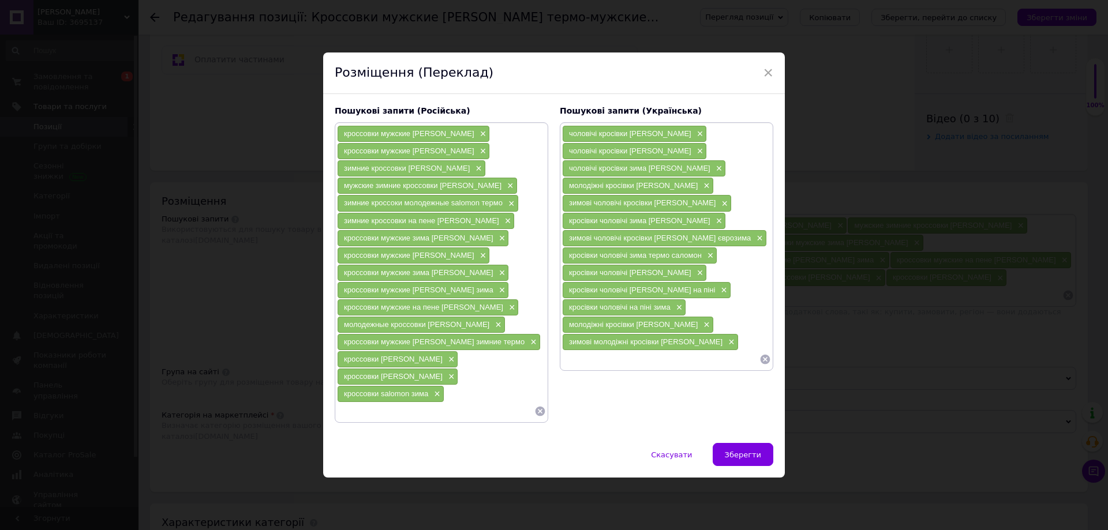
paste input "кросівки [PERSON_NAME]"
type input "кросівки [PERSON_NAME]"
paste input "кросівки [PERSON_NAME]"
type input "кросівки [PERSON_NAME]"
paste input "кросівки [PERSON_NAME] зима"
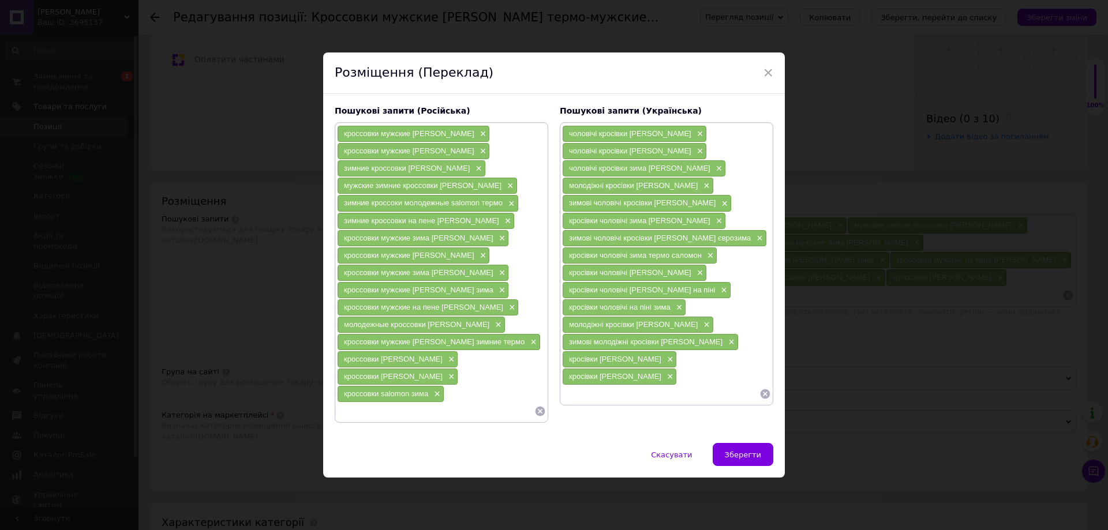
type input "кросівки [PERSON_NAME] зима"
paste input "кросівки [PERSON_NAME] термо зима"
type input "кросівки [PERSON_NAME] термо зима"
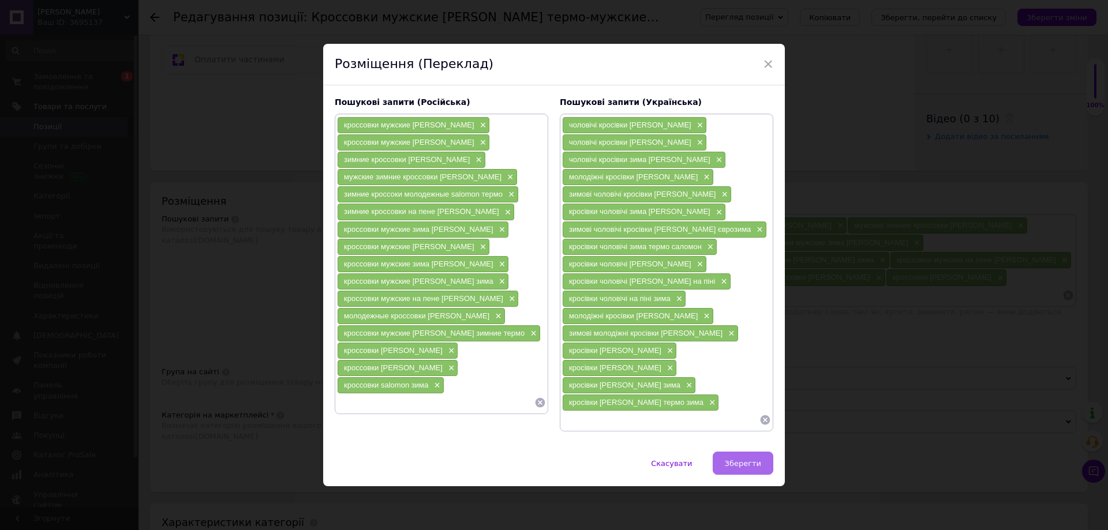
click at [734, 459] on span "Зберегти" at bounding box center [743, 463] width 36 height 9
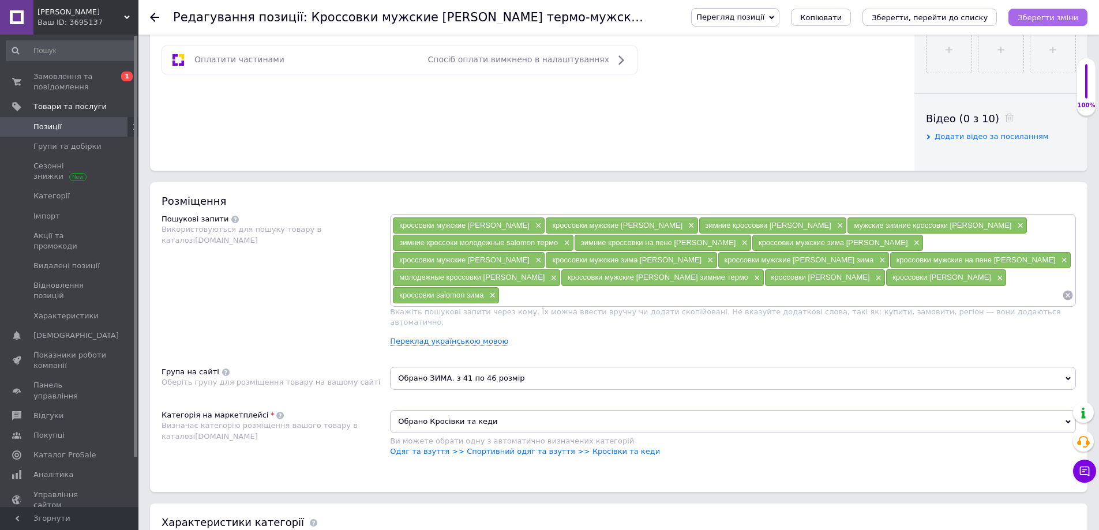
click at [1038, 18] on icon "Зберегти зміни" at bounding box center [1048, 17] width 61 height 9
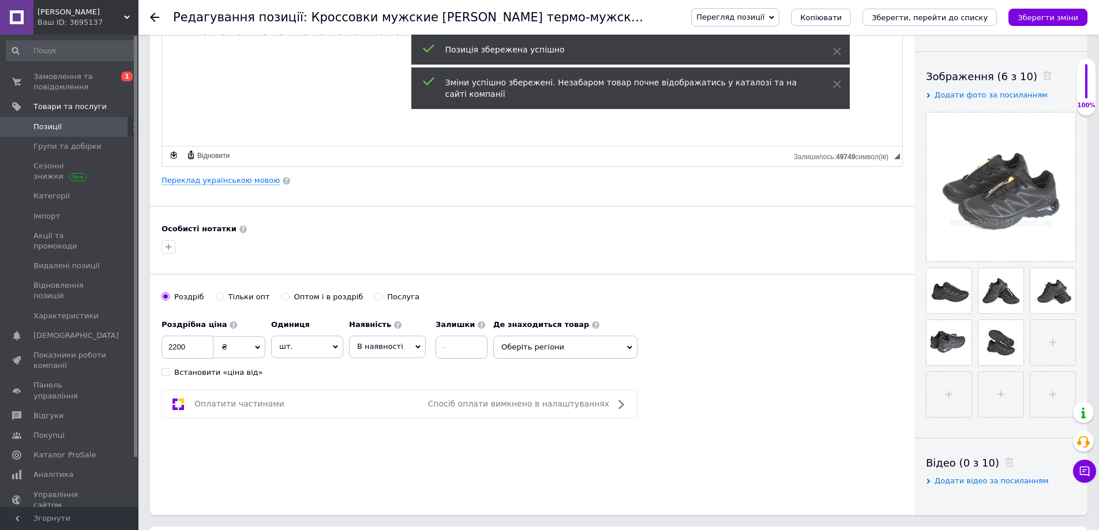
scroll to position [173, 0]
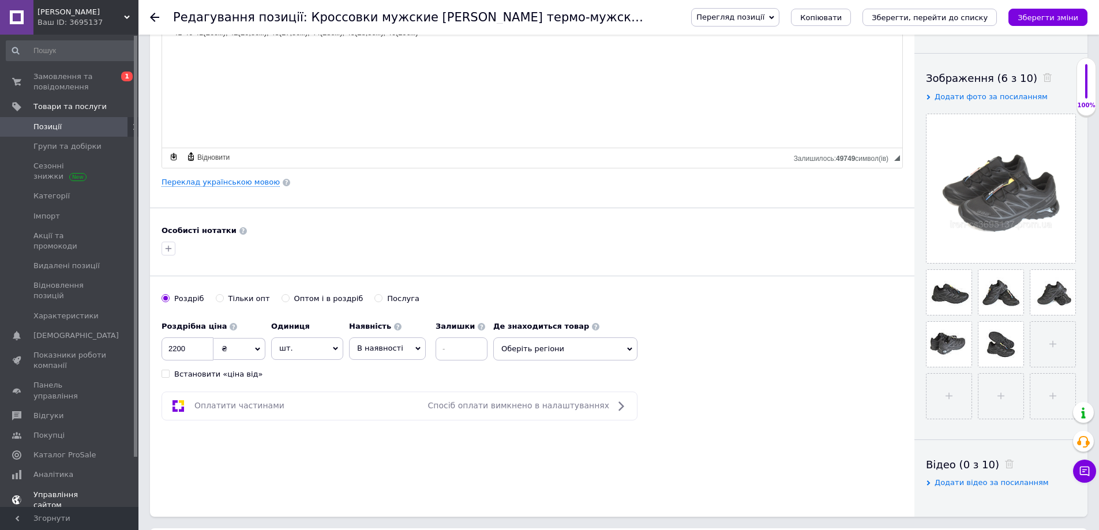
click at [68, 490] on span "Управління сайтом" at bounding box center [69, 500] width 73 height 21
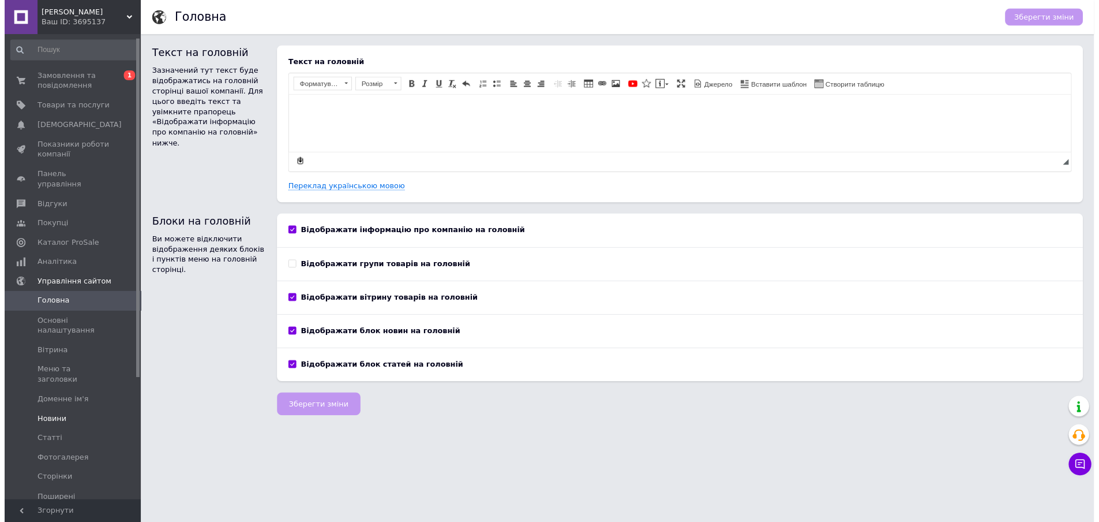
scroll to position [58, 0]
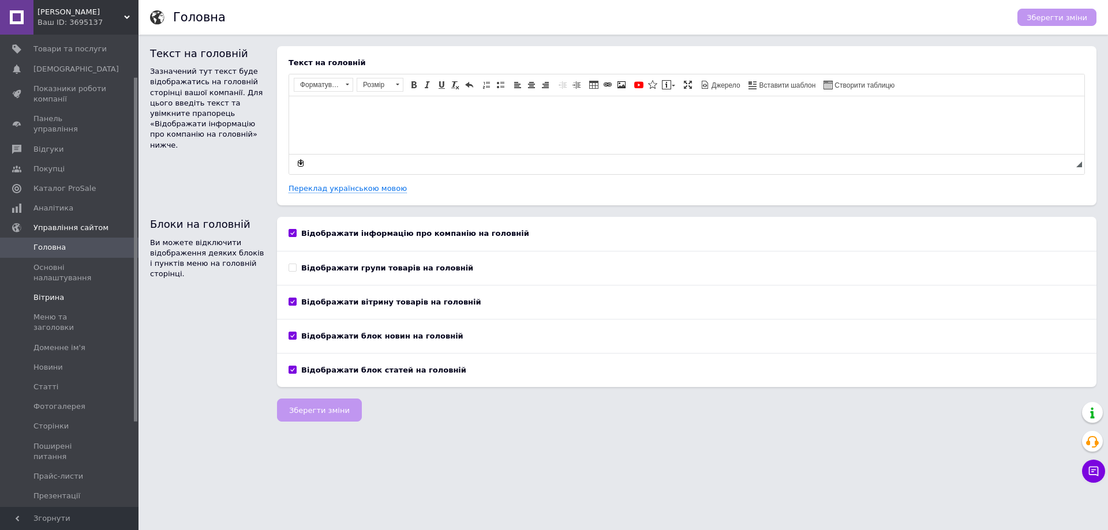
click at [51, 293] on span "Вітрина" at bounding box center [48, 298] width 31 height 10
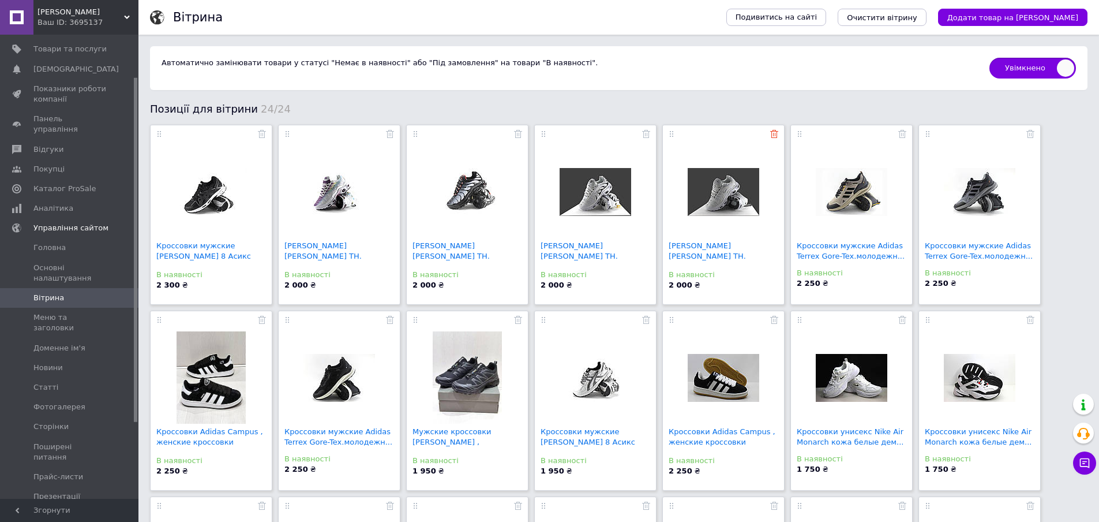
click at [774, 134] on icon at bounding box center [774, 134] width 8 height 8
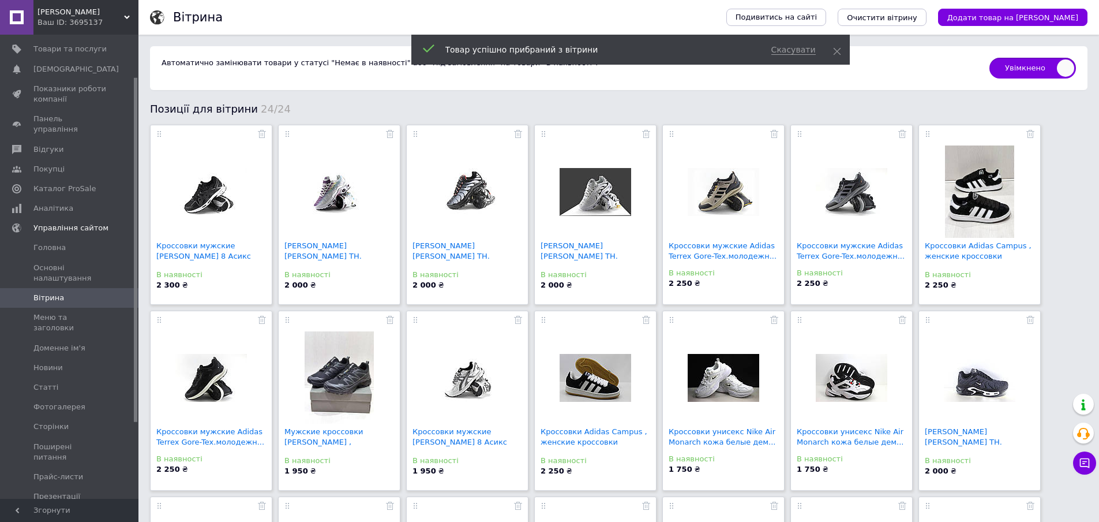
click at [774, 134] on icon at bounding box center [774, 134] width 8 height 8
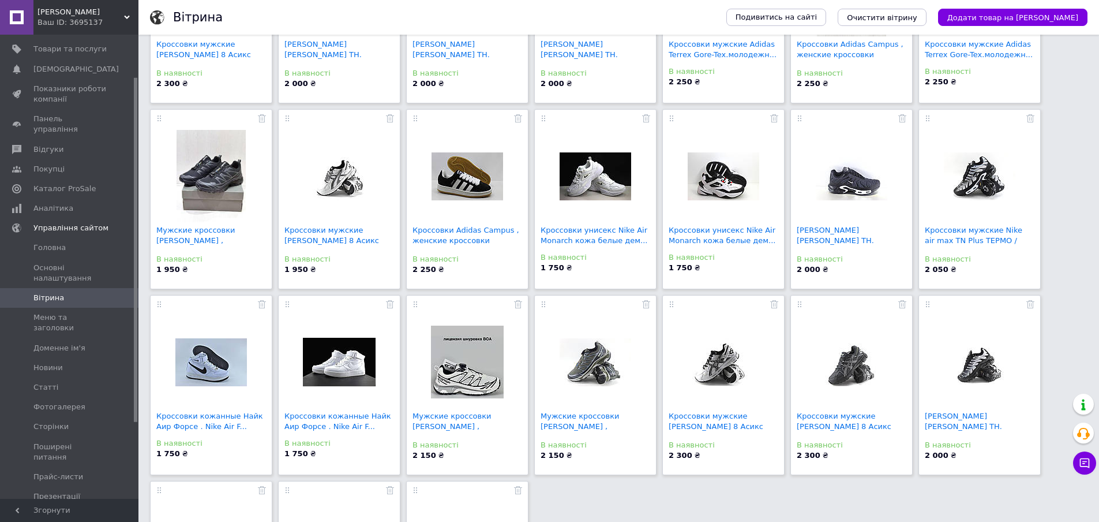
scroll to position [231, 0]
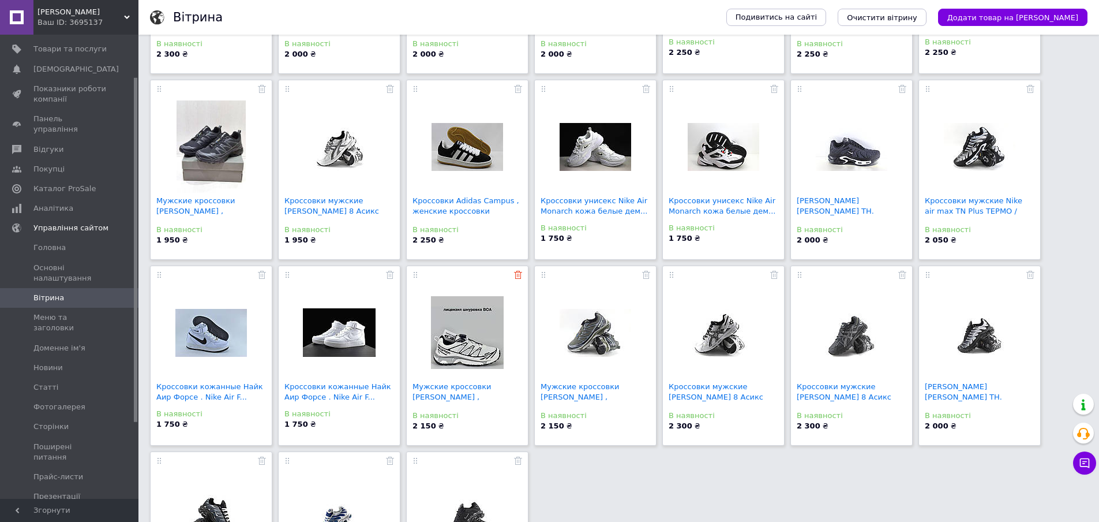
click at [520, 273] on use at bounding box center [518, 275] width 8 height 8
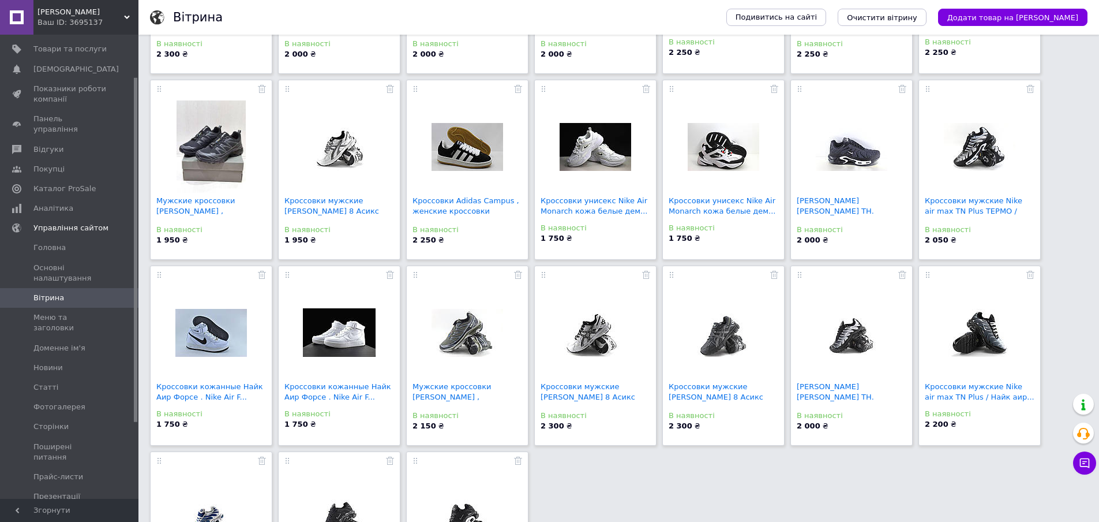
scroll to position [288, 0]
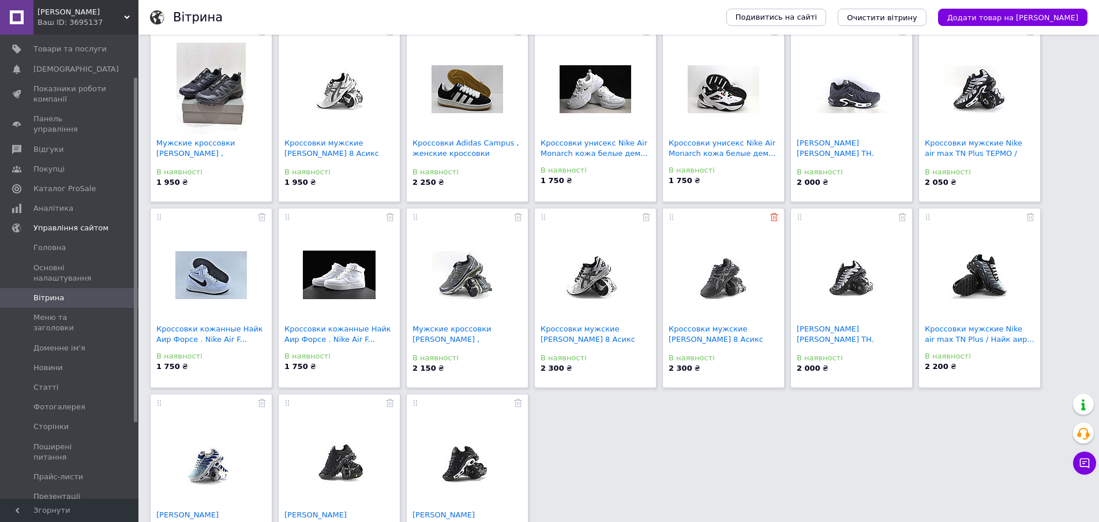
click at [773, 218] on use at bounding box center [774, 217] width 8 height 8
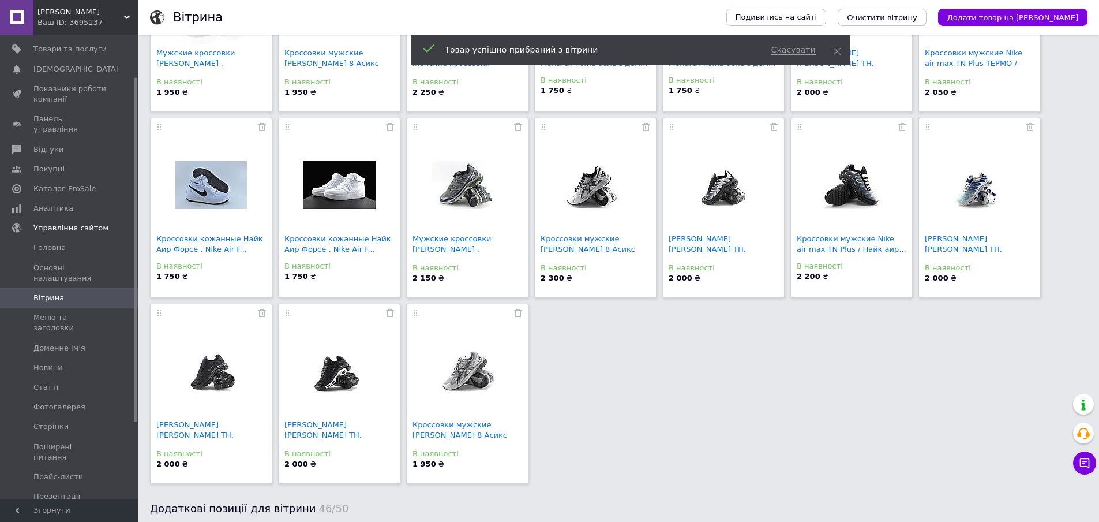
scroll to position [404, 0]
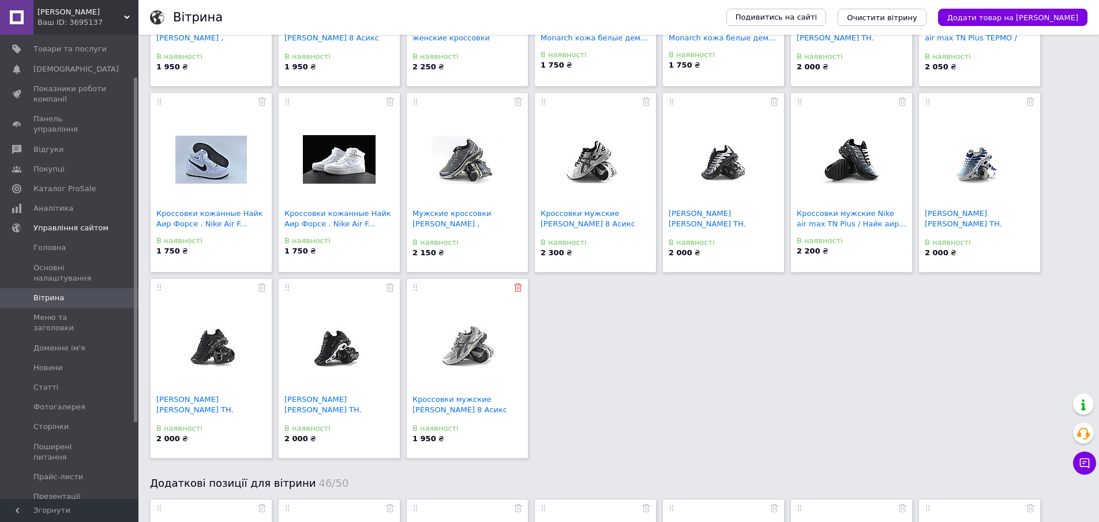
click at [519, 289] on use at bounding box center [518, 287] width 8 height 8
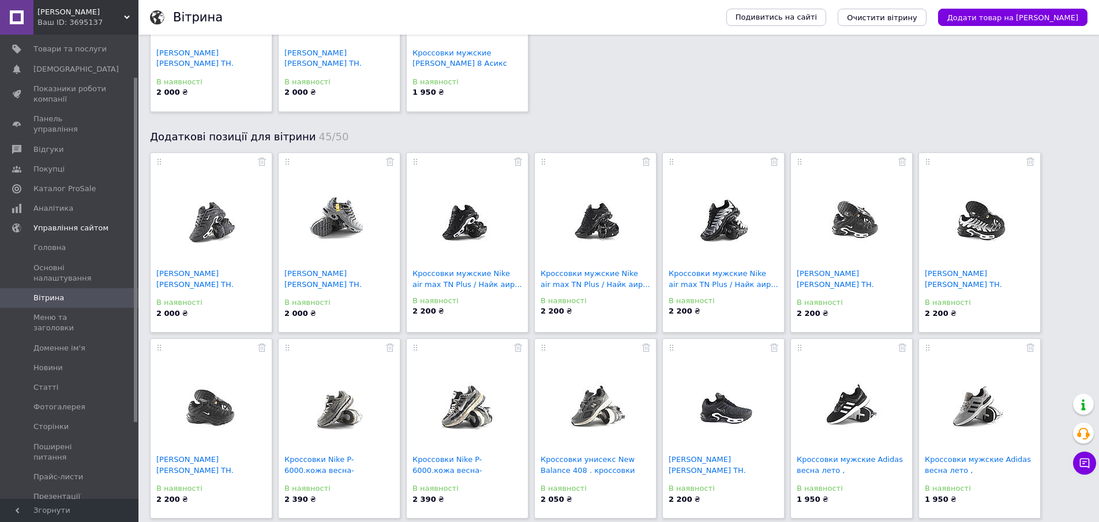
scroll to position [808, 0]
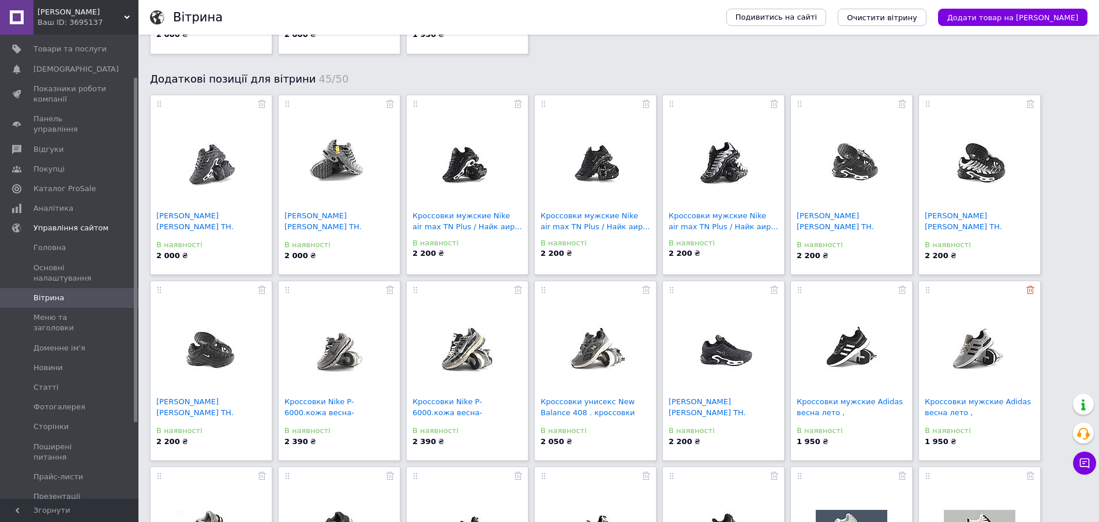
click at [1031, 290] on use at bounding box center [1030, 290] width 8 height 8
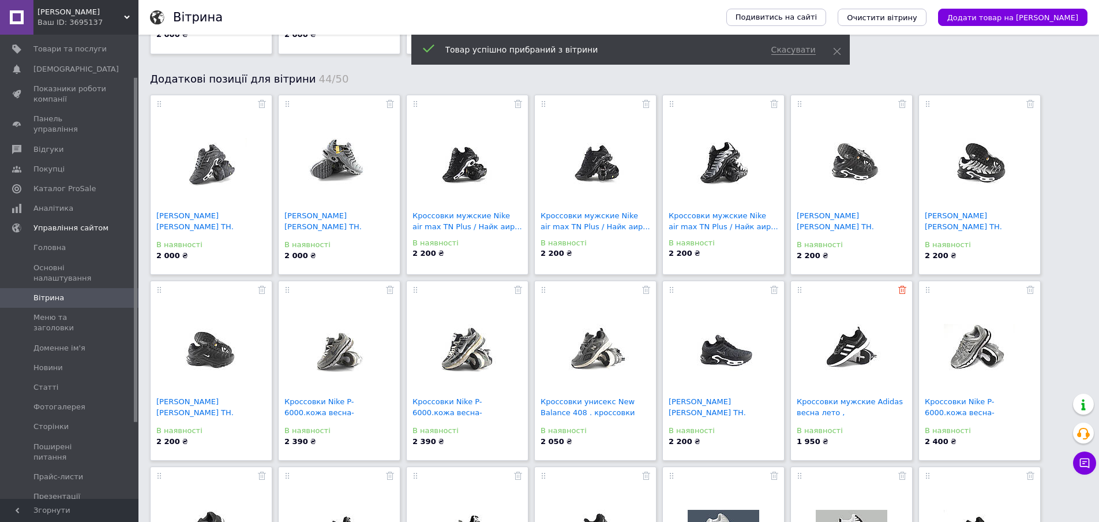
click at [904, 290] on use at bounding box center [902, 290] width 8 height 8
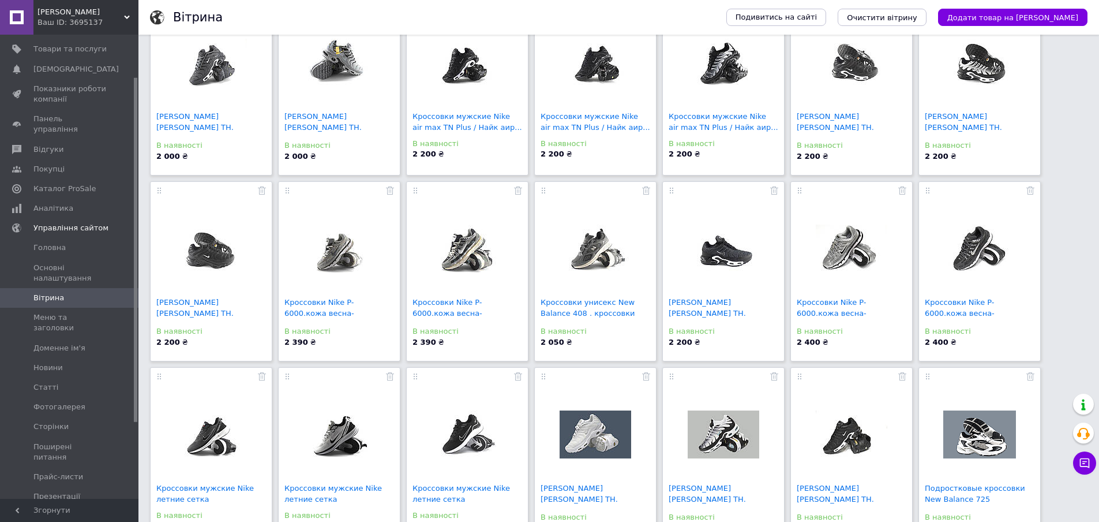
scroll to position [923, 0]
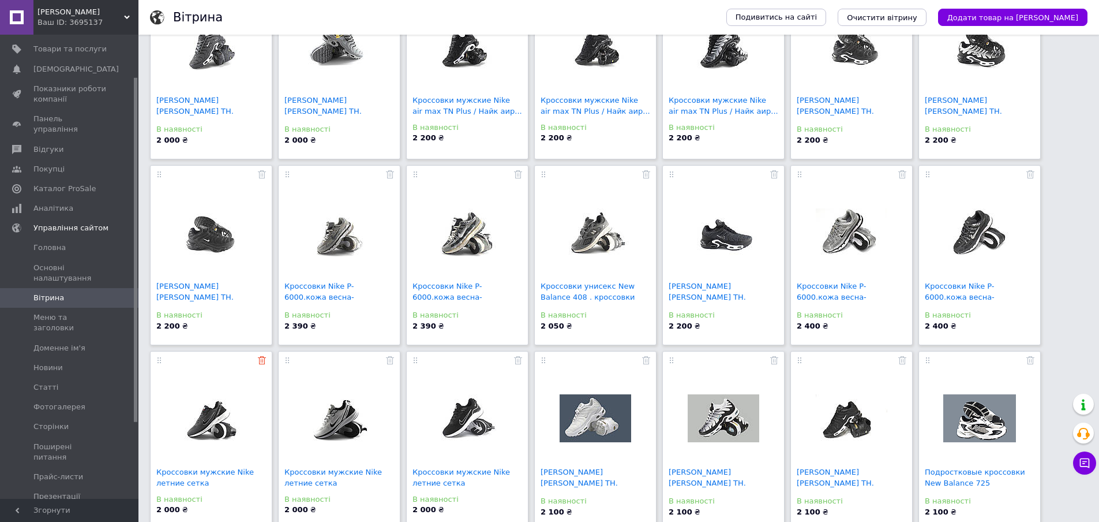
click at [258, 360] on icon at bounding box center [262, 360] width 8 height 8
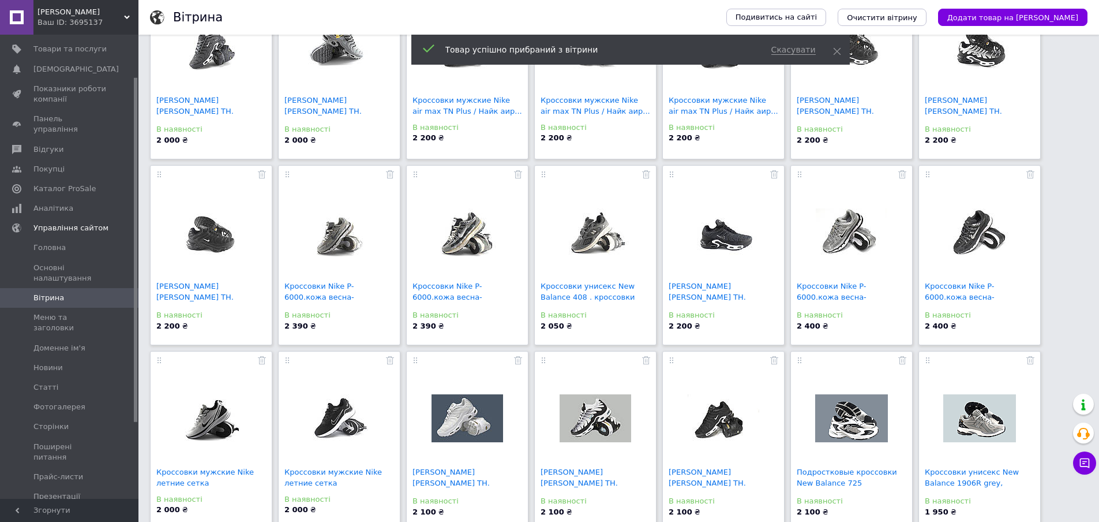
click at [258, 360] on icon at bounding box center [262, 360] width 8 height 8
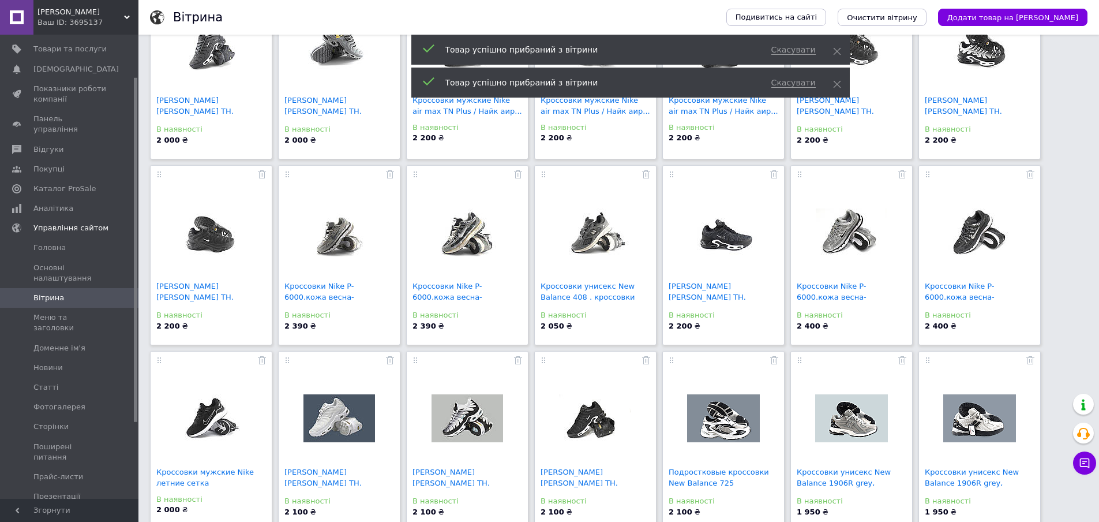
click at [258, 360] on icon at bounding box center [262, 360] width 8 height 8
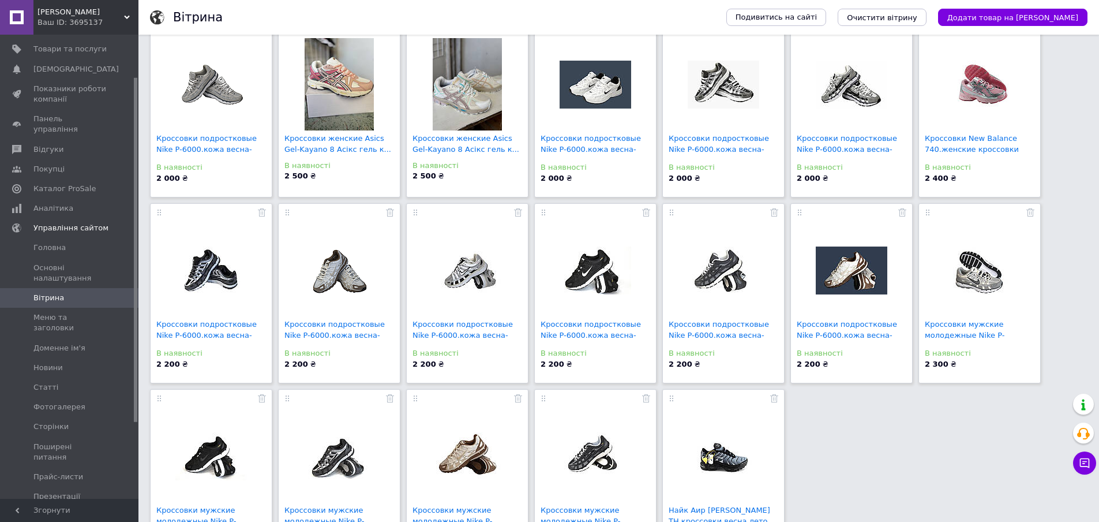
scroll to position [1498, 0]
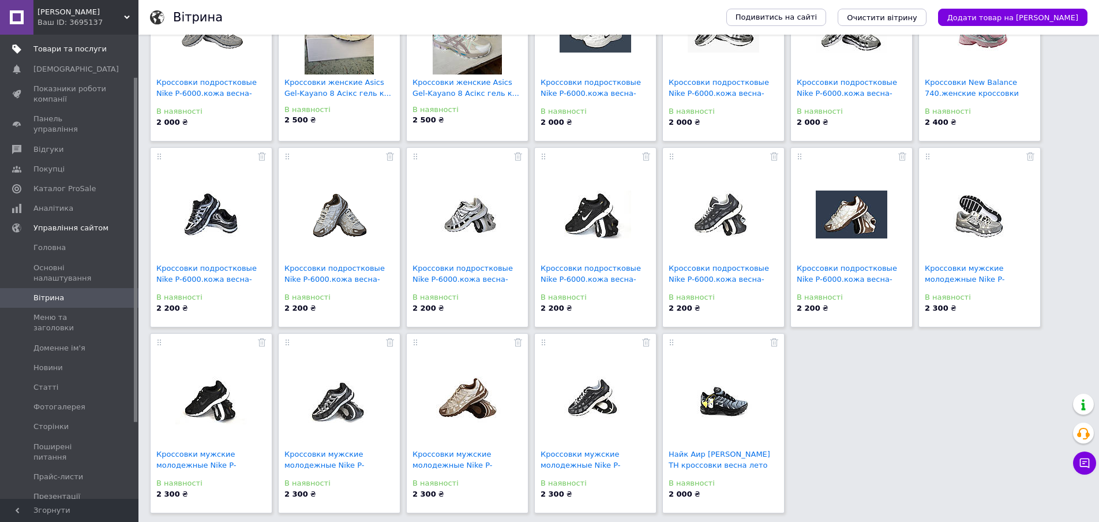
click at [77, 50] on span "Товари та послуги" at bounding box center [69, 49] width 73 height 10
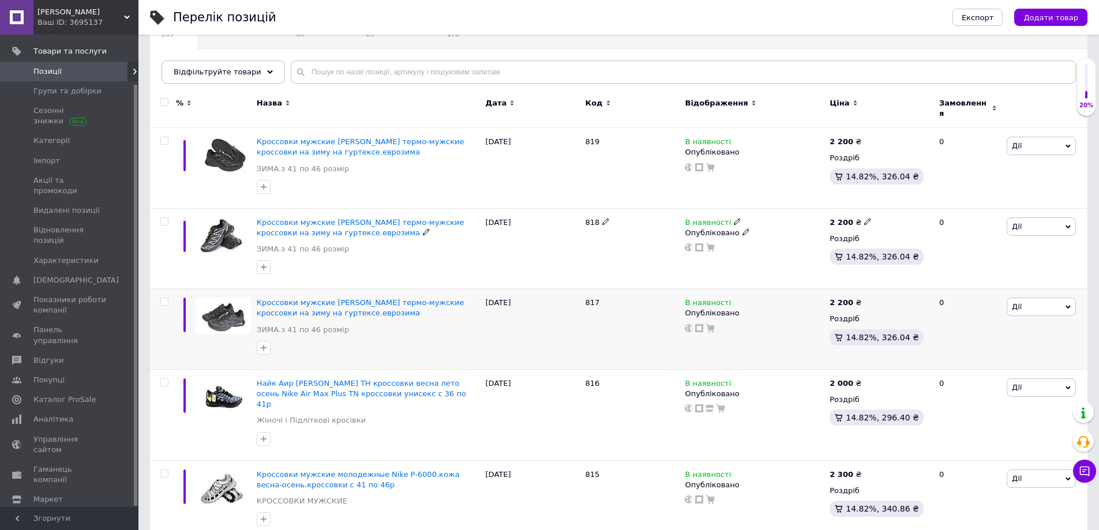
scroll to position [115, 0]
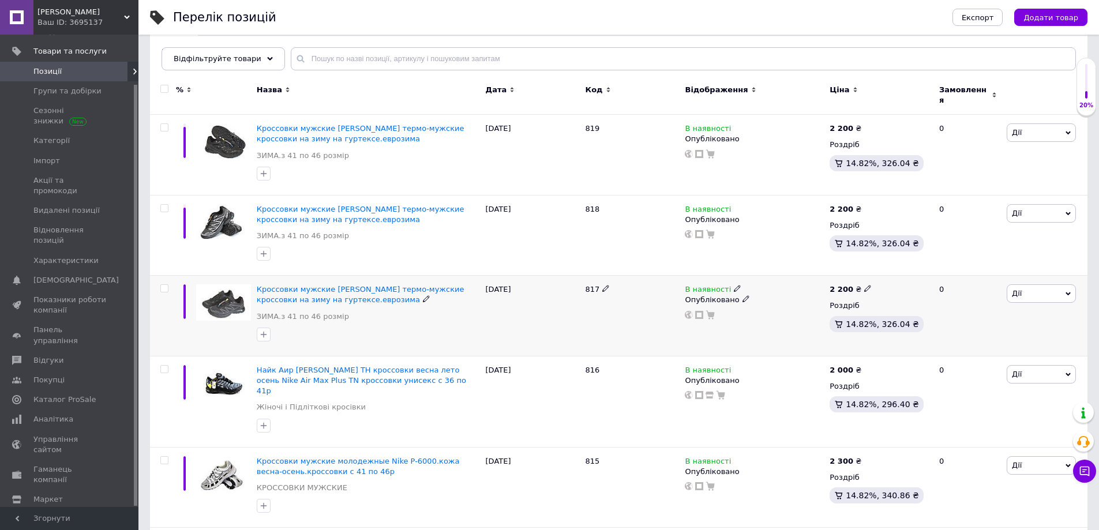
click at [1066, 291] on icon at bounding box center [1068, 293] width 5 height 5
click at [1003, 439] on li "Додати на вітрину" at bounding box center [999, 446] width 153 height 16
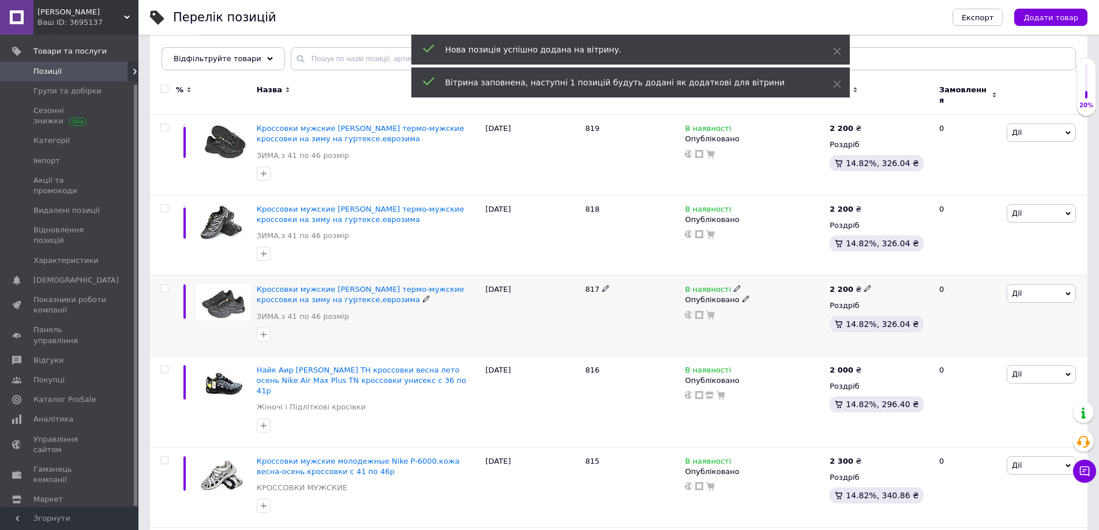
click at [1068, 293] on icon at bounding box center [1068, 294] width 5 height 3
click at [1008, 456] on li "Додати в кампанію Каталог ProSale" at bounding box center [999, 462] width 153 height 16
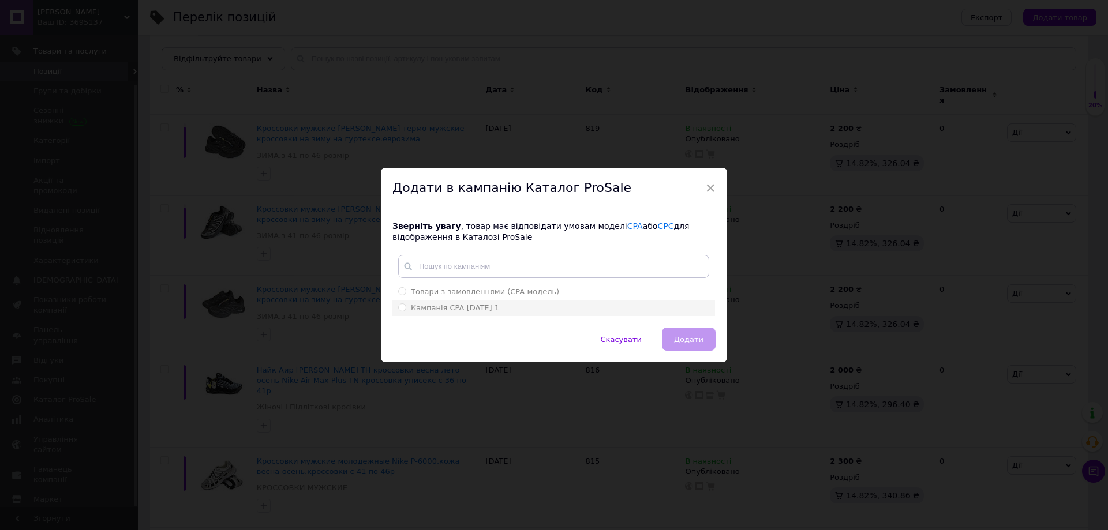
click at [514, 309] on div "Кампанія CPA [DATE] 1" at bounding box center [553, 308] width 311 height 10
radio input "true"
click at [673, 343] on button "Додати" at bounding box center [689, 339] width 54 height 23
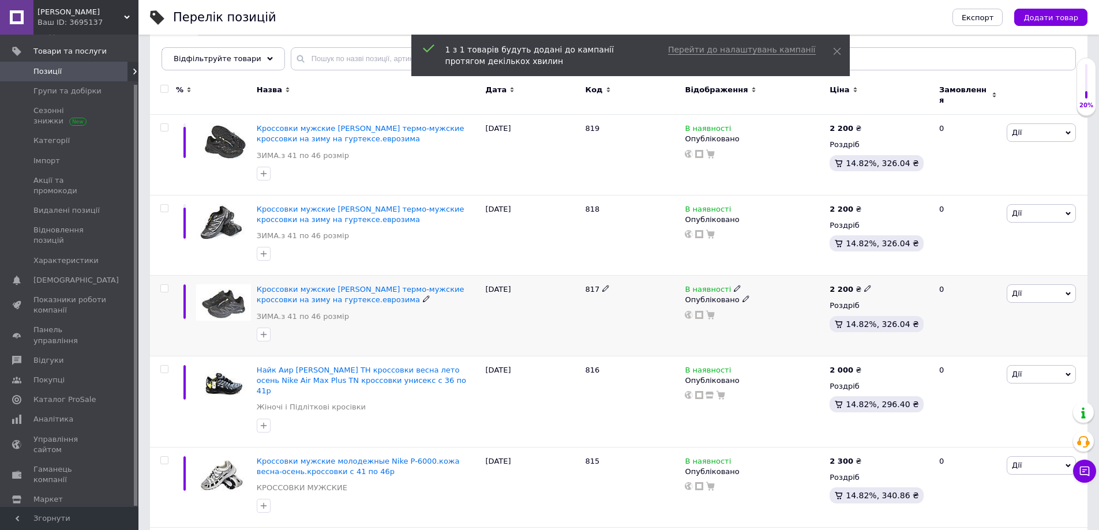
click at [1070, 291] on icon at bounding box center [1068, 293] width 5 height 5
click at [1024, 457] on li "Додати в кампанію Каталог ProSale" at bounding box center [999, 462] width 153 height 16
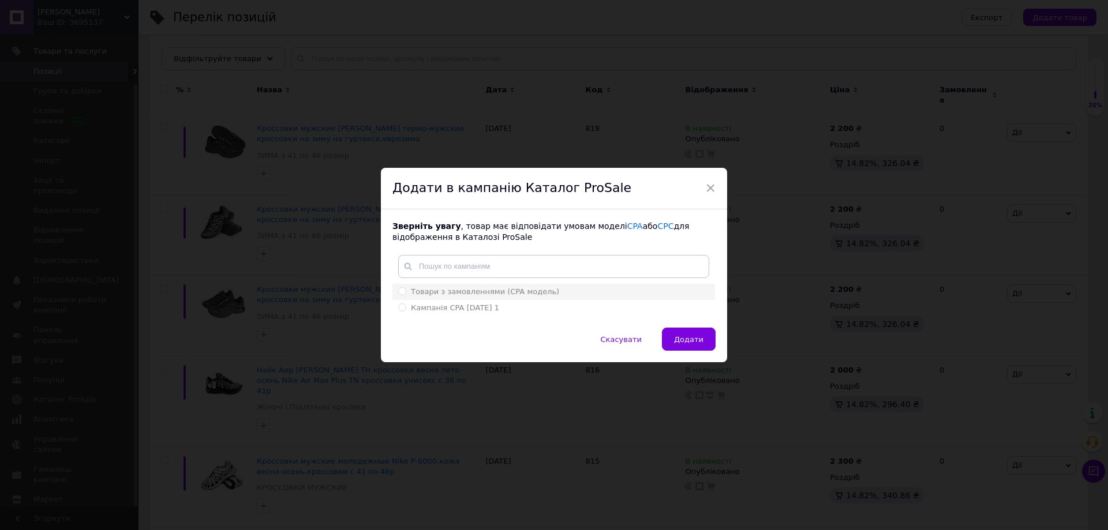
click at [477, 292] on span "Товари з замовленнями (CPA модель)" at bounding box center [485, 291] width 148 height 9
click at [406, 292] on input "Товари з замовленнями (CPA модель)" at bounding box center [402, 291] width 8 height 8
radio input "true"
click at [692, 340] on span "Додати" at bounding box center [688, 339] width 29 height 9
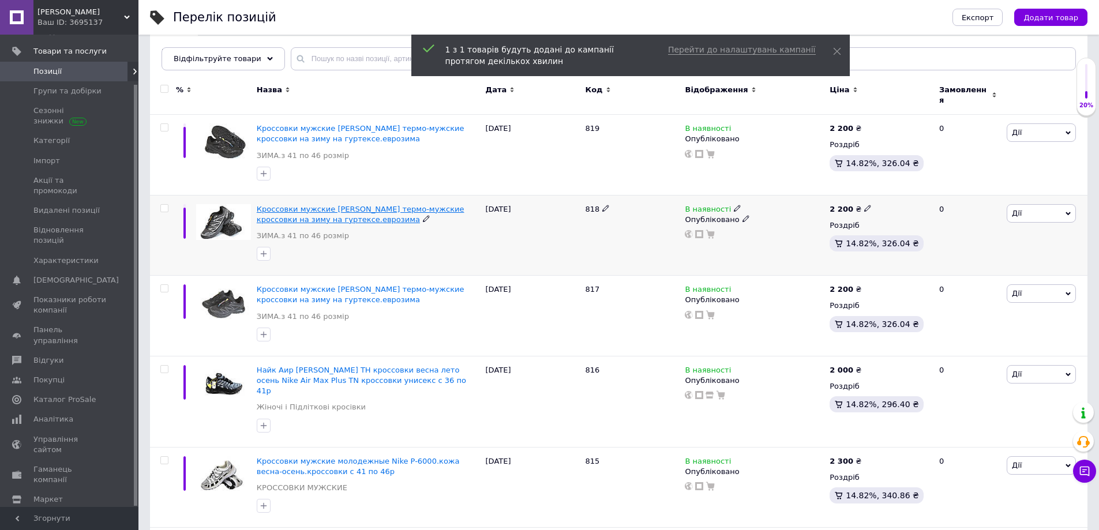
click at [311, 205] on span "Кроссовки мужские [PERSON_NAME] термо-мужские кроссовки на зиму на гуртексе.евр…" at bounding box center [361, 214] width 208 height 19
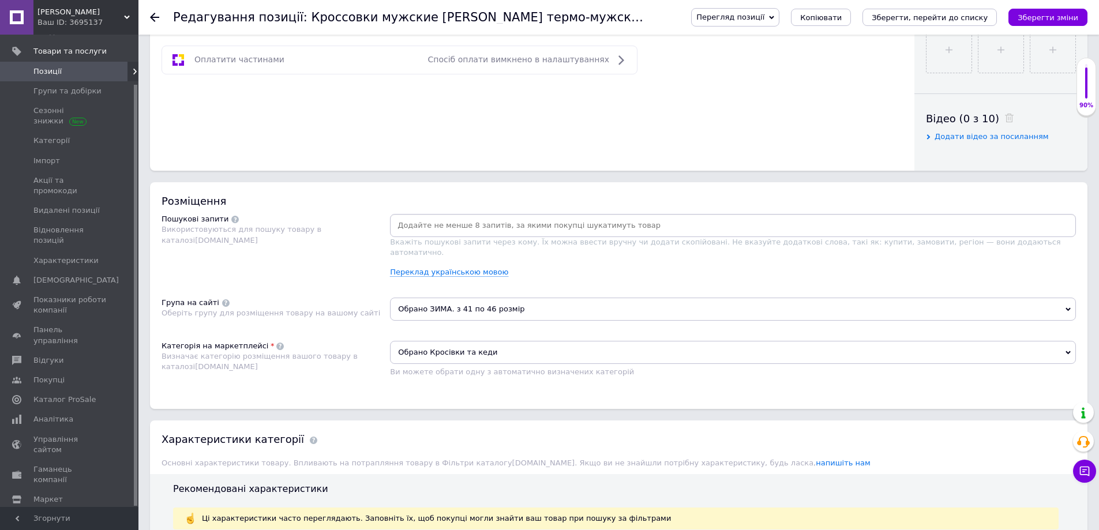
scroll to position [577, 0]
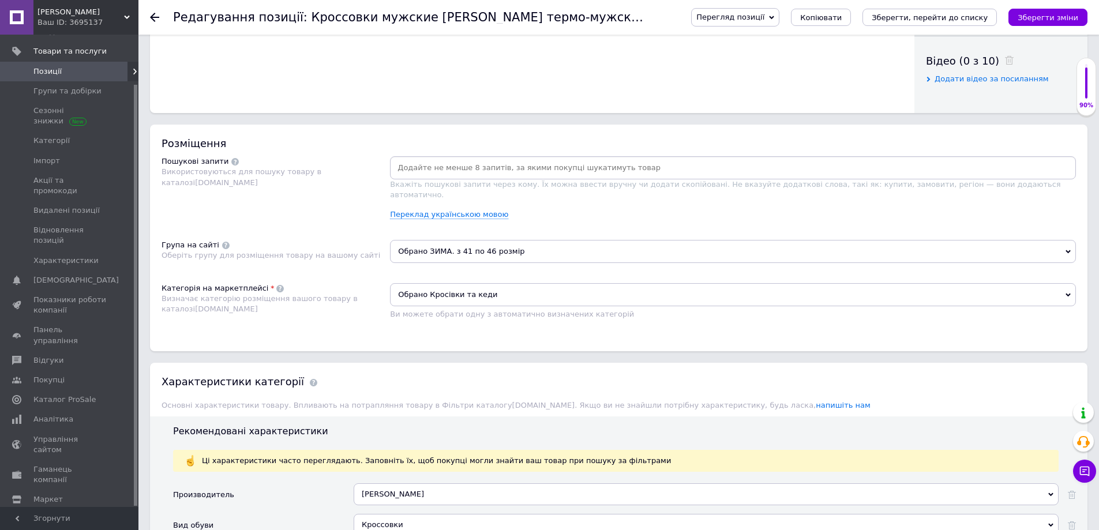
paste input "кроссовки salomon зима"
type input "кроссовки salomon зима"
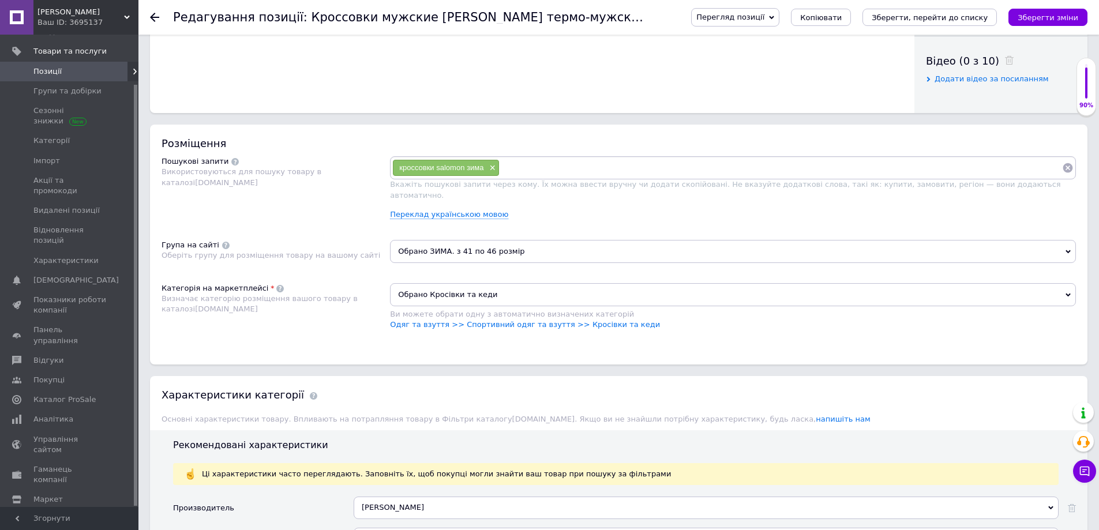
paste input "кроссовки [PERSON_NAME]"
type input "кроссовки [PERSON_NAME]"
paste input "кроссовки [PERSON_NAME]"
type input "кроссовки [PERSON_NAME]"
paste input "кроссовки мужские [PERSON_NAME] зимние термо"
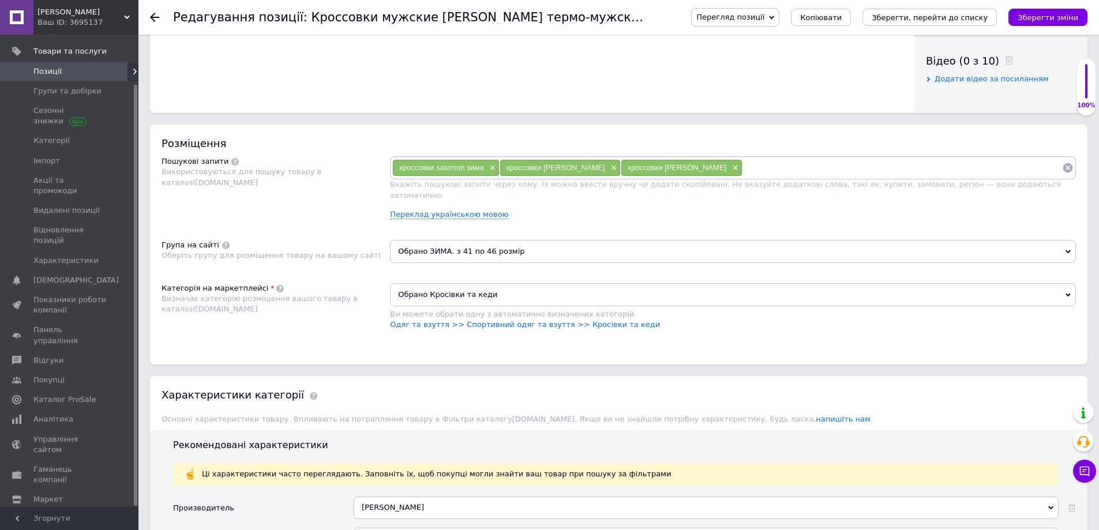
type input "кроссовки мужские [PERSON_NAME] зимние термо"
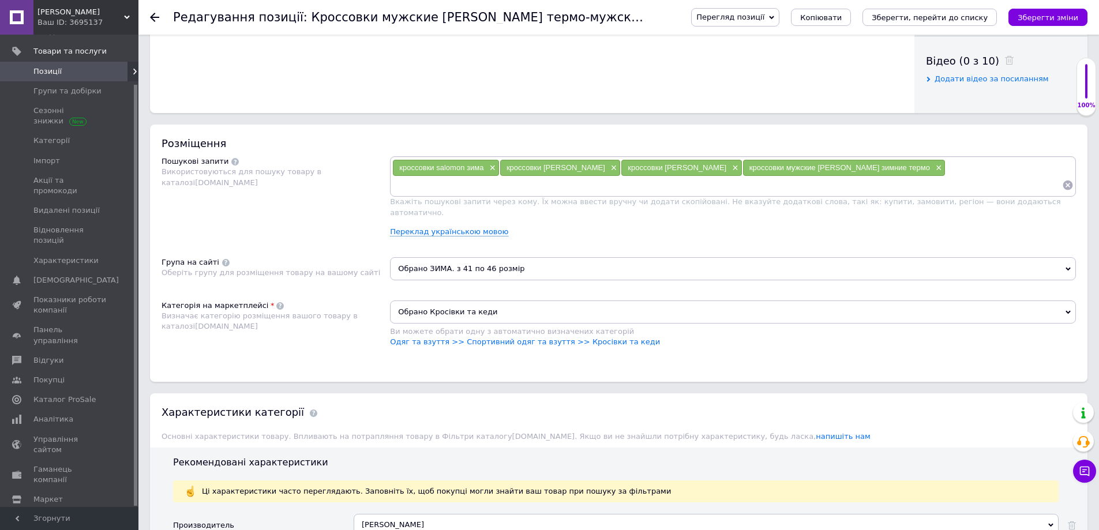
paste input "молодежные кроссовки [PERSON_NAME]"
type input "молодежные кроссовки [PERSON_NAME]"
paste input "кроссовки мужские на пене [PERSON_NAME]"
type input "кроссовки мужские на пене [PERSON_NAME]"
paste input "кроссовки мужские [PERSON_NAME] зима"
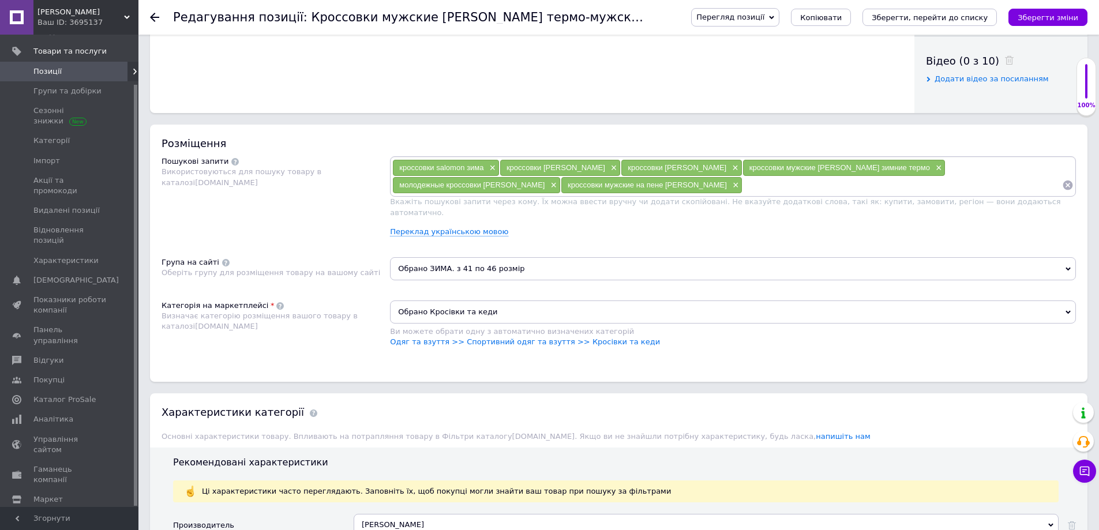
type input "кроссовки мужские [PERSON_NAME] зима"
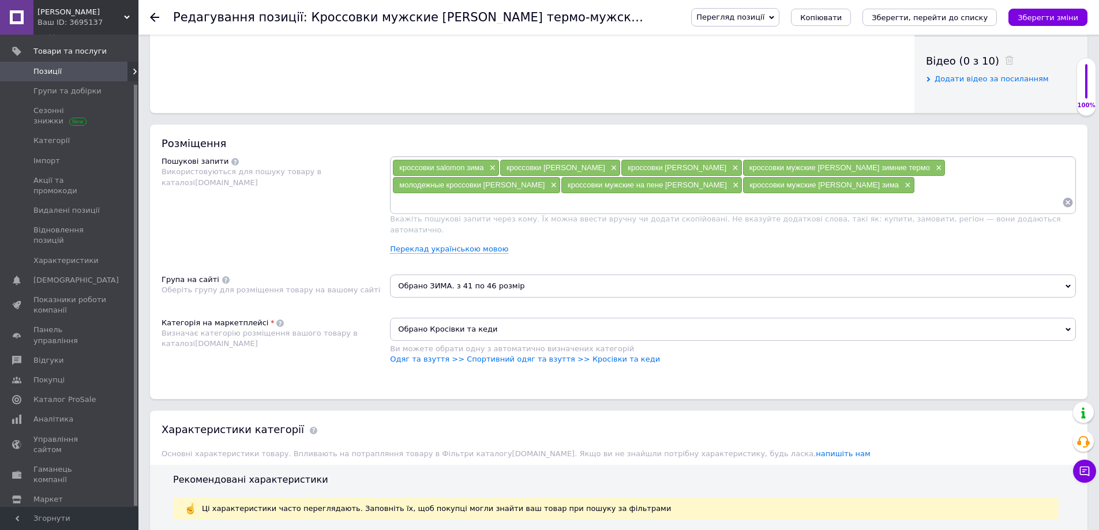
paste input "кроссовки мужские зима [PERSON_NAME]"
type input "кроссовки мужские зима [PERSON_NAME]"
paste input "кроссовки мужские [PERSON_NAME]"
type input "кроссовки мужские [PERSON_NAME]"
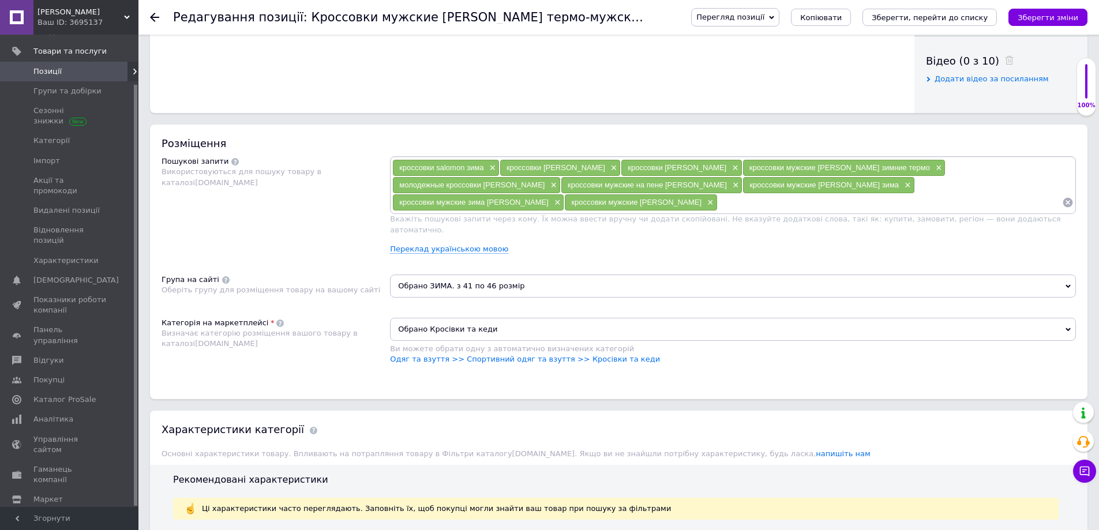
paste input "кроссовки мужские зима [PERSON_NAME]"
type input "кроссовки мужские зима [PERSON_NAME]"
paste input "зимние кроссовки на пене [PERSON_NAME]"
type input "зимние кроссовки на пене [PERSON_NAME]"
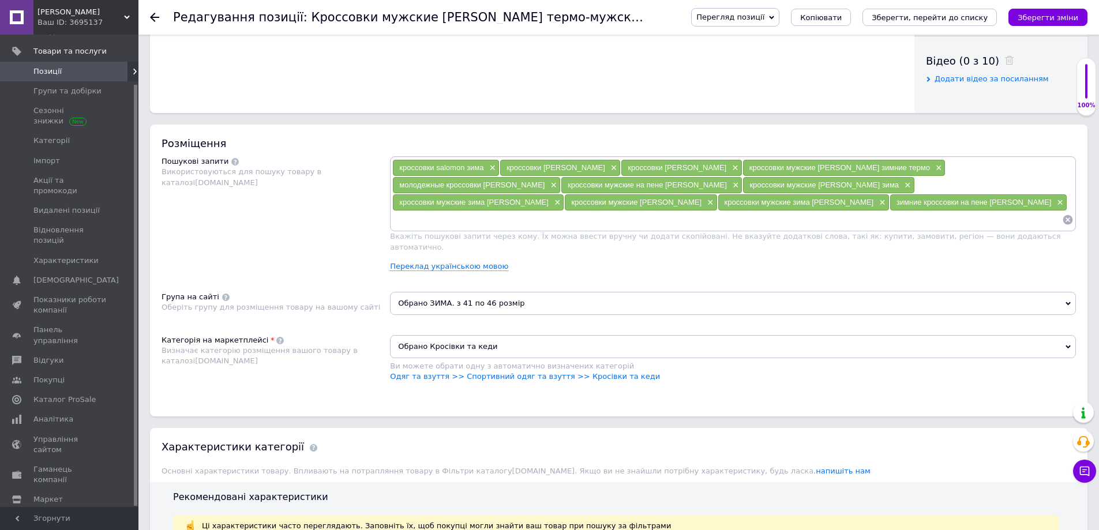
paste input "зимние кроссоки молодежные salomon термо"
type input "зимние кроссоки молодежные salomon термо"
paste input "мужские зимние кроссовки [PERSON_NAME]"
type input "мужские зимние кроссовки [PERSON_NAME]"
paste input "зимние кроссовки [PERSON_NAME]"
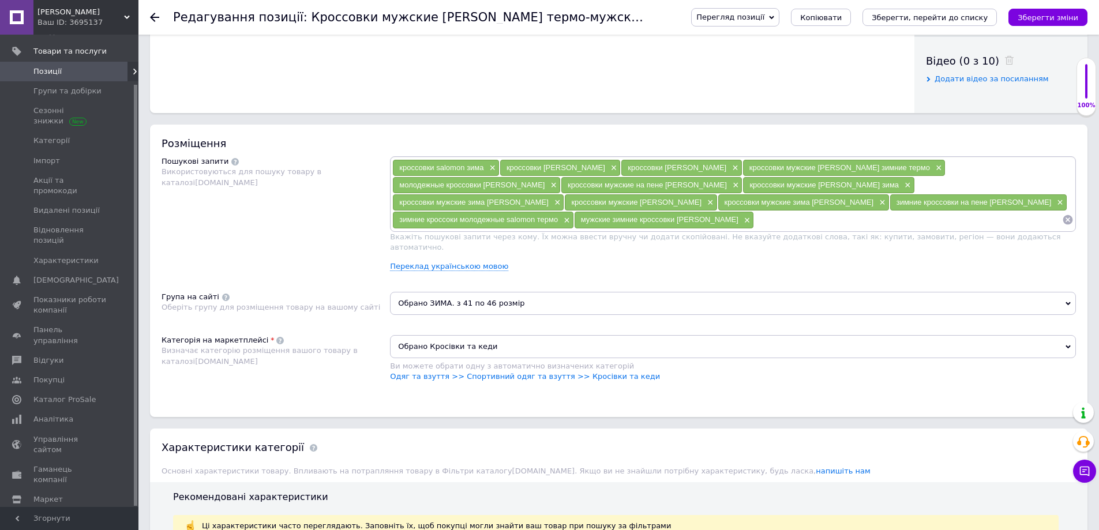
type input "зимние кроссовки [PERSON_NAME]"
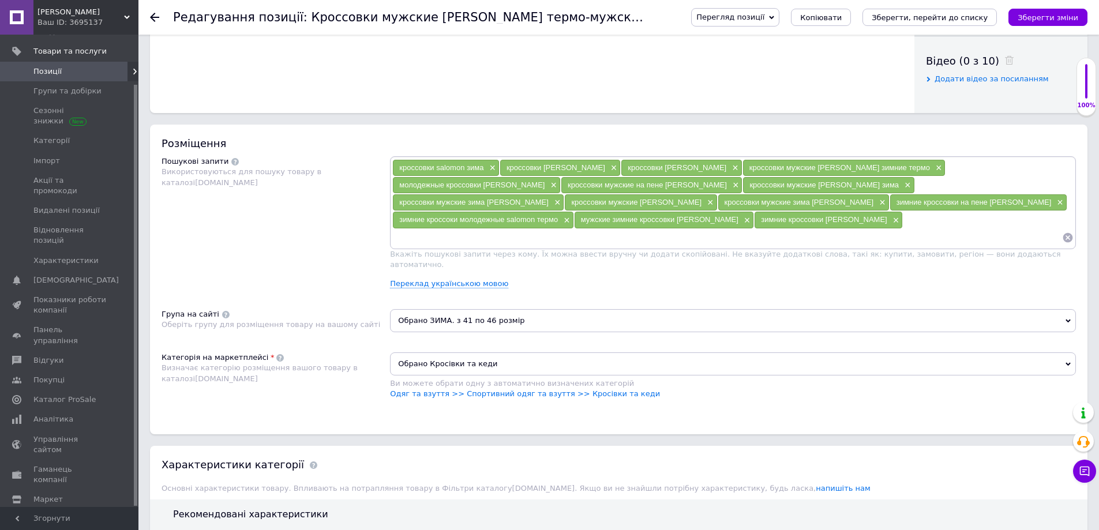
paste input "кроссовки мужские [PERSON_NAME]"
type input "кроссовки мужские [PERSON_NAME]"
paste input "кроссовки мужские [PERSON_NAME]"
type input "кроссовки мужские [PERSON_NAME]"
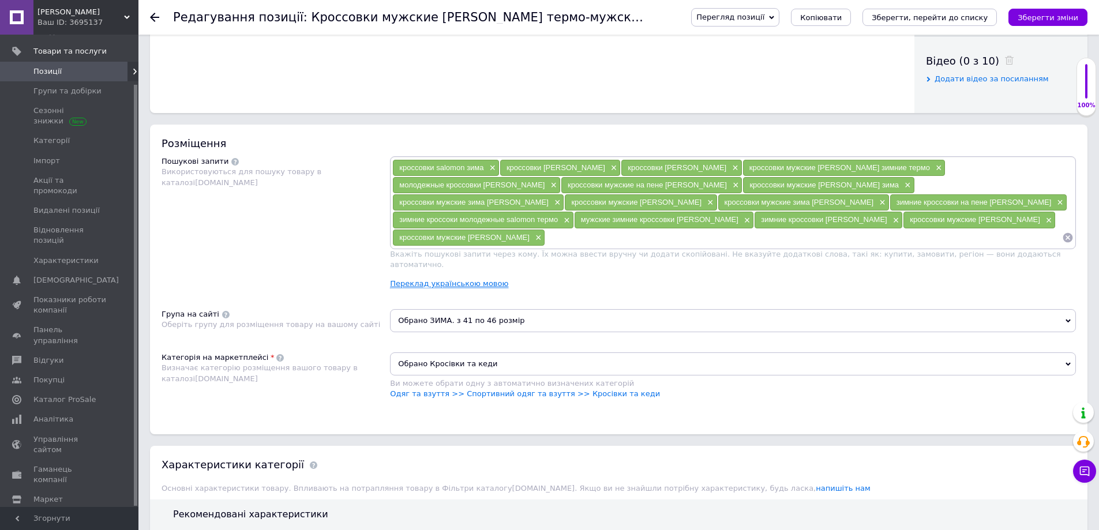
click at [449, 279] on link "Переклад українською мовою" at bounding box center [449, 283] width 118 height 9
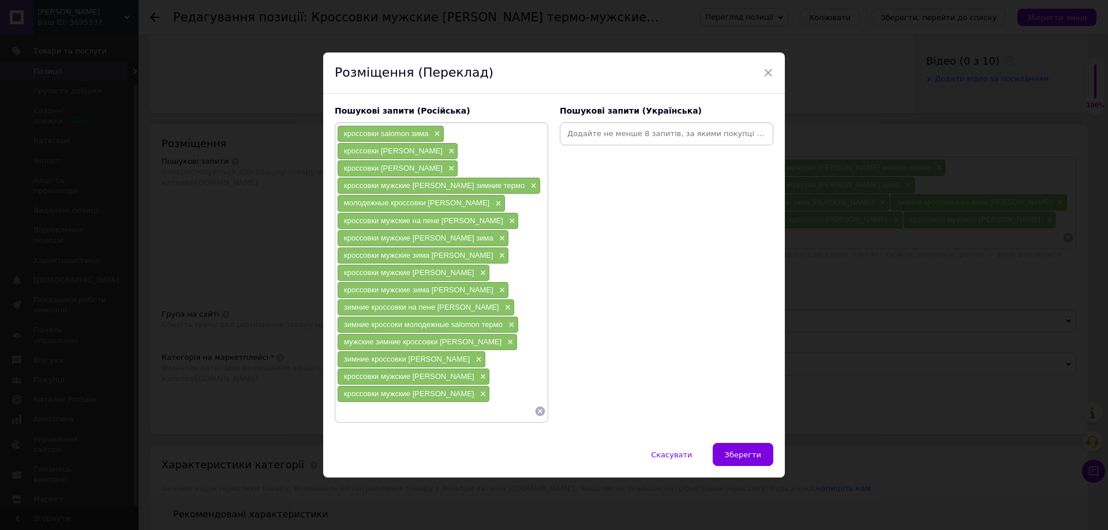
paste input "кросівки [PERSON_NAME] термо зима"
type input "кросівки [PERSON_NAME] термо зима"
paste input "кросівки [PERSON_NAME] зима"
type input "кросівки [PERSON_NAME] зима"
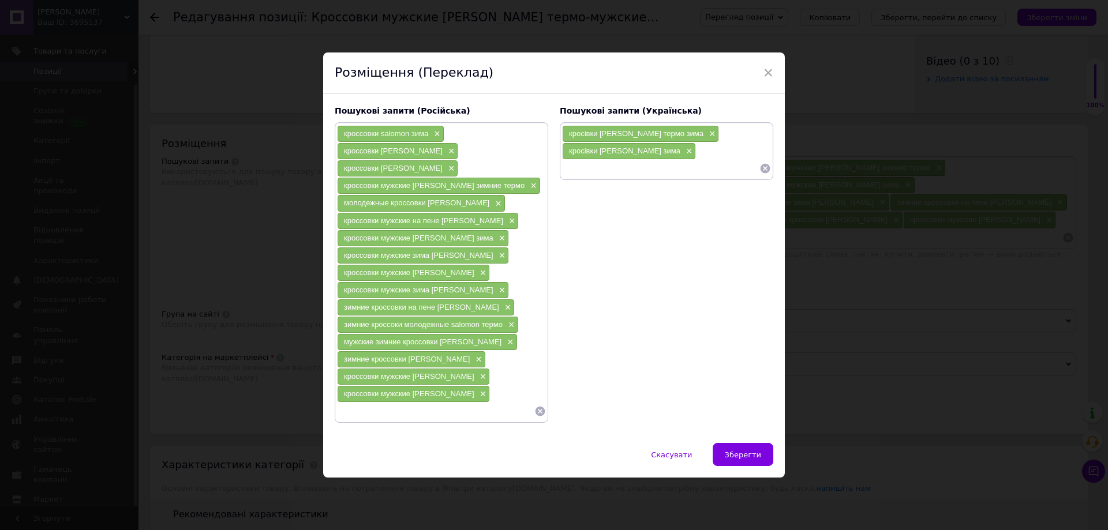
paste input "кросівки [PERSON_NAME]"
type input "кросівки [PERSON_NAME]"
paste input "кросівки [PERSON_NAME]"
type input "кросівки [PERSON_NAME]"
paste input "кросівки [PERSON_NAME]"
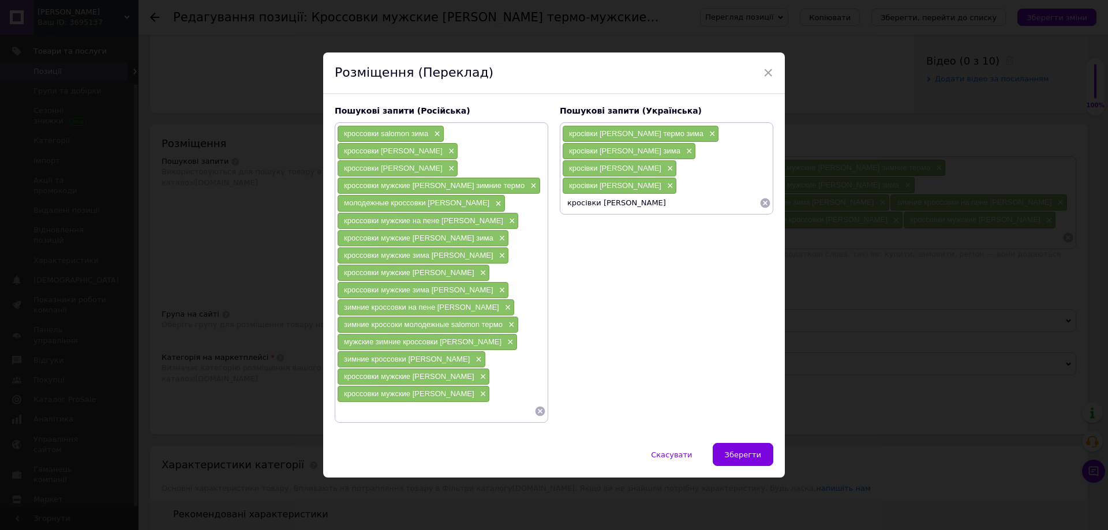
drag, startPoint x: 683, startPoint y: 203, endPoint x: 506, endPoint y: 227, distance: 178.1
click at [522, 209] on div "Пошукові запити (Російська) кроссовки salomon зима × кроссовки salomon термо × …" at bounding box center [554, 264] width 450 height 329
paste input "олодіжні кросівки [PERSON_NAME]"
type input "молодіжні кросівки [PERSON_NAME]"
paste input "кросівки чоловічі на піні зима"
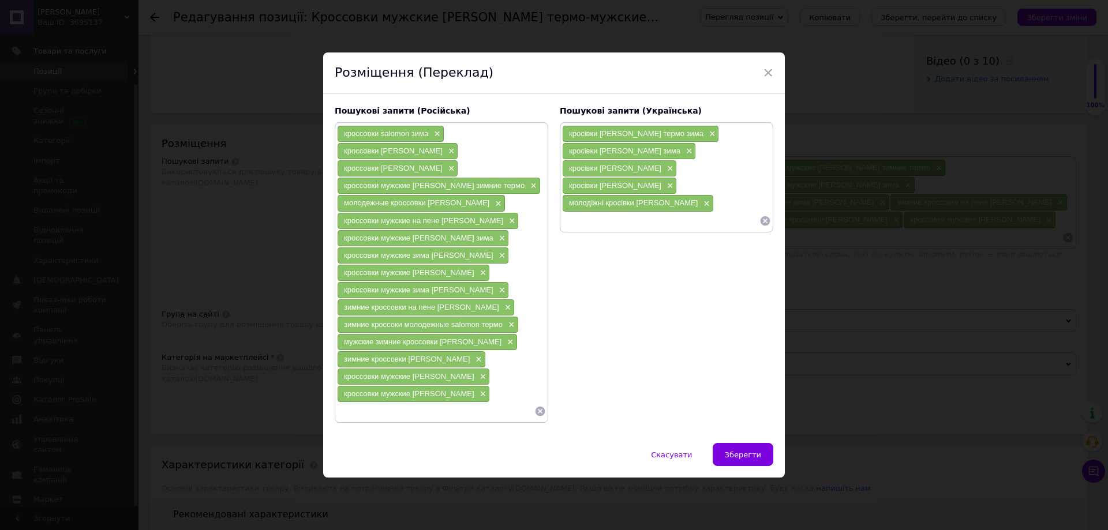
type input "кросівки чоловічі на піні зима"
paste input "кросівки чоловічі [PERSON_NAME] на піні"
type input "кросівки чоловічі [PERSON_NAME] на піні"
paste input "кросівки чоловічі [PERSON_NAME]"
type input "кросівки чоловічі [PERSON_NAME]"
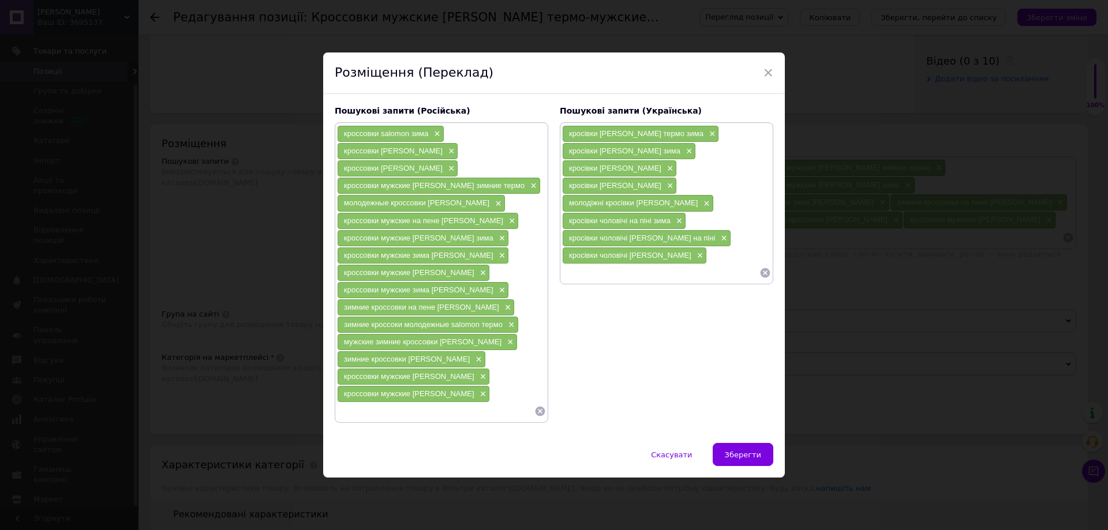
paste input "кросівки чоловічі зима термо саломон"
type input "кросівки чоловічі зима термо саломон"
paste input "зимові чоловічі кросівки [PERSON_NAME] єврозима"
type input "зимові чоловічі кросівки [PERSON_NAME] єврозима"
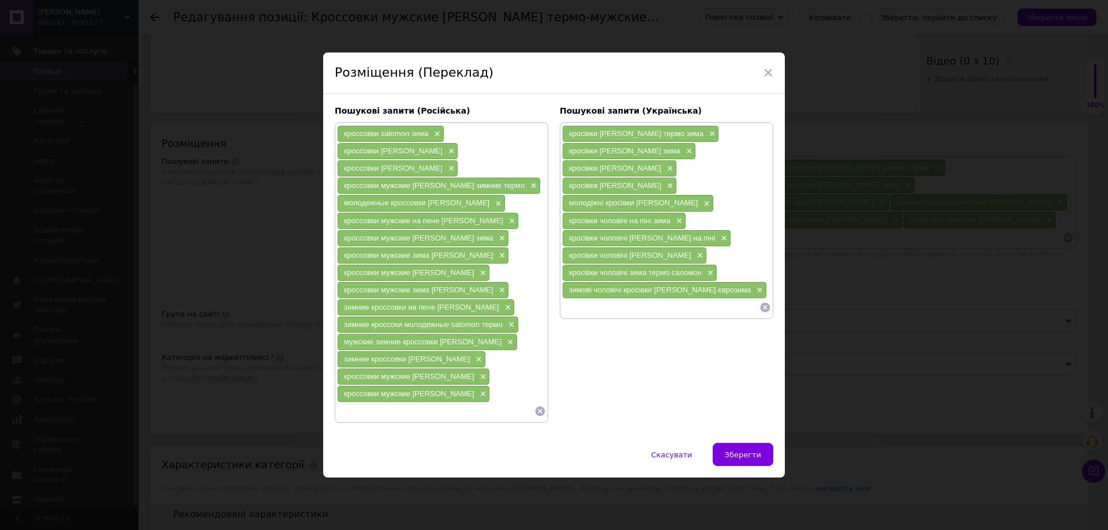
paste input "кросівки чоловічі зима [PERSON_NAME]"
type input "кросівки чоловічі зима [PERSON_NAME]"
paste input "зимові чоловічі кросівки [PERSON_NAME]"
type input "зимові чоловічі кросівки [PERSON_NAME]"
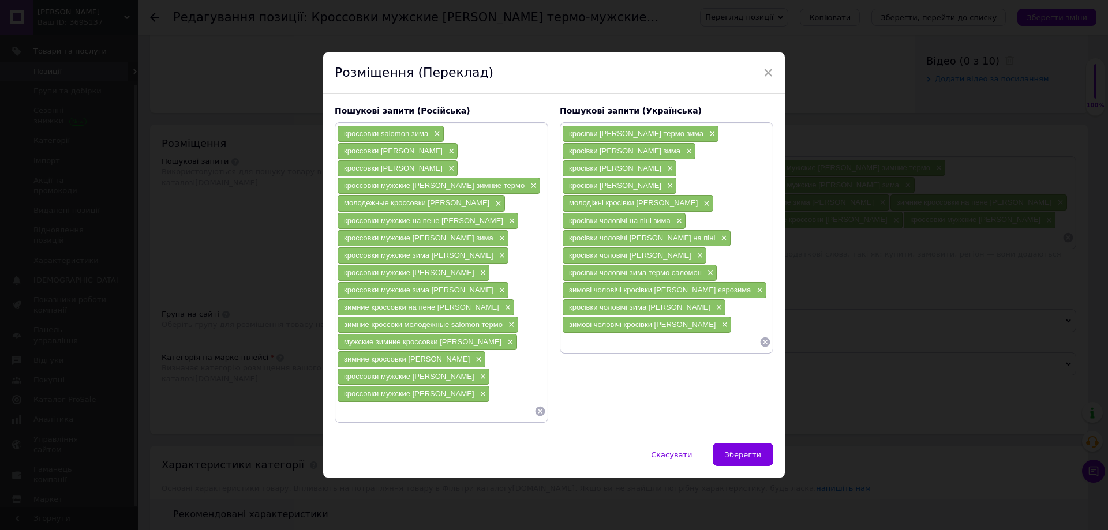
paste input "молодіжні кросівки [PERSON_NAME]"
type input "молодіжні кросівки [PERSON_NAME]"
paste input "чоловічі кросівки зима [PERSON_NAME]"
type input "чоловічі кросівки зима [PERSON_NAME]"
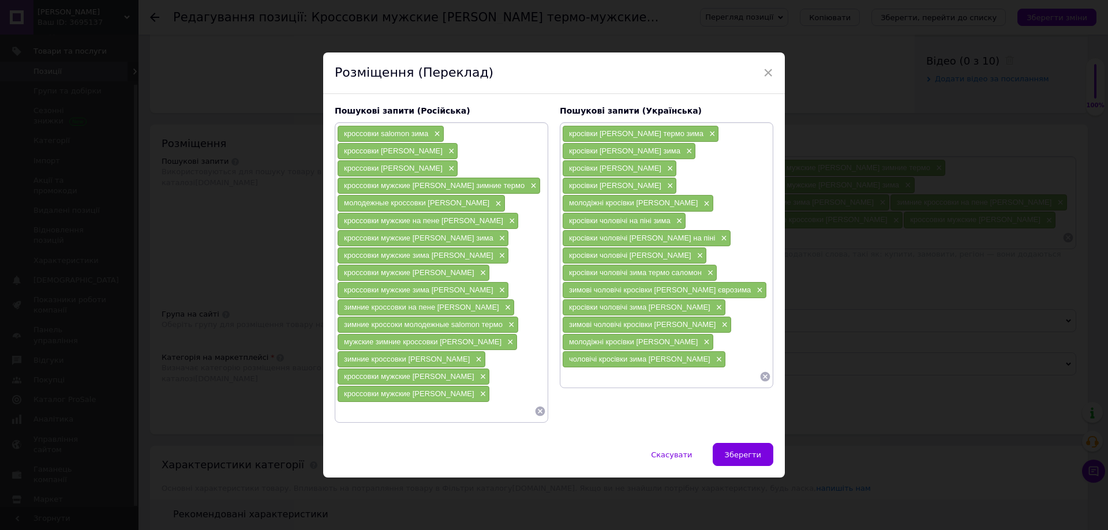
paste input "чоловічі кросівки [PERSON_NAME]"
type input "чоловічі кросівки [PERSON_NAME]"
paste input "чоловічі кросівки [PERSON_NAME]"
type input "чоловічі кросівки [PERSON_NAME]"
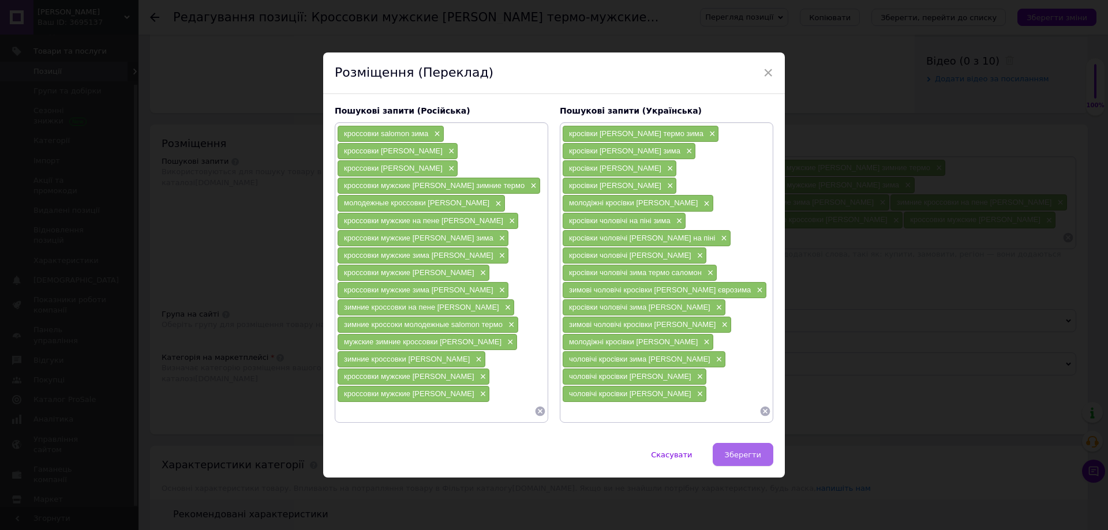
click at [732, 452] on span "Зберегти" at bounding box center [743, 455] width 36 height 9
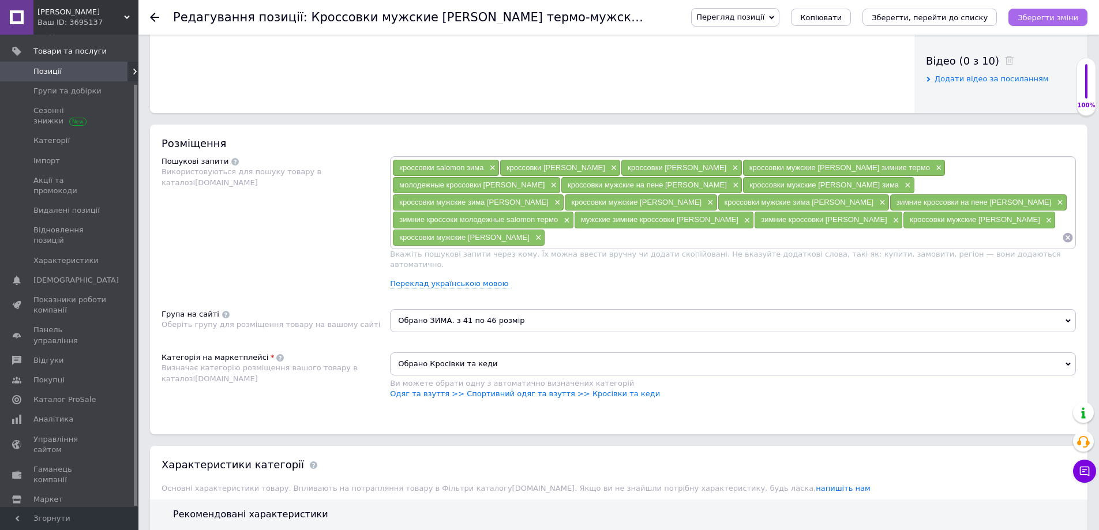
click at [1051, 13] on icon "Зберегти зміни" at bounding box center [1048, 17] width 61 height 9
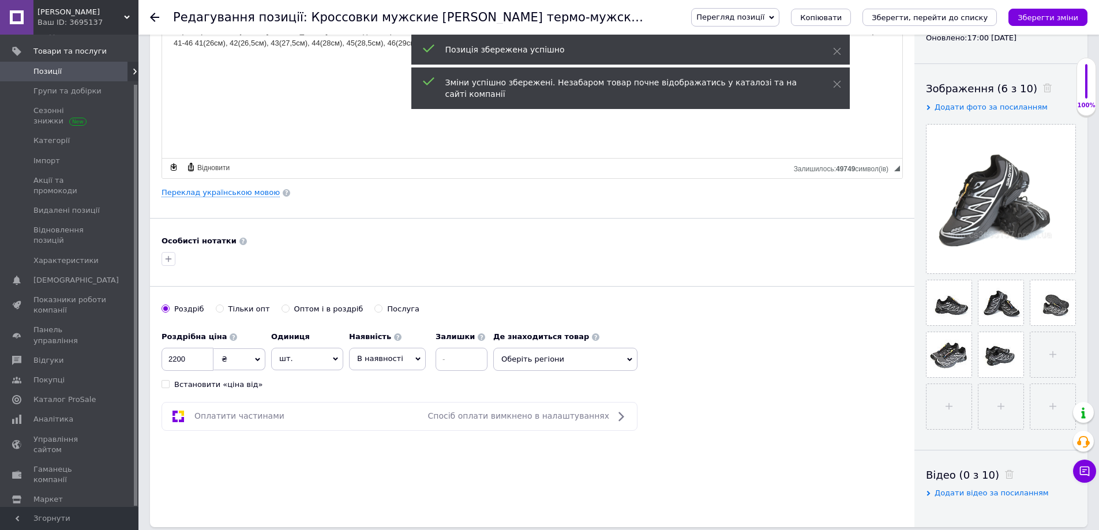
scroll to position [115, 0]
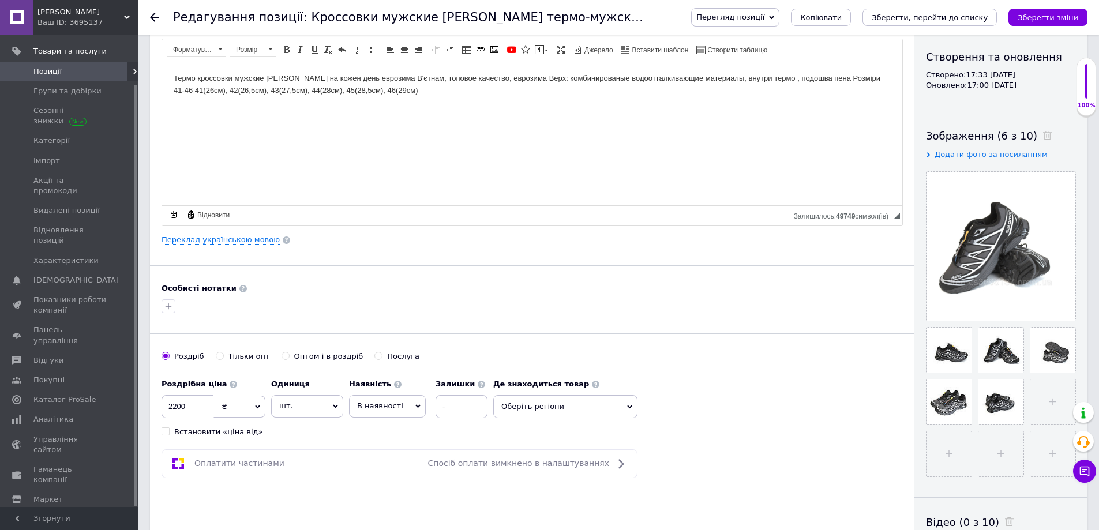
click at [69, 70] on span "Позиції" at bounding box center [69, 71] width 73 height 10
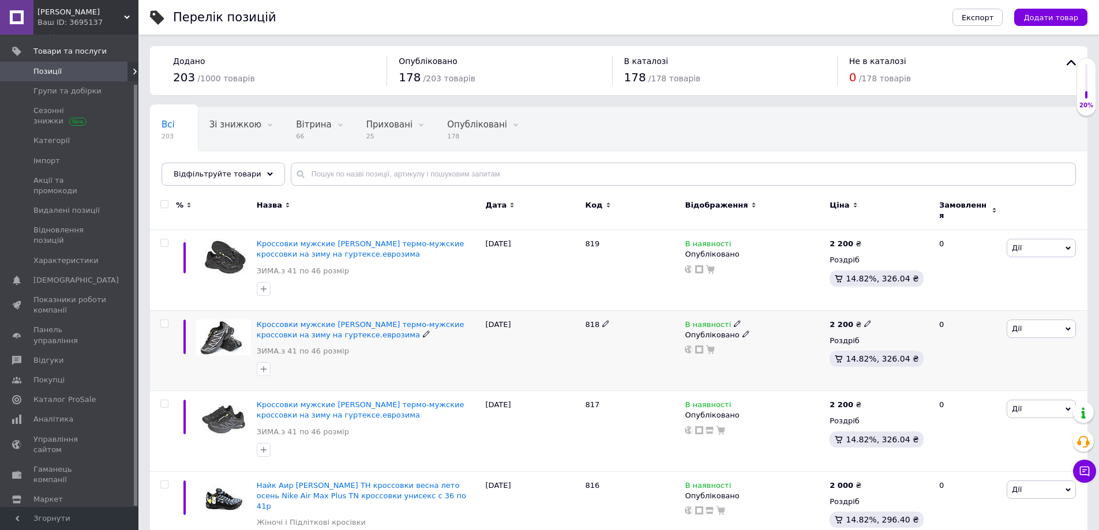
click at [1063, 322] on span "Дії" at bounding box center [1041, 329] width 69 height 18
click at [999, 477] on li "Додати на вітрину" at bounding box center [999, 481] width 153 height 16
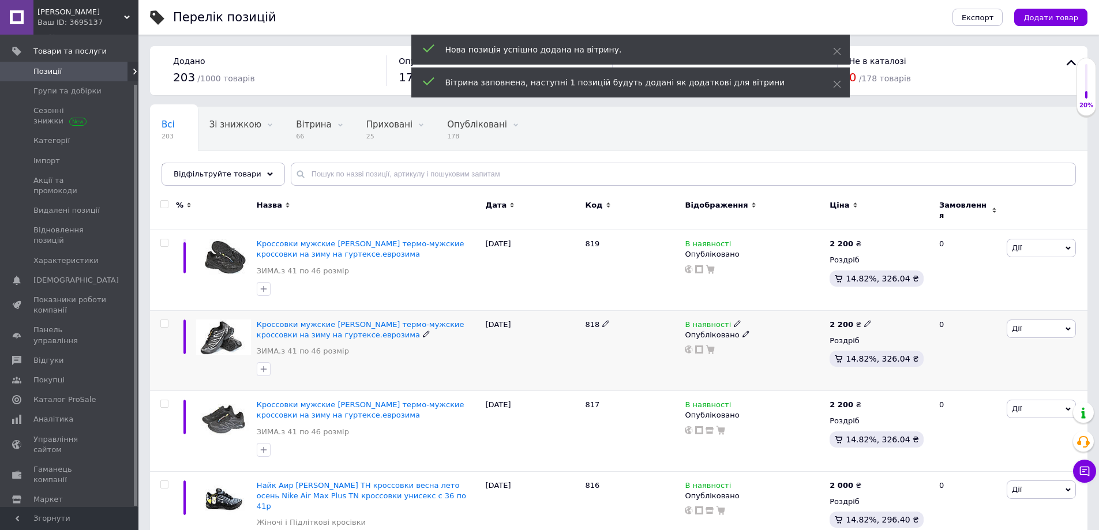
click at [1066, 327] on icon at bounding box center [1068, 329] width 5 height 5
click at [1010, 494] on li "Додати в кампанію Каталог ProSale" at bounding box center [999, 497] width 153 height 16
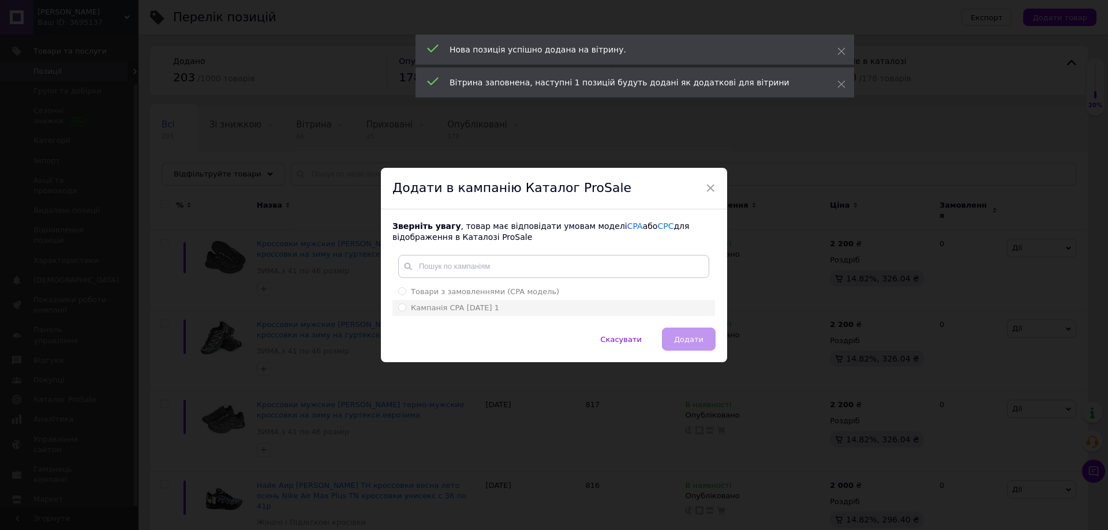
click at [545, 309] on div "Кампанія CPA [DATE] 1" at bounding box center [553, 308] width 311 height 10
radio input "true"
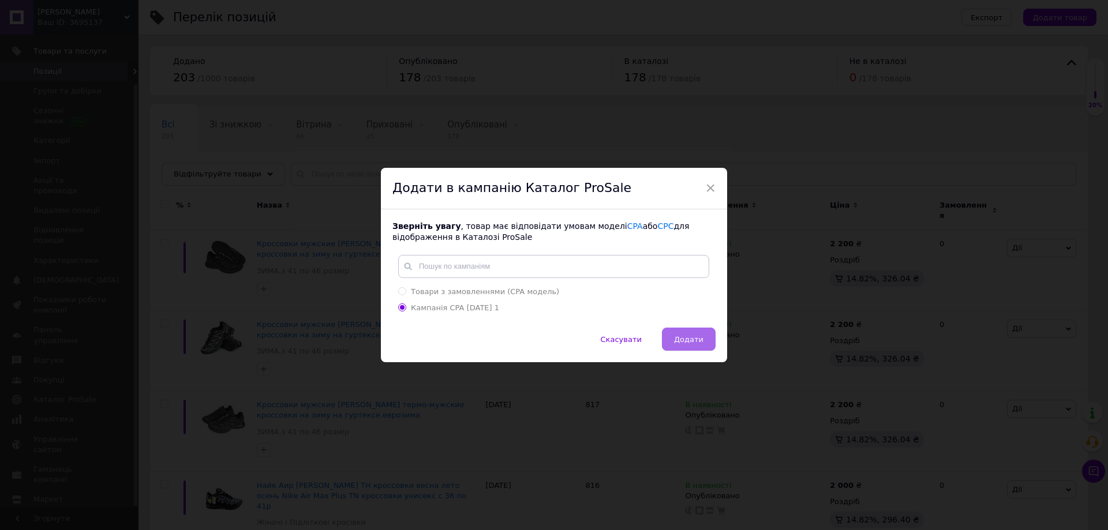
click at [684, 340] on span "Додати" at bounding box center [688, 339] width 29 height 9
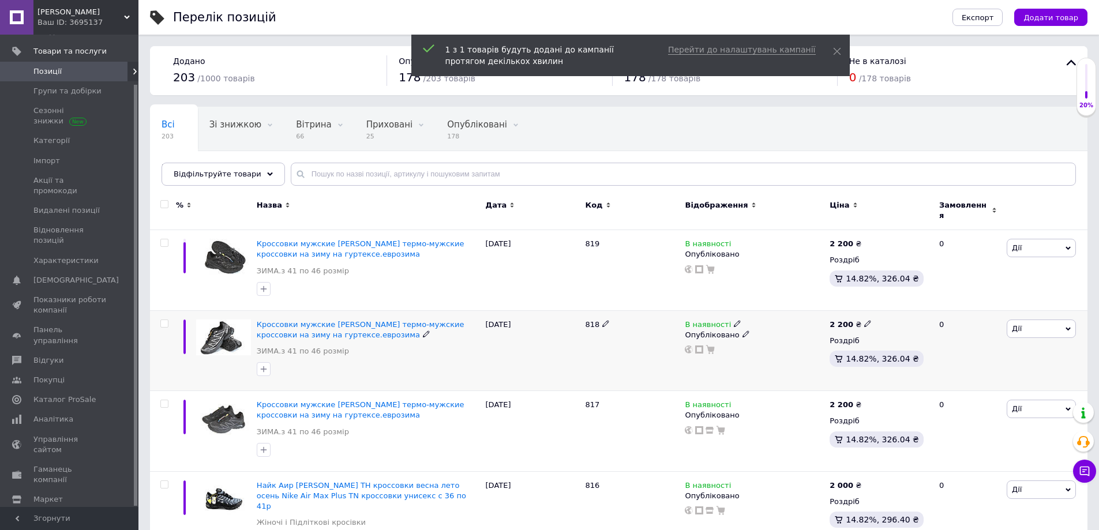
click at [1071, 323] on span "Дії" at bounding box center [1041, 329] width 69 height 18
click at [1022, 495] on li "Додати в кампанію Каталог ProSale" at bounding box center [999, 497] width 153 height 16
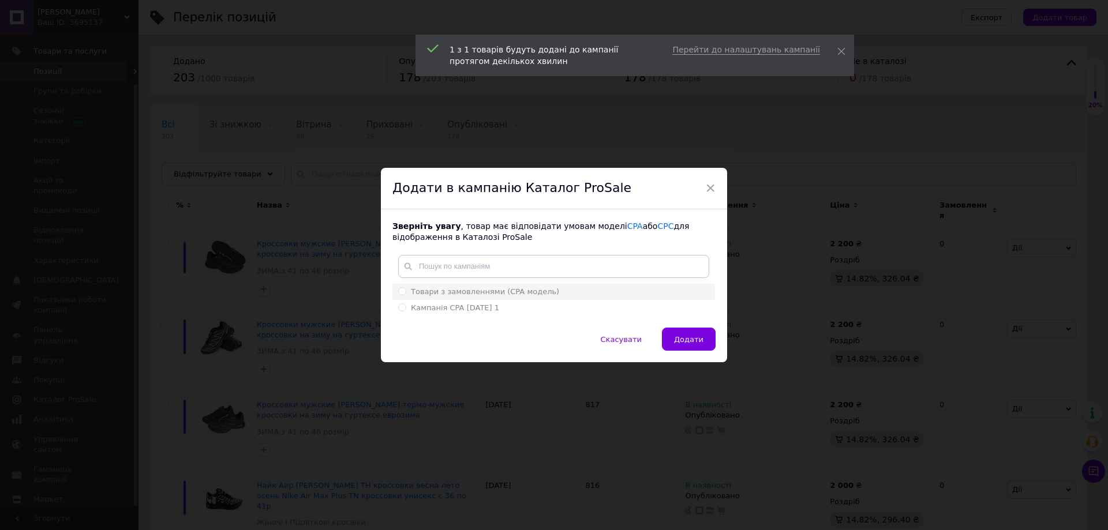
click at [492, 294] on span "Товари з замовленнями (CPA модель)" at bounding box center [485, 291] width 148 height 9
click at [406, 294] on input "Товари з замовленнями (CPA модель)" at bounding box center [402, 291] width 8 height 8
radio input "true"
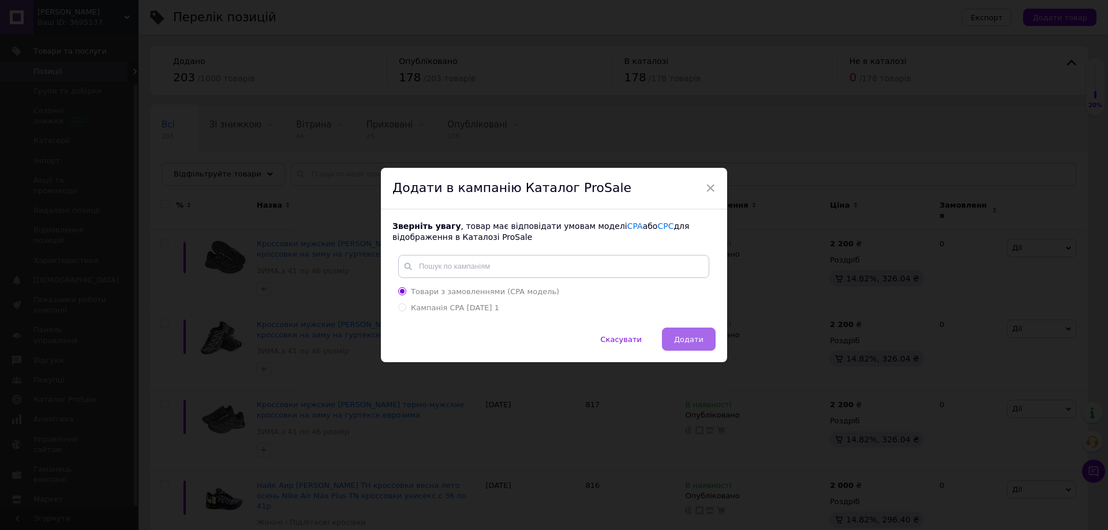
click at [673, 338] on button "Додати" at bounding box center [689, 339] width 54 height 23
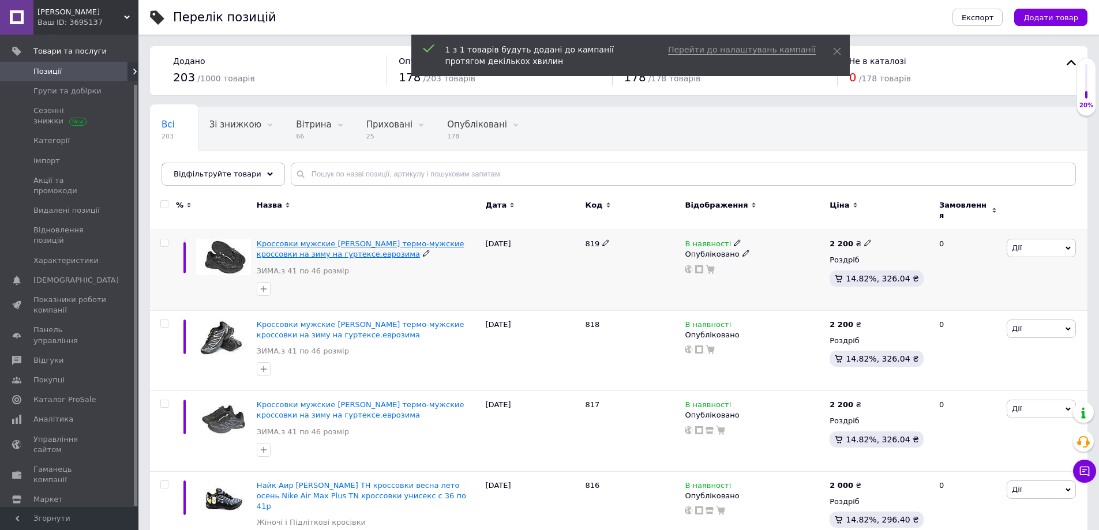
click at [273, 239] on span "Кроссовки мужские [PERSON_NAME] термо-мужские кроссовки на зиму на гуртексе.евр…" at bounding box center [361, 248] width 208 height 19
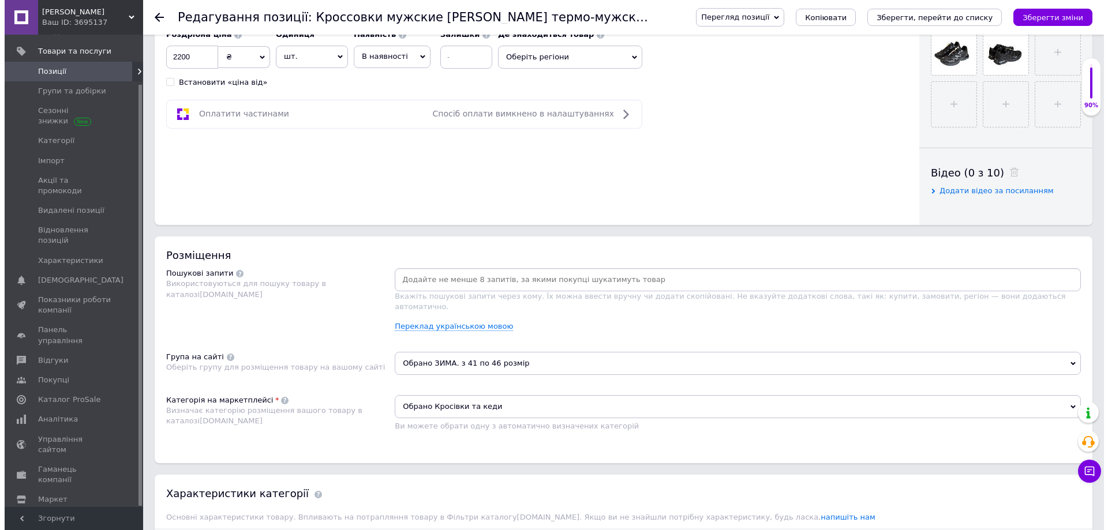
scroll to position [519, 0]
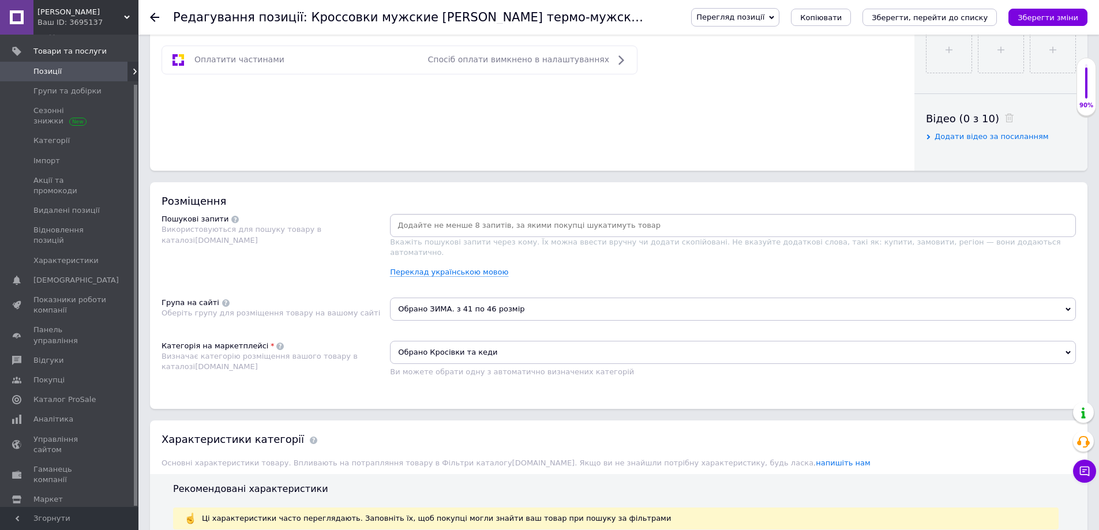
paste input "кроссовки мужские [PERSON_NAME]"
type input "кроссовки мужские [PERSON_NAME]"
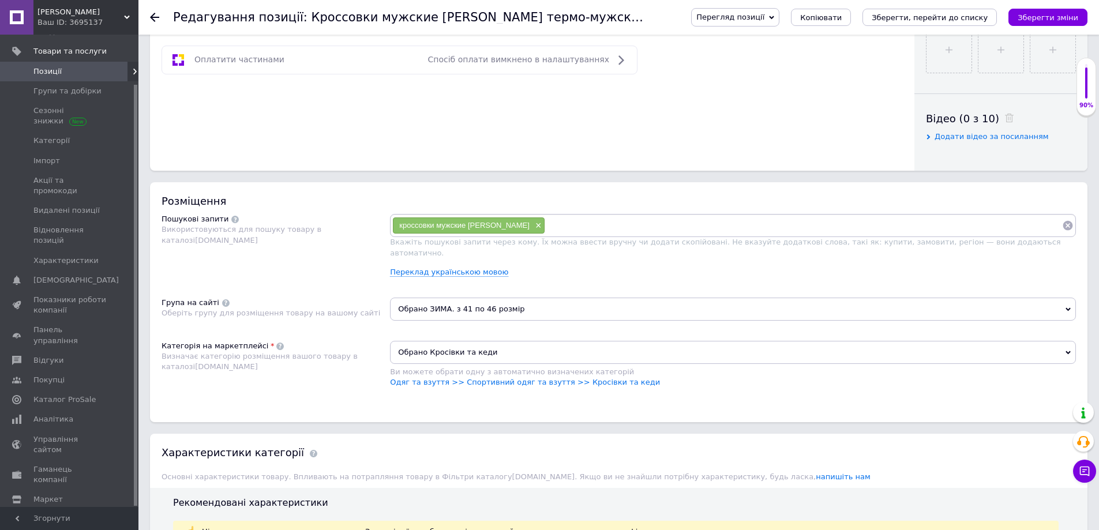
paste input "кроссовки мужские [PERSON_NAME]"
type input "кроссовки мужские [PERSON_NAME]"
paste input "зимние кроссовки [PERSON_NAME]"
type input "зимние кроссовки [PERSON_NAME]"
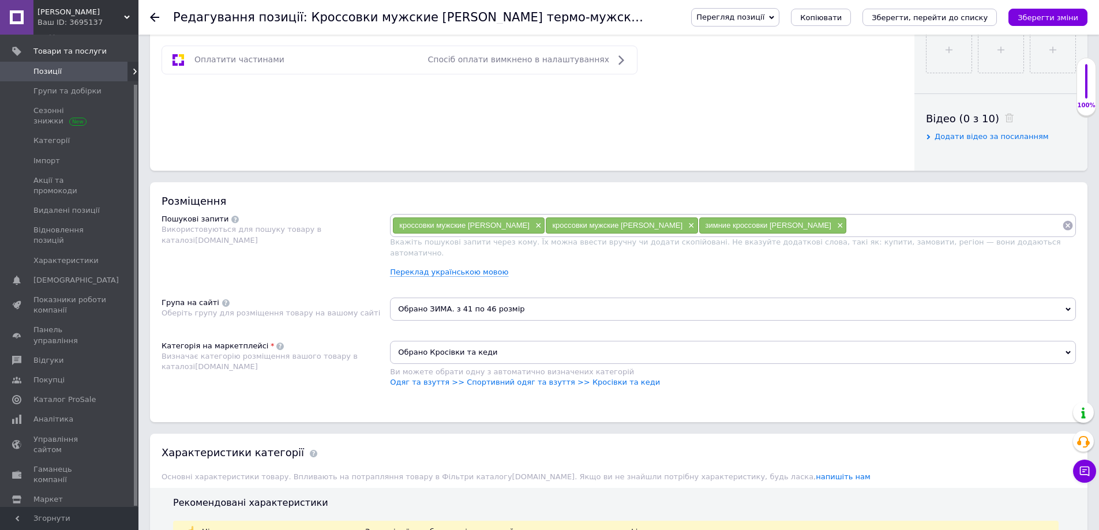
paste input "мужские зимние кроссовки [PERSON_NAME]"
type input "мужские зимние кроссовки [PERSON_NAME]"
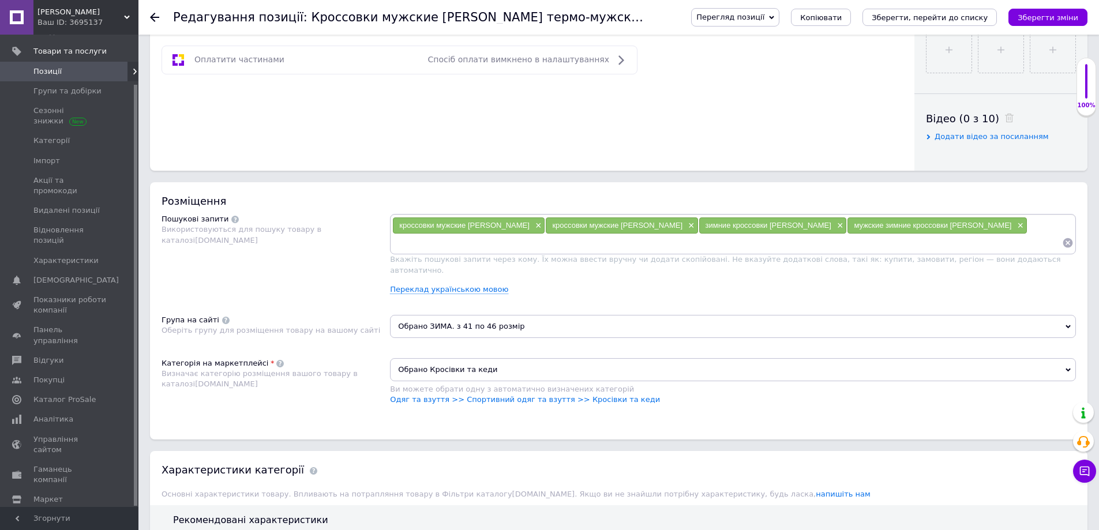
paste input "зимние кроссоки молодежные salomon термо"
type input "зимние кроссоки молодежные salomon термо"
paste input "зимние кроссовки на пене [PERSON_NAME]"
type input "зимние кроссовки на пене [PERSON_NAME]"
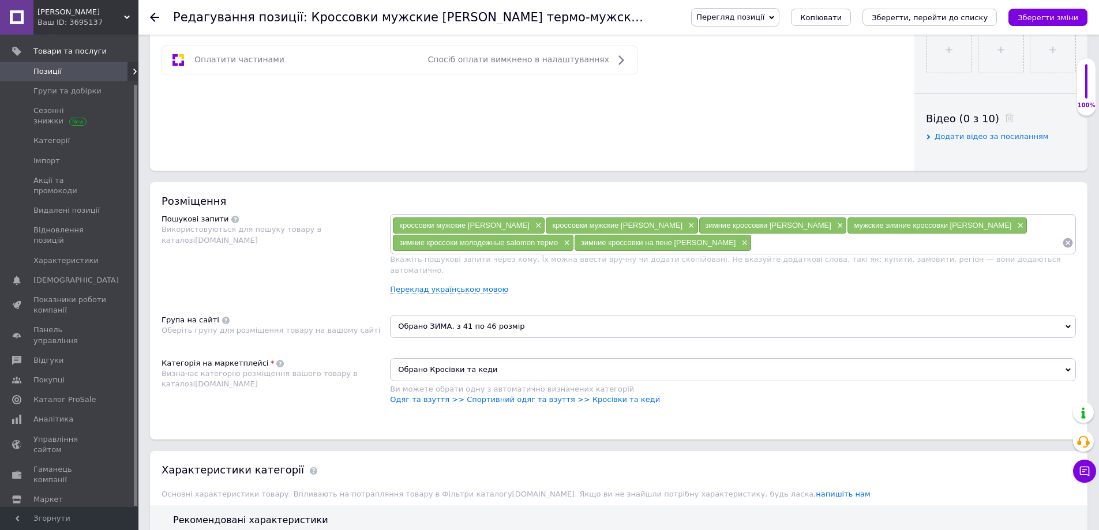
paste input "кроссовки мужские зима [PERSON_NAME]"
type input "кроссовки мужские зима [PERSON_NAME]"
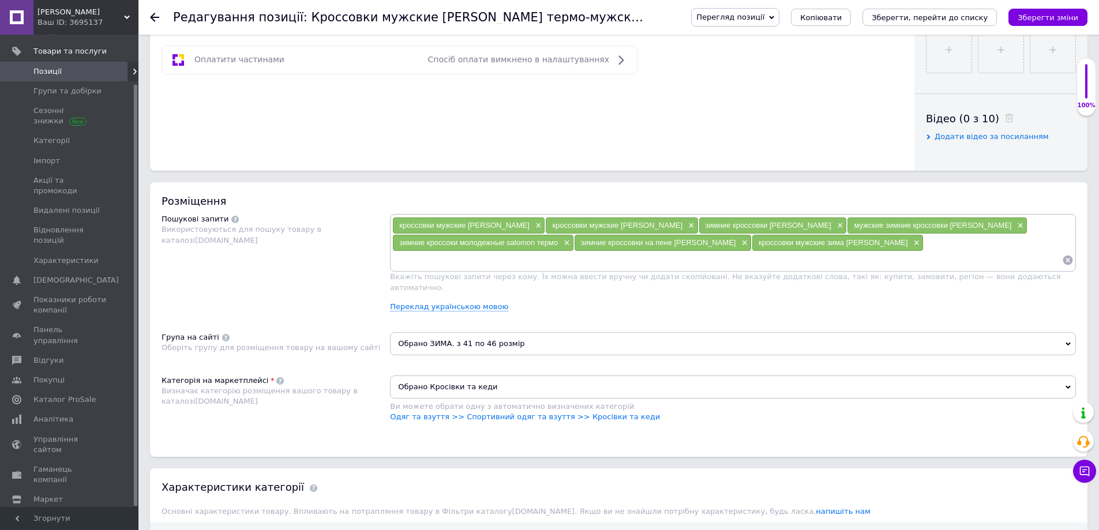
paste input "кроссовки мужские [PERSON_NAME]"
type input "кроссовки мужские [PERSON_NAME]"
paste input "кроссовки мужские зима [PERSON_NAME]"
type input "кроссовки мужские зима [PERSON_NAME]"
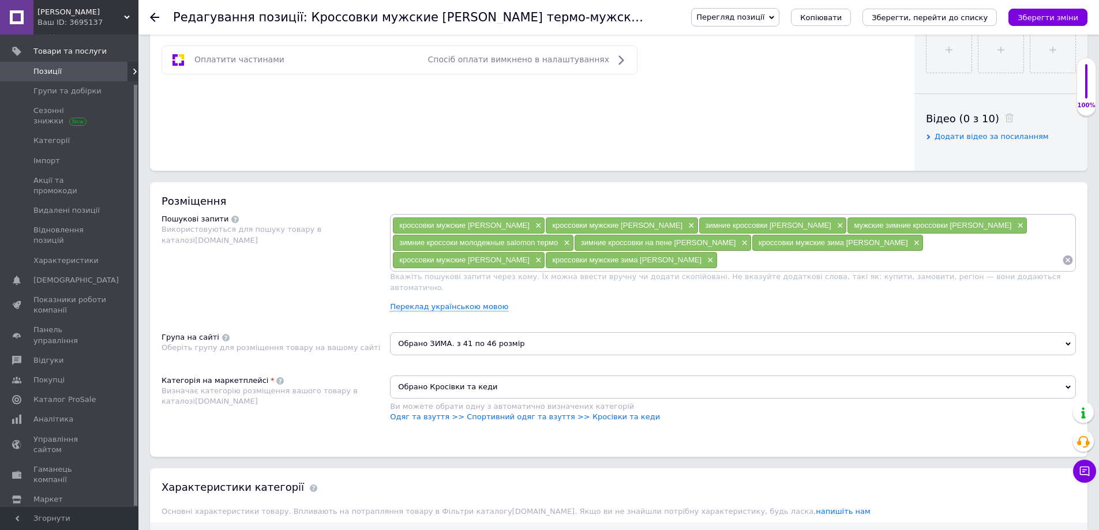
paste input "кроссовки мужские [PERSON_NAME] зима"
type input "кроссовки мужские [PERSON_NAME] зима"
paste input "кроссовки мужские на пене [PERSON_NAME]"
type input "кроссовки мужские на пене [PERSON_NAME]"
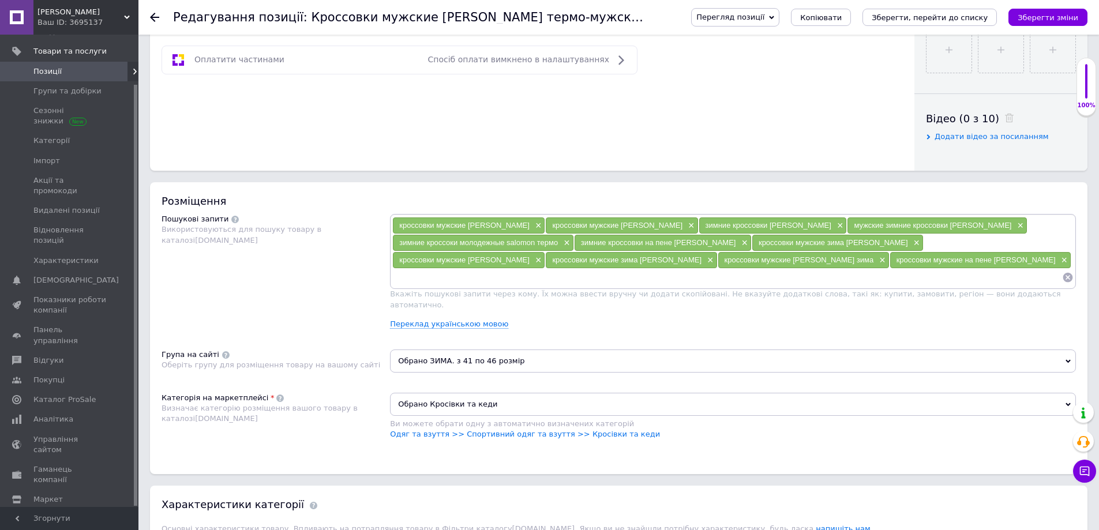
paste input "молодежные кроссовки [PERSON_NAME]"
type input "молодежные кроссовки [PERSON_NAME]"
paste input "кроссовки мужские [PERSON_NAME] зимние термо"
type input "кроссовки мужские [PERSON_NAME] зимние термо"
paste input "кроссовки [PERSON_NAME]"
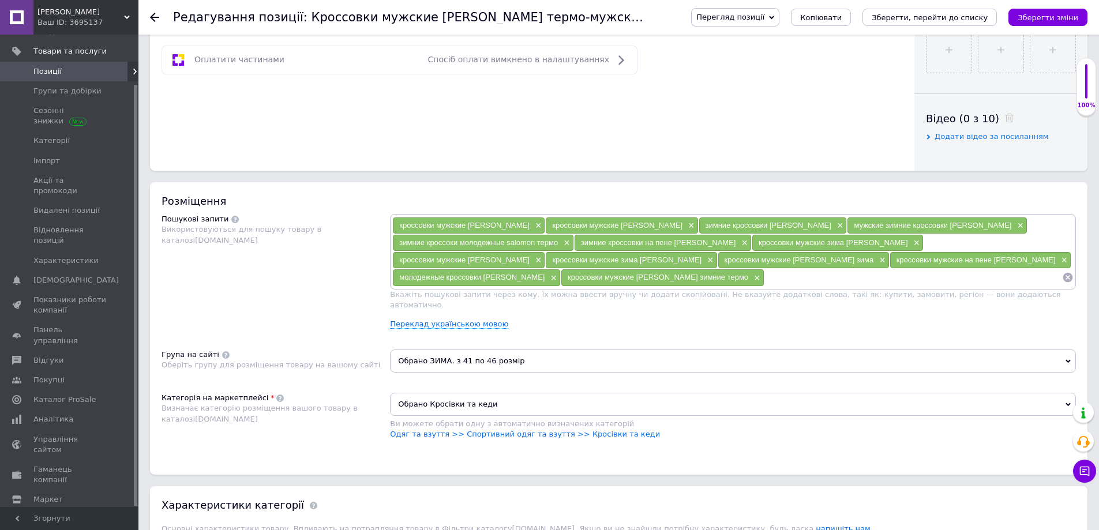
type input "кроссовки [PERSON_NAME]"
paste input "кроссовки [PERSON_NAME]"
type input "кроссовки [PERSON_NAME]"
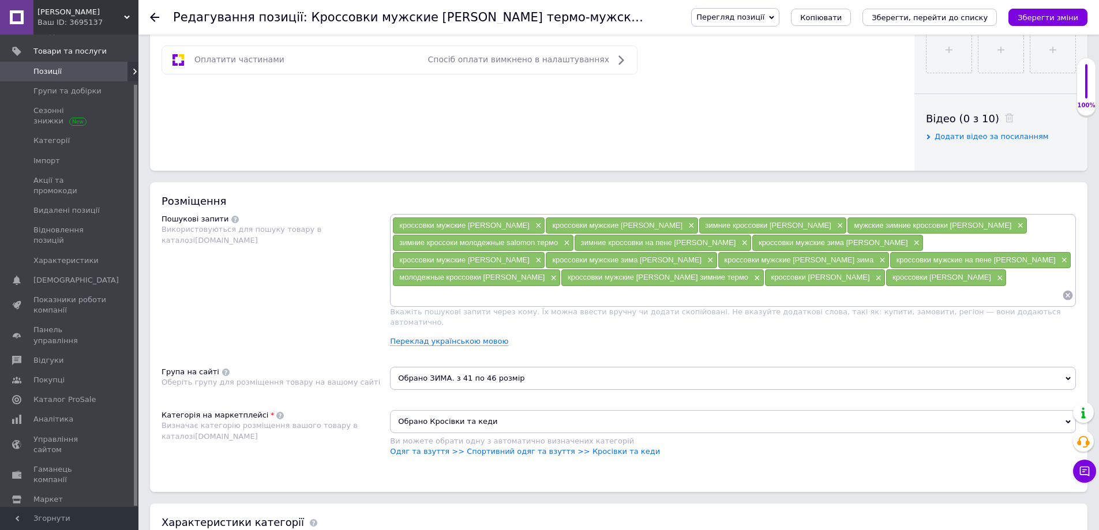
paste input "кроссовки salomon зима"
type input "кроссовки salomon зима"
click at [477, 337] on link "Переклад українською мовою" at bounding box center [449, 341] width 118 height 9
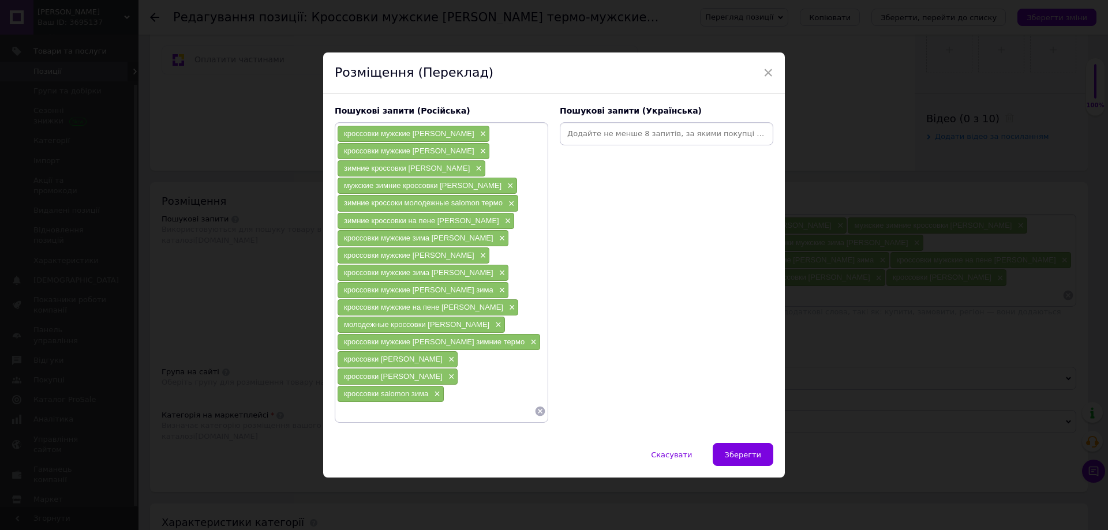
paste input "чоловічі кросівки [PERSON_NAME]"
type input "чоловічі кросівки [PERSON_NAME]"
paste input "чоловічі кросівки [PERSON_NAME]"
type input "чоловічі кросівки [PERSON_NAME]"
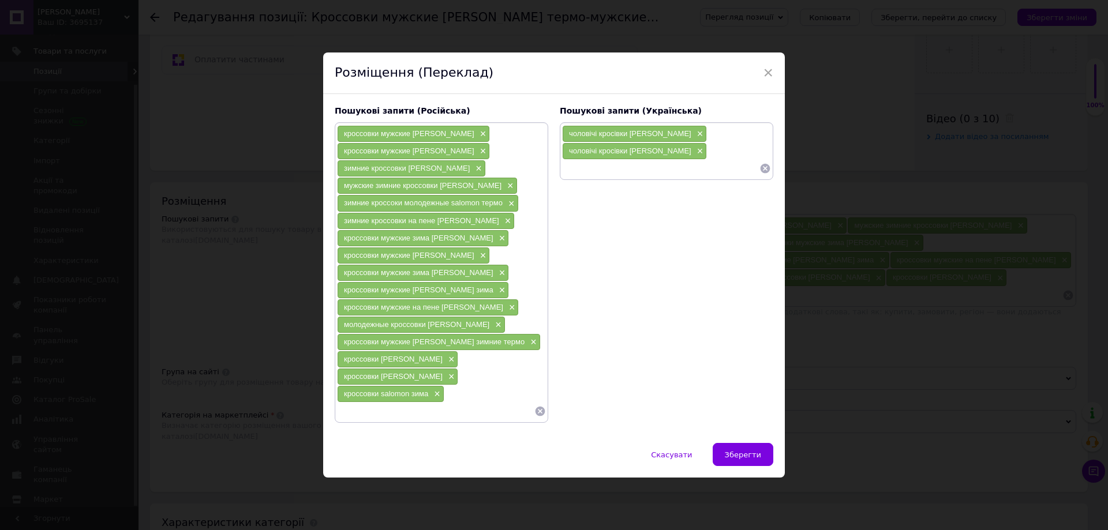
paste input "чоловічі кросівки зима [PERSON_NAME]"
type input "чоловічі кросівки зима [PERSON_NAME]"
paste input "молодіжні кросівки [PERSON_NAME]"
type input "молодіжні кросівки [PERSON_NAME]"
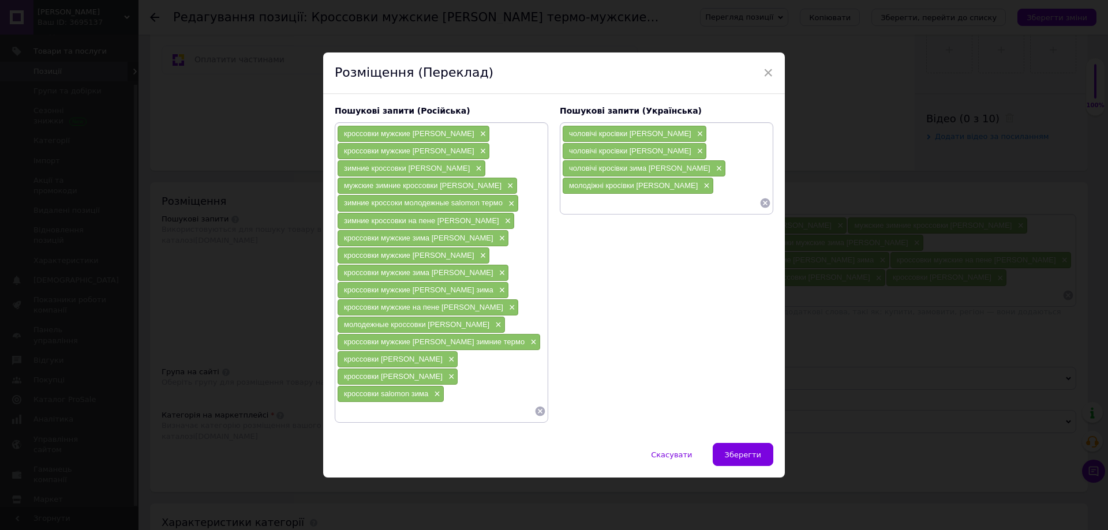
paste input "зимові чоловічі кросівки [PERSON_NAME]"
type input "зимові чоловічі кросівки [PERSON_NAME]"
paste input "кросівки чоловічі зима [PERSON_NAME]"
type input "кросівки чоловічі зима [PERSON_NAME]"
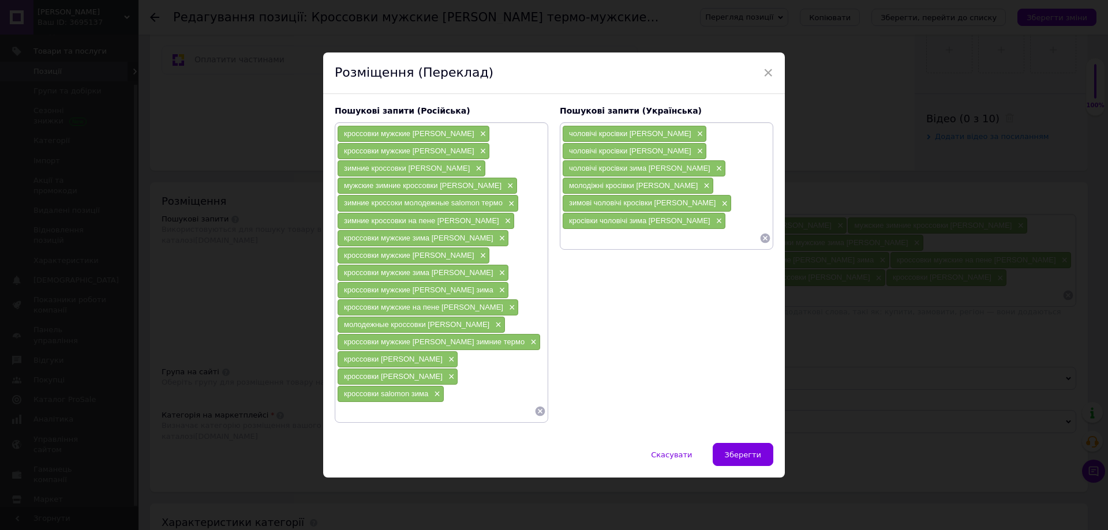
paste
type input "зимові чоловічі кросівки [PERSON_NAME] єврозима"
type input "кросівки чоловічі зима термо саломон"
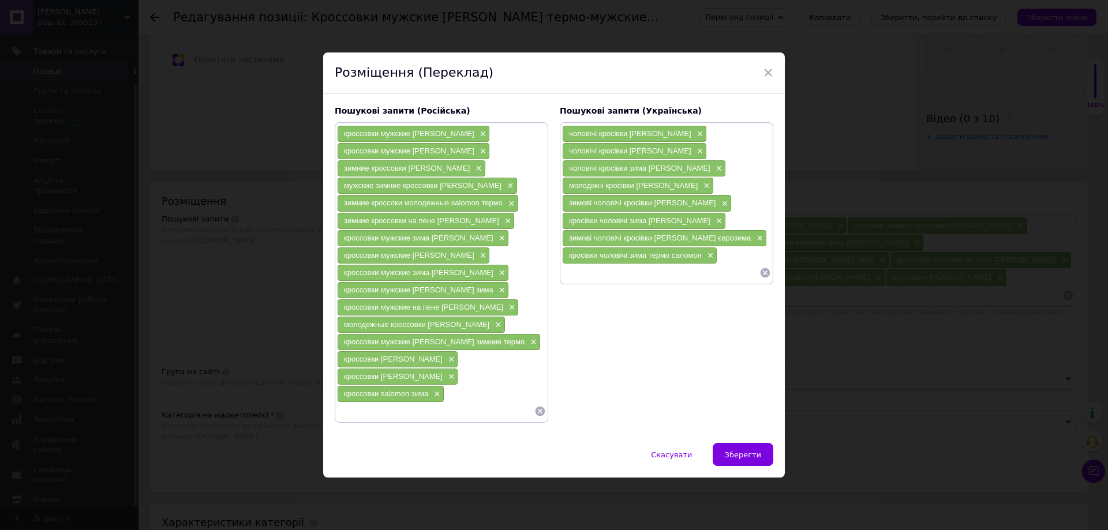
type input "кросівки чоловічі [PERSON_NAME]"
type input "кросівки чоловічі [PERSON_NAME] на піні"
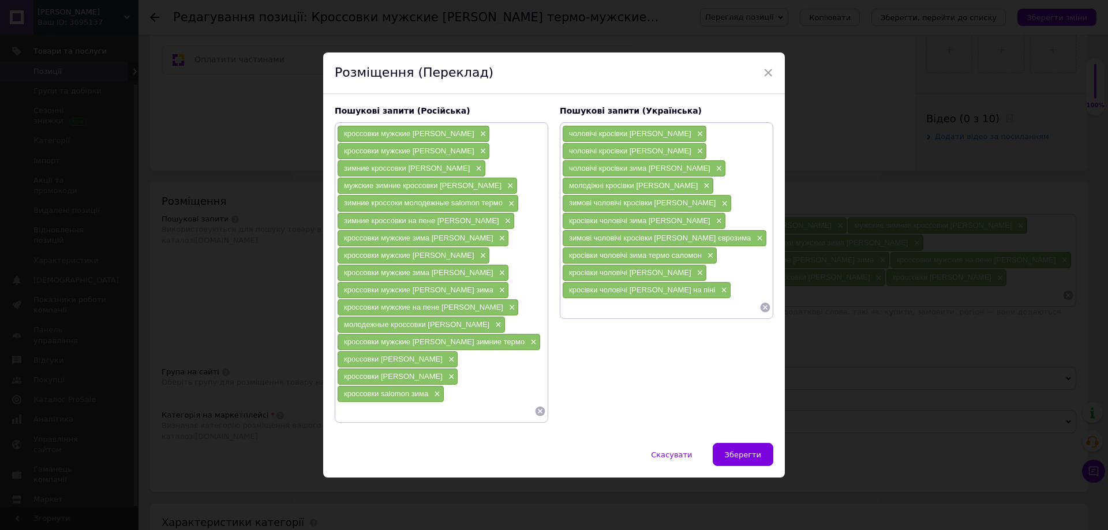
type input "кросівки чоловічі на піні зима"
type input "молодіжні кросівки [PERSON_NAME]"
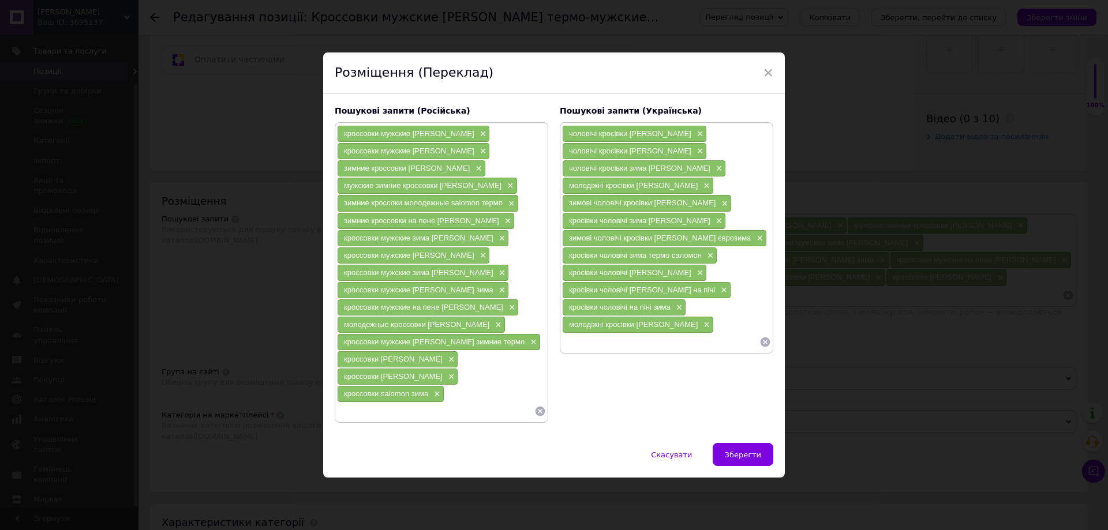
type input "зимові молодіжні кросівки [PERSON_NAME]"
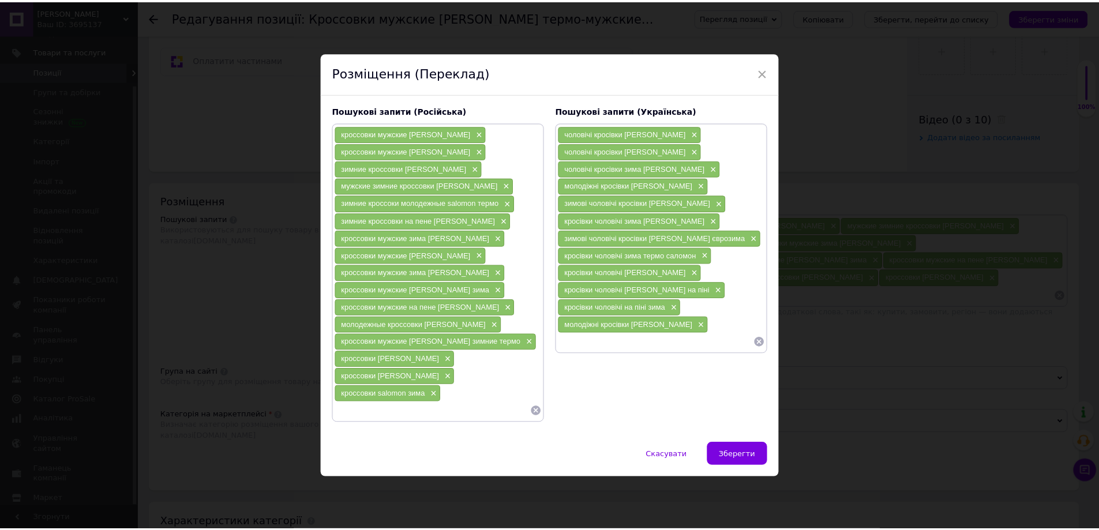
scroll to position [0, 0]
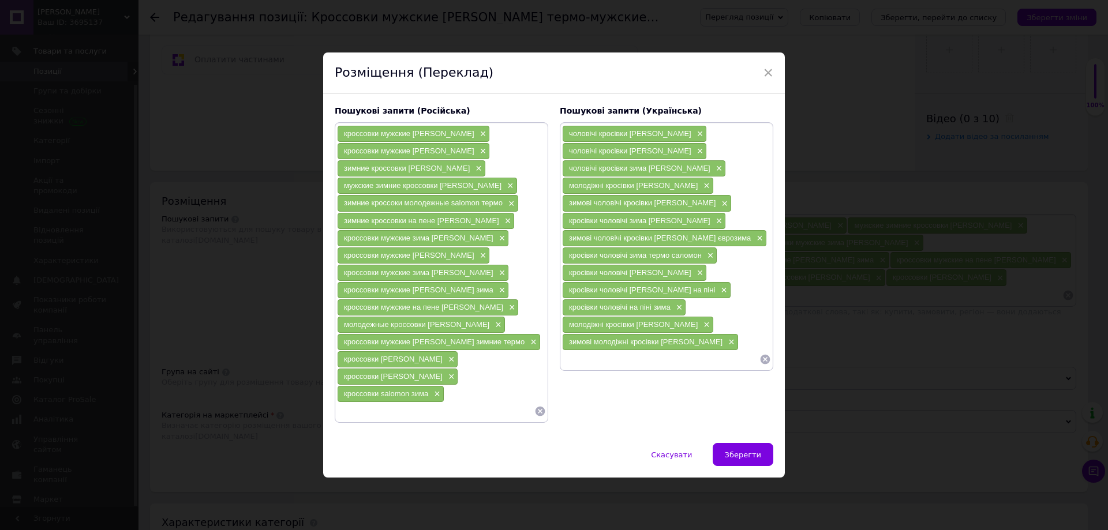
type input "кросівки [PERSON_NAME]"
type input "кросівки [PERSON_NAME] зима"
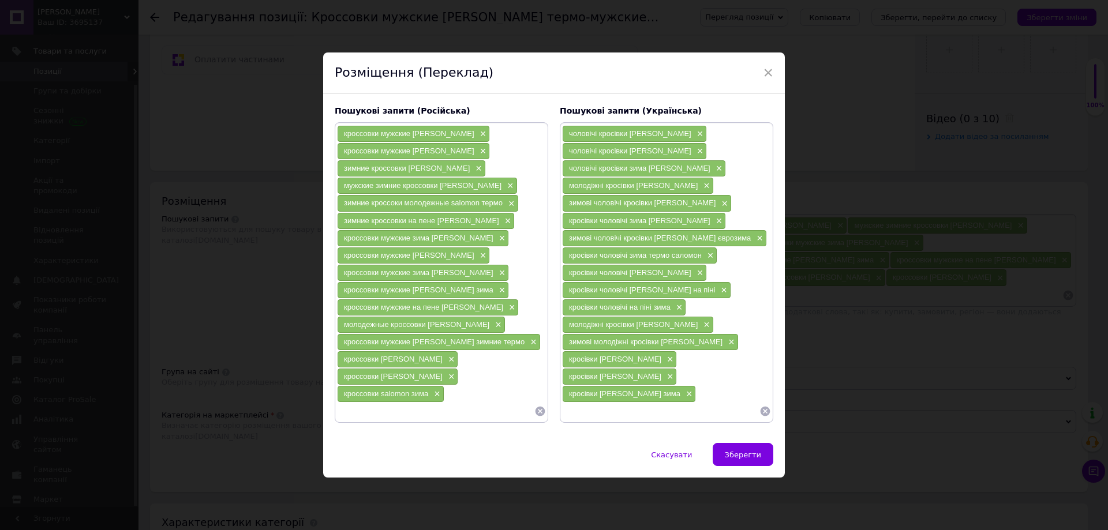
type input "кросівки [PERSON_NAME] термо зима"
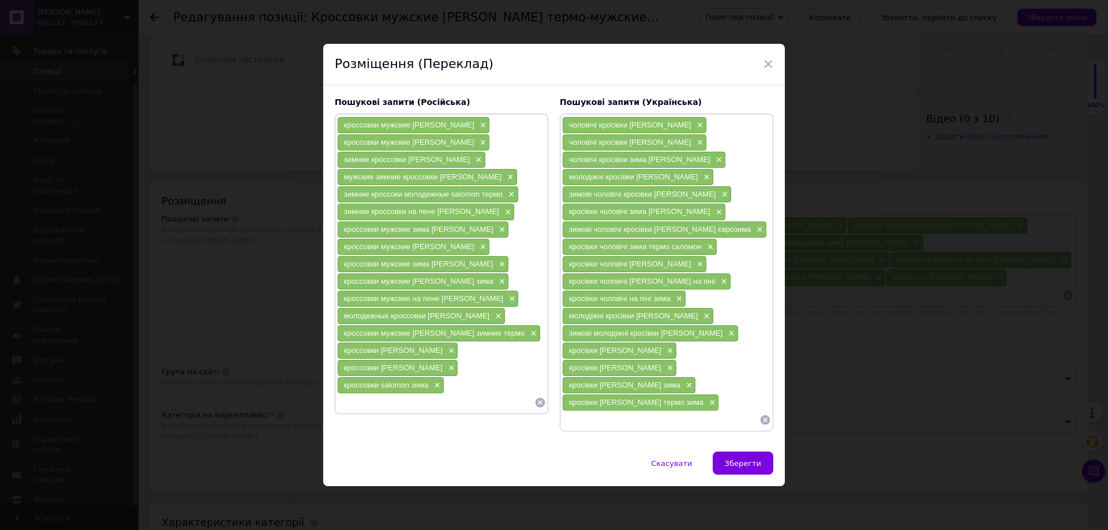
drag, startPoint x: 726, startPoint y: 461, endPoint x: 735, endPoint y: 426, distance: 36.2
click at [727, 461] on button "Зберегти" at bounding box center [743, 463] width 61 height 23
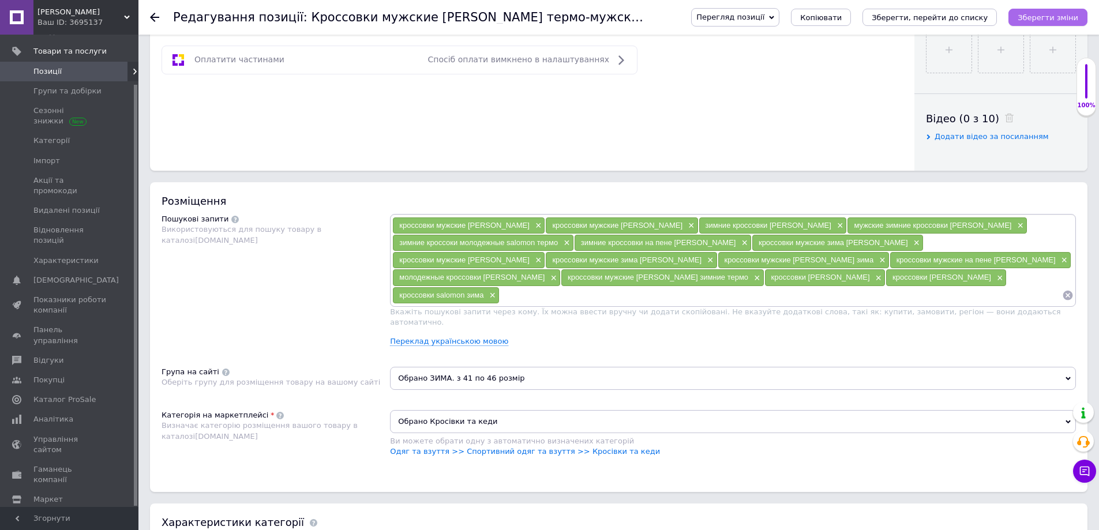
click at [1043, 13] on icon "Зберегти зміни" at bounding box center [1048, 17] width 61 height 9
click at [62, 70] on span "Позиції" at bounding box center [69, 71] width 73 height 10
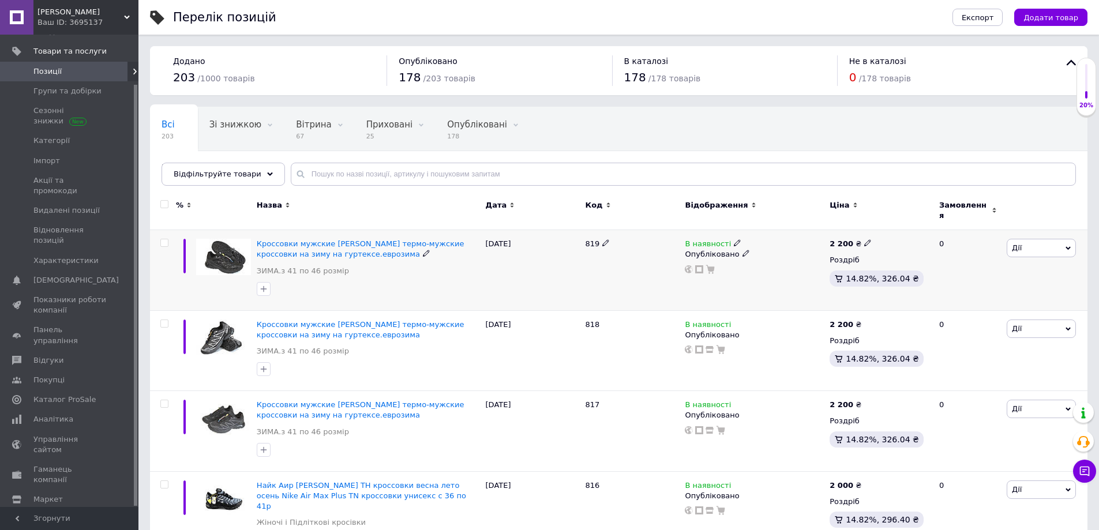
click at [1066, 246] on icon at bounding box center [1068, 248] width 5 height 5
click at [983, 394] on li "Додати на вітрину" at bounding box center [999, 400] width 153 height 16
click at [1071, 239] on span "Дії" at bounding box center [1041, 248] width 69 height 18
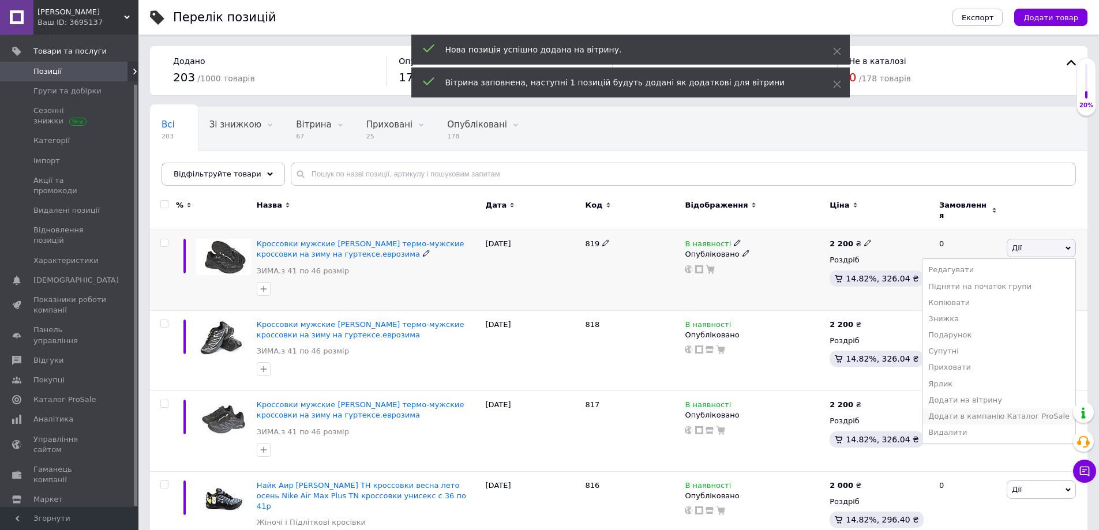
click at [1018, 408] on li "Додати в кампанію Каталог ProSale" at bounding box center [999, 416] width 153 height 16
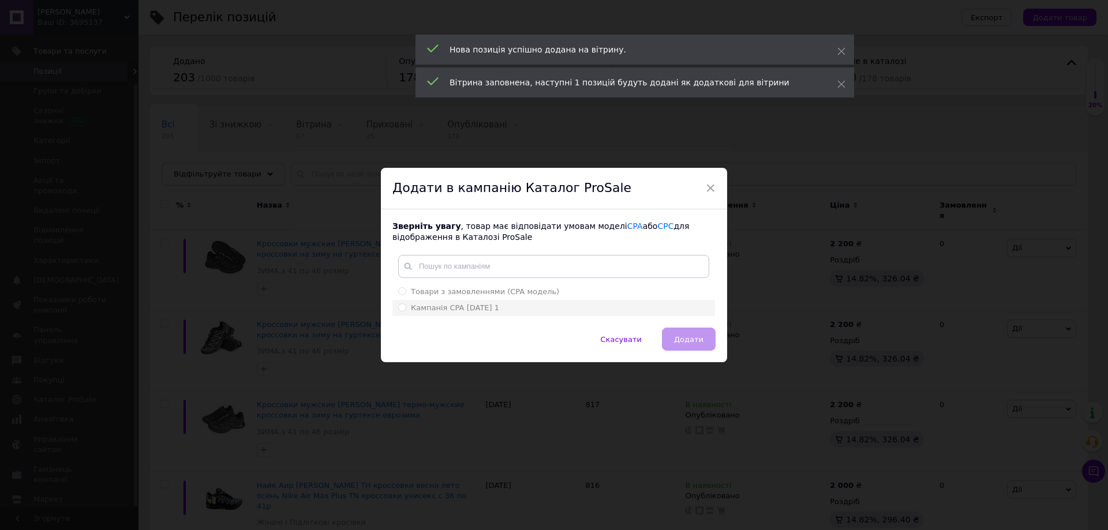
click at [552, 313] on div "Кампанія CPA [DATE] 1" at bounding box center [553, 308] width 311 height 10
radio input "true"
click at [699, 336] on span "Додати" at bounding box center [688, 339] width 29 height 9
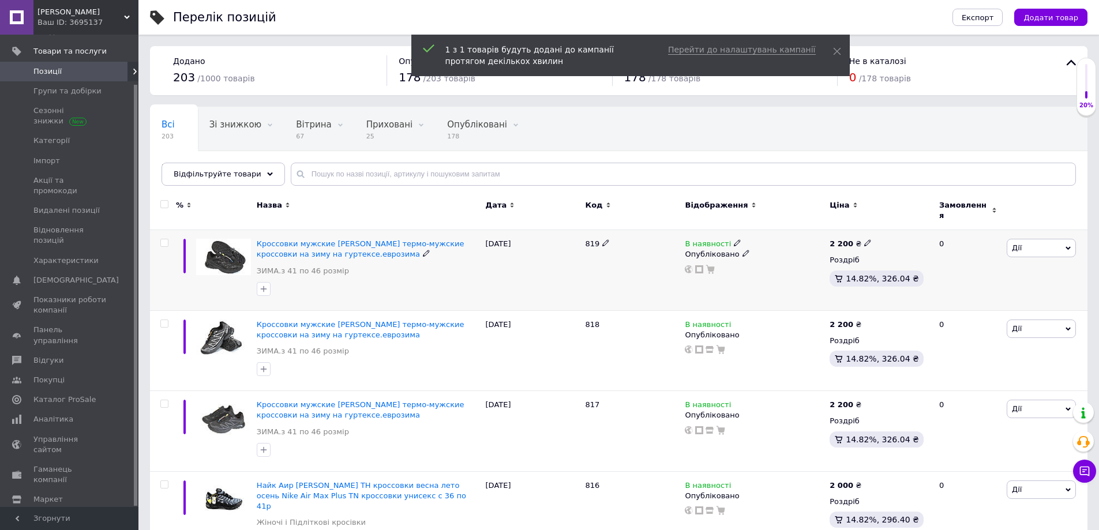
click at [1069, 247] on icon at bounding box center [1068, 248] width 5 height 3
click at [1014, 408] on li "Додати в кампанію Каталог ProSale" at bounding box center [999, 416] width 153 height 16
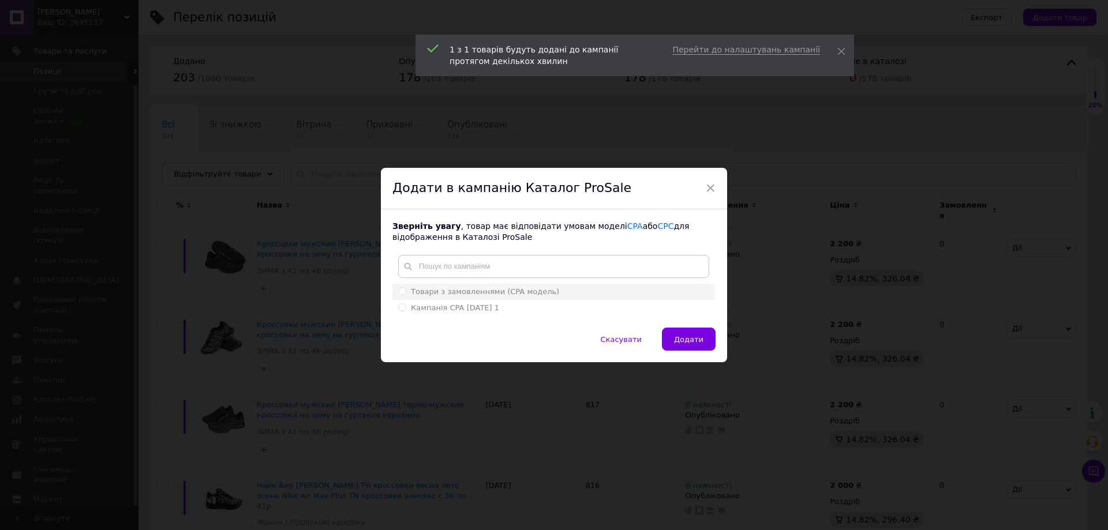
click at [526, 288] on span "Товари з замовленнями (CPA модель)" at bounding box center [485, 291] width 148 height 9
click at [406, 288] on input "Товари з замовленнями (CPA модель)" at bounding box center [402, 291] width 8 height 8
radio input "true"
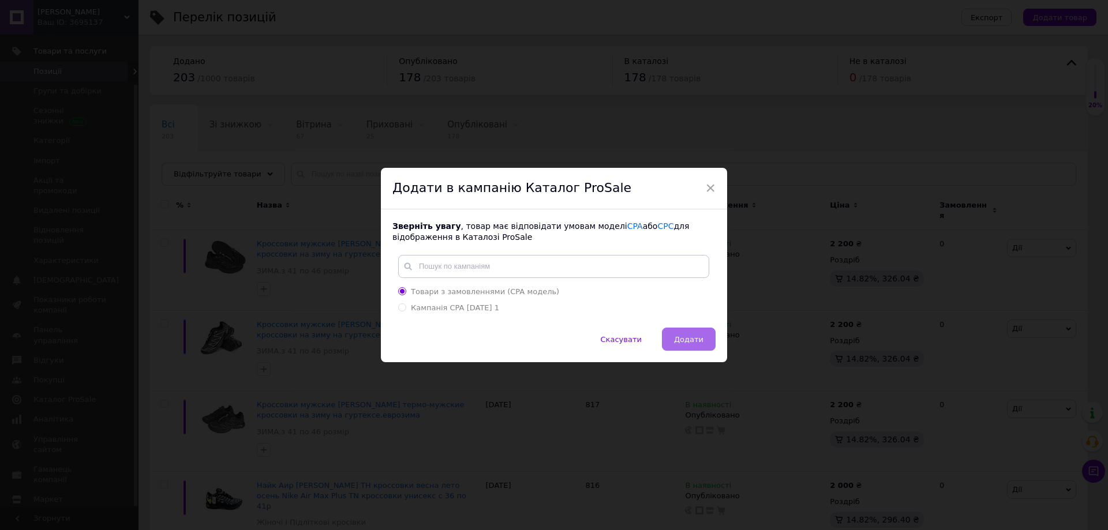
click at [683, 337] on span "Додати" at bounding box center [688, 339] width 29 height 9
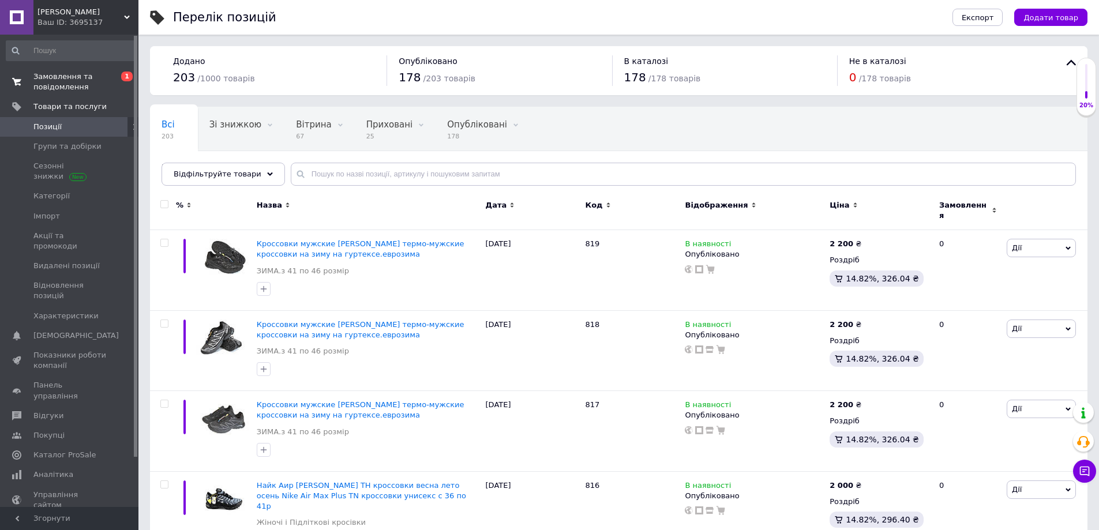
click at [53, 76] on span "Замовлення та повідомлення" at bounding box center [69, 82] width 73 height 21
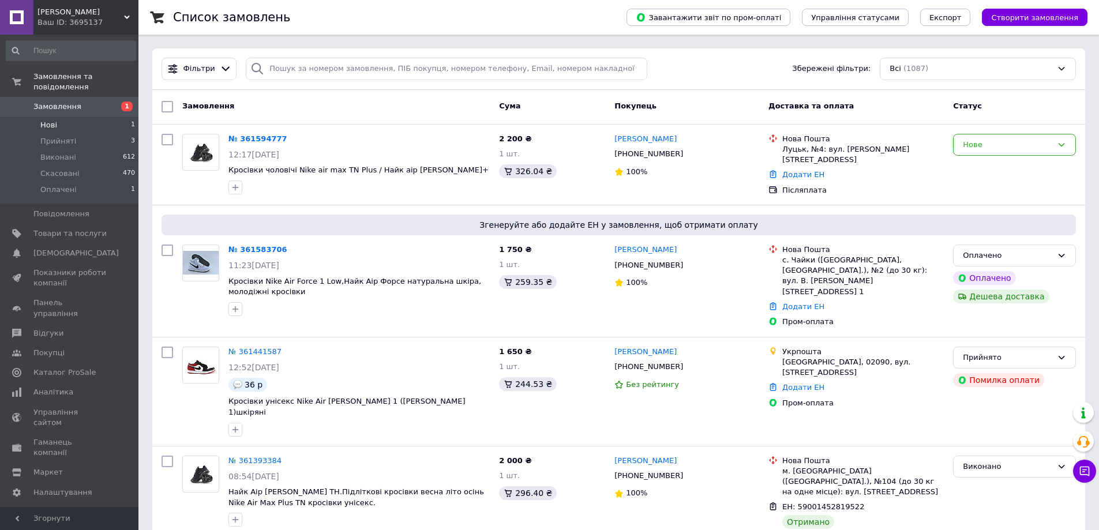
click at [47, 120] on span "Нові" at bounding box center [48, 125] width 17 height 10
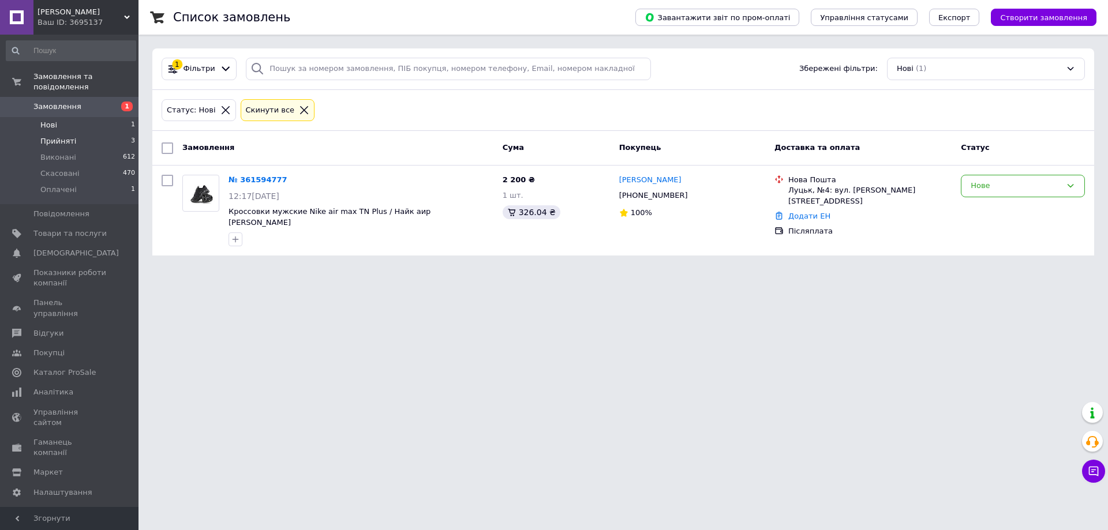
click at [46, 136] on span "Прийняті" at bounding box center [58, 141] width 36 height 10
